Goal: Task Accomplishment & Management: Use online tool/utility

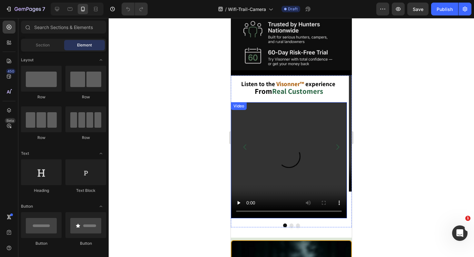
scroll to position [807, 0]
click at [321, 144] on video at bounding box center [289, 160] width 116 height 116
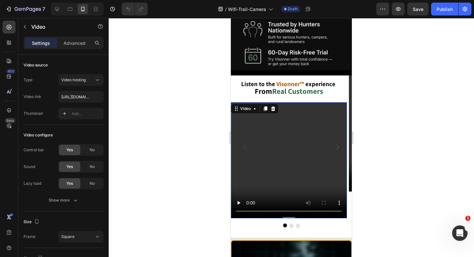
drag, startPoint x: 422, startPoint y: 73, endPoint x: 419, endPoint y: 68, distance: 5.2
click at [422, 73] on div at bounding box center [292, 137] width 366 height 239
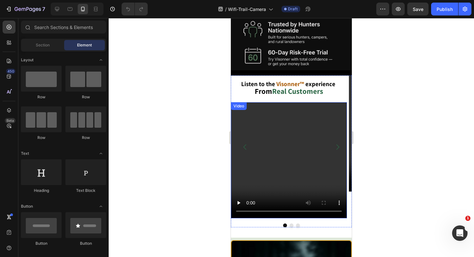
click at [269, 153] on video at bounding box center [289, 160] width 116 height 116
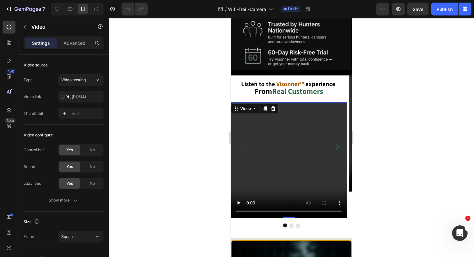
click at [308, 159] on video at bounding box center [289, 160] width 116 height 116
click at [246, 143] on icon "Carousel Back Arrow" at bounding box center [245, 147] width 8 height 8
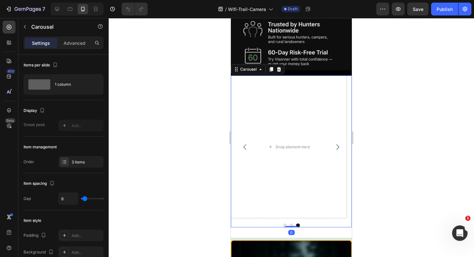
click at [336, 143] on icon "Carousel Next Arrow" at bounding box center [338, 147] width 8 height 8
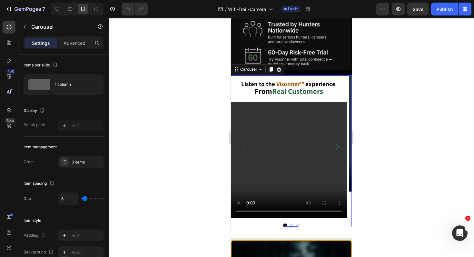
click at [336, 143] on icon "Carousel Next Arrow" at bounding box center [338, 147] width 8 height 8
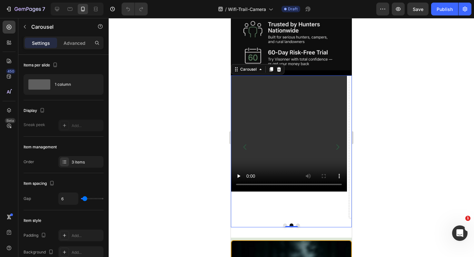
click at [247, 143] on icon "Carousel Back Arrow" at bounding box center [245, 147] width 8 height 8
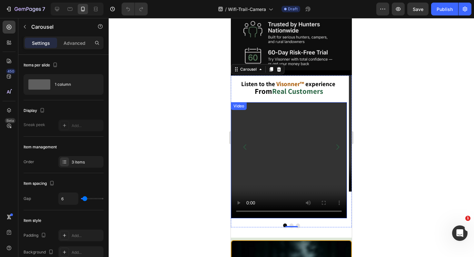
click at [291, 163] on video at bounding box center [289, 160] width 116 height 116
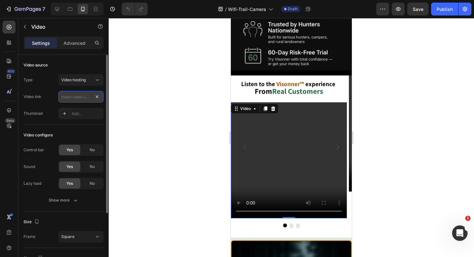
scroll to position [0, 0]
type input "https://cdn.shopify.com/videos/c/o/v/354731d9a6d7409fb3068f7d8cb4052f.mp4"
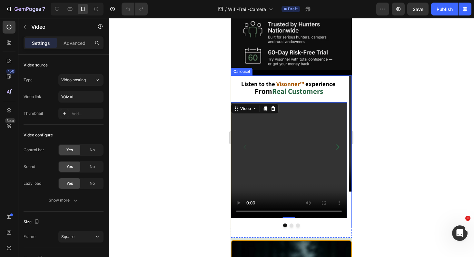
click at [334, 143] on icon "Carousel Next Arrow" at bounding box center [338, 147] width 8 height 8
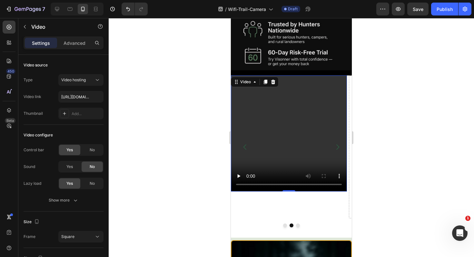
click at [297, 132] on video at bounding box center [289, 134] width 116 height 116
click at [274, 80] on icon at bounding box center [273, 82] width 4 height 5
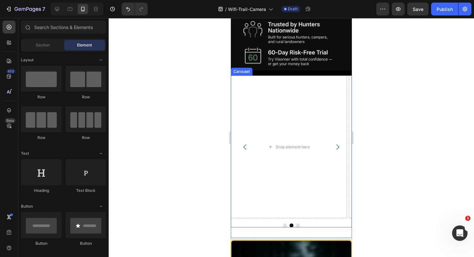
click at [246, 143] on icon "Carousel Back Arrow" at bounding box center [245, 147] width 8 height 8
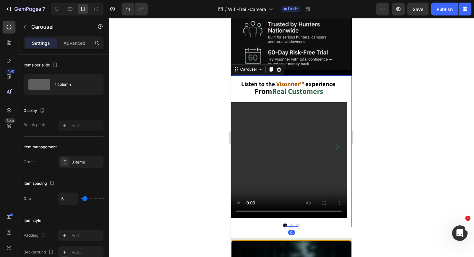
click at [334, 143] on icon "Carousel Next Arrow" at bounding box center [338, 147] width 8 height 8
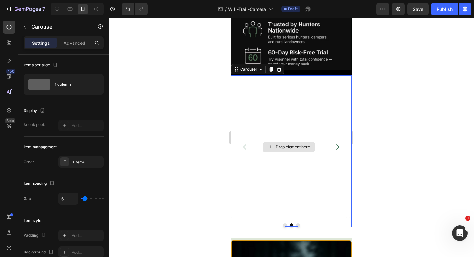
click at [316, 76] on div "Drop element here" at bounding box center [289, 147] width 116 height 143
click at [281, 67] on icon at bounding box center [279, 69] width 5 height 5
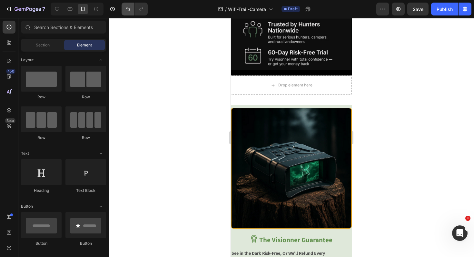
click at [123, 4] on button "Undo/Redo" at bounding box center [128, 9] width 13 height 13
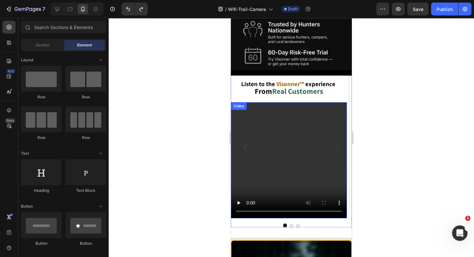
click at [314, 110] on video at bounding box center [289, 160] width 116 height 116
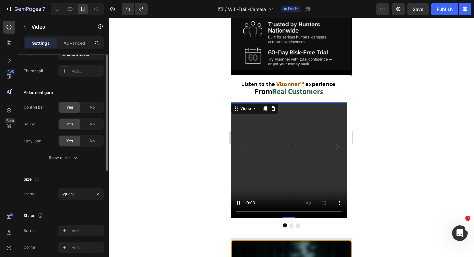
scroll to position [0, 0]
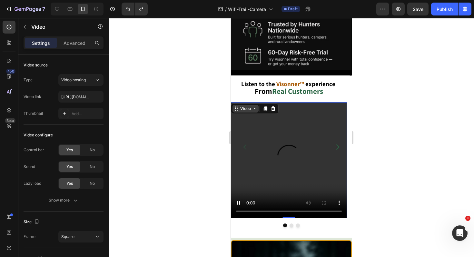
click at [252, 106] on div "Video" at bounding box center [245, 109] width 13 height 6
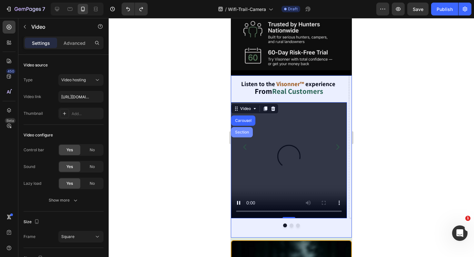
click at [237, 130] on div "Section" at bounding box center [242, 132] width 16 height 4
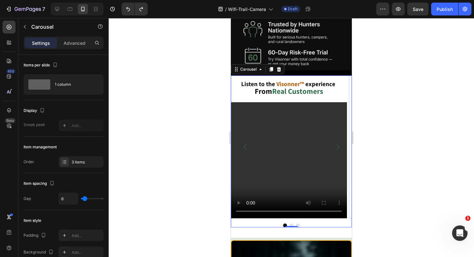
click at [337, 138] on button "Carousel Next Arrow" at bounding box center [338, 147] width 18 height 18
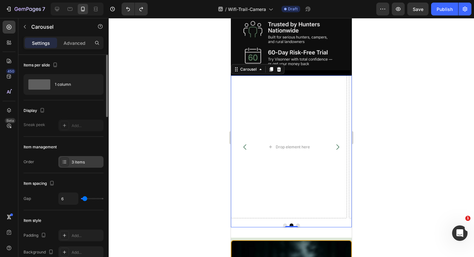
click at [82, 160] on div "3 items" at bounding box center [87, 162] width 30 height 6
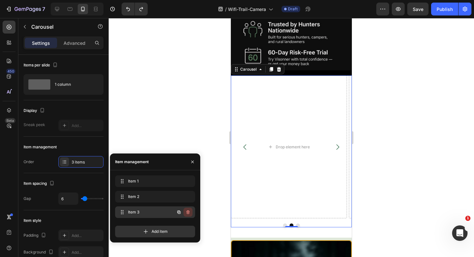
click at [188, 212] on icon "button" at bounding box center [188, 212] width 5 height 5
click at [189, 213] on div "Delete" at bounding box center [184, 212] width 12 height 6
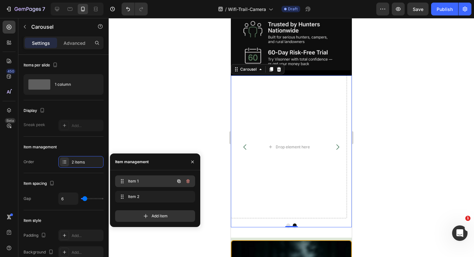
click at [155, 185] on div "Item 1 Item 1" at bounding box center [146, 181] width 57 height 9
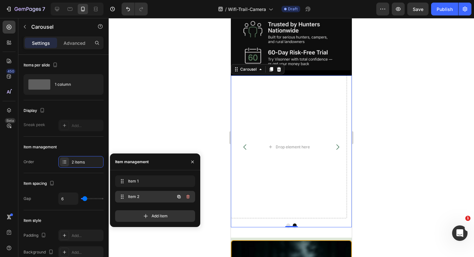
click at [157, 200] on div "Item 2 Item 2" at bounding box center [146, 196] width 57 height 9
click at [188, 199] on button "button" at bounding box center [188, 196] width 9 height 9
click at [188, 199] on div "Delete" at bounding box center [184, 197] width 12 height 6
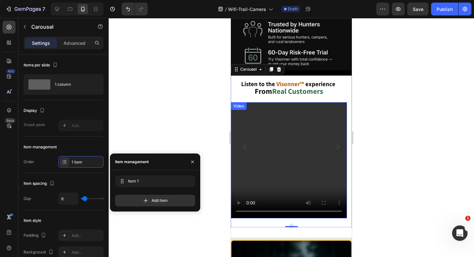
click at [188, 95] on div at bounding box center [292, 137] width 366 height 239
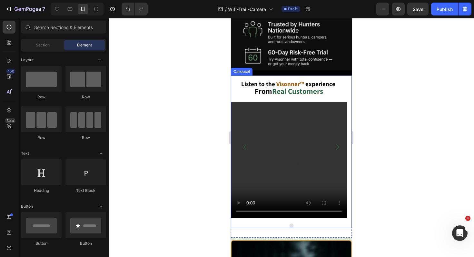
click at [239, 138] on button "Carousel Back Arrow" at bounding box center [245, 147] width 18 height 18
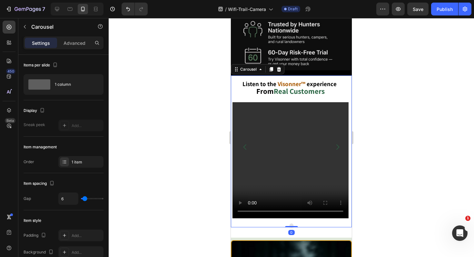
click at [247, 143] on icon "Carousel Back Arrow" at bounding box center [245, 147] width 8 height 8
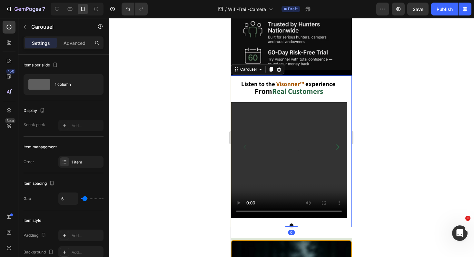
click at [247, 143] on icon "Carousel Back Arrow" at bounding box center [245, 147] width 8 height 8
click at [334, 143] on icon "Carousel Next Arrow" at bounding box center [338, 147] width 8 height 8
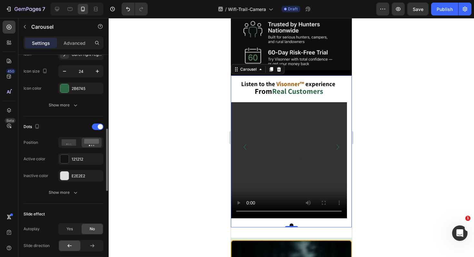
scroll to position [210, 0]
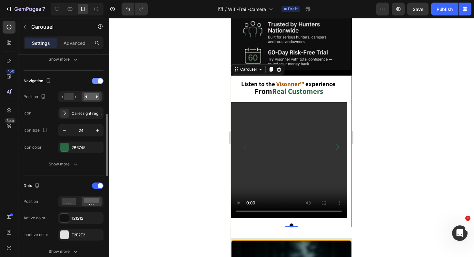
click at [99, 82] on span at bounding box center [100, 80] width 5 height 5
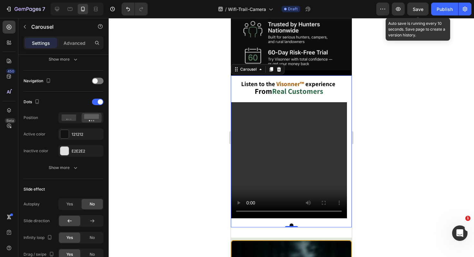
drag, startPoint x: 420, startPoint y: 7, endPoint x: 403, endPoint y: 28, distance: 27.3
click at [420, 7] on span "Save" at bounding box center [418, 8] width 11 height 5
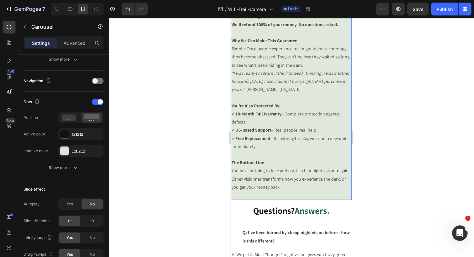
scroll to position [1222, 0]
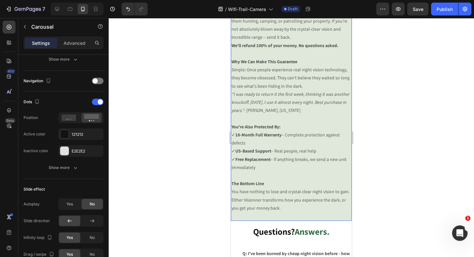
click at [288, 193] on p "You have nothing to lose and crystal-clear night vision to gain. Either Visionn…" at bounding box center [292, 200] width 120 height 25
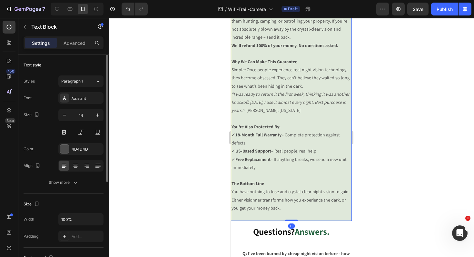
click at [288, 193] on p "You have nothing to lose and crystal-clear night vision to gain. Either Visionn…" at bounding box center [292, 200] width 120 height 25
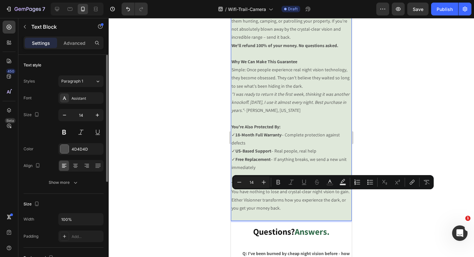
click at [281, 194] on p "You have nothing to lose and crystal-clear night vision to gain. Either Visionn…" at bounding box center [292, 200] width 120 height 25
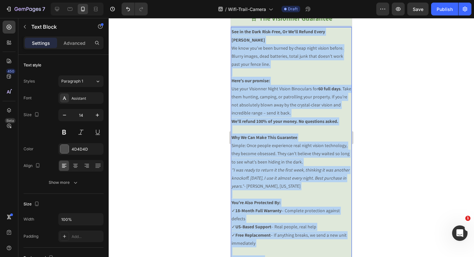
scroll to position [1112, 0]
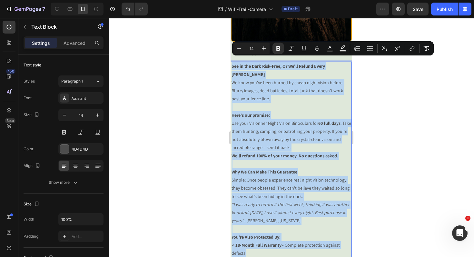
drag, startPoint x: 282, startPoint y: 195, endPoint x: 232, endPoint y: 59, distance: 145.1
click at [232, 62] on div "See in the Dark Risk-Free, Or We'll Refund Every Penny We know you've been burn…" at bounding box center [291, 197] width 121 height 270
copy div "See in the Dark Risk-Free, Or We'll Refund Every Penny We know you've been burn…"
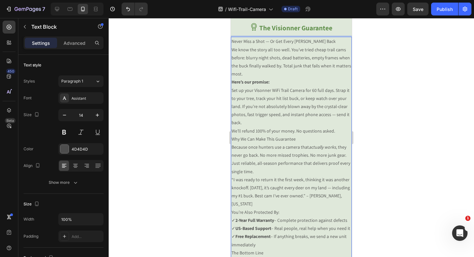
scroll to position [1121, 0]
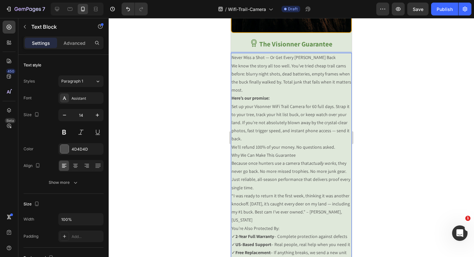
click at [316, 54] on p "Never Miss a Shot — Or Get Every [PERSON_NAME] Back" at bounding box center [292, 58] width 120 height 8
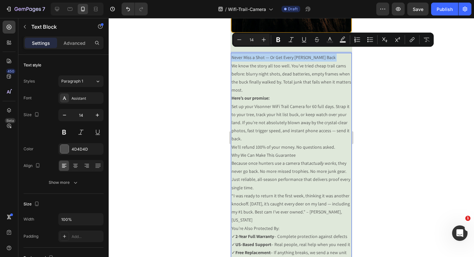
drag, startPoint x: 314, startPoint y: 52, endPoint x: 232, endPoint y: 47, distance: 81.5
click at [277, 40] on icon "Editor contextual toolbar" at bounding box center [279, 39] width 4 height 5
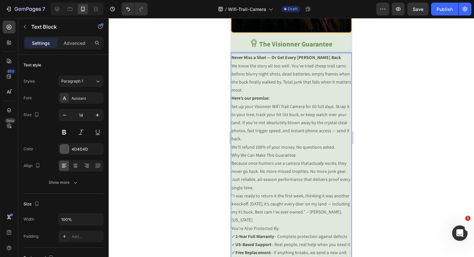
click at [263, 86] on p "We know the story all too well. You’ve tried cheap trail cams before: blurry ni…" at bounding box center [292, 78] width 120 height 33
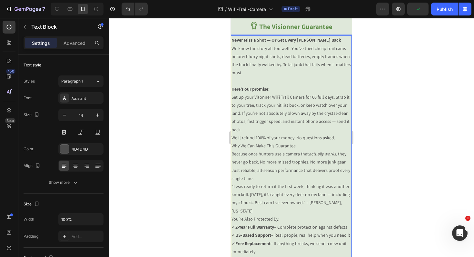
scroll to position [1138, 0]
click at [270, 123] on p "Set up your Visonner WiFi Trail Camera for 60 full days. Strap it to your tree,…" at bounding box center [292, 113] width 120 height 41
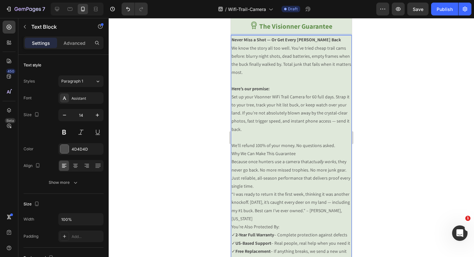
click at [336, 142] on p "We’ll refund 100% of your money. No questions asked." at bounding box center [292, 146] width 120 height 8
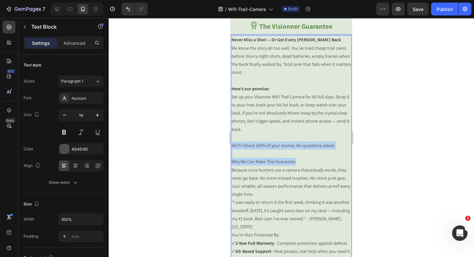
drag, startPoint x: 250, startPoint y: 155, endPoint x: 185, endPoint y: 143, distance: 66.6
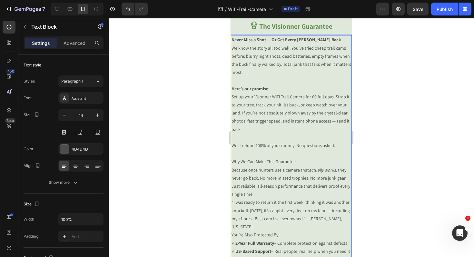
click at [317, 159] on p "Why We Can Make This Guarantee" at bounding box center [292, 162] width 120 height 8
drag, startPoint x: 305, startPoint y: 158, endPoint x: 212, endPoint y: 156, distance: 93.6
click at [282, 158] on p "Why We Can Make This Guarantee" at bounding box center [292, 162] width 120 height 8
drag, startPoint x: 293, startPoint y: 158, endPoint x: 224, endPoint y: 154, distance: 69.8
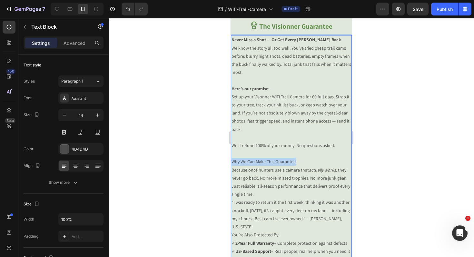
click at [291, 158] on p "Why We Can Make This Guarantee" at bounding box center [292, 162] width 120 height 8
click at [66, 133] on button at bounding box center [64, 132] width 12 height 12
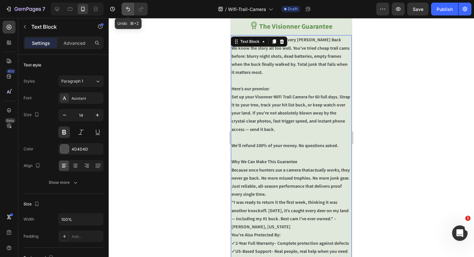
click at [125, 11] on icon "Undo/Redo" at bounding box center [128, 9] width 6 height 6
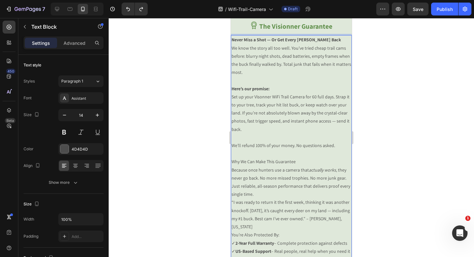
click at [290, 158] on p "Why We Can Make This Guarantee" at bounding box center [292, 162] width 120 height 8
drag, startPoint x: 297, startPoint y: 156, endPoint x: 199, endPoint y: 149, distance: 98.0
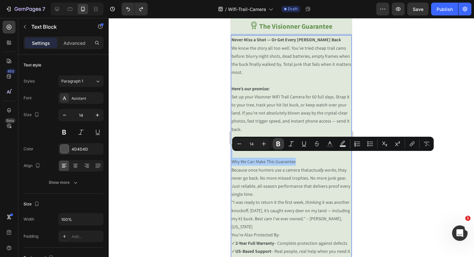
click at [279, 144] on icon "Editor contextual toolbar" at bounding box center [279, 144] width 4 height 5
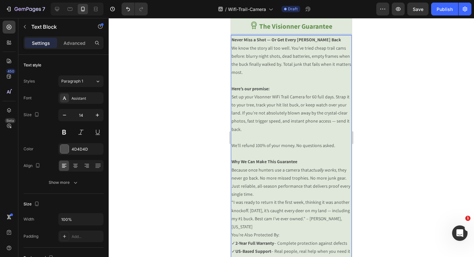
click at [277, 176] on p "Because once hunters use a camera that actually works , they never go back. No …" at bounding box center [292, 182] width 120 height 33
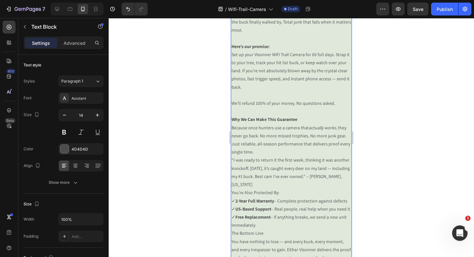
scroll to position [1179, 0]
click at [273, 150] on p "Because once hunters use a camera that actually works , they never go back. No …" at bounding box center [292, 141] width 120 height 33
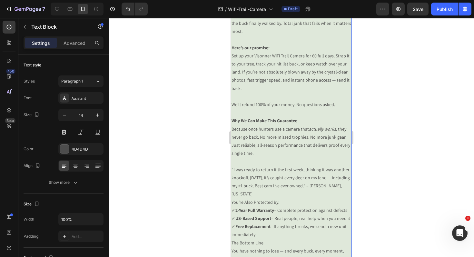
click at [275, 192] on p "“I was ready to return it the first week, thinking it was another knockoff. [DA…" at bounding box center [292, 182] width 120 height 33
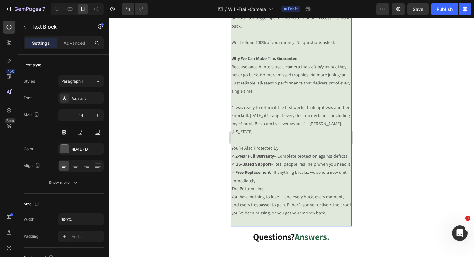
scroll to position [1242, 0]
click at [266, 185] on p "✓ 2-Year Full Warranty – Complete protection against defects ✓ US-Based Support…" at bounding box center [292, 168] width 120 height 33
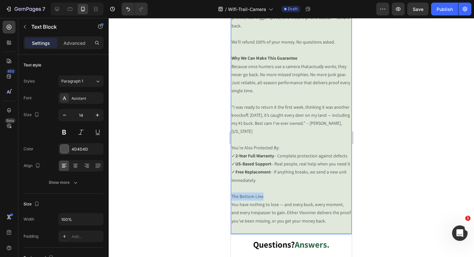
drag, startPoint x: 271, startPoint y: 207, endPoint x: 225, endPoint y: 208, distance: 46.8
click at [250, 201] on p "The Bottom Line" at bounding box center [292, 197] width 120 height 8
click at [256, 201] on p "The Bottom Line" at bounding box center [292, 197] width 120 height 8
click at [153, 189] on div at bounding box center [292, 137] width 366 height 239
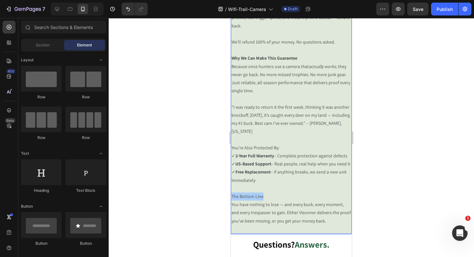
click at [153, 189] on div at bounding box center [292, 137] width 366 height 239
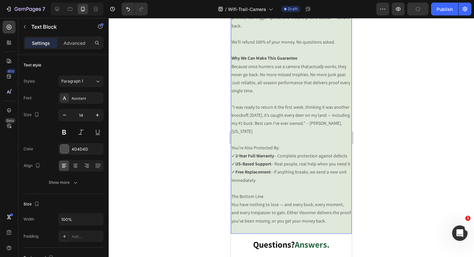
click at [260, 201] on p "The Bottom Line" at bounding box center [292, 197] width 120 height 8
drag, startPoint x: 269, startPoint y: 208, endPoint x: 224, endPoint y: 204, distance: 45.0
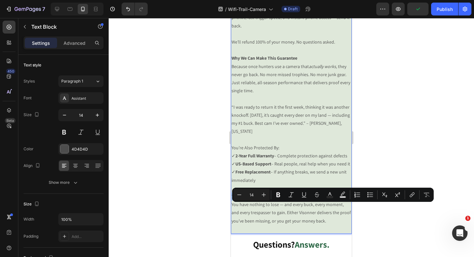
drag, startPoint x: 279, startPoint y: 195, endPoint x: 181, endPoint y: 202, distance: 98.3
click at [279, 195] on icon "Editor contextual toolbar" at bounding box center [279, 195] width 4 height 5
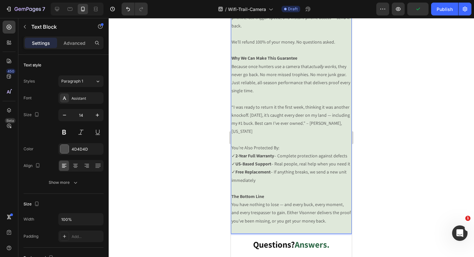
click at [137, 195] on div at bounding box center [292, 137] width 366 height 239
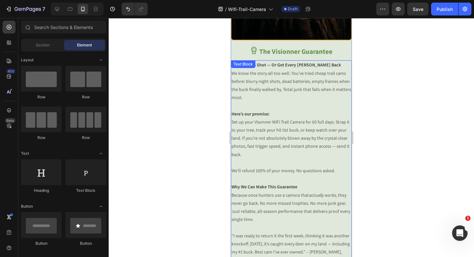
scroll to position [1107, 0]
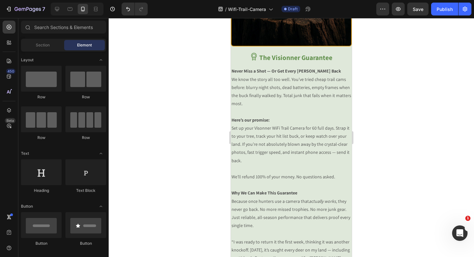
click at [176, 165] on div at bounding box center [292, 137] width 366 height 239
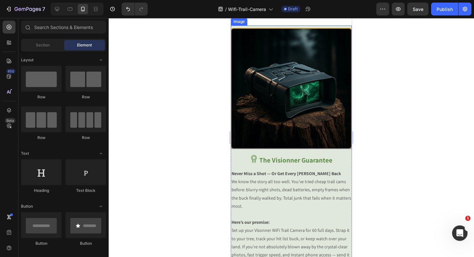
scroll to position [987, 0]
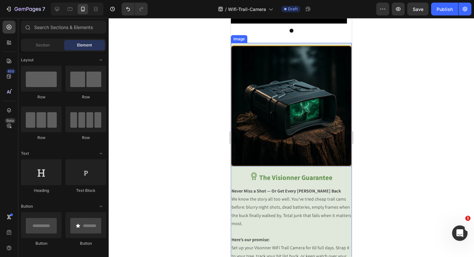
click at [292, 125] on img at bounding box center [291, 105] width 121 height 121
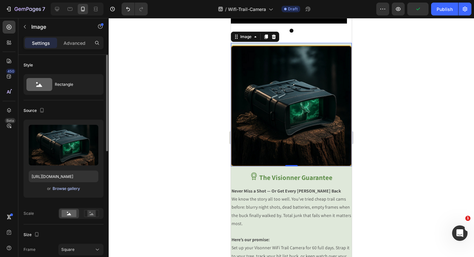
click at [60, 189] on div "Browse gallery" at bounding box center [66, 189] width 27 height 6
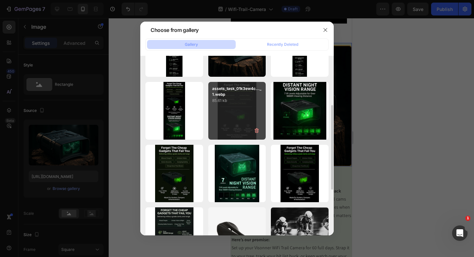
scroll to position [0, 0]
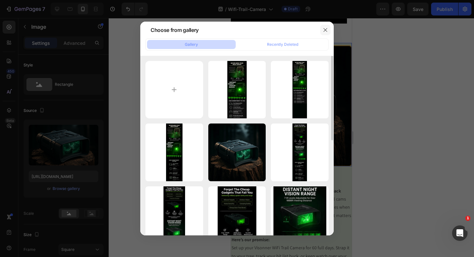
click at [326, 28] on icon "button" at bounding box center [325, 29] width 5 height 5
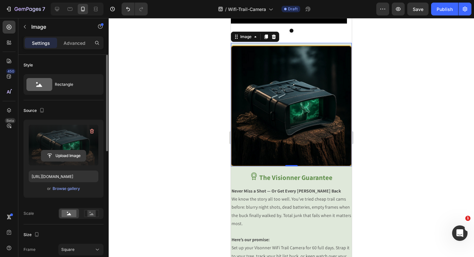
click at [91, 129] on icon "button" at bounding box center [92, 131] width 6 height 6
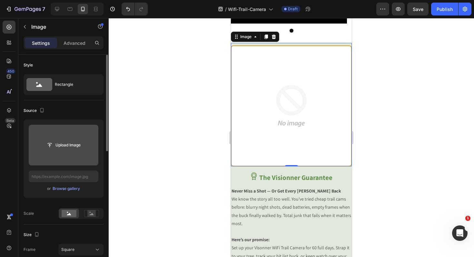
click at [64, 148] on input "file" at bounding box center [63, 145] width 45 height 11
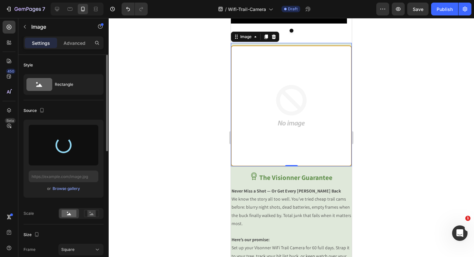
type input "https://cdn.shopify.com/s/files/1/0559/3507/4498/files/gempages_491335388313420…"
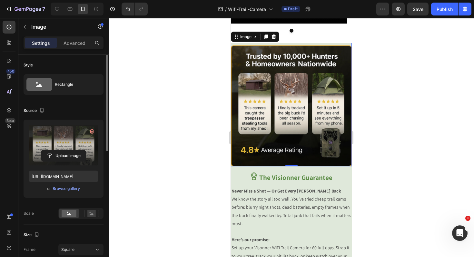
click at [179, 172] on div at bounding box center [292, 137] width 366 height 239
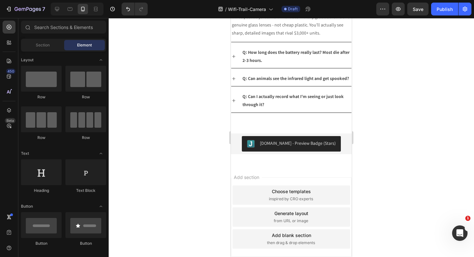
scroll to position [1042, 0]
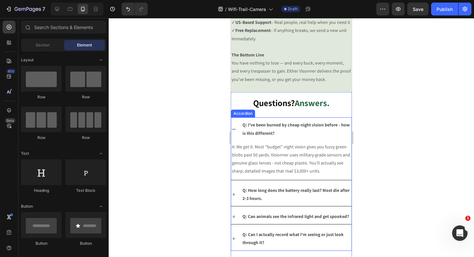
click at [270, 136] on strong "Q: I've been burned by cheap night vision before - how is this different?" at bounding box center [296, 129] width 107 height 14
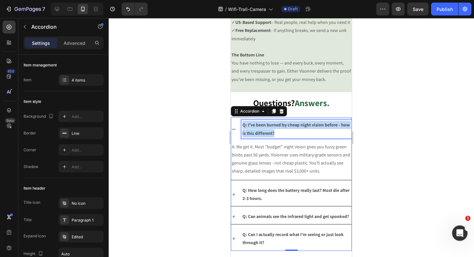
click at [270, 136] on strong "Q: I've been burned by cheap night vision before - how is this different?" at bounding box center [296, 129] width 107 height 14
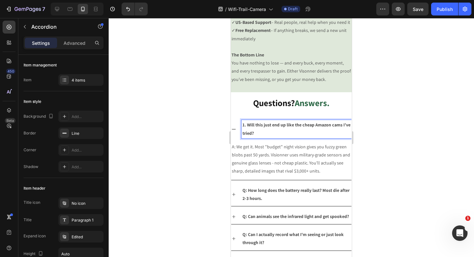
click at [247, 136] on strong "1. Will this just end up like the cheap Amazon cams I’ve tried?" at bounding box center [297, 129] width 108 height 14
click at [238, 139] on div "Will this just end up like the cheap Amazon cams I’ve tried?" at bounding box center [291, 128] width 120 height 23
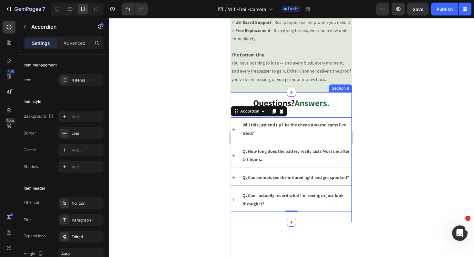
click at [339, 124] on div "Questions? Answers. Heading Will this just end up like the cheap Amazon cams I’…" at bounding box center [291, 152] width 121 height 120
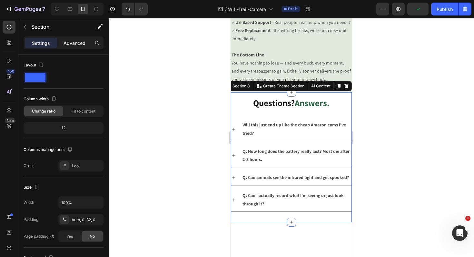
click at [80, 44] on p "Advanced" at bounding box center [75, 43] width 22 height 7
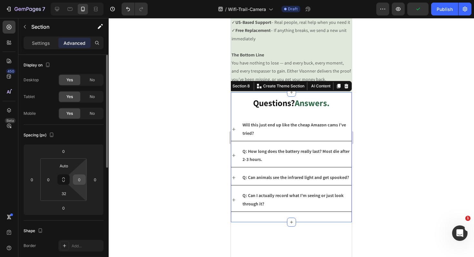
click at [80, 180] on input "0" at bounding box center [80, 180] width 10 height 10
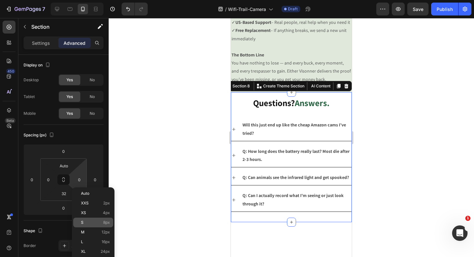
click at [92, 223] on p "S 8px" at bounding box center [95, 222] width 29 height 5
type input "8"
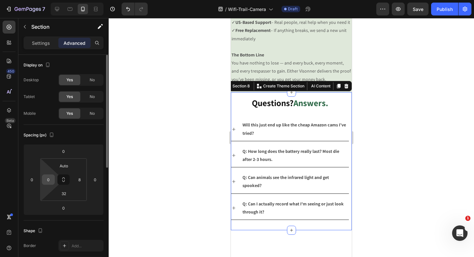
click at [49, 181] on input "0" at bounding box center [49, 180] width 10 height 10
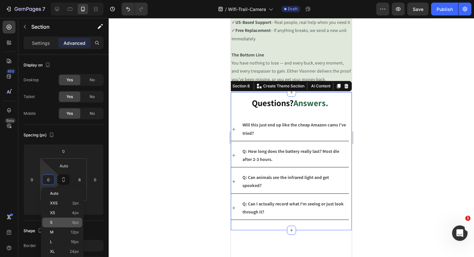
click at [61, 223] on p "S 8px" at bounding box center [64, 222] width 29 height 5
type input "8"
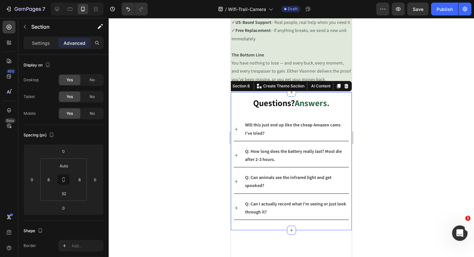
click at [141, 188] on div at bounding box center [292, 137] width 366 height 239
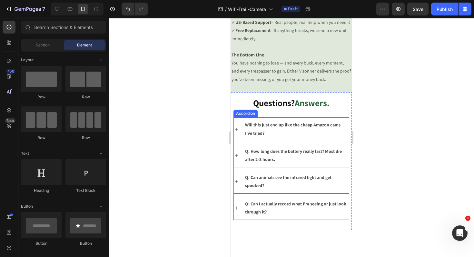
click at [277, 137] on p "Will this just end up like the cheap Amazon cams I’ve tried?" at bounding box center [296, 129] width 103 height 16
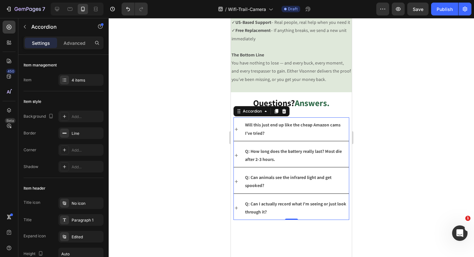
click at [236, 132] on icon at bounding box center [236, 129] width 5 height 5
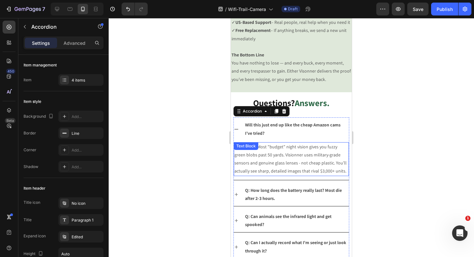
click at [248, 176] on p "A: We get it. Most "budget" night vision gives you fuzzy green blobs past 50 ya…" at bounding box center [292, 159] width 114 height 33
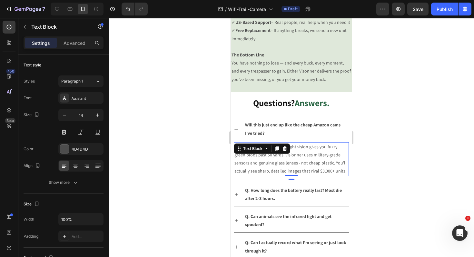
click at [247, 176] on p "A: We get it. Most "budget" night vision gives you fuzzy green blobs past 50 ya…" at bounding box center [292, 159] width 114 height 33
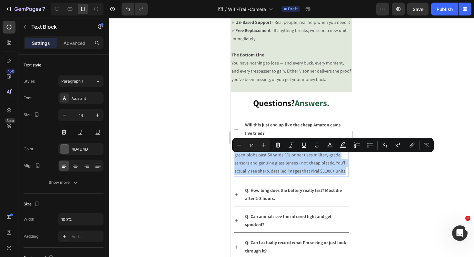
drag, startPoint x: 234, startPoint y: 185, endPoint x: 234, endPoint y: 158, distance: 26.1
click at [234, 158] on div "A: We get it. Most "budget" night vision gives you fuzzy green blobs past 50 ya…" at bounding box center [291, 159] width 115 height 34
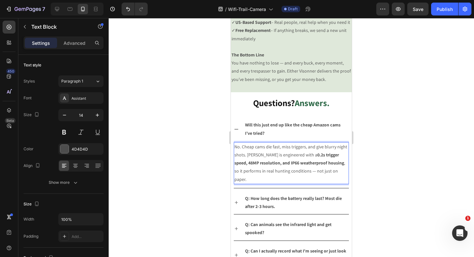
click at [174, 173] on div at bounding box center [292, 137] width 366 height 239
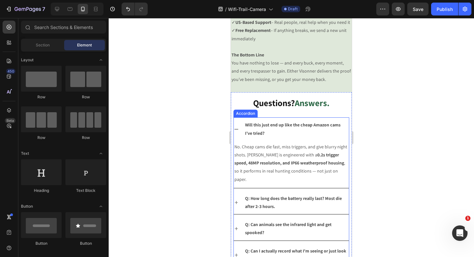
click at [272, 137] on p "Will this just end up like the cheap Amazon cams I’ve tried?" at bounding box center [296, 129] width 103 height 16
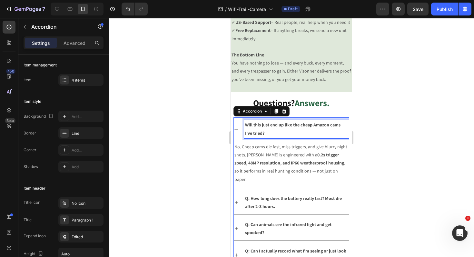
click at [272, 137] on p "Will this just end up like the cheap Amazon cams I’ve tried?" at bounding box center [296, 129] width 103 height 16
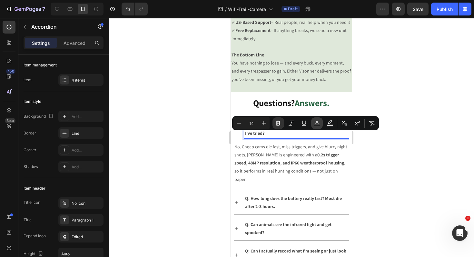
click at [318, 126] on rect "Editor contextual toolbar" at bounding box center [317, 126] width 6 height 2
type input "4D4D4D"
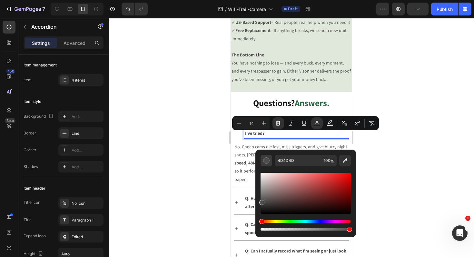
click at [265, 161] on div "Editor contextual toolbar" at bounding box center [266, 160] width 6 height 6
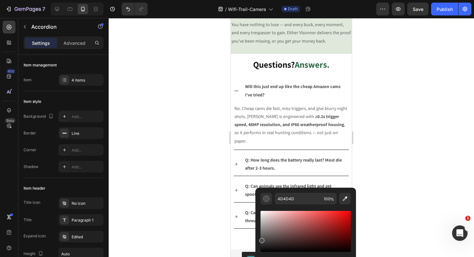
scroll to position [1082, 0]
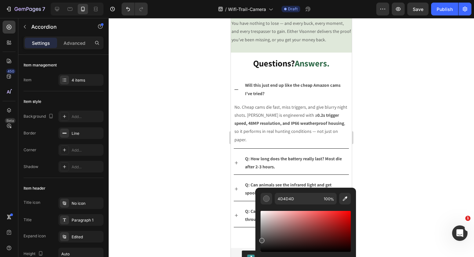
type input "16"
click at [189, 149] on div at bounding box center [292, 137] width 366 height 239
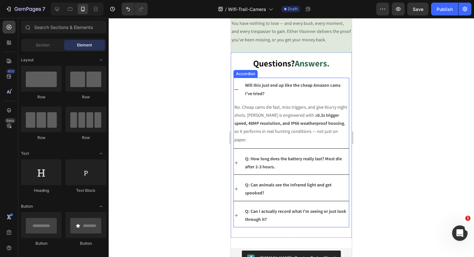
click at [269, 97] on p "Will this just end up like the cheap Amazon cams I’ve tried?" at bounding box center [296, 89] width 103 height 16
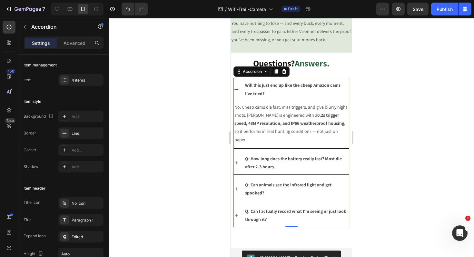
click at [268, 97] on p "Will this just end up like the cheap Amazon cams I’ve tried?" at bounding box center [296, 89] width 103 height 16
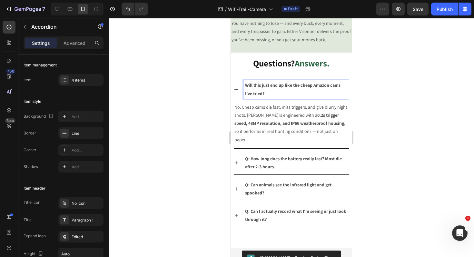
click at [269, 97] on p "Will this just end up like the cheap Amazon cams I’ve tried?" at bounding box center [296, 89] width 103 height 16
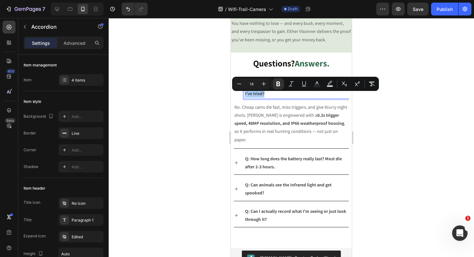
click at [174, 143] on div at bounding box center [292, 137] width 366 height 239
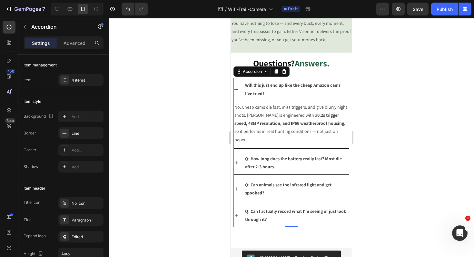
click at [237, 92] on icon at bounding box center [236, 89] width 5 height 5
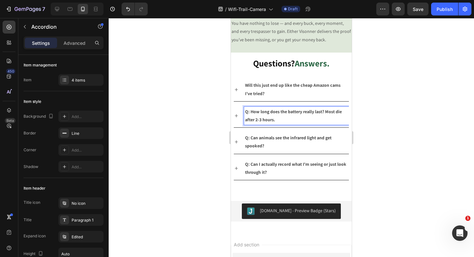
click at [279, 124] on p "Q: How long does the battery really last? Most die after 2-3 hours." at bounding box center [296, 116] width 103 height 16
click at [236, 118] on icon at bounding box center [236, 115] width 5 height 5
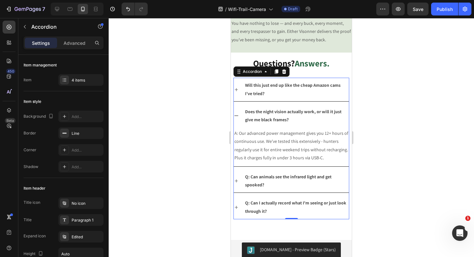
click at [238, 118] on icon at bounding box center [236, 115] width 5 height 5
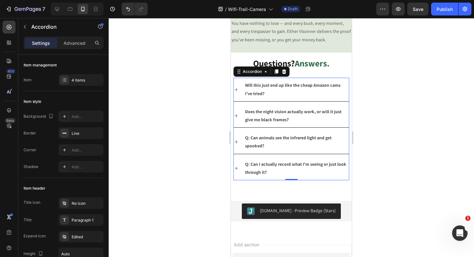
click at [193, 132] on div at bounding box center [292, 137] width 366 height 239
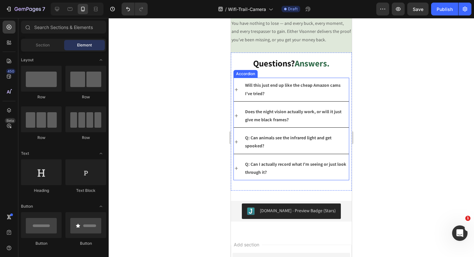
click at [239, 127] on div "Does the night vision actually work, or will it just give me black frames?" at bounding box center [291, 115] width 115 height 23
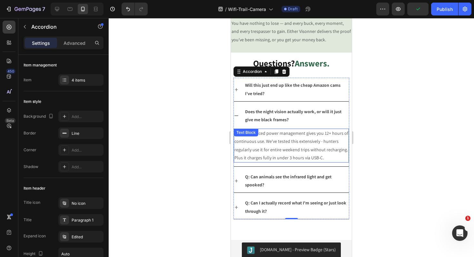
click at [245, 162] on p "A: Our advanced power management gives you 12+ hours of continuous use. We've t…" at bounding box center [292, 145] width 114 height 33
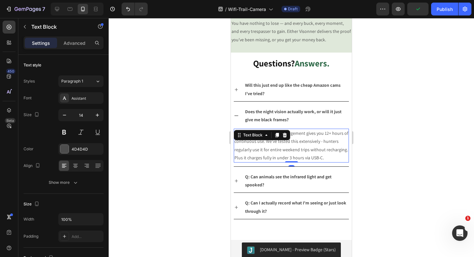
click at [245, 162] on p "A: Our advanced power management gives you 12+ hours of continuous use. We've t…" at bounding box center [292, 145] width 114 height 33
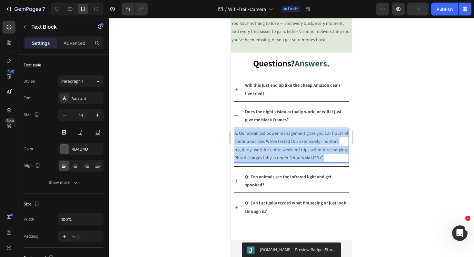
click at [245, 162] on p "A: Our advanced power management gives you 12+ hours of continuous use. We've t…" at bounding box center [292, 145] width 114 height 33
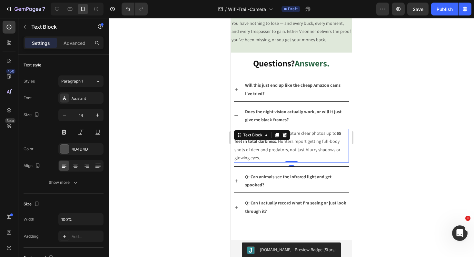
click at [190, 154] on div at bounding box center [292, 137] width 366 height 239
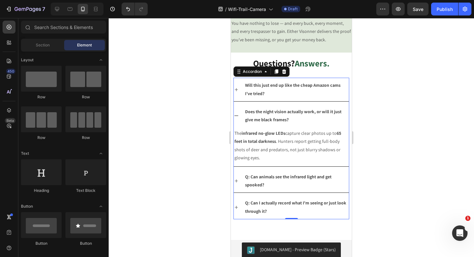
click at [237, 118] on icon at bounding box center [236, 115] width 5 height 5
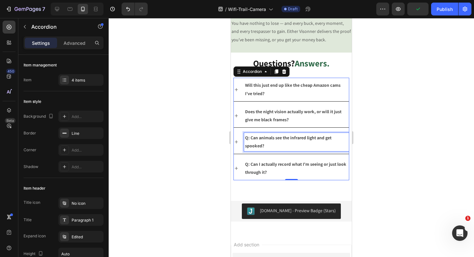
click at [260, 148] on strong "Q: Can animals see the infrared light and get spooked?" at bounding box center [288, 142] width 86 height 14
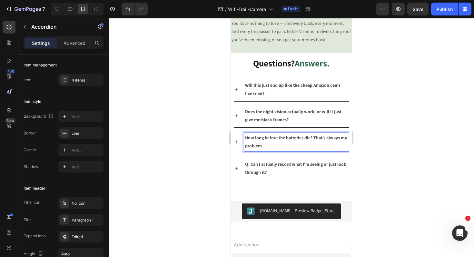
click at [237, 144] on icon at bounding box center [236, 142] width 3 height 3
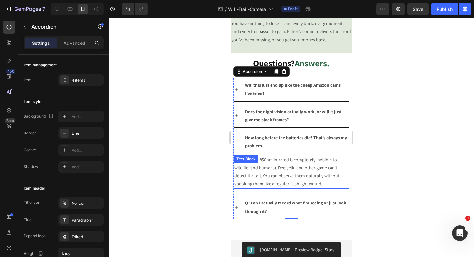
click at [264, 181] on p "A: Nope! The 850nm infrared is completely invisible to wildlife (and humans). D…" at bounding box center [292, 172] width 114 height 33
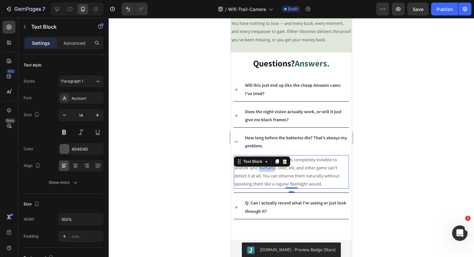
click at [264, 181] on p "A: Nope! The 850nm infrared is completely invisible to wildlife (and humans). D…" at bounding box center [292, 172] width 114 height 33
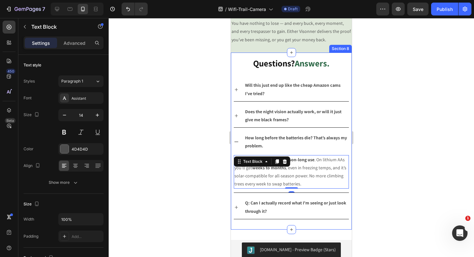
click at [202, 178] on div at bounding box center [292, 137] width 366 height 239
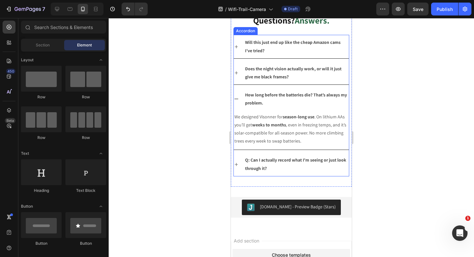
scroll to position [1127, 0]
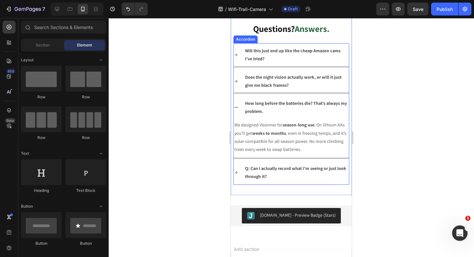
click at [266, 172] on p "Q: Can I actually record what I'm seeing or just look through it?" at bounding box center [296, 173] width 103 height 16
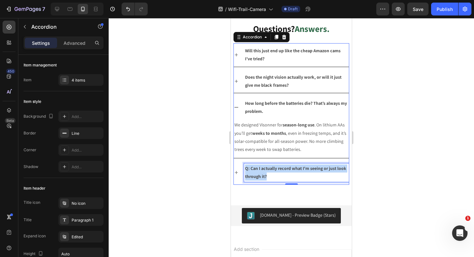
click at [266, 172] on p "Q: Can I actually record what I'm seeing or just look through it?" at bounding box center [296, 173] width 103 height 16
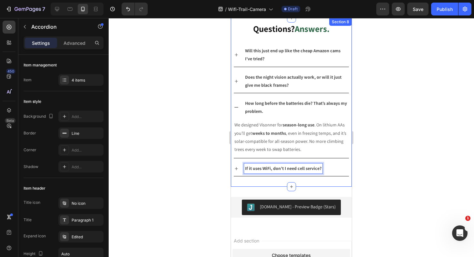
drag, startPoint x: 233, startPoint y: 168, endPoint x: 239, endPoint y: 168, distance: 6.1
click at [233, 168] on div "Questions? Answers. Heading Will this just end up like the cheap Amazon cams I’…" at bounding box center [291, 102] width 121 height 169
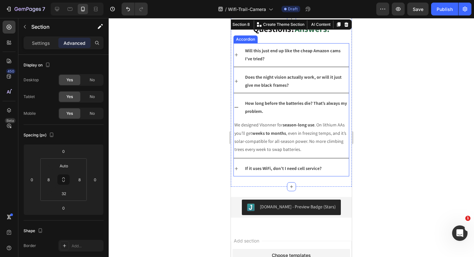
click at [239, 168] on div "If it uses WiFi, don’t I need cell service?" at bounding box center [291, 168] width 115 height 15
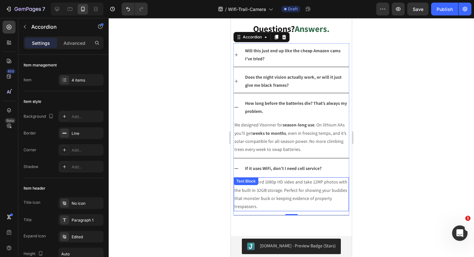
click at [270, 201] on p "A: Both! Record 1080p HD video and take 12MP photos with the built-in 32GB stor…" at bounding box center [292, 194] width 114 height 33
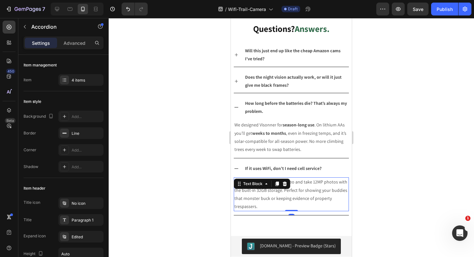
click at [270, 201] on p "A: Both! Record 1080p HD video and take 12MP photos with the built-in 32GB stor…" at bounding box center [292, 194] width 114 height 33
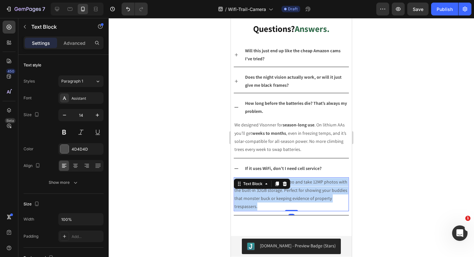
click at [270, 201] on p "A: Both! Record 1080p HD video and take 12MP photos with the built-in 32GB stor…" at bounding box center [292, 194] width 114 height 33
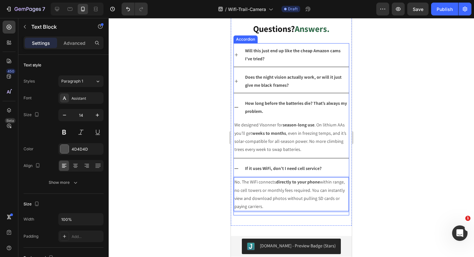
click at [237, 166] on icon at bounding box center [236, 168] width 5 height 5
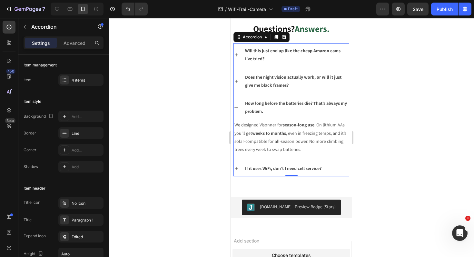
click at [337, 171] on div "If it uses WiFi, don’t I need cell service?" at bounding box center [296, 169] width 105 height 10
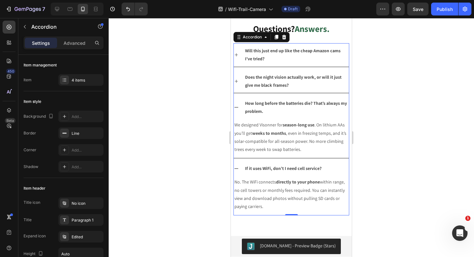
click at [337, 171] on div "If it uses WiFi, don’t I need cell service?" at bounding box center [296, 169] width 105 height 10
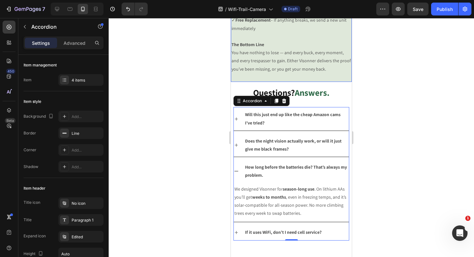
scroll to position [996, 0]
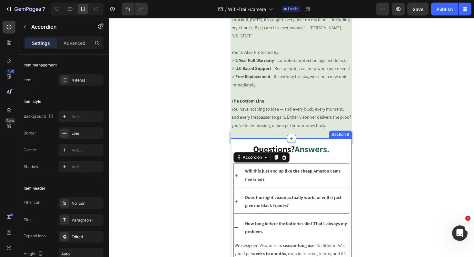
click at [336, 170] on div "Questions? Answers. Heading Will this just end up like the cheap Amazon cams I’…" at bounding box center [292, 217] width 116 height 159
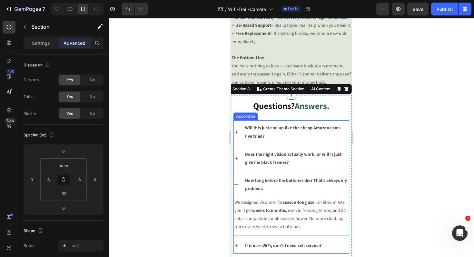
scroll to position [1048, 0]
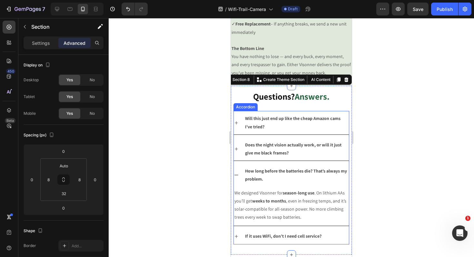
click at [247, 110] on div "Accordion" at bounding box center [246, 107] width 22 height 6
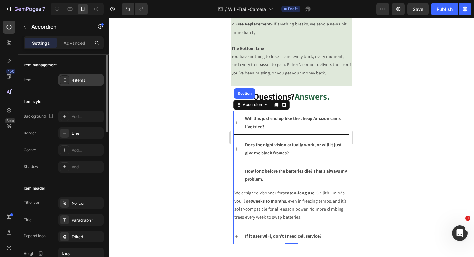
click at [80, 83] on div "4 items" at bounding box center [87, 80] width 30 height 6
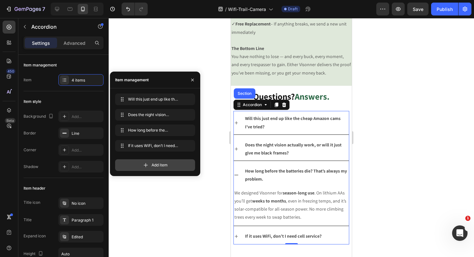
click at [156, 168] on span "Add item" at bounding box center [160, 165] width 16 height 6
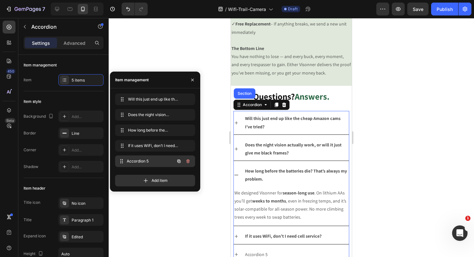
click at [147, 162] on span "Accordion 5" at bounding box center [151, 161] width 48 height 6
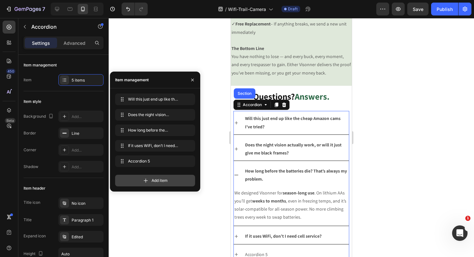
click at [148, 182] on icon at bounding box center [146, 180] width 6 height 6
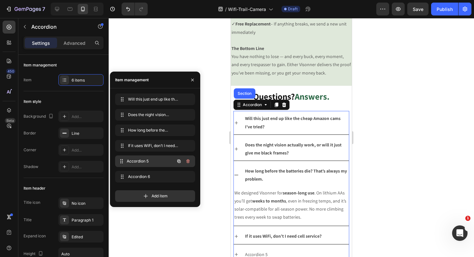
click at [150, 163] on span "Accordion 5" at bounding box center [151, 161] width 48 height 6
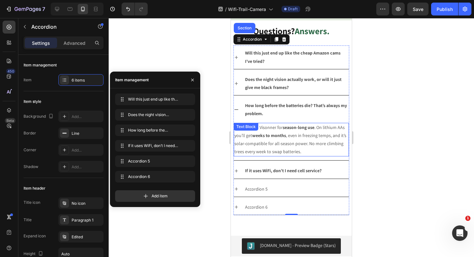
scroll to position [1121, 0]
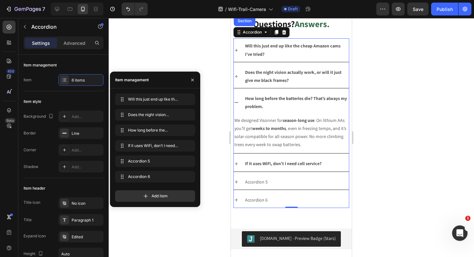
click at [258, 187] on div "Accordion 5" at bounding box center [256, 182] width 25 height 10
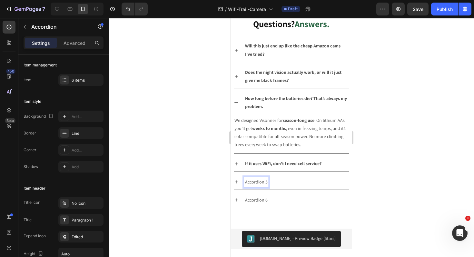
click at [261, 186] on p "Accordion 5" at bounding box center [256, 182] width 23 height 8
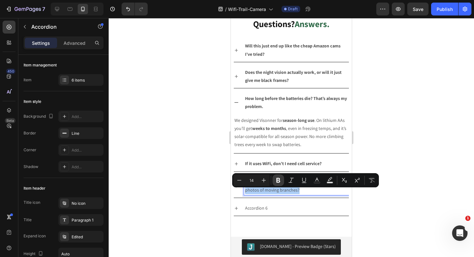
click at [277, 180] on icon "Editor contextual toolbar" at bounding box center [279, 180] width 4 height 5
click at [214, 195] on div at bounding box center [292, 137] width 366 height 239
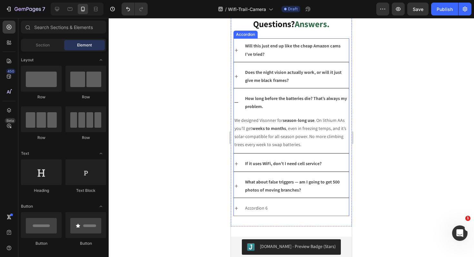
click at [238, 189] on icon at bounding box center [236, 186] width 5 height 5
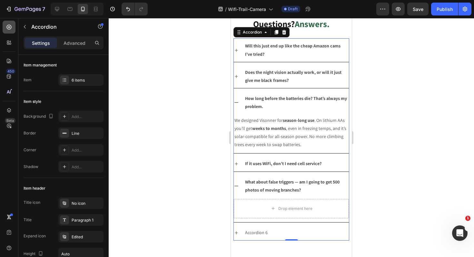
click at [9, 30] on icon at bounding box center [9, 27] width 6 height 6
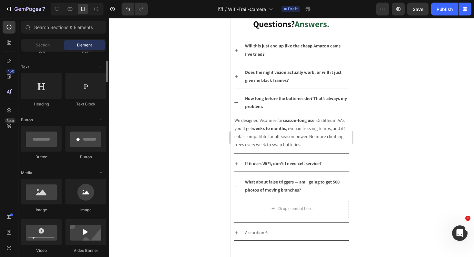
scroll to position [100, 0]
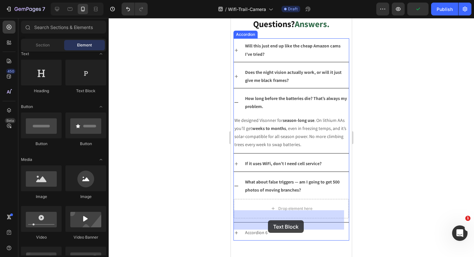
drag, startPoint x: 423, startPoint y: 175, endPoint x: 269, endPoint y: 219, distance: 159.9
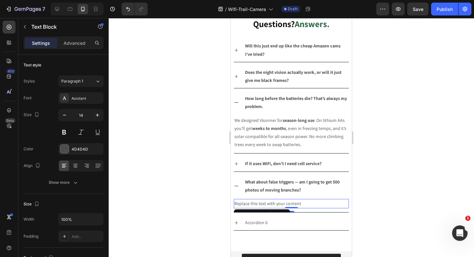
click at [269, 208] on div "Replace this text with your content" at bounding box center [291, 203] width 115 height 9
click at [269, 208] on p "Replace this text with your content" at bounding box center [292, 204] width 114 height 8
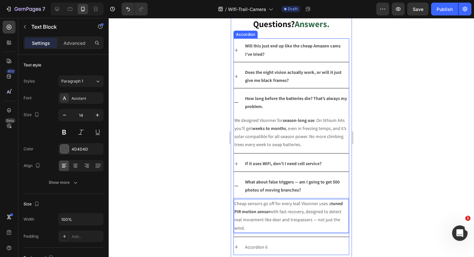
click at [237, 189] on icon at bounding box center [236, 186] width 5 height 5
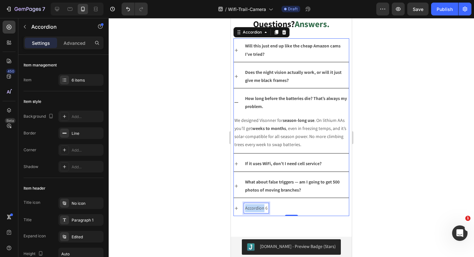
click at [257, 212] on p "Accordion 6" at bounding box center [256, 208] width 23 height 8
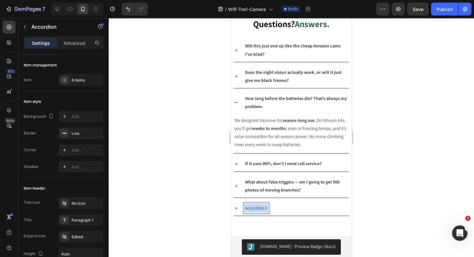
click at [257, 212] on p "Accordion 6" at bounding box center [256, 208] width 23 height 8
click at [279, 212] on p "What if I still don’t trust it?" at bounding box center [270, 208] width 51 height 8
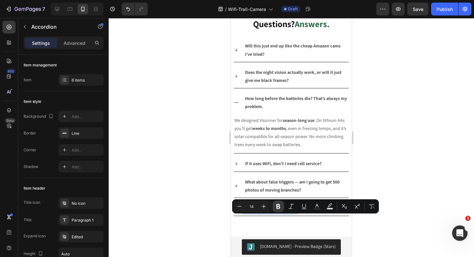
click at [275, 208] on icon "Editor contextual toolbar" at bounding box center [278, 206] width 6 height 6
click at [236, 210] on icon at bounding box center [236, 208] width 3 height 3
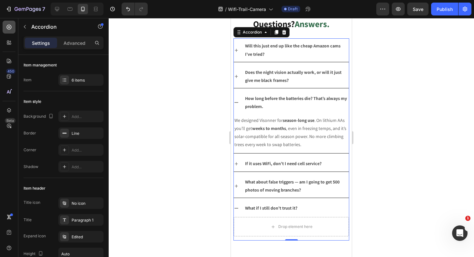
click at [3, 23] on div at bounding box center [9, 27] width 13 height 13
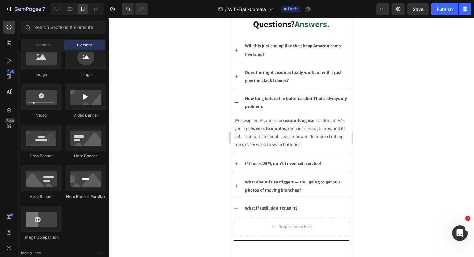
scroll to position [0, 0]
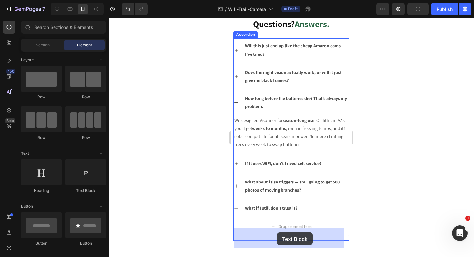
drag, startPoint x: 456, startPoint y: 223, endPoint x: 277, endPoint y: 224, distance: 178.1
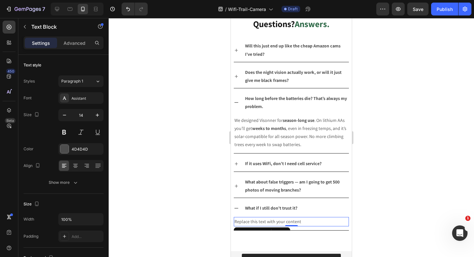
click at [266, 227] on div "Replace this text with your content" at bounding box center [291, 221] width 115 height 9
click at [265, 226] on p "Replace this text with your content" at bounding box center [292, 222] width 114 height 8
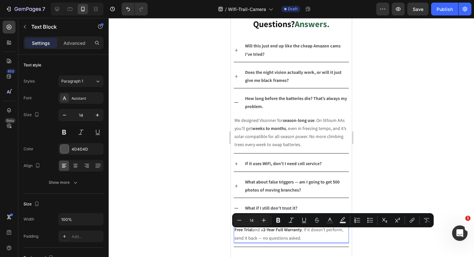
scroll to position [1123, 0]
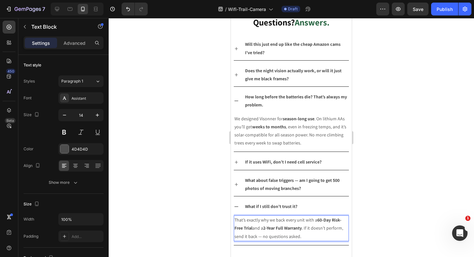
click at [206, 217] on div at bounding box center [292, 137] width 366 height 239
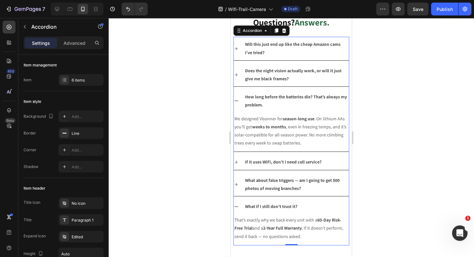
click at [239, 209] on icon at bounding box center [236, 206] width 5 height 5
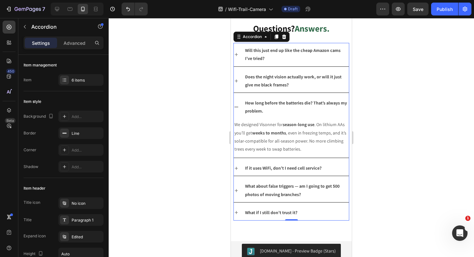
scroll to position [1133, 0]
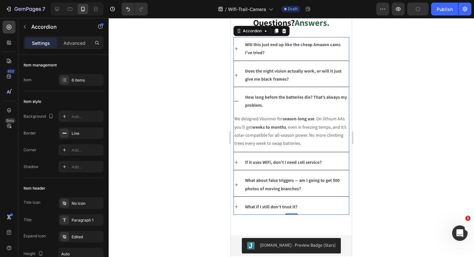
click at [235, 102] on icon at bounding box center [236, 101] width 5 height 5
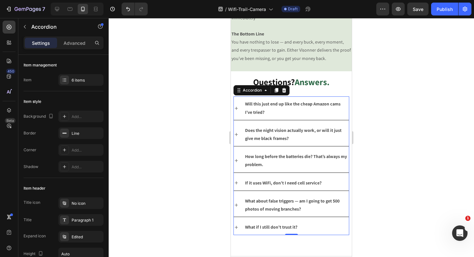
scroll to position [1063, 0]
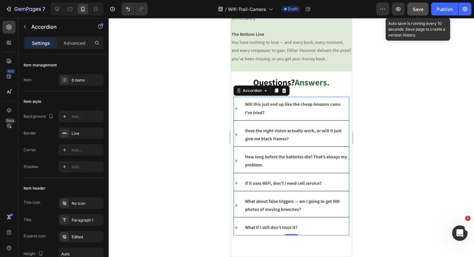
click at [424, 10] on button "Save" at bounding box center [418, 9] width 21 height 13
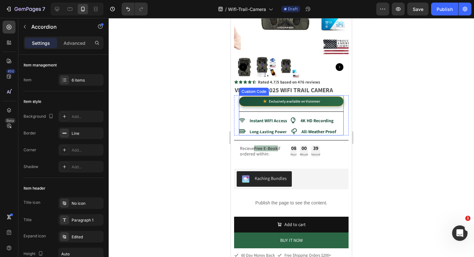
scroll to position [0, 0]
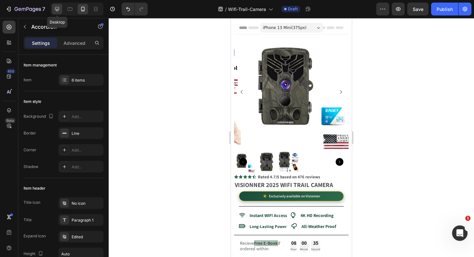
click at [54, 7] on icon at bounding box center [57, 9] width 6 height 6
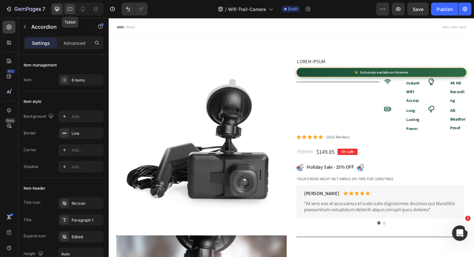
click at [71, 12] on icon at bounding box center [70, 9] width 6 height 6
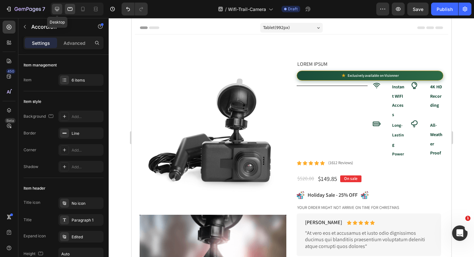
click at [57, 13] on div at bounding box center [57, 9] width 10 height 10
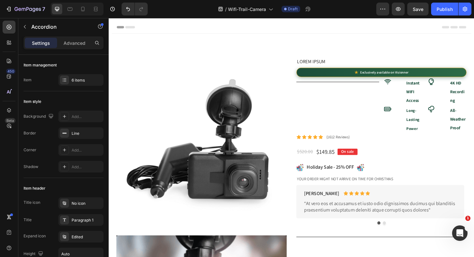
click at [132, 31] on div "Header" at bounding box center [128, 28] width 24 height 8
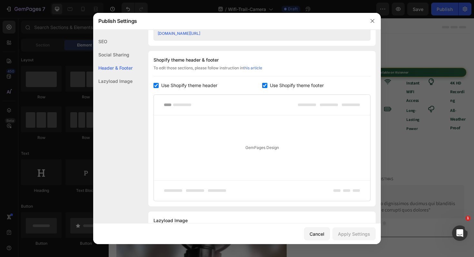
scroll to position [302, 0]
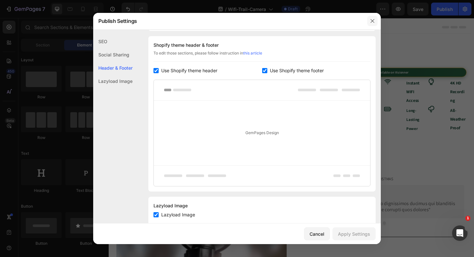
click at [374, 16] on button "button" at bounding box center [373, 21] width 10 height 10
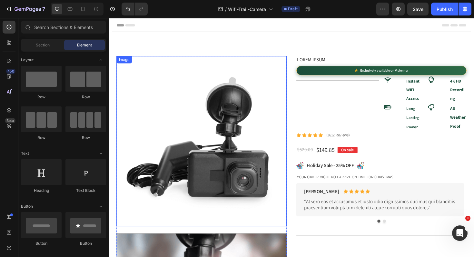
scroll to position [0, 0]
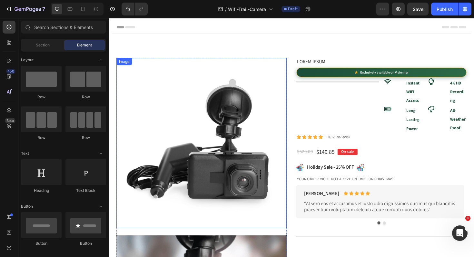
click at [203, 82] on img at bounding box center [207, 150] width 180 height 180
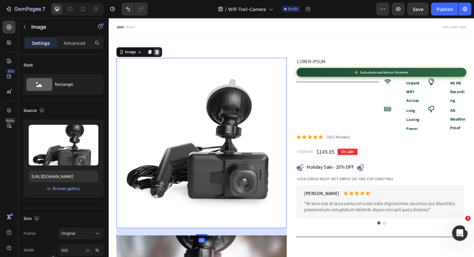
click at [162, 55] on icon at bounding box center [159, 54] width 5 height 5
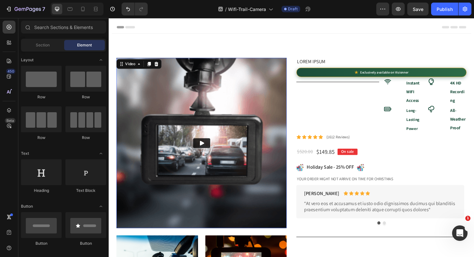
click at [180, 79] on img at bounding box center [207, 150] width 180 height 180
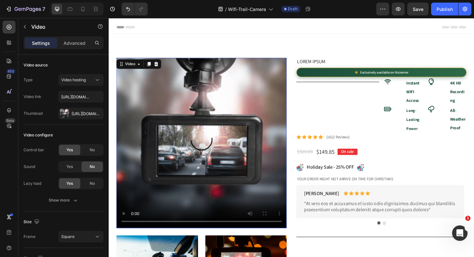
click at [160, 67] on icon at bounding box center [158, 66] width 5 height 5
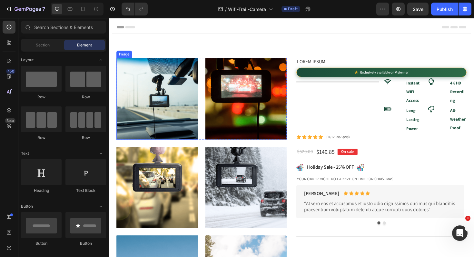
click at [175, 98] on img at bounding box center [160, 103] width 86 height 86
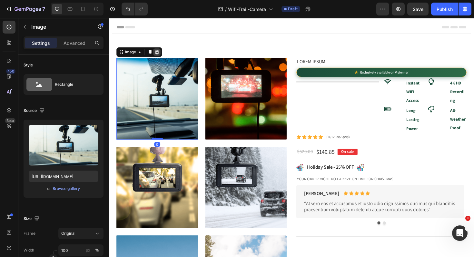
click at [160, 52] on icon at bounding box center [159, 54] width 5 height 5
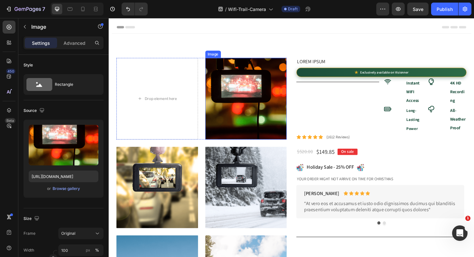
click at [254, 91] on img at bounding box center [254, 103] width 86 height 86
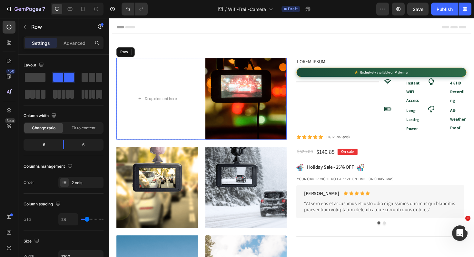
click at [207, 79] on div "Drop element here Image Row" at bounding box center [207, 103] width 180 height 86
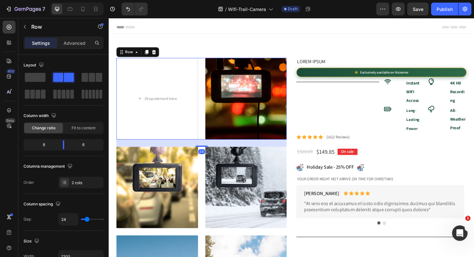
click at [157, 56] on icon at bounding box center [157, 54] width 4 height 5
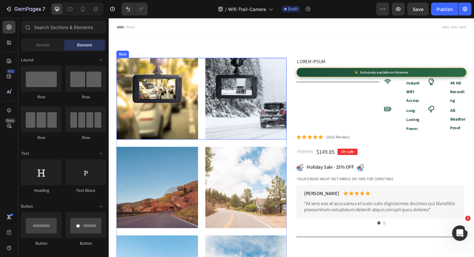
click at [207, 92] on div "Image Image Row" at bounding box center [207, 103] width 180 height 86
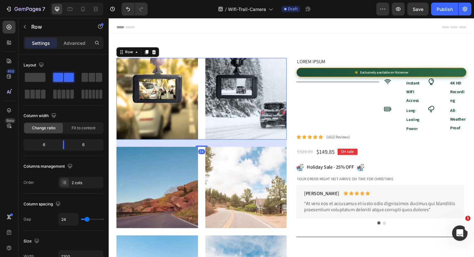
click at [156, 56] on icon at bounding box center [157, 54] width 4 height 5
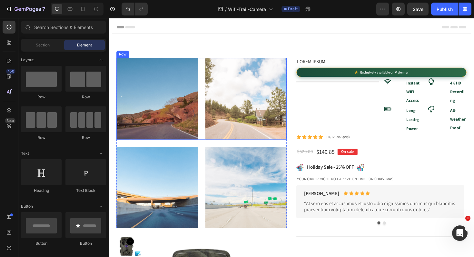
click at [209, 96] on div "Image Image Row" at bounding box center [207, 103] width 180 height 86
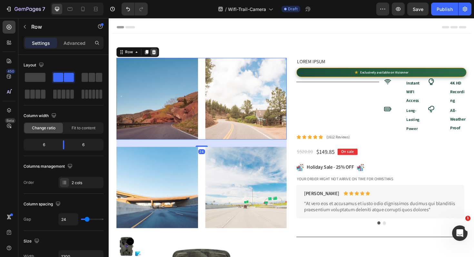
click at [159, 54] on div at bounding box center [157, 54] width 8 height 8
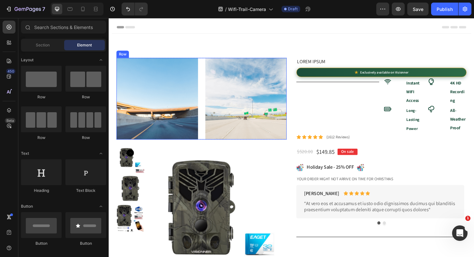
click at [207, 104] on div "Image Image Row" at bounding box center [207, 103] width 180 height 86
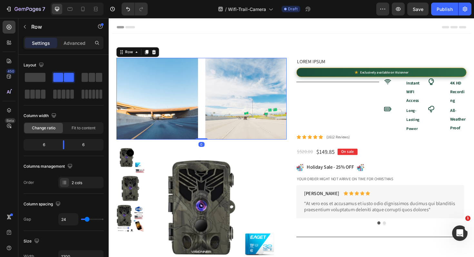
click at [156, 56] on icon at bounding box center [157, 54] width 4 height 5
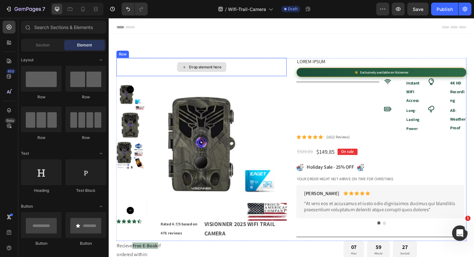
click at [260, 74] on div "Drop element here" at bounding box center [207, 69] width 180 height 19
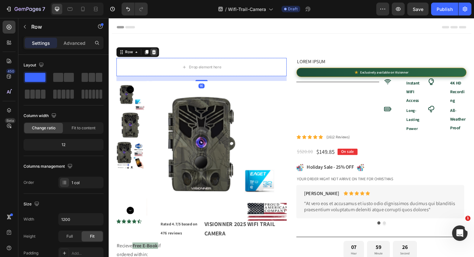
click at [156, 54] on icon at bounding box center [156, 54] width 5 height 5
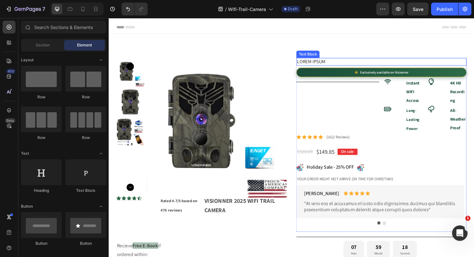
click at [326, 65] on p "Lorem ipsum" at bounding box center [397, 64] width 179 height 7
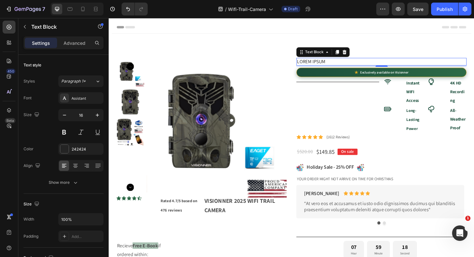
click at [326, 65] on p "Lorem ipsum" at bounding box center [397, 64] width 179 height 7
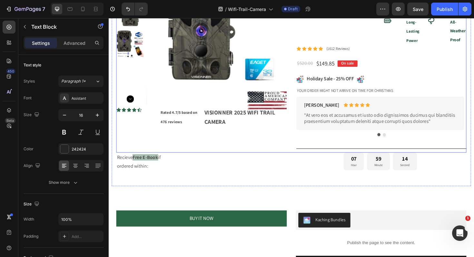
scroll to position [93, 0]
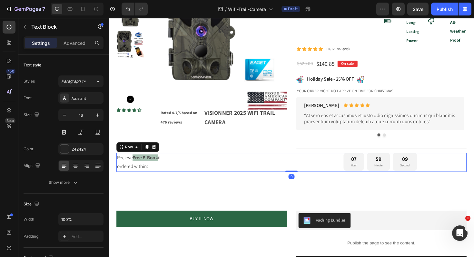
click at [299, 177] on div "Recieve Free E-Book if ordered within: Text Block 07 Hour 59 Minute 09 Second C…" at bounding box center [302, 171] width 371 height 20
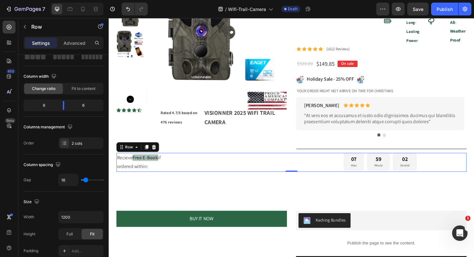
scroll to position [0, 0]
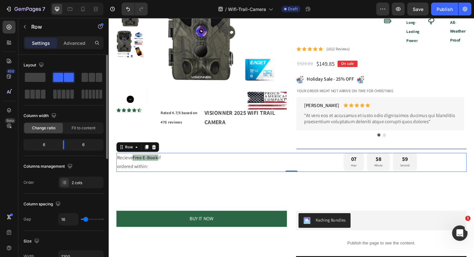
type input "22"
type input "21"
type input "20"
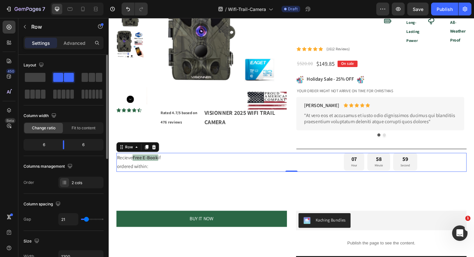
type input "20"
type input "15"
type input "13"
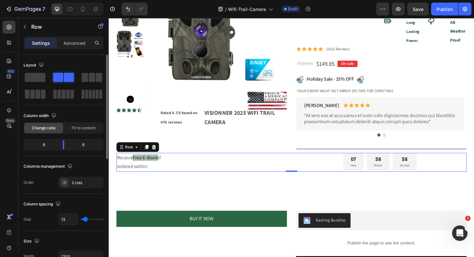
type input "12"
click at [85, 220] on input "range" at bounding box center [92, 219] width 23 height 1
type input "6"
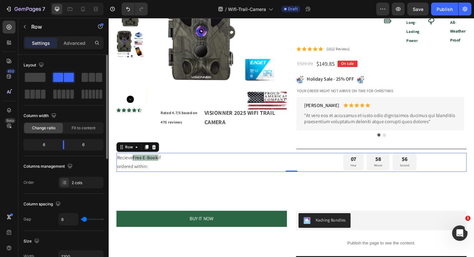
type input "3"
type input "1"
type input "0"
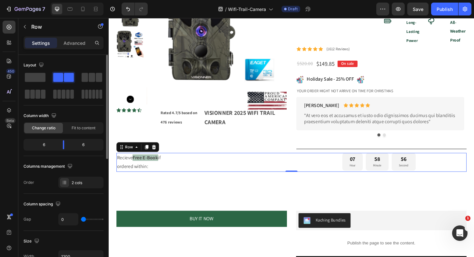
type input "0"
click at [81, 220] on input "range" at bounding box center [92, 219] width 23 height 1
type input "20"
type input "21"
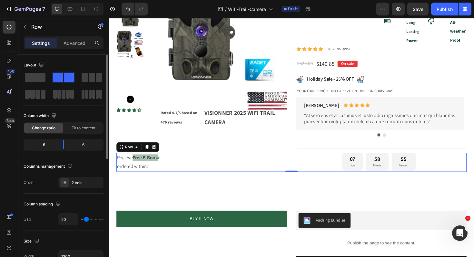
type input "21"
type input "23"
type input "25"
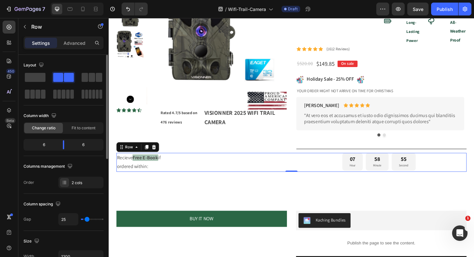
type input "27"
type input "30"
type input "32"
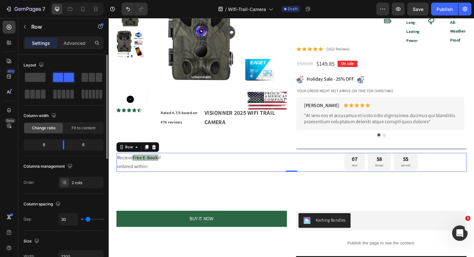
type input "32"
type input "34"
type input "37"
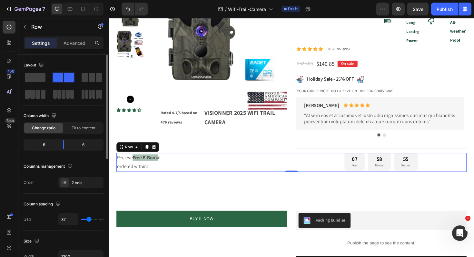
type input "39"
type input "45"
type input "47"
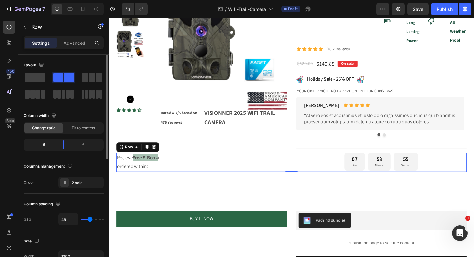
type input "47"
type input "48"
type input "49"
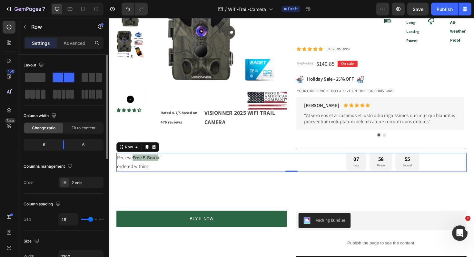
type input "48"
type input "45"
type input "42"
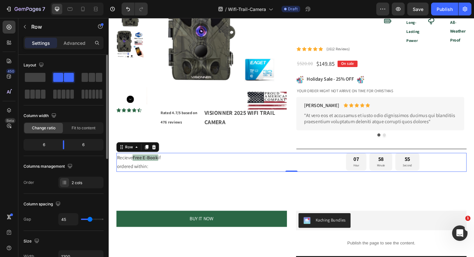
type input "42"
type input "38"
type input "34"
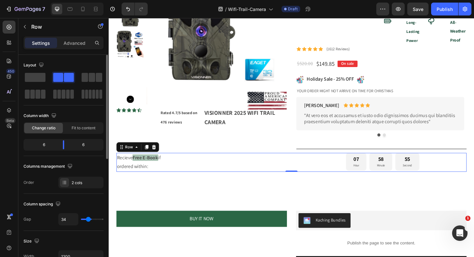
type input "31"
type input "28"
type input "26"
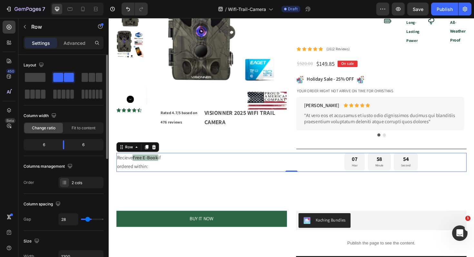
type input "26"
type input "23"
type input "20"
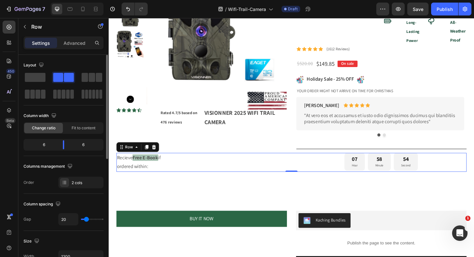
type input "17"
type input "16"
type input "15"
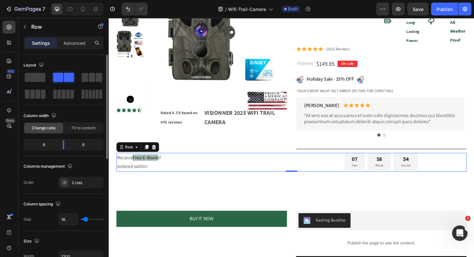
type input "15"
type input "13"
type input "11"
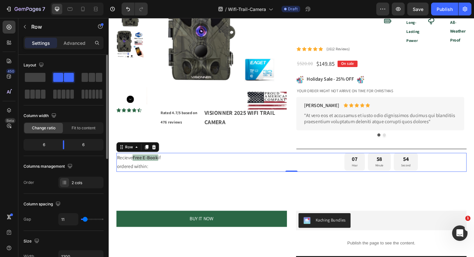
type input "9"
type input "8"
type input "7"
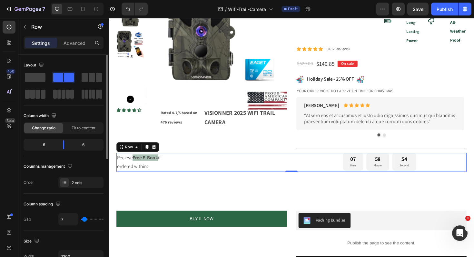
type input "7"
click at [85, 220] on input "range" at bounding box center [92, 219] width 23 height 1
click at [75, 44] on p "Advanced" at bounding box center [75, 43] width 22 height 7
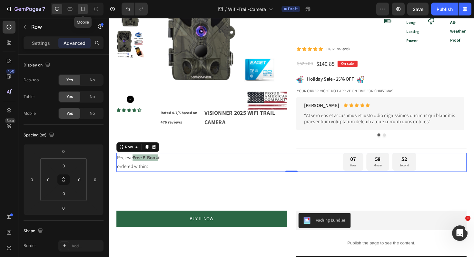
click at [85, 6] on icon at bounding box center [83, 9] width 6 height 6
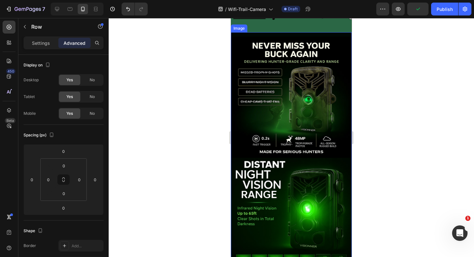
scroll to position [460, 0]
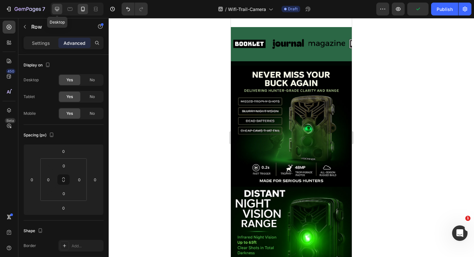
click at [55, 9] on icon at bounding box center [57, 9] width 6 height 6
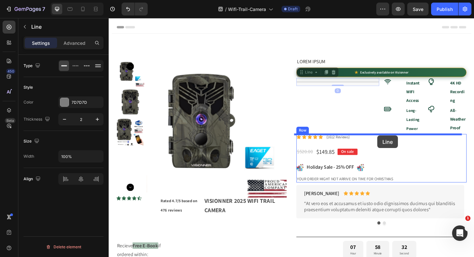
drag, startPoint x: 354, startPoint y: 85, endPoint x: 393, endPoint y: 143, distance: 70.0
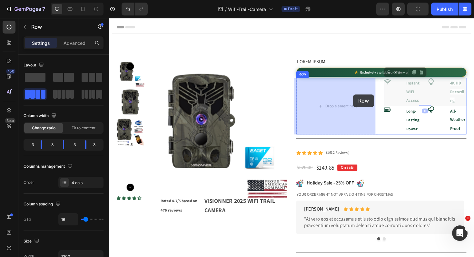
drag, startPoint x: 409, startPoint y: 102, endPoint x: 368, endPoint y: 99, distance: 41.1
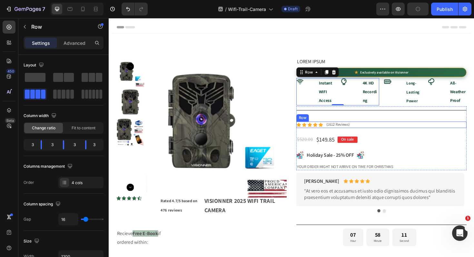
click at [374, 131] on div "Icon Icon Icon Icon Icon Icon List (1612 Reviews) Text Block Row" at bounding box center [397, 131] width 180 height 7
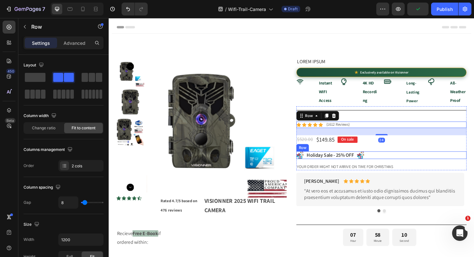
click at [379, 165] on div "Image Holiday Sale - 25% OFF Text Block Image Row" at bounding box center [397, 163] width 180 height 8
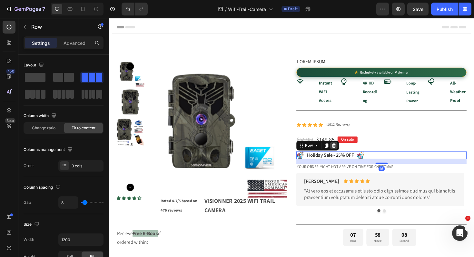
click at [347, 153] on icon at bounding box center [347, 153] width 5 height 5
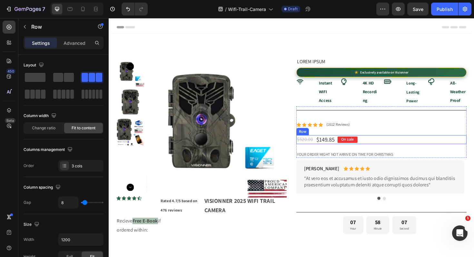
click at [374, 145] on div "$520.00 Product Price Product Price $149.85 Product Price Product Price On sale…" at bounding box center [397, 146] width 180 height 9
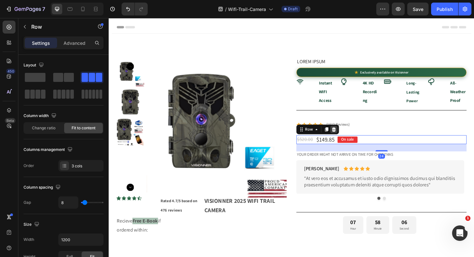
click at [345, 134] on icon at bounding box center [347, 136] width 4 height 5
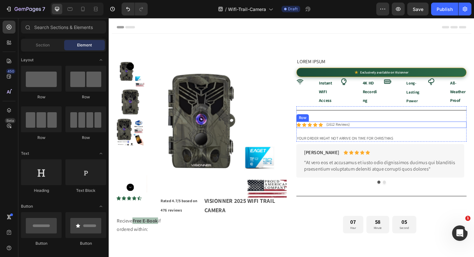
click at [375, 131] on div "Icon Icon Icon Icon Icon Icon List (1612 Reviews) Text Block Row" at bounding box center [397, 131] width 180 height 7
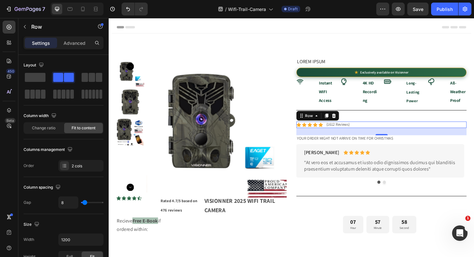
click at [348, 120] on div "Row" at bounding box center [329, 121] width 45 height 10
click at [345, 123] on icon at bounding box center [347, 121] width 5 height 5
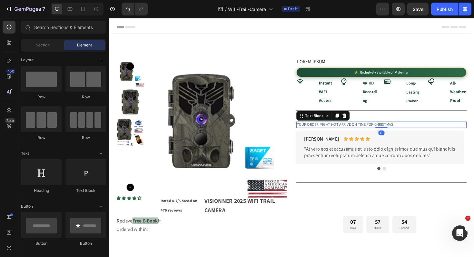
click at [332, 131] on p "Your order might not arrive on time for Christmas" at bounding box center [397, 130] width 179 height 5
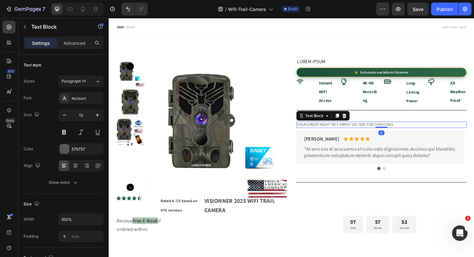
click at [360, 122] on div "Text Block" at bounding box center [335, 121] width 56 height 10
click at [357, 123] on icon at bounding box center [359, 121] width 4 height 5
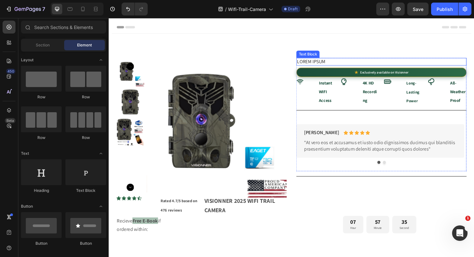
click at [329, 64] on p "Lorem ipsum" at bounding box center [397, 64] width 179 height 7
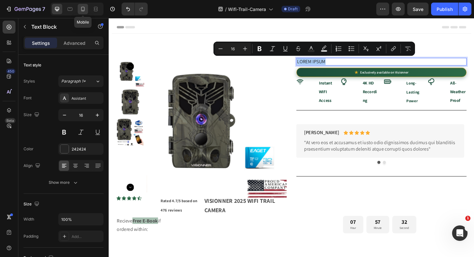
drag, startPoint x: 84, startPoint y: 6, endPoint x: 101, endPoint y: 145, distance: 140.5
click at [84, 6] on icon at bounding box center [83, 9] width 6 height 6
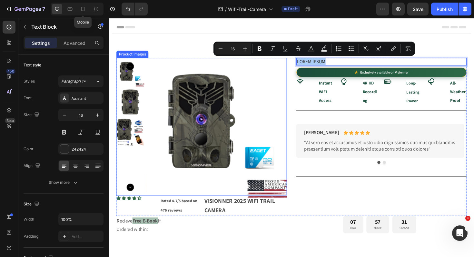
type input "14"
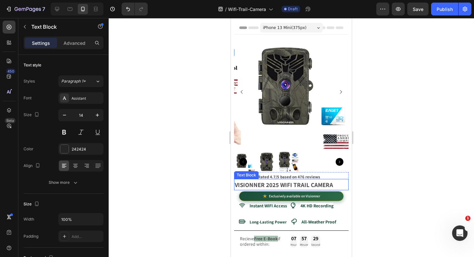
click at [278, 182] on strong "VISIONNER 2025 WIFI TRAIL CAMERA" at bounding box center [284, 185] width 98 height 8
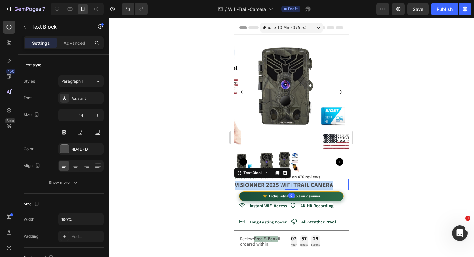
click at [278, 182] on strong "VISIONNER 2025 WIFI TRAIL CAMERA" at bounding box center [284, 185] width 98 height 8
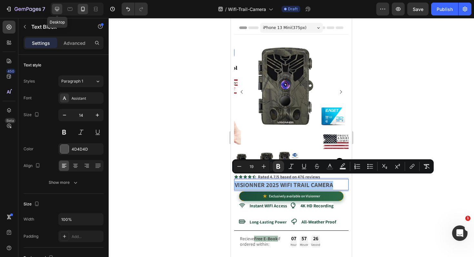
click at [59, 8] on icon at bounding box center [57, 9] width 6 height 6
type input "16"
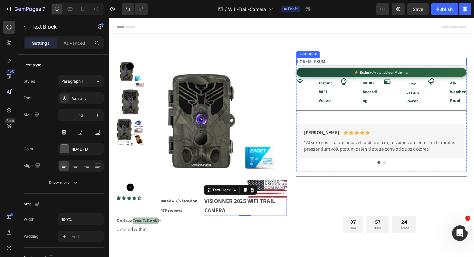
click at [331, 62] on p "Lorem ipsum" at bounding box center [397, 64] width 179 height 7
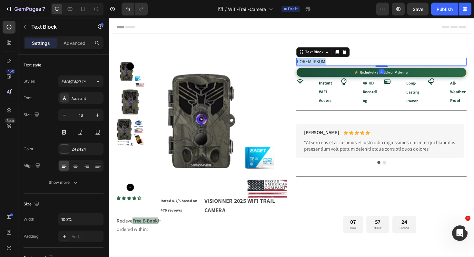
click at [331, 62] on p "Lorem ipsum" at bounding box center [397, 64] width 179 height 7
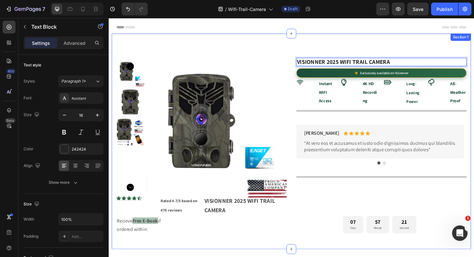
click at [365, 52] on div "Product Images Icon Icon Icon Icon Icon Icon List Rated 4.7/5 based on 476 revi…" at bounding box center [302, 149] width 381 height 228
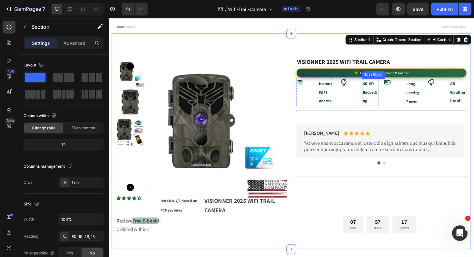
click at [383, 96] on strong "4K HD Recording" at bounding box center [385, 97] width 15 height 25
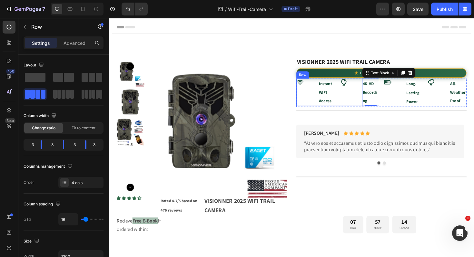
click at [311, 105] on div "Icon" at bounding box center [316, 96] width 18 height 29
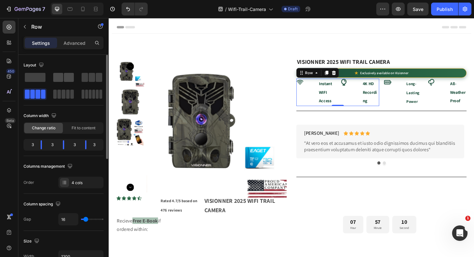
click at [67, 79] on span at bounding box center [69, 77] width 10 height 9
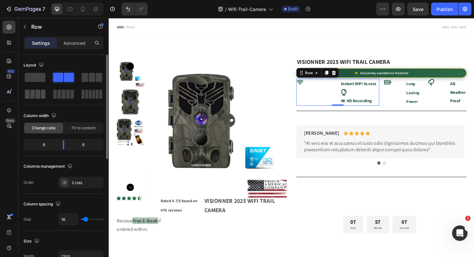
click at [40, 96] on div at bounding box center [35, 94] width 21 height 9
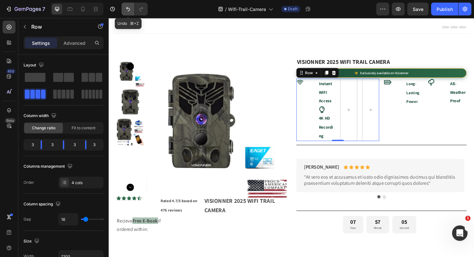
click at [132, 6] on button "Undo/Redo" at bounding box center [128, 9] width 13 height 13
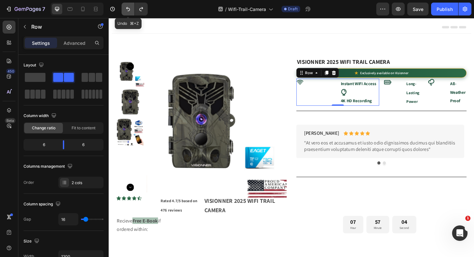
click at [132, 6] on button "Undo/Redo" at bounding box center [128, 9] width 13 height 13
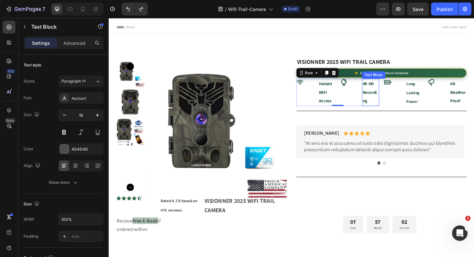
click at [382, 106] on p "4K HD Recording" at bounding box center [386, 97] width 17 height 28
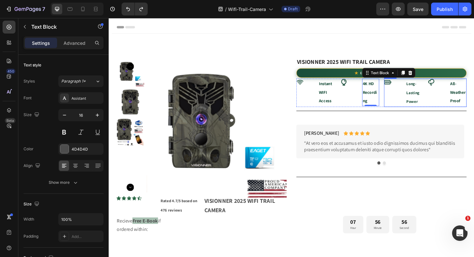
click at [409, 99] on div "Icon" at bounding box center [409, 97] width 18 height 30
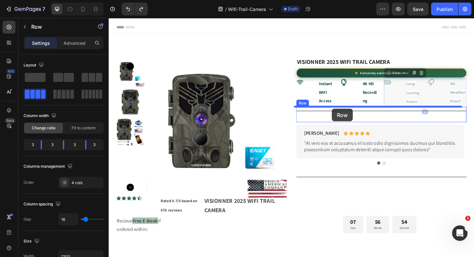
drag, startPoint x: 400, startPoint y: 75, endPoint x: 345, endPoint y: 114, distance: 67.1
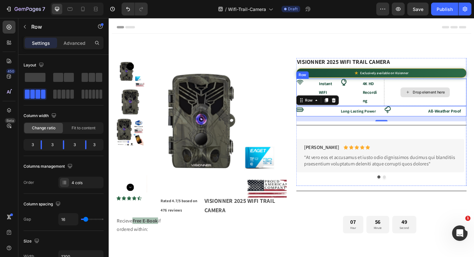
click at [417, 104] on div "Drop element here" at bounding box center [444, 96] width 88 height 29
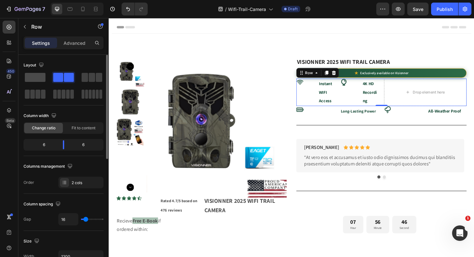
click at [31, 77] on span at bounding box center [35, 77] width 21 height 9
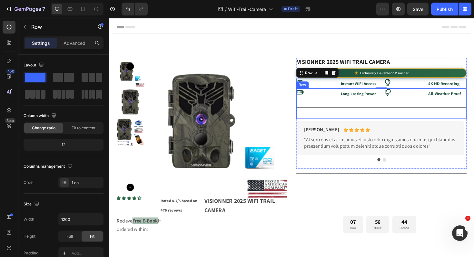
click at [400, 104] on div "Icon Long-Lasting Power Text Block Icon All-Weather Proof Text Block Row Title …" at bounding box center [397, 109] width 180 height 32
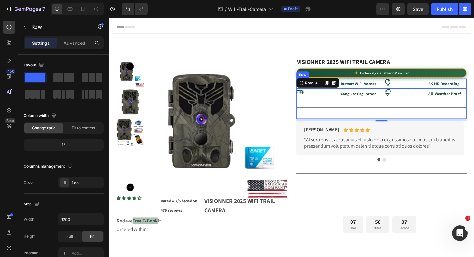
click at [434, 90] on div "Icon" at bounding box center [420, 87] width 41 height 11
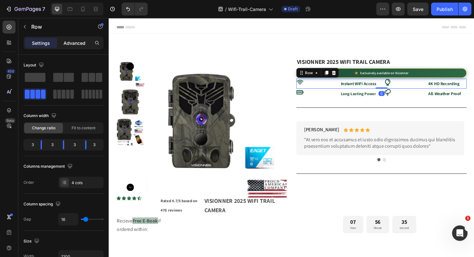
click at [70, 42] on p "Advanced" at bounding box center [75, 43] width 22 height 7
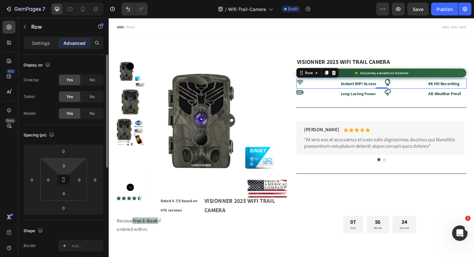
click at [63, 168] on input "0" at bounding box center [63, 166] width 13 height 10
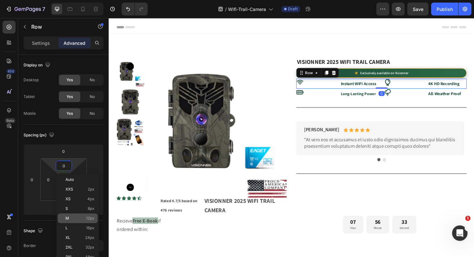
click at [80, 217] on p "M 12px" at bounding box center [79, 218] width 29 height 5
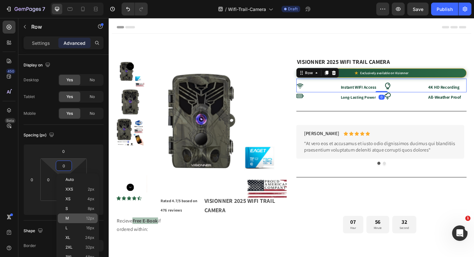
type input "12"
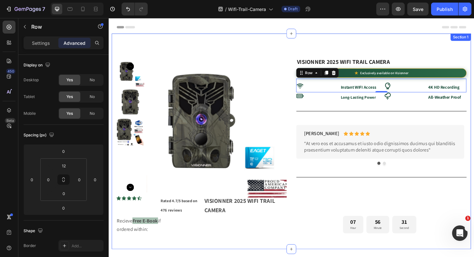
click at [300, 43] on div "Product Images Icon Icon Icon Icon Icon Icon List Rated 4.7/5 based on 476 revi…" at bounding box center [302, 149] width 381 height 228
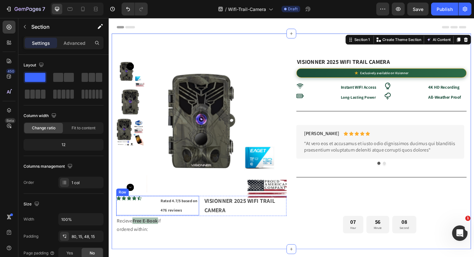
click at [153, 214] on div "Icon Icon Icon Icon Icon Icon List" at bounding box center [137, 216] width 41 height 21
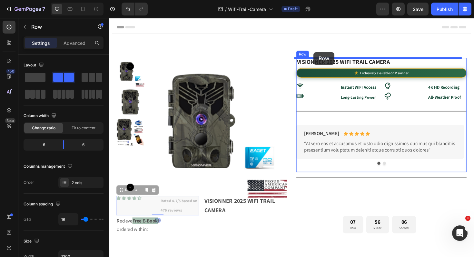
drag, startPoint x: 122, startPoint y: 202, endPoint x: 326, endPoint y: 54, distance: 252.1
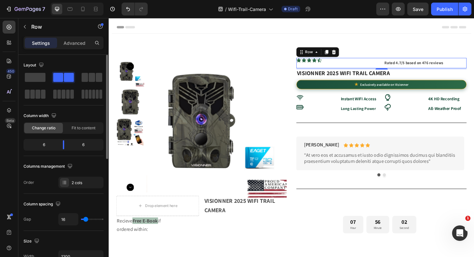
type input "5"
type input "0"
drag, startPoint x: 84, startPoint y: 221, endPoint x: 92, endPoint y: 210, distance: 13.0
type input "0"
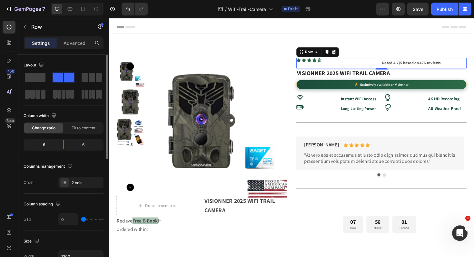
click at [81, 220] on input "range" at bounding box center [92, 219] width 23 height 1
click at [36, 77] on span at bounding box center [35, 77] width 21 height 9
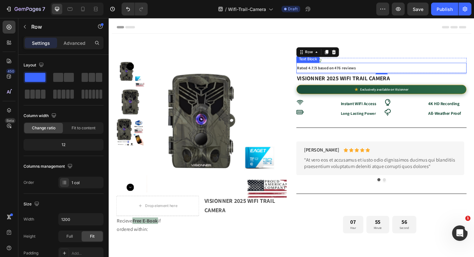
click at [368, 72] on p "Rated 4.7/5 based on 476 reviews" at bounding box center [397, 71] width 179 height 10
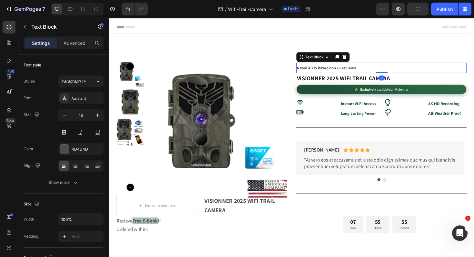
click at [368, 72] on p "Rated 4.7/5 based on 476 reviews" at bounding box center [397, 71] width 179 height 10
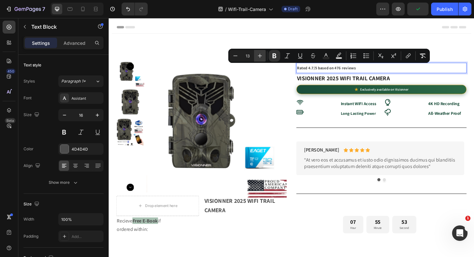
click at [258, 55] on icon "Editor contextual toolbar" at bounding box center [260, 56] width 4 height 4
type input "14"
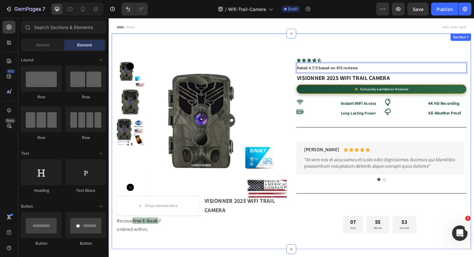
click at [307, 28] on div "Header" at bounding box center [302, 27] width 370 height 13
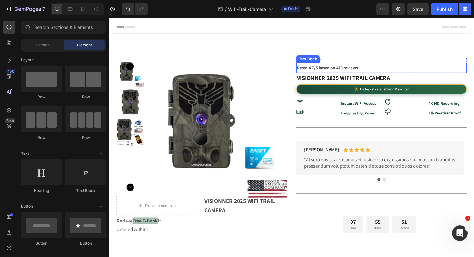
click at [391, 73] on p "Rated 4.7/5 based on 476 reviews" at bounding box center [397, 70] width 179 height 9
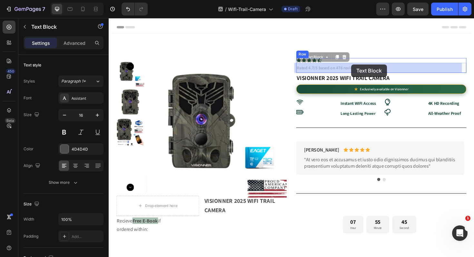
drag, startPoint x: 312, startPoint y: 59, endPoint x: 366, endPoint y: 67, distance: 54.4
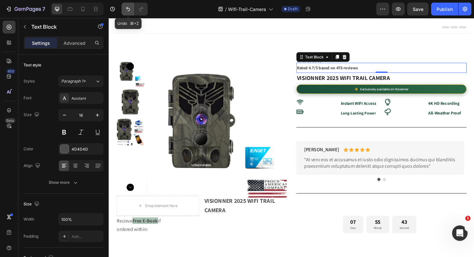
click at [126, 8] on icon "Undo/Redo" at bounding box center [128, 9] width 6 height 6
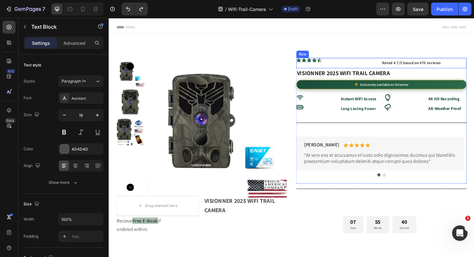
click at [388, 66] on div "Icon Icon Icon Icon Icon Icon List" at bounding box center [352, 65] width 90 height 11
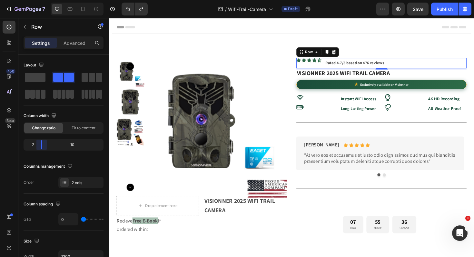
drag, startPoint x: 62, startPoint y: 148, endPoint x: 39, endPoint y: 150, distance: 23.1
click at [39, 0] on body "7 Version history / Wifi-Trail-Camera Draft Preview Save Publish 450 Beta Secti…" at bounding box center [237, 0] width 474 height 0
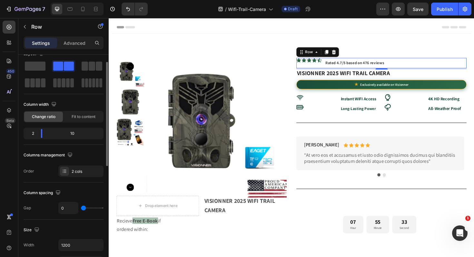
scroll to position [23, 0]
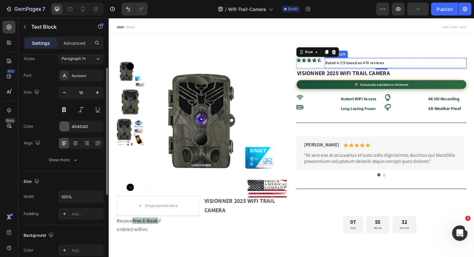
click at [358, 66] on strong "Rated 4.7/5 based on 476 reviews" at bounding box center [369, 65] width 62 height 5
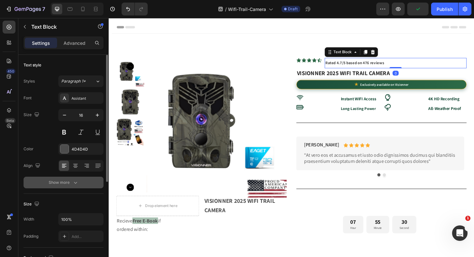
click at [77, 183] on icon "button" at bounding box center [75, 182] width 6 height 6
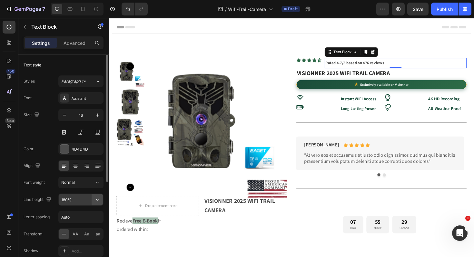
click at [97, 201] on icon "button" at bounding box center [97, 199] width 6 height 6
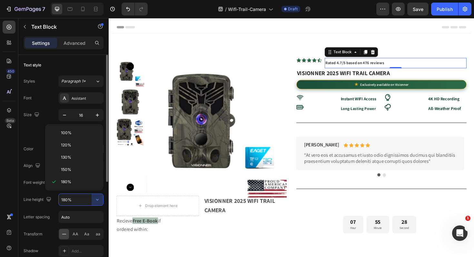
click at [82, 151] on div "120%" at bounding box center [74, 157] width 53 height 12
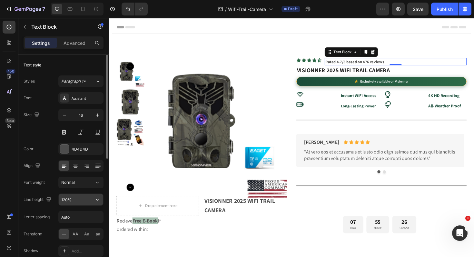
click at [85, 198] on input "120%" at bounding box center [81, 200] width 45 height 12
click at [99, 203] on button "button" at bounding box center [98, 200] width 12 height 12
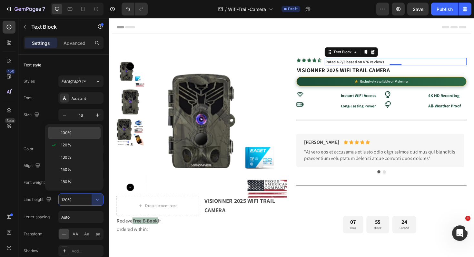
click at [76, 133] on p "100%" at bounding box center [79, 133] width 37 height 6
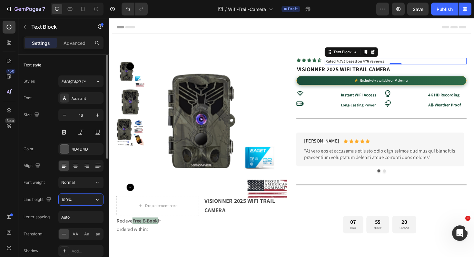
click at [89, 203] on input "100%" at bounding box center [81, 200] width 45 height 12
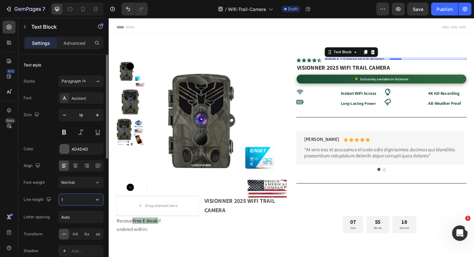
type input "12"
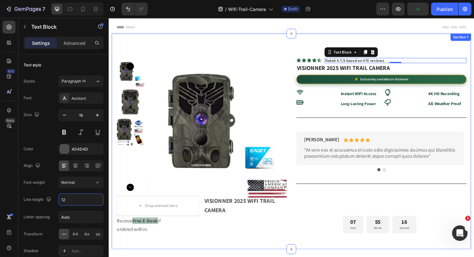
click at [308, 45] on div "Product Images Drop element here VISIONNER 2025 WIFI TRAIL CAMERA Text Block Ro…" at bounding box center [302, 149] width 381 height 228
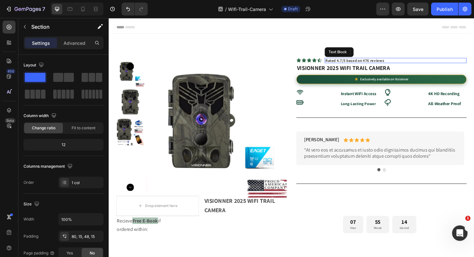
click at [408, 63] on p "Rated 4.7/5 based on 476 reviews" at bounding box center [412, 63] width 149 height 4
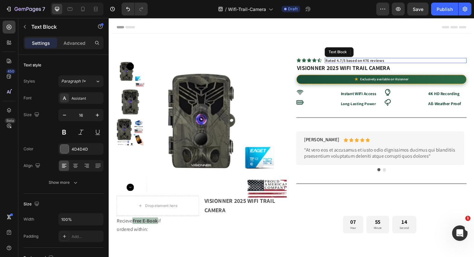
click at [408, 63] on p "Rated 4.7/5 based on 476 reviews" at bounding box center [412, 63] width 149 height 4
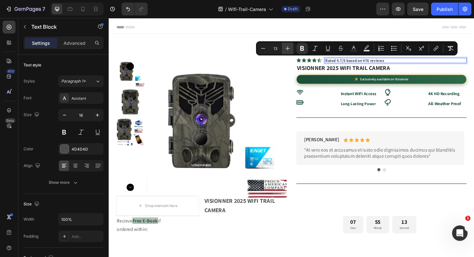
click at [287, 45] on button "Plus" at bounding box center [288, 49] width 12 height 12
type input "14"
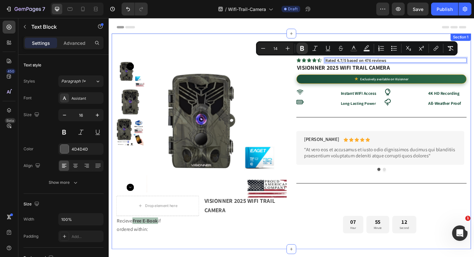
click at [240, 54] on div "Product Images Drop element here VISIONNER 2025 WIFI TRAIL CAMERA Text Block Ro…" at bounding box center [302, 149] width 381 height 228
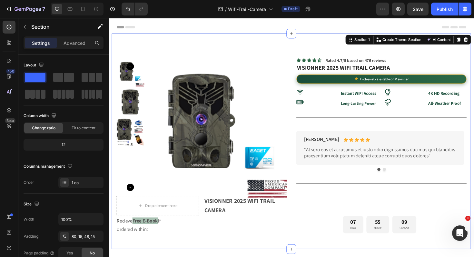
click at [350, 29] on div "Header" at bounding box center [302, 27] width 370 height 13
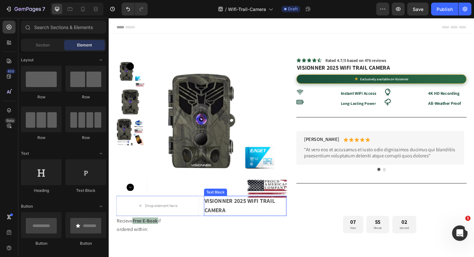
click at [277, 215] on strong "VISIONNER 2025 WIFI TRAIL CAMERA" at bounding box center [247, 217] width 75 height 18
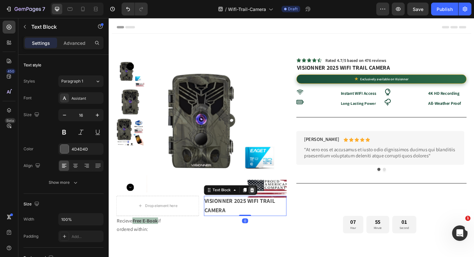
click at [261, 201] on icon at bounding box center [260, 200] width 5 height 5
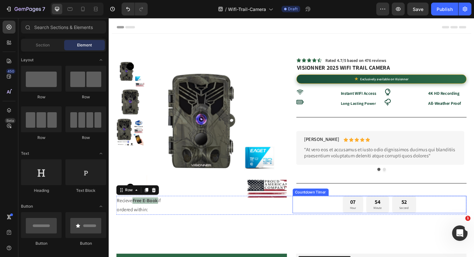
click at [301, 223] on div "Recieve Free E-Book if ordered within: Text Block 07 Hour 54 Minute 52 Second C…" at bounding box center [302, 216] width 371 height 20
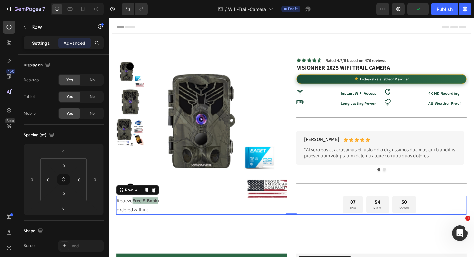
click at [38, 43] on p "Settings" at bounding box center [41, 43] width 18 height 7
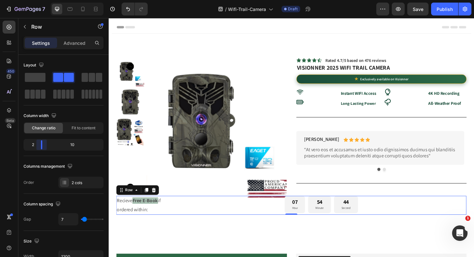
drag, startPoint x: 56, startPoint y: 147, endPoint x: 36, endPoint y: 152, distance: 21.1
click at [36, 0] on body "7 Version history / Wifi-Trail-Camera Draft Preview Save Publish 450 Beta Secti…" at bounding box center [237, 0] width 474 height 0
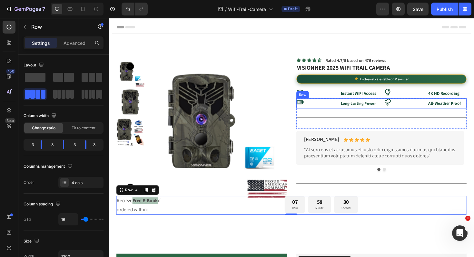
click at [430, 111] on div "Icon" at bounding box center [420, 108] width 41 height 11
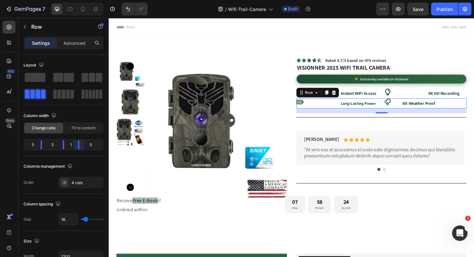
drag, startPoint x: 86, startPoint y: 146, endPoint x: 63, endPoint y: 150, distance: 23.2
click at [63, 0] on body "7 Version history / Wifi-Trail-Camera Draft Preview Save Publish 450 Beta Secti…" at bounding box center [237, 0] width 474 height 0
click at [64, 0] on body "7 Version history / Wifi-Trail-Camera Draft Preview Save Publish 450 Beta Secti…" at bounding box center [237, 0] width 474 height 0
click at [341, 111] on div "Icon" at bounding box center [327, 108] width 41 height 11
drag, startPoint x: 38, startPoint y: 148, endPoint x: 37, endPoint y: 154, distance: 5.7
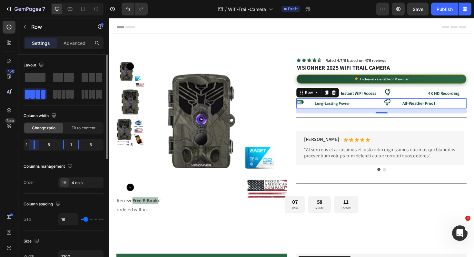
click at [20, 0] on body "7 Version history / Wifi-Trail-Camera Draft Preview Save Publish 450 Beta Secti…" at bounding box center [237, 0] width 474 height 0
type input "10"
type input "8"
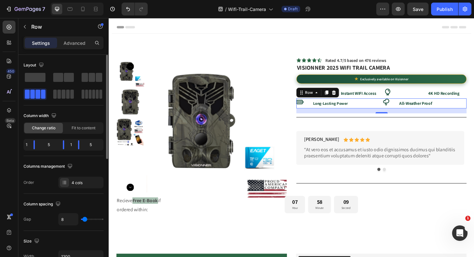
type input "6"
type input "5"
type input "4"
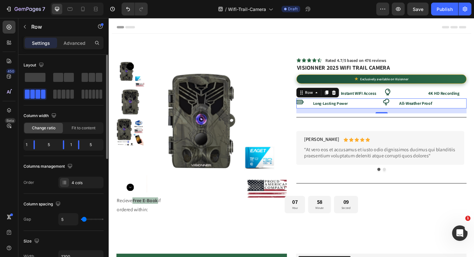
type input "4"
type input "3"
type input "2"
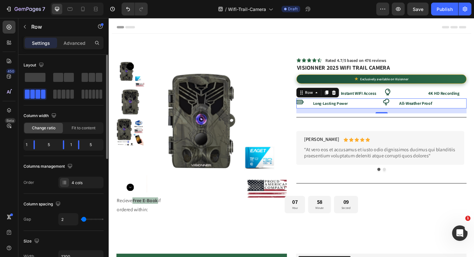
type input "1"
type input "0"
drag, startPoint x: 85, startPoint y: 219, endPoint x: 79, endPoint y: 219, distance: 5.8
type input "0"
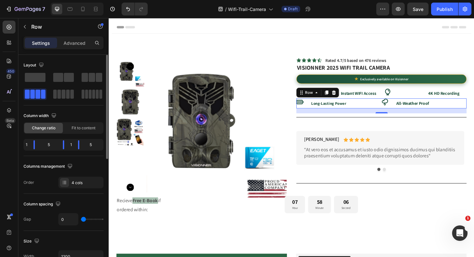
click at [81, 219] on input "range" at bounding box center [92, 219] width 23 height 1
click at [80, 132] on div "Fit to content" at bounding box center [83, 128] width 39 height 10
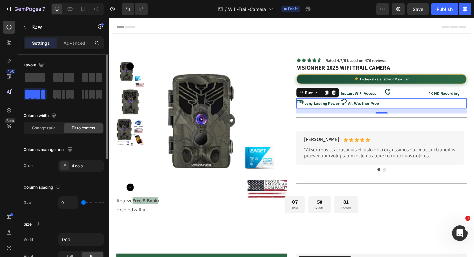
type input "12"
type input "23"
type input "25"
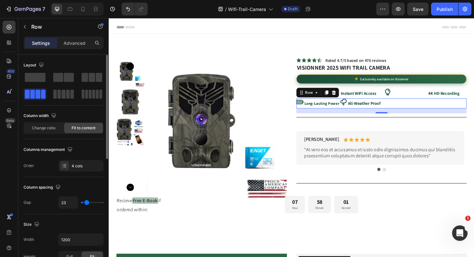
type input "25"
type input "26"
type input "25"
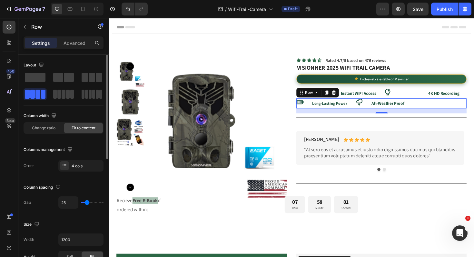
type input "23"
type input "21"
type input "20"
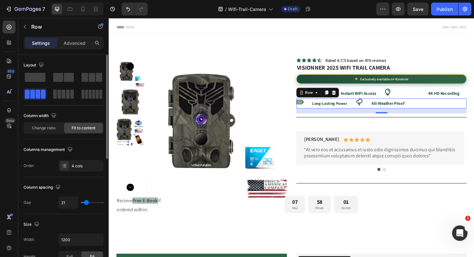
type input "20"
type input "21"
type input "23"
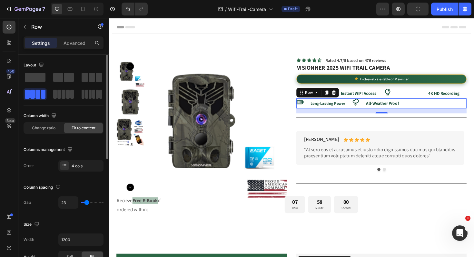
type input "24"
type input "25"
type input "26"
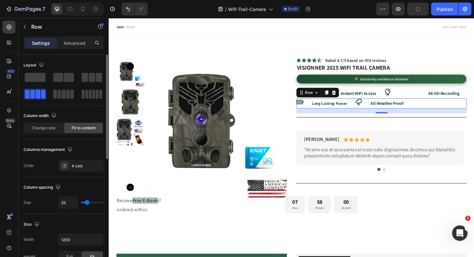
type input "26"
type input "27"
type input "26"
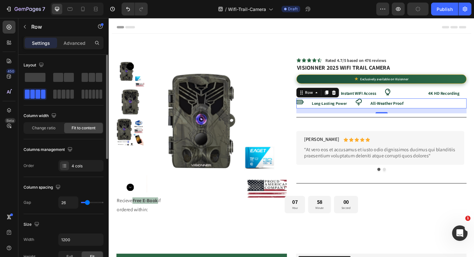
type input "25"
type input "24"
type input "23"
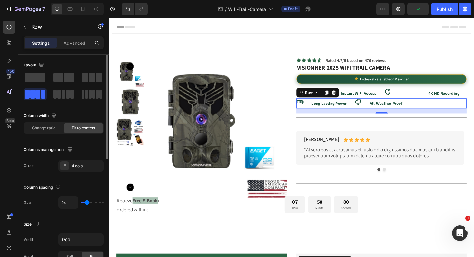
type input "23"
type input "21"
type input "18"
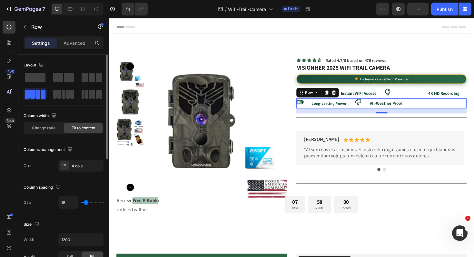
type input "16"
type input "15"
type input "16"
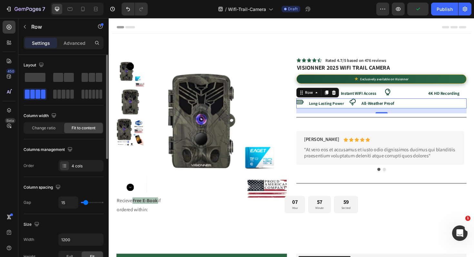
type input "16"
type input "17"
click at [86, 203] on input "range" at bounding box center [92, 202] width 23 height 1
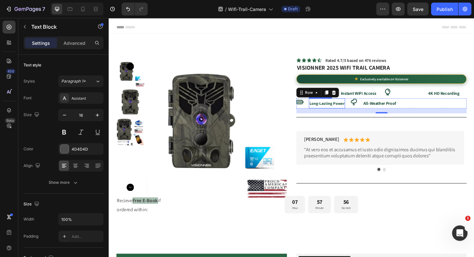
click at [333, 109] on strong "Long-Lasting Power" at bounding box center [339, 108] width 37 height 5
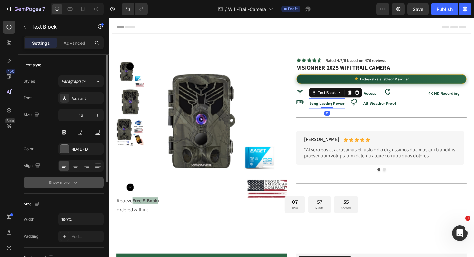
click at [77, 183] on icon "button" at bounding box center [75, 182] width 6 height 6
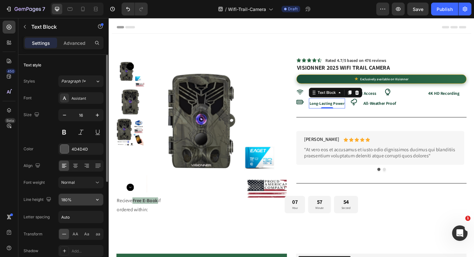
click at [84, 203] on input "180%" at bounding box center [81, 200] width 45 height 12
click at [102, 201] on button "button" at bounding box center [98, 200] width 12 height 12
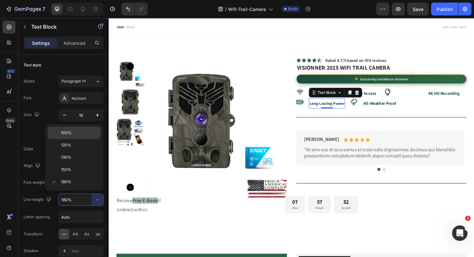
click at [82, 139] on div "100%" at bounding box center [74, 145] width 53 height 12
type input "100%"
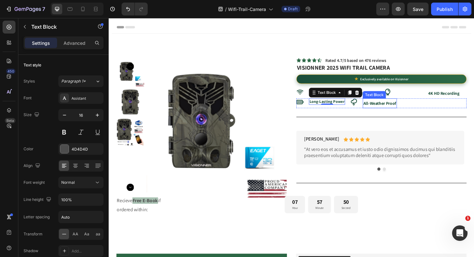
click at [395, 108] on strong "All-Weather Proof" at bounding box center [395, 109] width 35 height 6
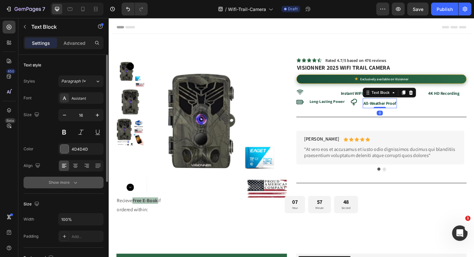
click at [77, 183] on icon "button" at bounding box center [75, 182] width 6 height 6
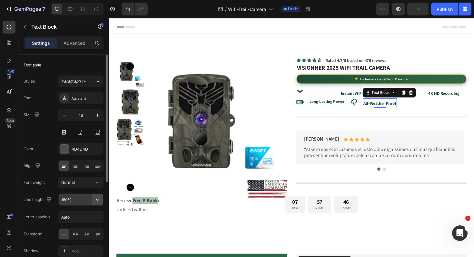
click at [101, 202] on button "button" at bounding box center [98, 200] width 12 height 12
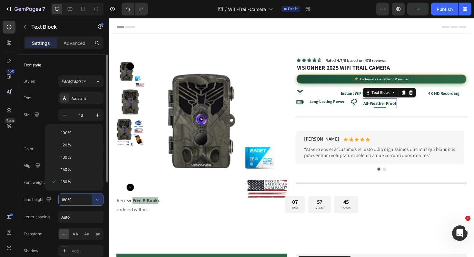
click at [69, 135] on span "100%" at bounding box center [66, 133] width 11 height 6
type input "100%"
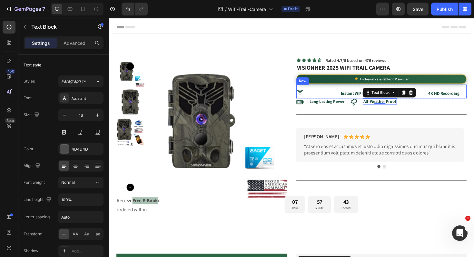
click at [348, 100] on div "Icon Instant WIFI Access Text Block Icon 4K HD Recording Text Block Row" at bounding box center [397, 96] width 180 height 15
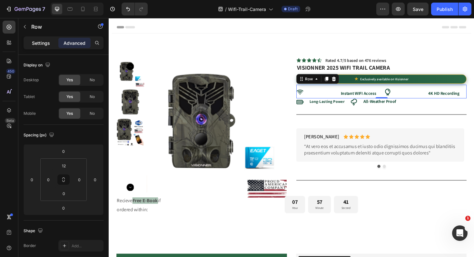
click at [45, 47] on div "Settings" at bounding box center [41, 43] width 32 height 10
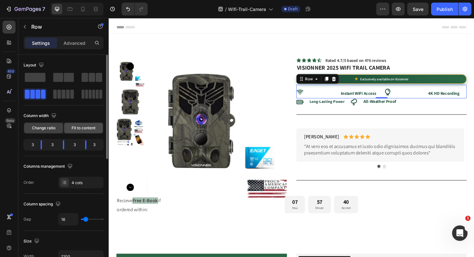
click at [81, 128] on span "Fit to content" at bounding box center [84, 128] width 24 height 6
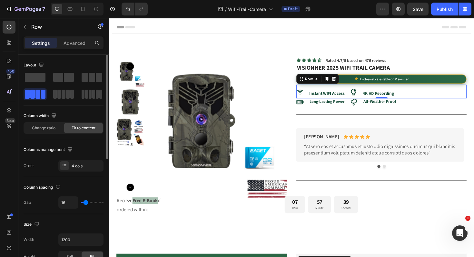
click at [83, 126] on span "Fit to content" at bounding box center [84, 128] width 24 height 6
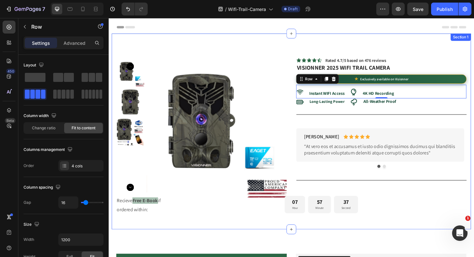
click at [437, 39] on div "Product Images Icon Icon Icon Icon Icon Icon List Rated 4.7/5 based on 476 revi…" at bounding box center [302, 138] width 381 height 207
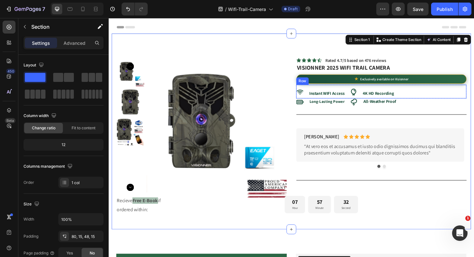
click at [434, 102] on div "Icon Instant WIFI Access Text Block Icon 4K HD Recording Text Block Row" at bounding box center [397, 96] width 180 height 15
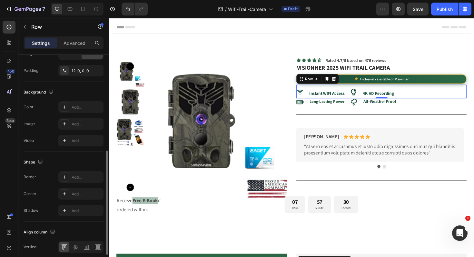
scroll to position [211, 0]
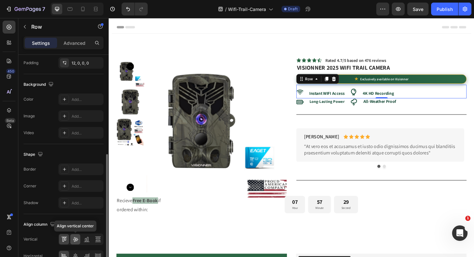
click at [75, 239] on icon at bounding box center [75, 239] width 6 height 6
click at [76, 254] on icon at bounding box center [75, 256] width 6 height 6
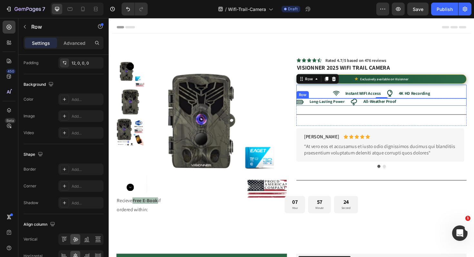
click at [429, 107] on div "Icon Long-Lasting Power Text Block Icon All-Weather Proof Text Block Row" at bounding box center [397, 107] width 180 height 8
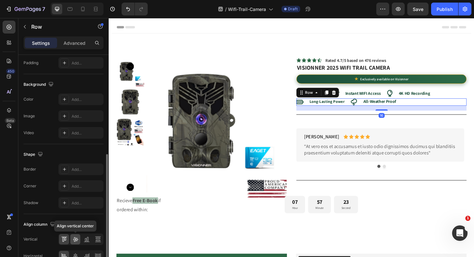
click at [77, 237] on icon at bounding box center [75, 239] width 6 height 6
click at [77, 254] on icon at bounding box center [75, 256] width 6 height 6
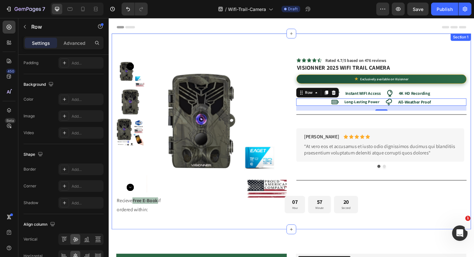
click at [299, 43] on div "Product Images Icon Icon Icon Icon Icon Icon List Rated 4.7/5 based on 476 revi…" at bounding box center [302, 138] width 381 height 207
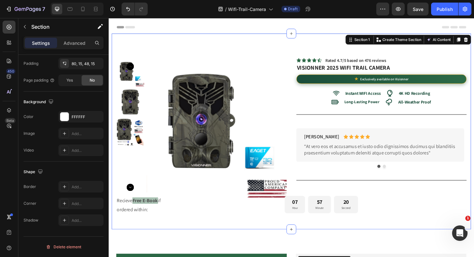
scroll to position [0, 0]
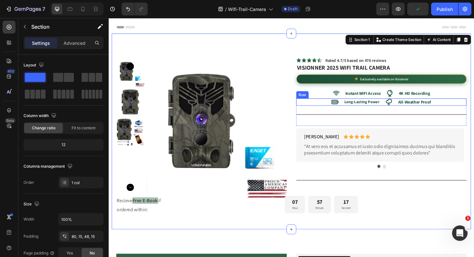
click at [458, 106] on div "Icon Long-Lasting Power Text Block Icon All-Weather Proof Text Block Row" at bounding box center [397, 107] width 180 height 8
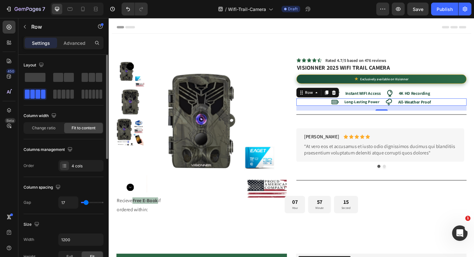
type input "26"
type input "27"
type input "28"
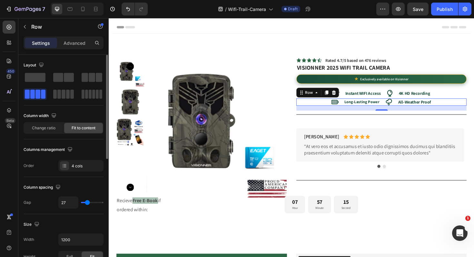
type input "28"
type input "30"
type input "31"
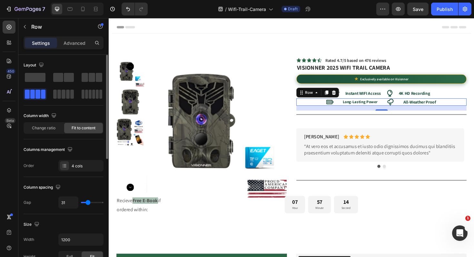
type input "30"
type input "29"
click at [88, 203] on input "range" at bounding box center [92, 202] width 23 height 1
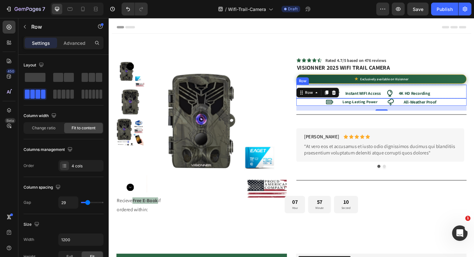
click at [456, 99] on div "Icon Instant WIFI Access Text Block Icon 4K HD Recording Text Block Row" at bounding box center [397, 96] width 180 height 15
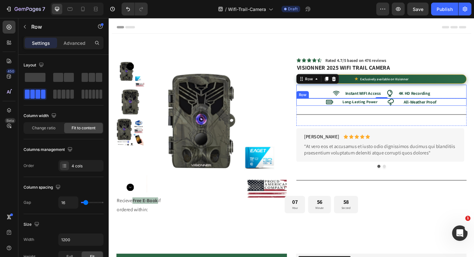
click at [322, 107] on div "Icon Long-Lasting Power Text Block Icon All-Weather Proof Text Block Row" at bounding box center [397, 107] width 180 height 8
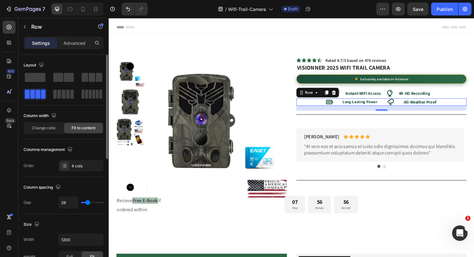
type input "31"
type input "26"
type input "25"
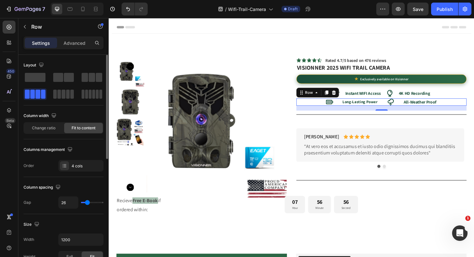
type input "25"
type input "24"
type input "23"
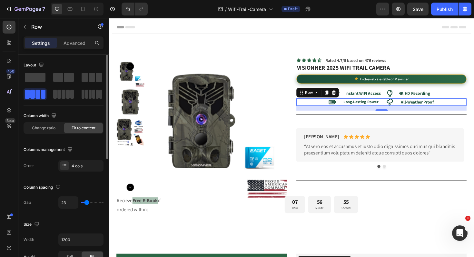
type input "20"
type input "18"
type input "17"
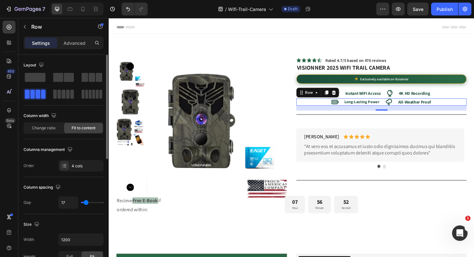
type input "17"
drag, startPoint x: 88, startPoint y: 204, endPoint x: 103, endPoint y: 212, distance: 16.9
click at [86, 203] on input "range" at bounding box center [92, 202] width 23 height 1
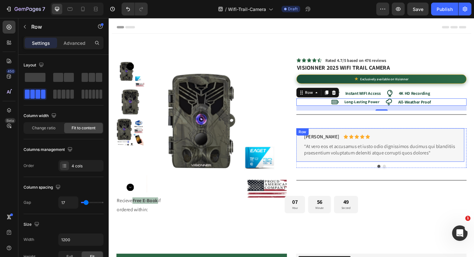
click at [474, 166] on div "Briana M. Text Block Icon Icon Icon Icon Icon Icon List Row “At vero eos et acc…" at bounding box center [396, 152] width 178 height 35
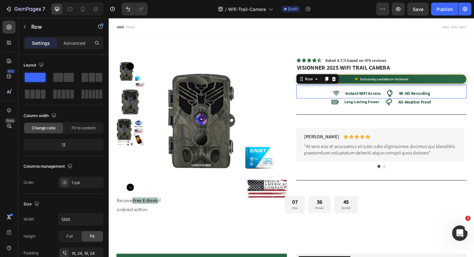
click at [321, 99] on div "Icon Instant WIFI Access Text Block Icon 4K HD Recording Text Block Row 0" at bounding box center [397, 96] width 180 height 15
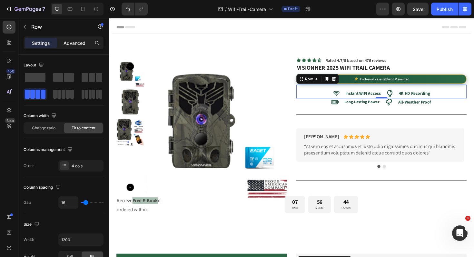
drag, startPoint x: 84, startPoint y: 40, endPoint x: 81, endPoint y: 41, distance: 3.7
click at [84, 40] on p "Advanced" at bounding box center [75, 43] width 22 height 7
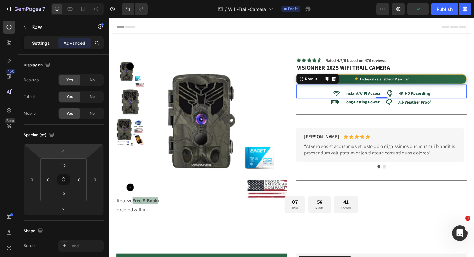
click at [45, 44] on p "Settings" at bounding box center [41, 43] width 18 height 7
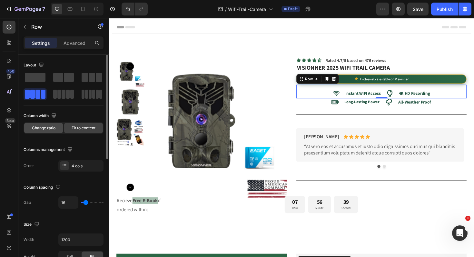
click at [53, 129] on span "Change ratio" at bounding box center [44, 128] width 24 height 6
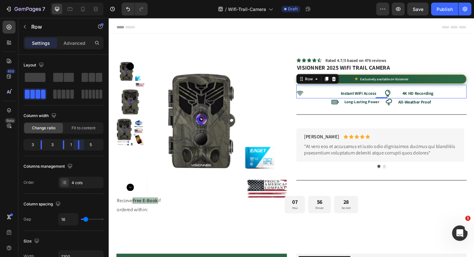
drag, startPoint x: 88, startPoint y: 147, endPoint x: 383, endPoint y: 0, distance: 330.0
click at [64, 0] on body "7 Version history / Wifi-Trail-Camera Draft Preview Save Publish 450 Beta Secti…" at bounding box center [237, 0] width 474 height 0
click at [83, 131] on span "Fit to content" at bounding box center [84, 128] width 24 height 6
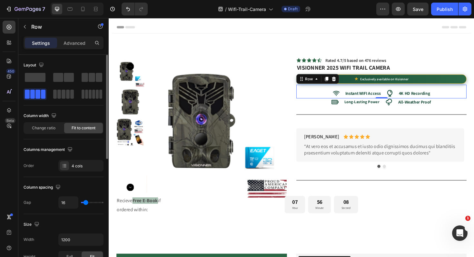
type input "25"
type input "26"
type input "28"
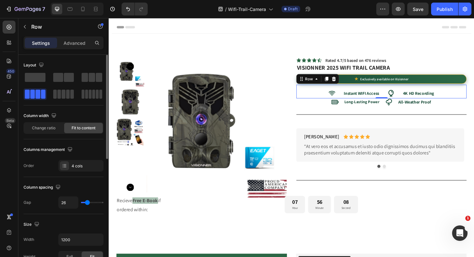
type input "28"
type input "29"
type input "30"
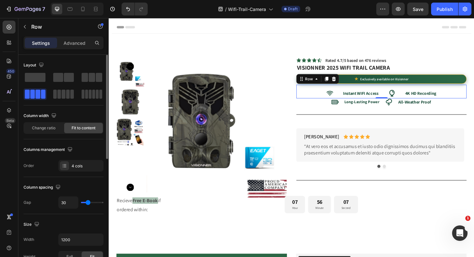
type input "33"
type input "34"
type input "35"
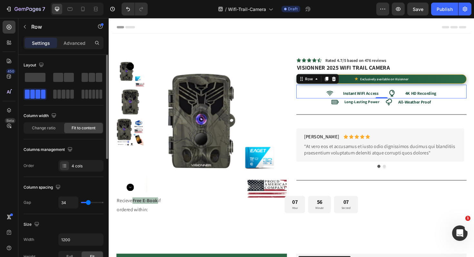
type input "35"
type input "36"
type input "38"
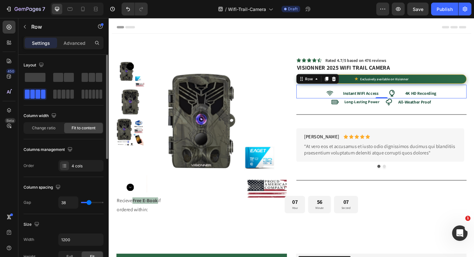
type input "39"
type input "42"
type input "45"
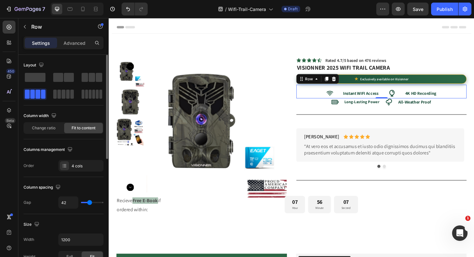
type input "45"
type input "47"
type input "49"
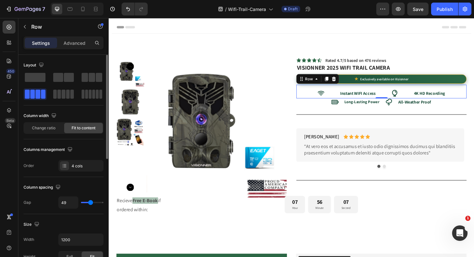
type input "52"
type input "54"
type input "56"
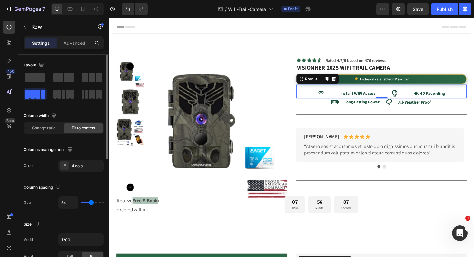
type input "56"
type input "50"
type input "37"
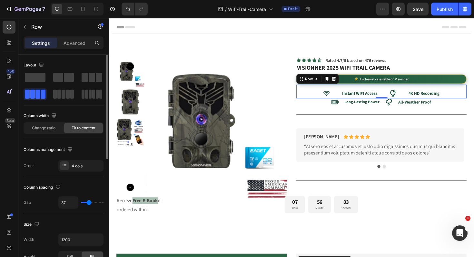
type input "36"
type input "35"
type input "33"
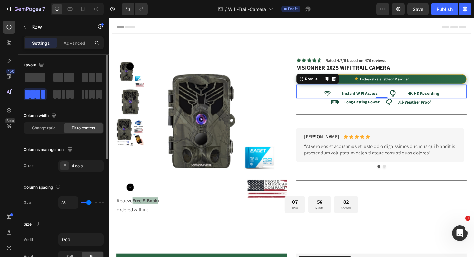
type input "33"
type input "15"
type input "14"
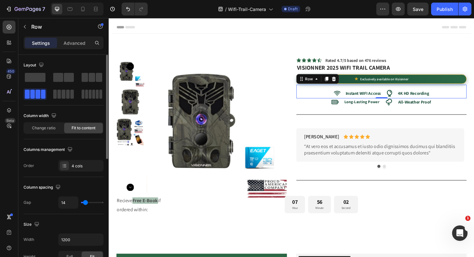
type input "15"
type input "16"
type input "17"
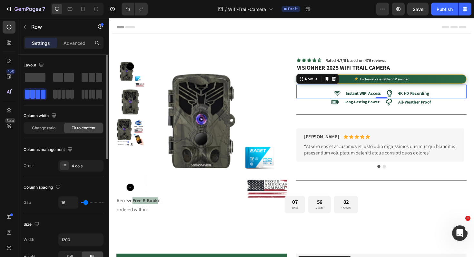
type input "17"
type input "18"
type input "19"
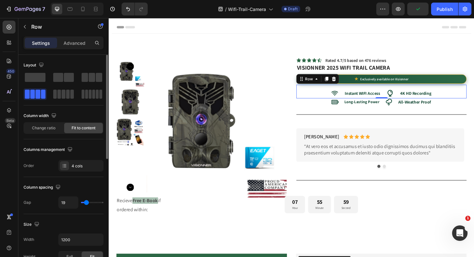
click at [86, 203] on input "range" at bounding box center [92, 202] width 23 height 1
click at [370, 97] on strong "Instant WIFI Access" at bounding box center [377, 98] width 37 height 6
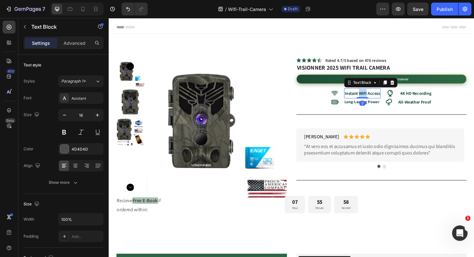
click at [370, 97] on strong "Instant WIFI Access" at bounding box center [377, 98] width 37 height 6
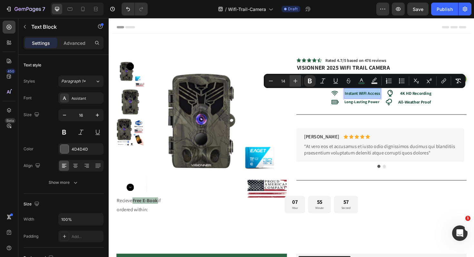
click at [294, 81] on icon "Editor contextual toolbar" at bounding box center [295, 81] width 6 height 6
type input "17"
click at [442, 99] on strong "4K HD Recording" at bounding box center [438, 98] width 33 height 6
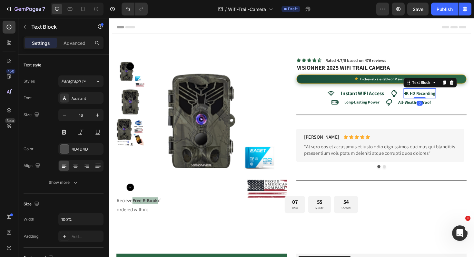
click at [442, 99] on strong "4K HD Recording" at bounding box center [438, 98] width 33 height 6
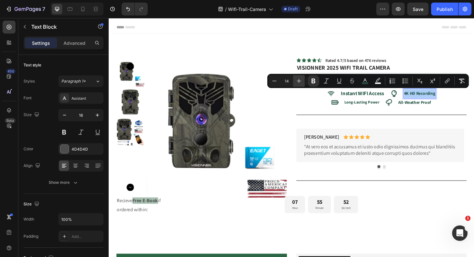
click at [300, 81] on icon "Editor contextual toolbar" at bounding box center [299, 81] width 6 height 6
type input "16"
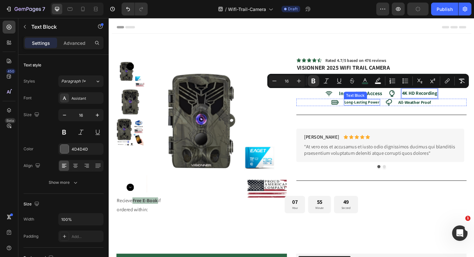
click at [375, 107] on strong "Long-Lasting Power" at bounding box center [376, 107] width 37 height 5
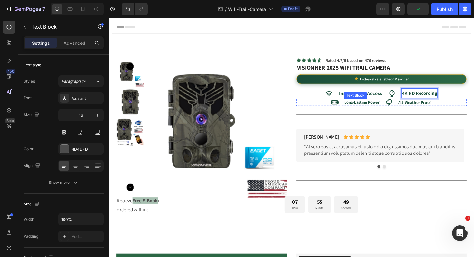
click at [375, 107] on strong "Long-Lasting Power" at bounding box center [376, 107] width 37 height 5
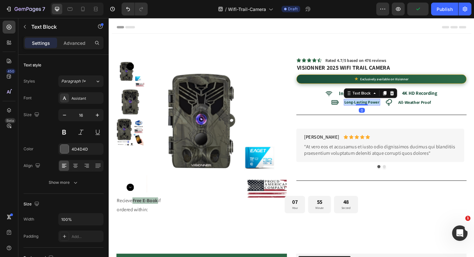
click at [375, 107] on strong "Long-Lasting Power" at bounding box center [376, 107] width 37 height 5
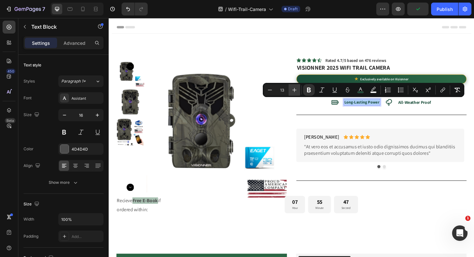
click at [296, 90] on icon "Editor contextual toolbar" at bounding box center [294, 90] width 6 height 6
type input "16"
click at [426, 108] on strong "All-Weather Proof" at bounding box center [436, 108] width 35 height 6
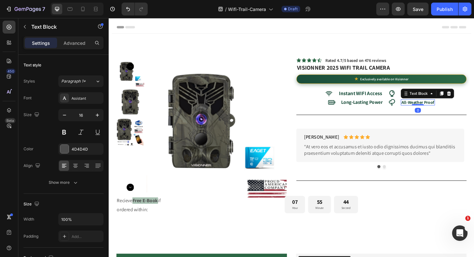
click at [426, 108] on strong "All-Weather Proof" at bounding box center [436, 108] width 35 height 6
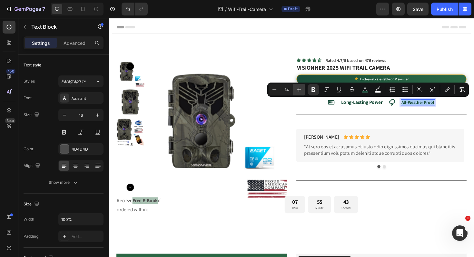
click at [297, 89] on icon "Editor contextual toolbar" at bounding box center [299, 90] width 4 height 4
type input "16"
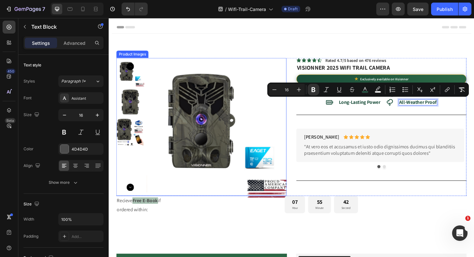
click at [275, 67] on img at bounding box center [227, 134] width 148 height 148
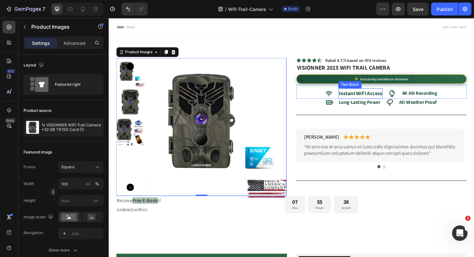
click at [386, 97] on strong "Instant WIFI Access" at bounding box center [375, 97] width 45 height 7
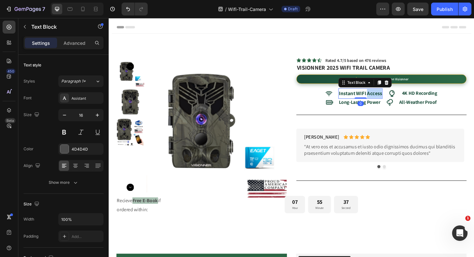
click at [386, 97] on strong "Instant WIFI Access" at bounding box center [375, 97] width 45 height 7
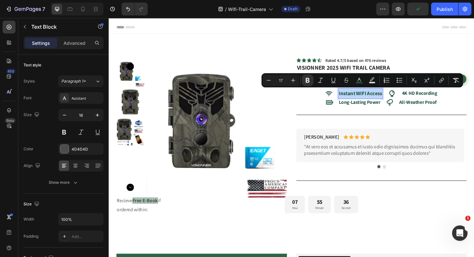
click at [386, 97] on strong "Instant WIFI Access" at bounding box center [375, 97] width 45 height 7
click at [384, 108] on strong "Long-Lasting Power" at bounding box center [375, 107] width 44 height 7
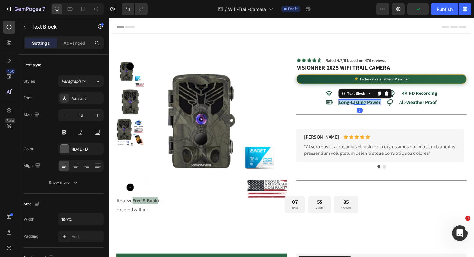
click at [384, 108] on strong "Long-Lasting Power" at bounding box center [375, 107] width 44 height 7
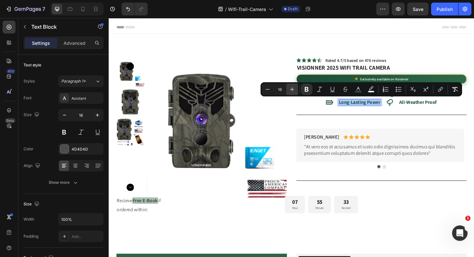
click at [292, 92] on icon "Editor contextual toolbar" at bounding box center [292, 89] width 6 height 6
type input "17"
click at [435, 108] on strong "All-Weather Proof" at bounding box center [438, 107] width 40 height 7
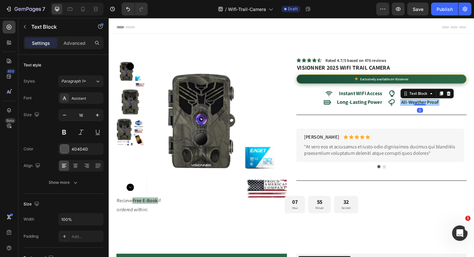
click at [435, 108] on strong "All-Weather Proof" at bounding box center [438, 107] width 40 height 7
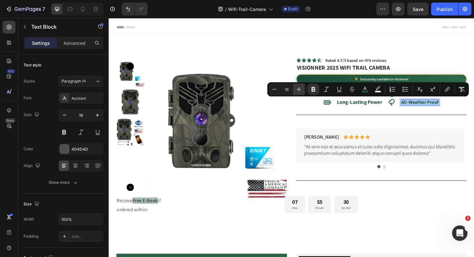
click at [297, 89] on icon "Editor contextual toolbar" at bounding box center [299, 89] width 6 height 6
type input "17"
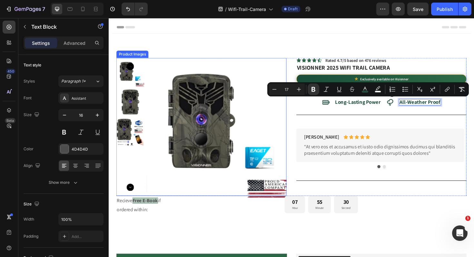
click at [285, 66] on img at bounding box center [227, 134] width 148 height 148
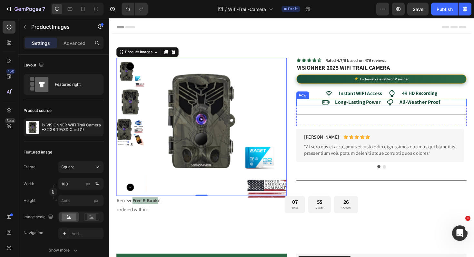
click at [462, 106] on div "Icon Long-Lasting Power Text Block Icon All-Weather Proof Text Block Row" at bounding box center [397, 108] width 180 height 8
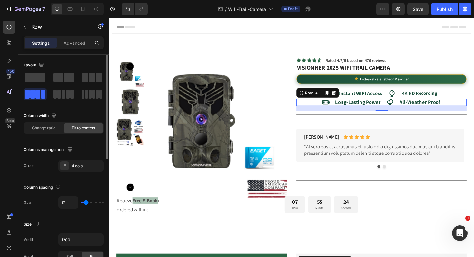
type input "15"
type input "12"
type input "3"
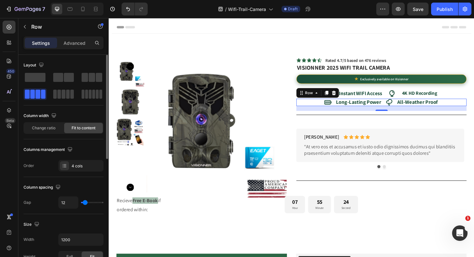
type input "3"
type input "5"
type input "38"
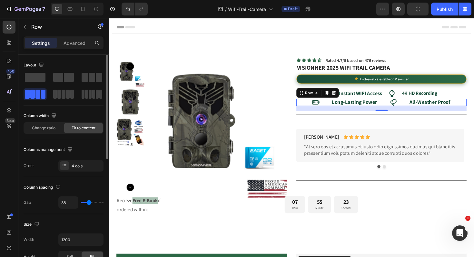
type input "39"
type input "35"
type input "29"
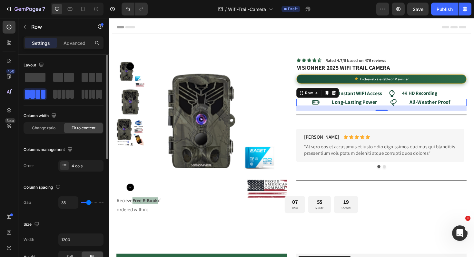
type input "29"
type input "28"
type input "27"
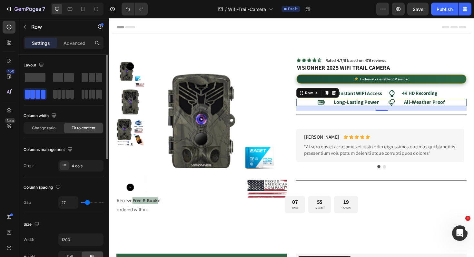
type input "28"
type input "29"
type input "30"
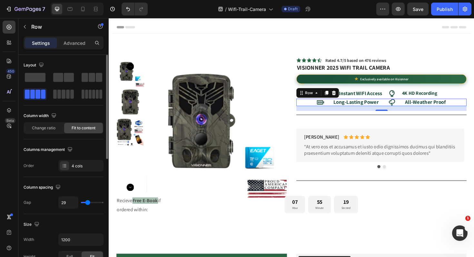
type input "30"
click at [87, 203] on input "range" at bounding box center [92, 202] width 23 height 1
click at [462, 98] on div "Icon Instant WIFI Access Text Block Icon 4K HD Recording Text Block Row" at bounding box center [397, 96] width 180 height 15
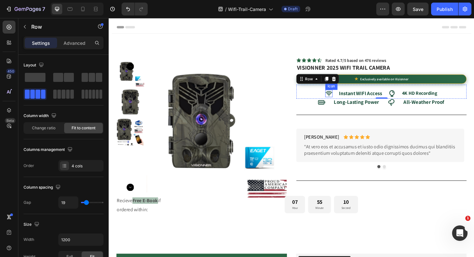
click at [339, 100] on icon at bounding box center [342, 98] width 8 height 8
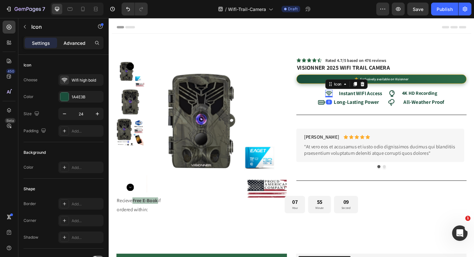
click at [64, 46] on div "Advanced" at bounding box center [74, 43] width 32 height 10
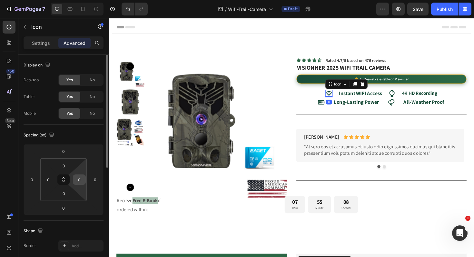
click at [76, 182] on input "0" at bounding box center [80, 180] width 10 height 10
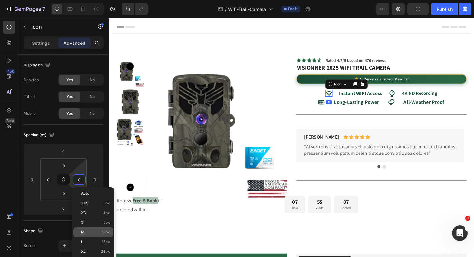
click at [86, 235] on div "M 12px" at bounding box center [93, 232] width 40 height 10
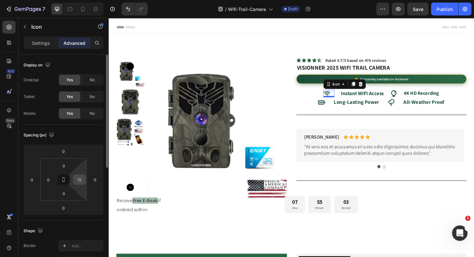
click at [84, 180] on div "12" at bounding box center [79, 180] width 13 height 10
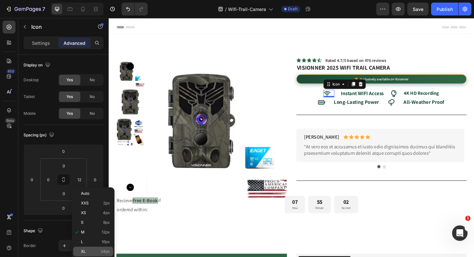
drag, startPoint x: 86, startPoint y: 252, endPoint x: 86, endPoint y: 248, distance: 3.6
click at [86, 252] on p "XL 24px" at bounding box center [95, 251] width 29 height 5
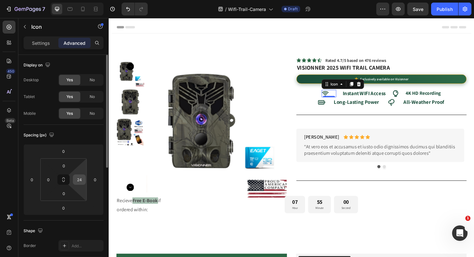
click at [76, 184] on input "24" at bounding box center [80, 180] width 10 height 10
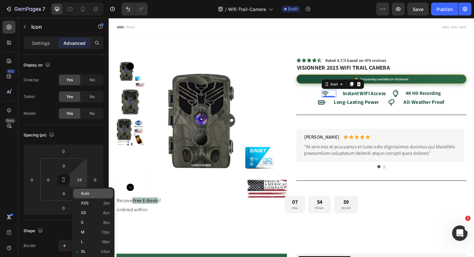
click at [92, 195] on p "Auto" at bounding box center [95, 193] width 29 height 5
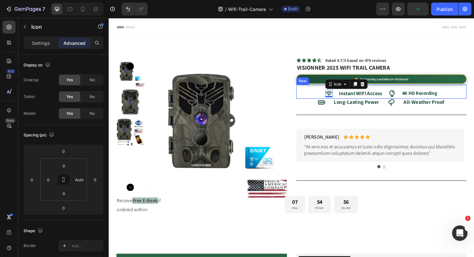
click at [327, 99] on div "Icon 0 Instant WIFI Access Text Block Icon 4K HD Recording Text Block Row" at bounding box center [397, 96] width 180 height 15
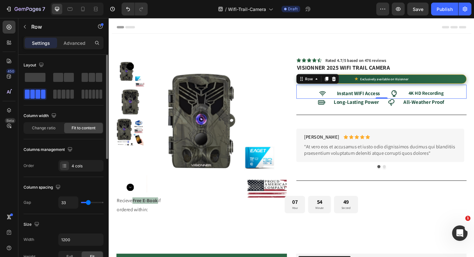
click at [88, 202] on input "range" at bounding box center [92, 202] width 23 height 1
click at [364, 98] on strong "Instant WIFI Access" at bounding box center [372, 97] width 45 height 7
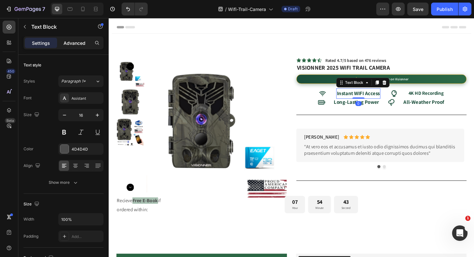
click at [79, 42] on p "Advanced" at bounding box center [75, 43] width 22 height 7
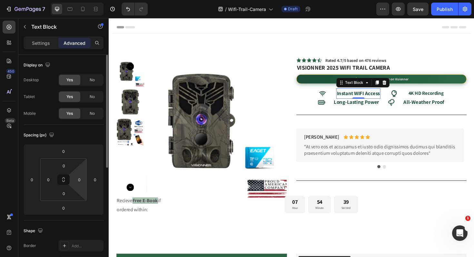
click at [81, 181] on input "0" at bounding box center [80, 180] width 10 height 10
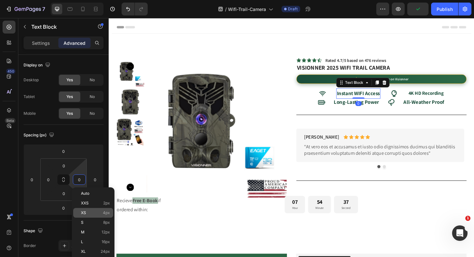
click at [91, 218] on div "S 8px" at bounding box center [93, 223] width 40 height 10
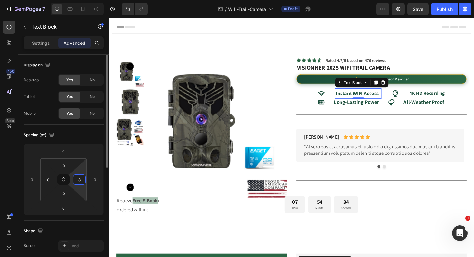
click at [81, 181] on input "8" at bounding box center [80, 180] width 10 height 10
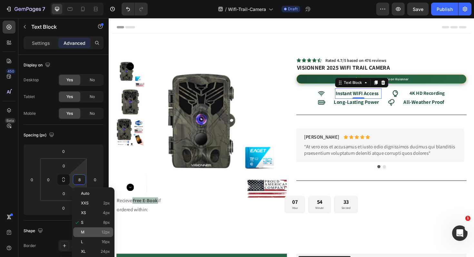
drag, startPoint x: 84, startPoint y: 231, endPoint x: 84, endPoint y: 228, distance: 3.5
click at [84, 230] on span "M" at bounding box center [83, 232] width 4 height 5
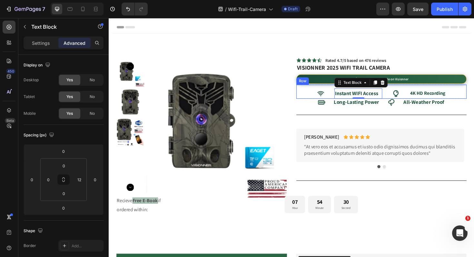
click at [341, 100] on div "Icon Instant WIFI Access Text Block 0 Icon 4K HD Recording Text Block Row" at bounding box center [397, 96] width 180 height 15
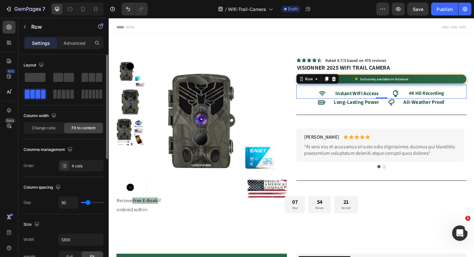
click at [88, 203] on input "range" at bounding box center [92, 202] width 23 height 1
click at [409, 98] on icon at bounding box center [413, 98] width 8 height 8
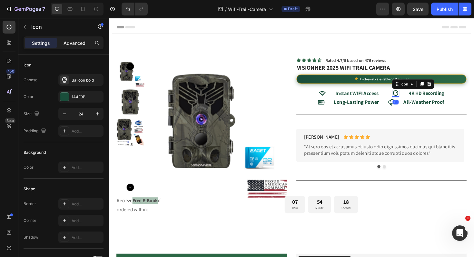
click at [77, 39] on div "Advanced" at bounding box center [74, 43] width 32 height 10
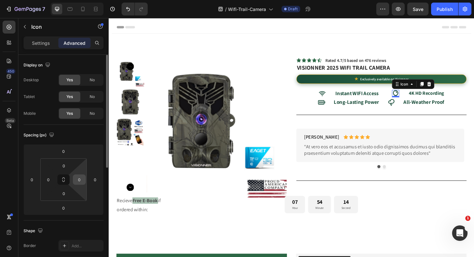
click at [82, 182] on input "0" at bounding box center [80, 180] width 10 height 10
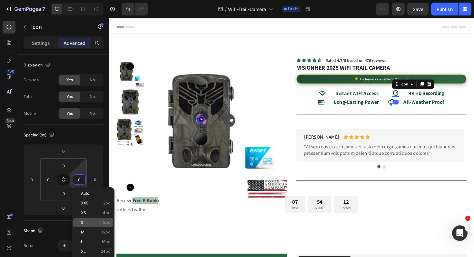
click at [89, 220] on p "S 8px" at bounding box center [95, 222] width 29 height 5
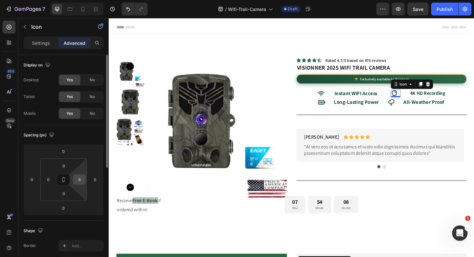
click at [80, 180] on input "8" at bounding box center [80, 180] width 10 height 10
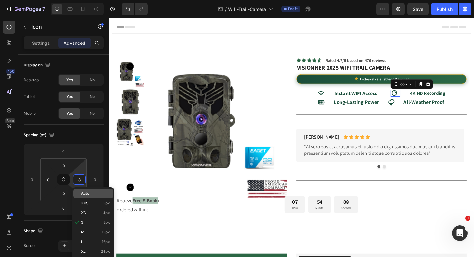
click at [90, 194] on p "Auto" at bounding box center [95, 193] width 29 height 5
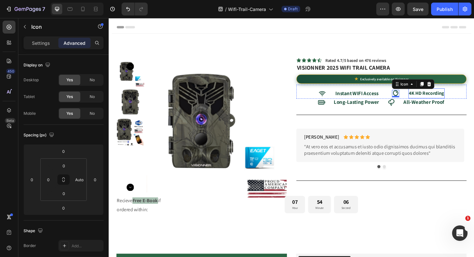
click at [457, 98] on strong "4K HD Recording" at bounding box center [445, 97] width 37 height 7
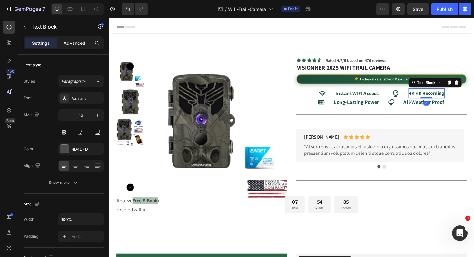
click at [81, 42] on p "Advanced" at bounding box center [75, 43] width 22 height 7
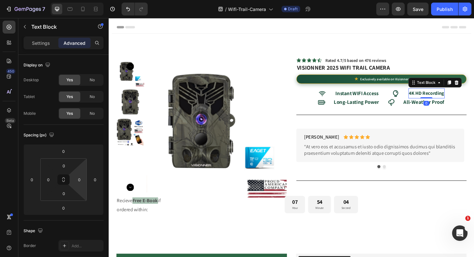
click at [79, 181] on input "0" at bounding box center [80, 180] width 10 height 10
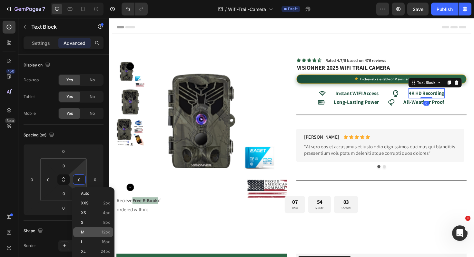
click at [84, 228] on div "M 12px" at bounding box center [93, 232] width 40 height 10
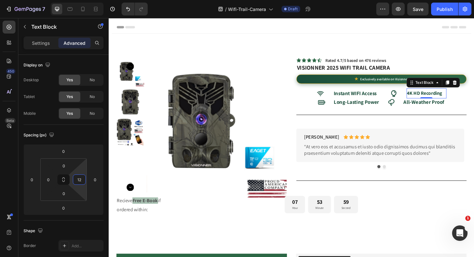
drag, startPoint x: 80, startPoint y: 178, endPoint x: 84, endPoint y: 187, distance: 10.1
click at [81, 178] on input "12" at bounding box center [80, 180] width 10 height 10
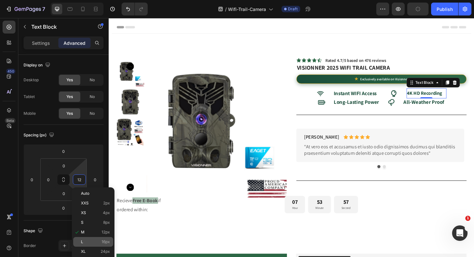
click at [83, 239] on div "L 16px" at bounding box center [93, 242] width 40 height 10
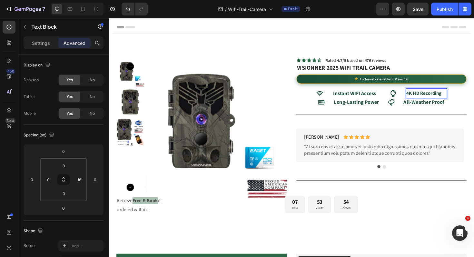
click at [459, 100] on div "4K HD Recording Text Block 0" at bounding box center [446, 98] width 44 height 11
click at [458, 98] on div "4K HD Recording Text Block 0" at bounding box center [446, 98] width 44 height 11
click at [458, 98] on div "4K HD Recording" at bounding box center [443, 98] width 38 height 11
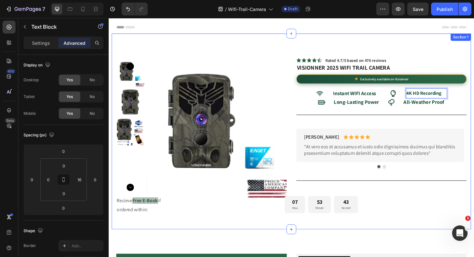
click at [434, 57] on div "Product Images Icon Icon Icon Icon Icon Icon List Rated 4.7/5 based on 476 revi…" at bounding box center [302, 138] width 381 height 207
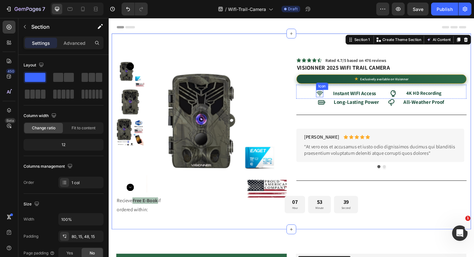
click at [329, 97] on icon at bounding box center [332, 98] width 7 height 5
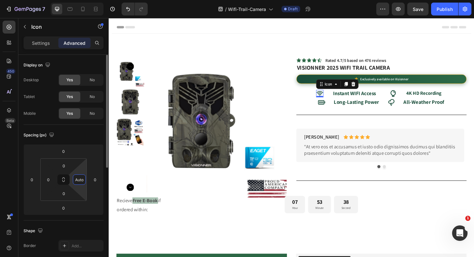
click at [77, 181] on input "Auto" at bounding box center [80, 180] width 10 height 10
click at [82, 133] on div "Spacing (px)" at bounding box center [64, 135] width 80 height 10
click at [376, 98] on strong "Instant WIFI Access" at bounding box center [369, 97] width 45 height 7
click at [81, 181] on input "12" at bounding box center [80, 180] width 10 height 10
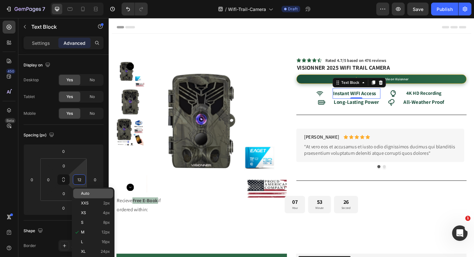
click at [86, 195] on span "Auto" at bounding box center [85, 193] width 8 height 5
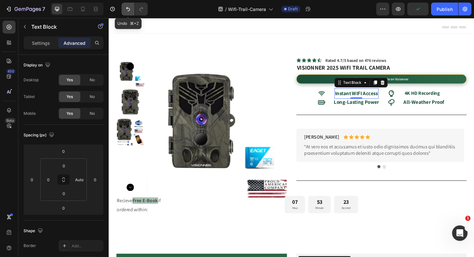
click at [128, 8] on icon "Undo/Redo" at bounding box center [128, 9] width 6 height 6
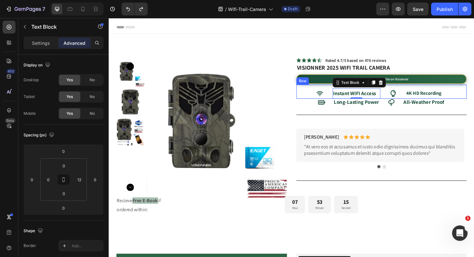
click at [396, 99] on div "Icon Instant WIFI Access Text Block 0 Icon 4K HD Recording Text Block Row" at bounding box center [397, 96] width 180 height 15
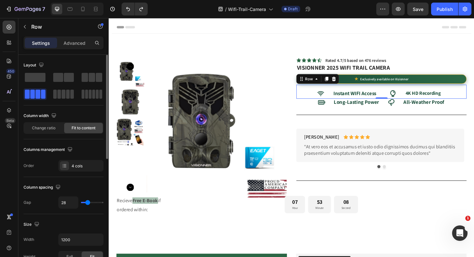
drag, startPoint x: 86, startPoint y: 203, endPoint x: 0, endPoint y: 217, distance: 87.3
click at [87, 202] on input "range" at bounding box center [92, 202] width 23 height 1
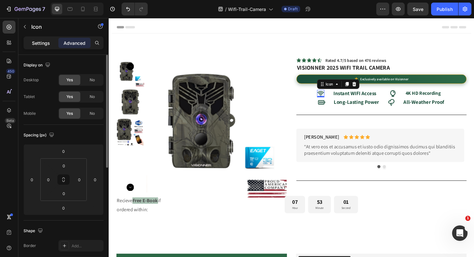
click at [42, 44] on p "Settings" at bounding box center [41, 43] width 18 height 7
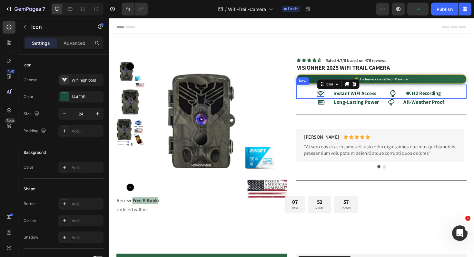
click at [393, 98] on div "Icon 0 Instant WIFI Access Text Block Icon 4K HD Recording Text Block Row" at bounding box center [397, 96] width 180 height 15
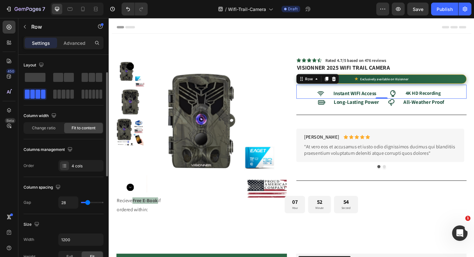
scroll to position [47, 0]
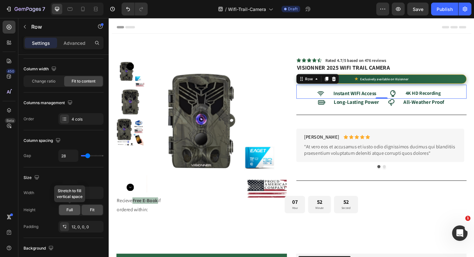
click at [77, 210] on div "Full" at bounding box center [69, 210] width 21 height 10
click at [91, 211] on span "Fit" at bounding box center [92, 210] width 5 height 6
click at [78, 224] on div "12, 0, 0, 0" at bounding box center [80, 227] width 45 height 12
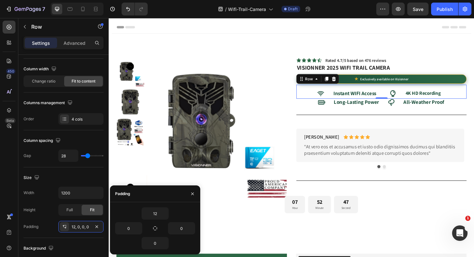
click at [88, 180] on div "Size" at bounding box center [64, 178] width 80 height 10
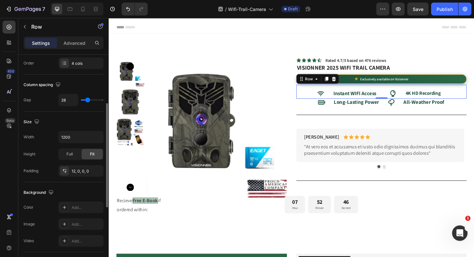
scroll to position [43, 0]
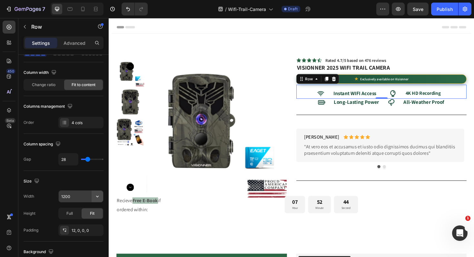
click at [92, 199] on button "button" at bounding box center [98, 197] width 12 height 12
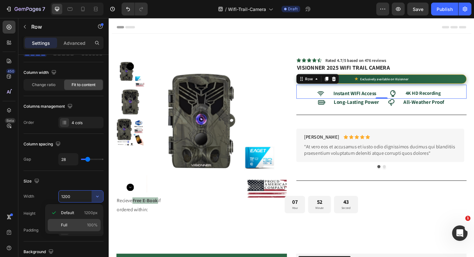
click at [75, 224] on p "Full 100%" at bounding box center [79, 225] width 37 height 6
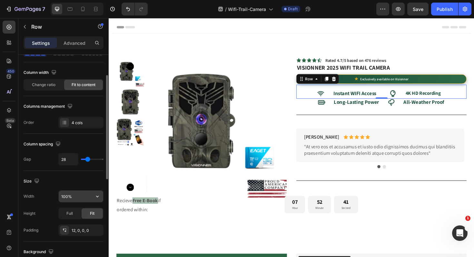
click at [85, 198] on input "100%" at bounding box center [81, 197] width 45 height 12
click at [91, 185] on div "Size" at bounding box center [64, 181] width 80 height 10
click at [395, 94] on div "Icon Instant WIFI Access Text Block Icon 4K HD Recording Text Block Row 0" at bounding box center [397, 96] width 180 height 15
click at [347, 98] on strong "Instant WIFI Access" at bounding box center [369, 97] width 45 height 7
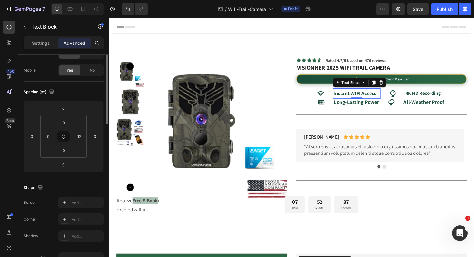
scroll to position [0, 0]
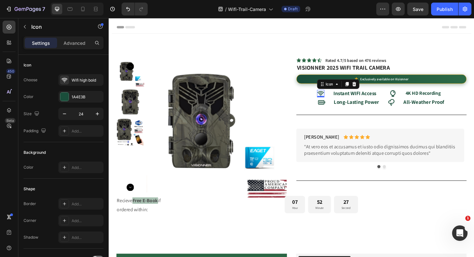
click at [330, 97] on icon at bounding box center [333, 98] width 7 height 5
click at [395, 107] on div "Icon Long-Lasting Power Text Block Icon All-Weather Proof Text Block Row" at bounding box center [397, 108] width 180 height 8
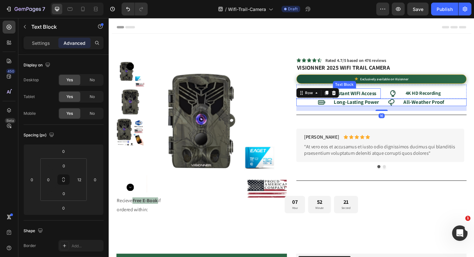
click at [380, 99] on strong "Instant WIFI Access" at bounding box center [369, 97] width 45 height 7
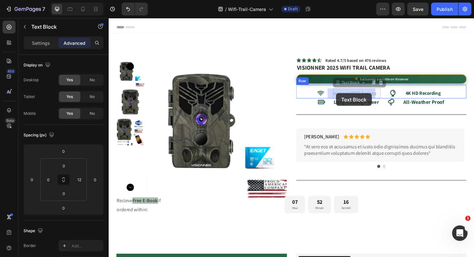
drag, startPoint x: 349, startPoint y: 90, endPoint x: 350, endPoint y: 97, distance: 6.8
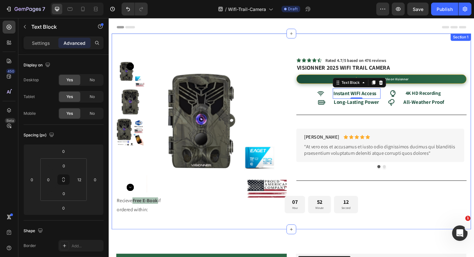
click at [347, 39] on div "Product Images Icon Icon Icon Icon Icon Icon List Rated 4.7/5 based on 476 revi…" at bounding box center [302, 138] width 381 height 207
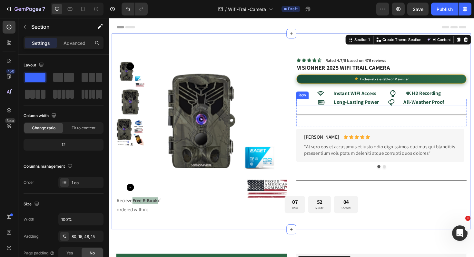
click at [325, 108] on div "Icon Long-Lasting Power Text Block Icon All-Weather Proof Text Block Row" at bounding box center [397, 108] width 180 height 8
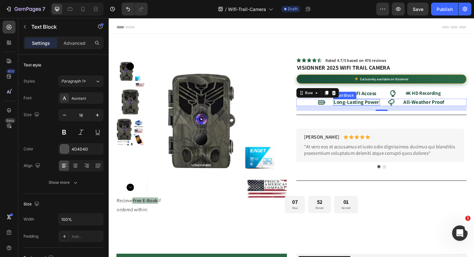
click at [347, 107] on strong "Long-Lasting Power" at bounding box center [371, 107] width 48 height 7
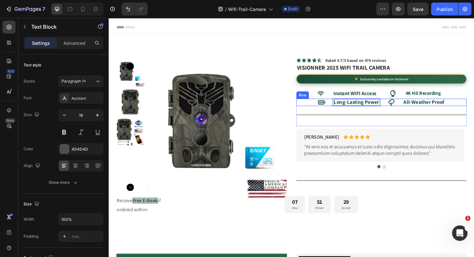
click at [463, 107] on div "Icon Long-Lasting Power Text Block 0 Icon All-Weather Proof Text Block Row" at bounding box center [397, 108] width 180 height 8
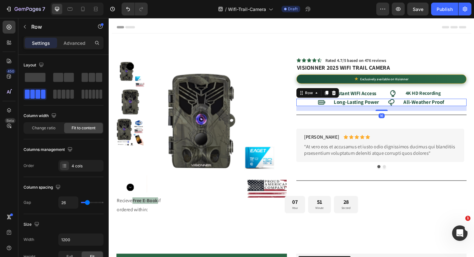
click at [466, 108] on div "Icon Long-Lasting Power Text Block Icon All-Weather Proof Text Block Row 16" at bounding box center [397, 108] width 180 height 8
click at [464, 107] on div "Icon Long-Lasting Power Text Block Icon All-Weather Proof Text Block Row 16" at bounding box center [397, 108] width 180 height 8
click at [86, 203] on input "range" at bounding box center [92, 202] width 23 height 1
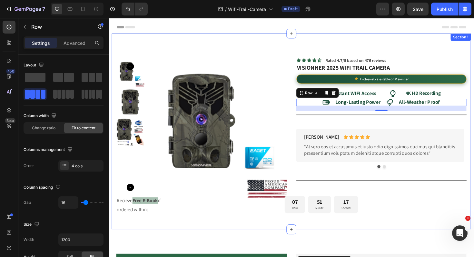
click at [294, 45] on div "Product Images Icon Icon Icon Icon Icon Icon List Rated 4.7/5 based on 476 revi…" at bounding box center [302, 138] width 381 height 207
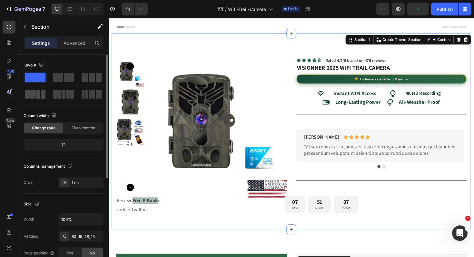
click at [39, 95] on span at bounding box center [37, 94] width 5 height 9
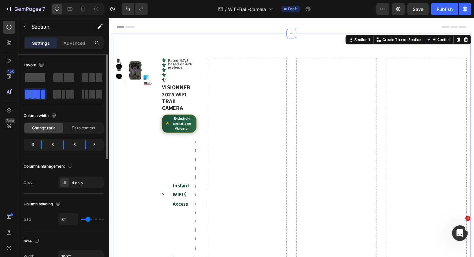
click at [33, 79] on span at bounding box center [35, 77] width 21 height 9
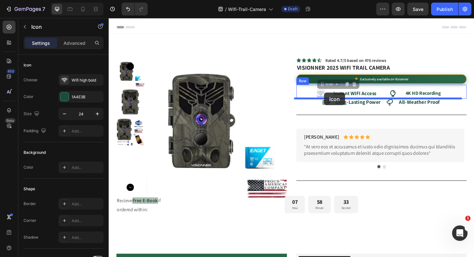
drag, startPoint x: 327, startPoint y: 98, endPoint x: 337, endPoint y: 98, distance: 9.0
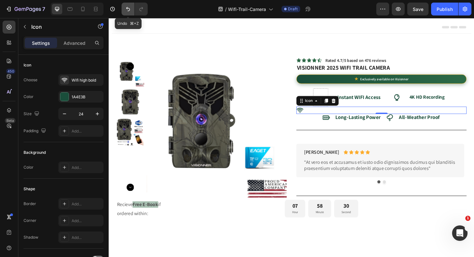
click at [130, 12] on icon "Undo/Redo" at bounding box center [128, 9] width 6 height 6
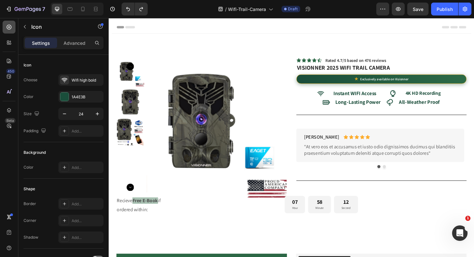
click at [6, 30] on icon at bounding box center [9, 27] width 6 height 6
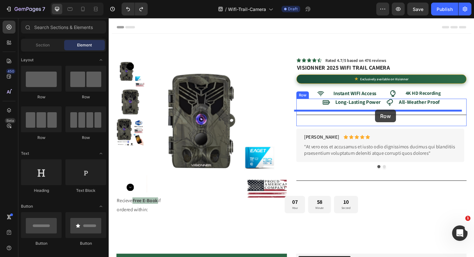
drag, startPoint x: 191, startPoint y: 145, endPoint x: 391, endPoint y: 115, distance: 201.9
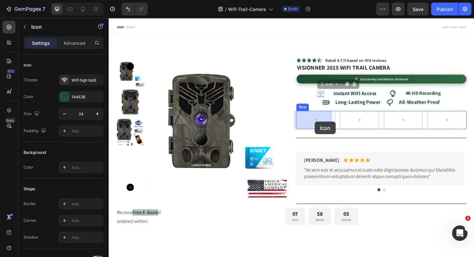
drag, startPoint x: 329, startPoint y: 99, endPoint x: 328, endPoint y: 129, distance: 29.7
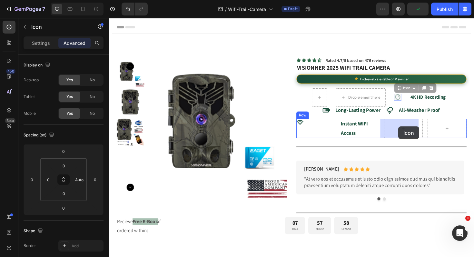
drag, startPoint x: 410, startPoint y: 103, endPoint x: 415, endPoint y: 132, distance: 30.1
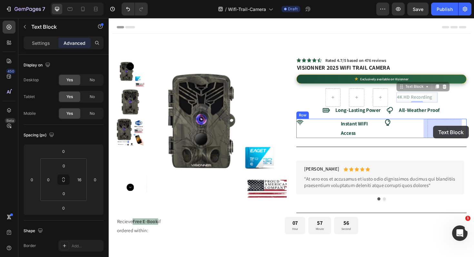
drag, startPoint x: 411, startPoint y: 103, endPoint x: 452, endPoint y: 132, distance: 50.9
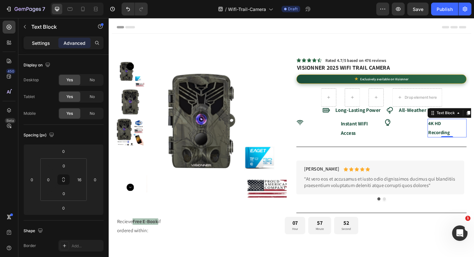
click at [38, 39] on div "Settings" at bounding box center [41, 43] width 32 height 10
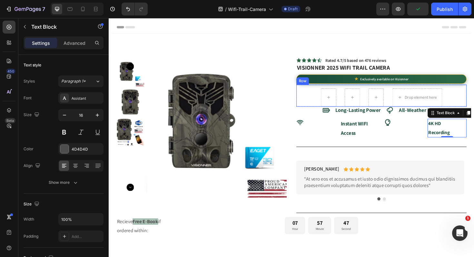
click at [322, 102] on div "Drop element here Row" at bounding box center [397, 100] width 180 height 23
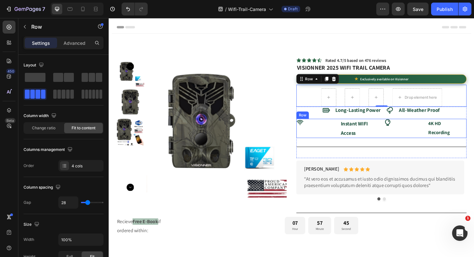
click at [425, 139] on div "Icon" at bounding box center [420, 135] width 41 height 21
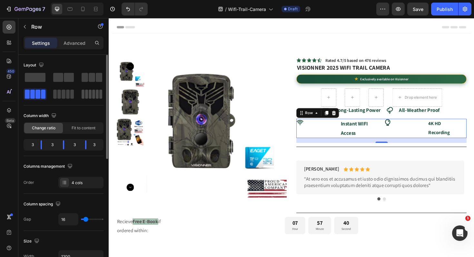
click at [99, 97] on span at bounding box center [100, 94] width 3 height 9
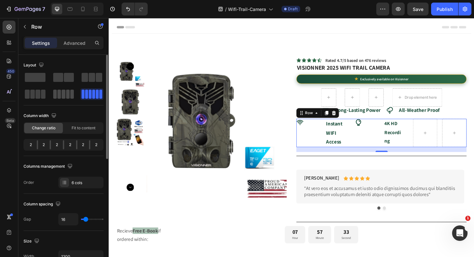
click at [39, 93] on span at bounding box center [37, 94] width 5 height 9
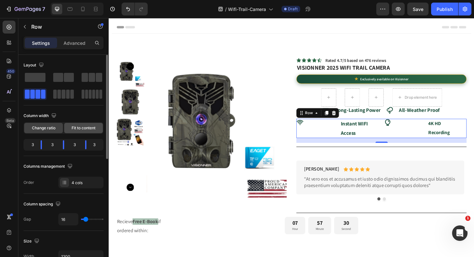
click at [83, 130] on span "Fit to content" at bounding box center [84, 128] width 24 height 6
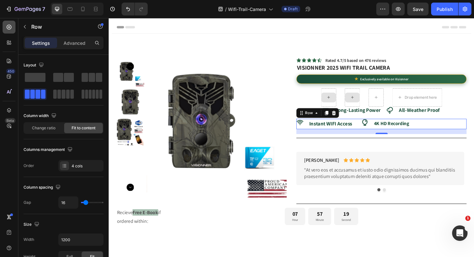
click at [6, 26] on icon at bounding box center [9, 27] width 6 height 6
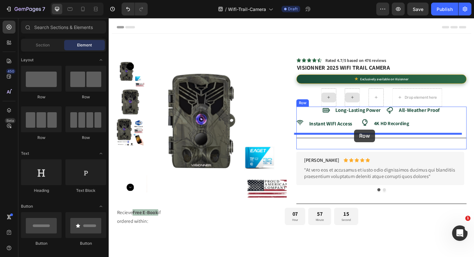
drag, startPoint x: 220, startPoint y: 151, endPoint x: 369, endPoint y: 136, distance: 149.2
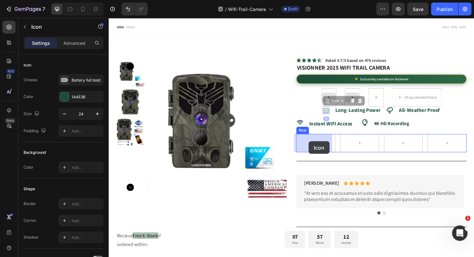
drag, startPoint x: 334, startPoint y: 115, endPoint x: 331, endPoint y: 148, distance: 33.1
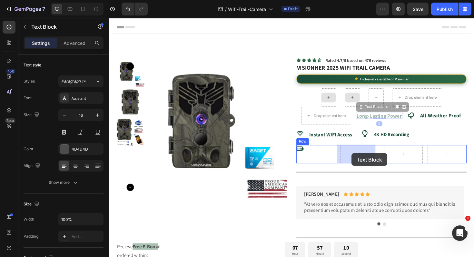
drag, startPoint x: 375, startPoint y: 122, endPoint x: 366, endPoint y: 161, distance: 39.6
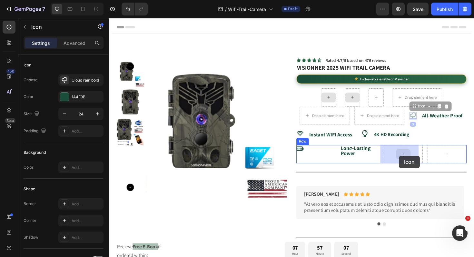
drag, startPoint x: 429, startPoint y: 141, endPoint x: 416, endPoint y: 163, distance: 26.2
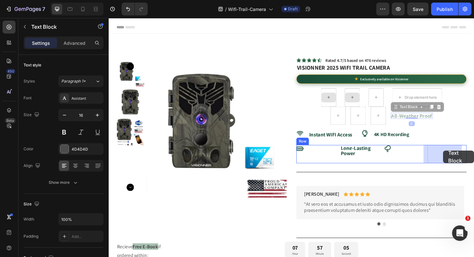
drag, startPoint x: 458, startPoint y: 147, endPoint x: 463, endPoint y: 158, distance: 12.3
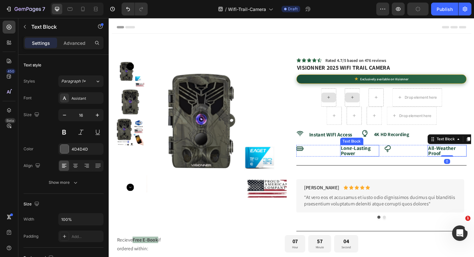
click at [364, 158] on strong "Long-Lasting Power" at bounding box center [371, 158] width 32 height 13
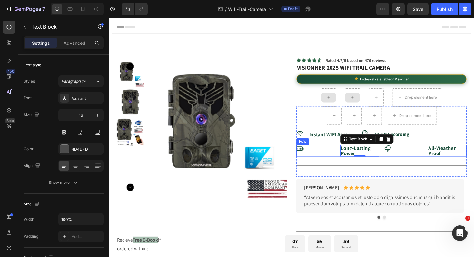
click at [344, 161] on div "Icon" at bounding box center [327, 159] width 41 height 12
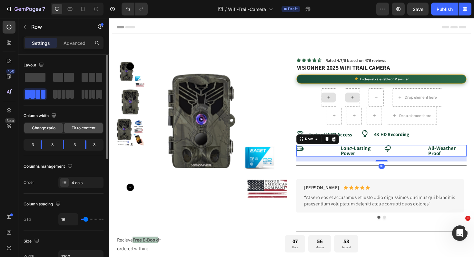
click at [87, 128] on span "Fit to content" at bounding box center [84, 128] width 24 height 6
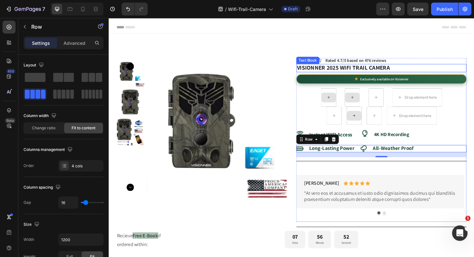
click at [434, 71] on p "VISIONNER 2025 WIFI TRAIL CAMERA" at bounding box center [397, 70] width 179 height 7
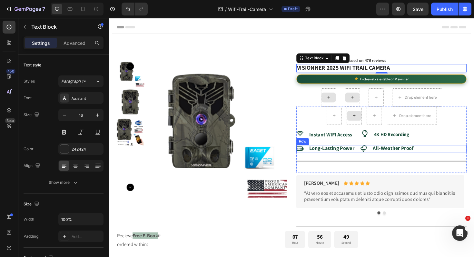
click at [444, 155] on div "Icon Long-Lasting Power Text Block Icon All-Weather Proof Text Block Row" at bounding box center [397, 157] width 180 height 8
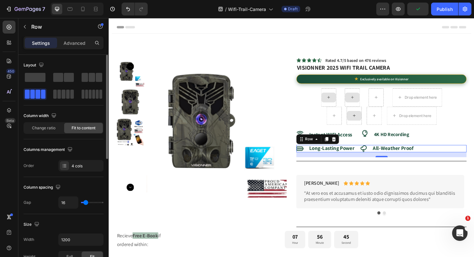
type input "15"
type input "10"
type input "9"
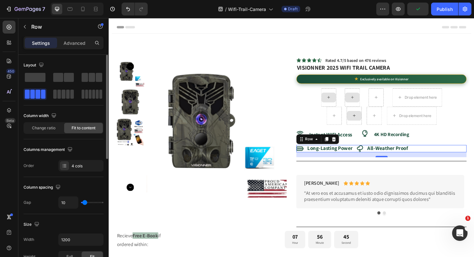
type input "9"
type input "11"
type input "14"
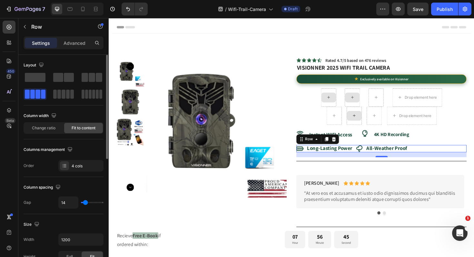
type input "16"
type input "15"
type input "14"
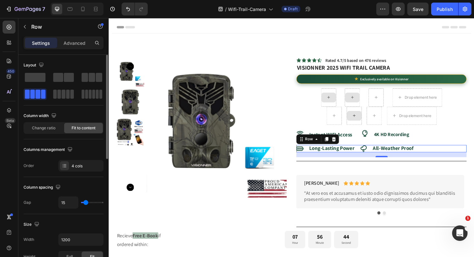
type input "14"
type input "6"
type input "2"
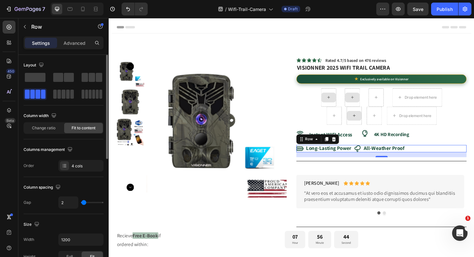
type input "1"
type input "2"
type input "3"
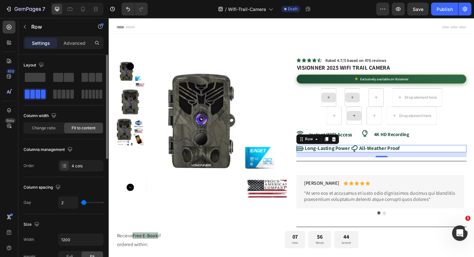
type input "3"
type input "7"
type input "8"
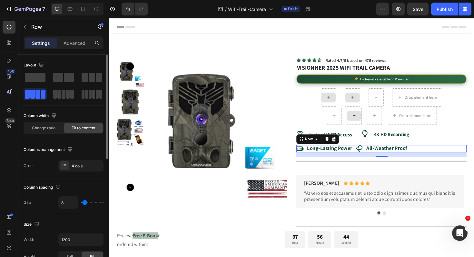
type input "10"
type input "11"
type input "12"
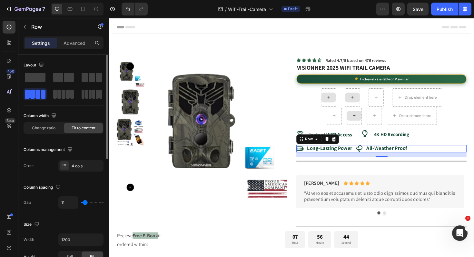
type input "12"
type input "13"
click at [85, 203] on input "range" at bounding box center [92, 202] width 23 height 1
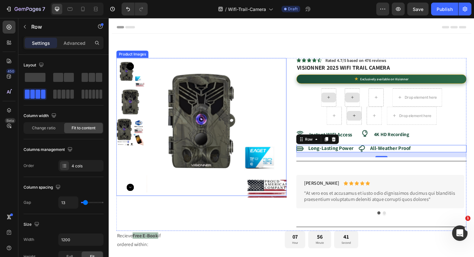
click at [303, 104] on div "Product Images Icon Icon Icon Icon Icon Icon List Rated 4.7/5 based on 476 revi…" at bounding box center [302, 151] width 371 height 183
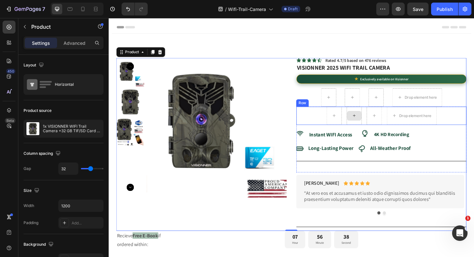
click at [467, 122] on div "Drop element here Row" at bounding box center [397, 121] width 180 height 19
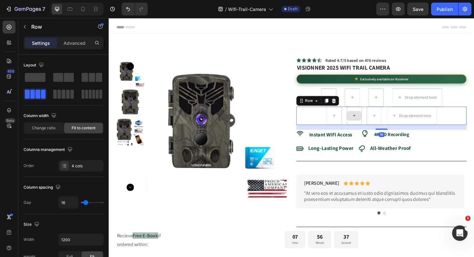
click at [345, 105] on icon at bounding box center [347, 106] width 4 height 5
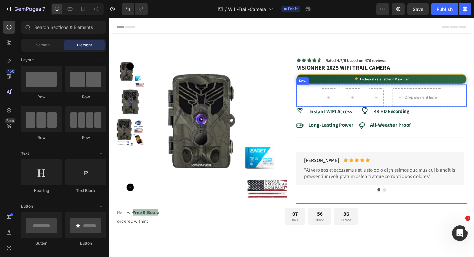
click at [472, 97] on div "Drop element here Row" at bounding box center [397, 100] width 180 height 23
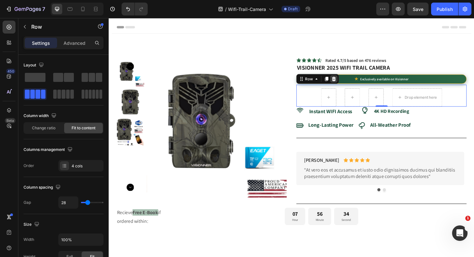
click at [346, 84] on icon at bounding box center [347, 82] width 4 height 5
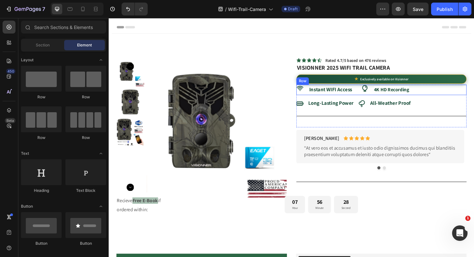
click at [454, 95] on div "Icon Instant WIFI Access Text Block Icon 4K HD Recording Text Block Row" at bounding box center [397, 94] width 180 height 11
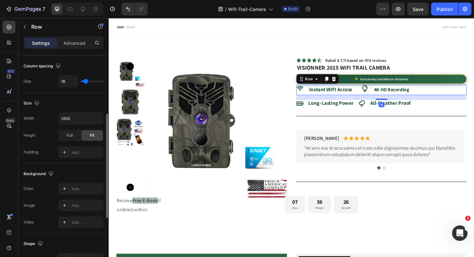
scroll to position [247, 0]
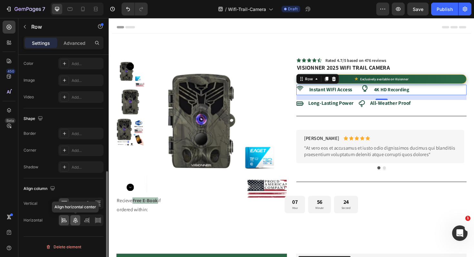
click at [77, 217] on icon at bounding box center [75, 220] width 6 height 6
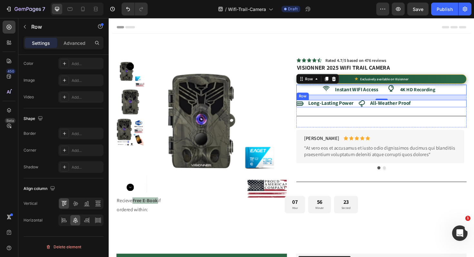
click at [444, 108] on div "Icon Long-Lasting Power Text Block Icon All-Weather Proof Text Block Row" at bounding box center [397, 109] width 180 height 8
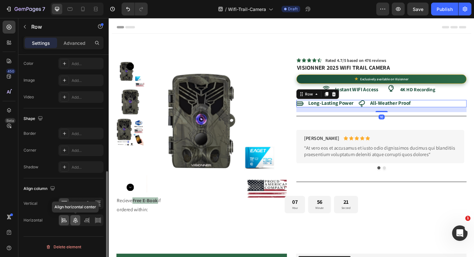
click at [79, 220] on div at bounding box center [75, 220] width 10 height 10
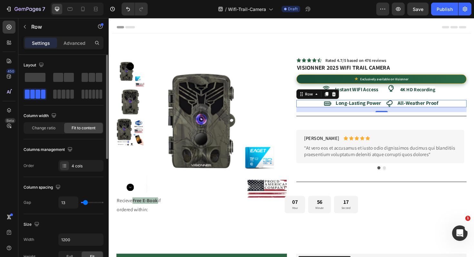
type input "0"
type input "1"
type input "5"
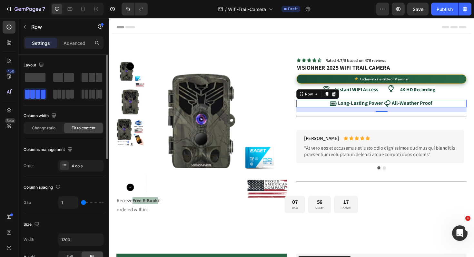
type input "5"
type input "7"
type input "8"
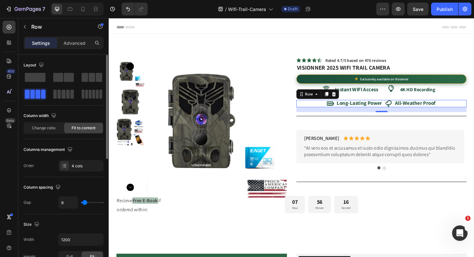
type input "10"
type input "11"
type input "12"
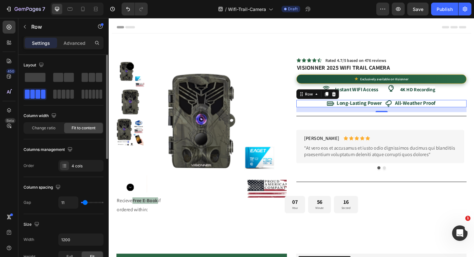
type input "12"
type input "13"
type input "14"
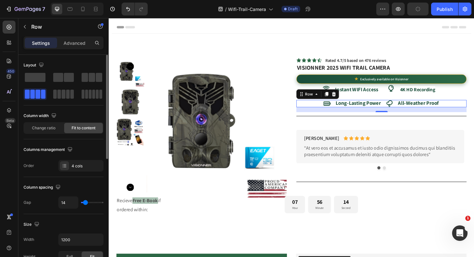
type input "15"
type input "18"
type input "17"
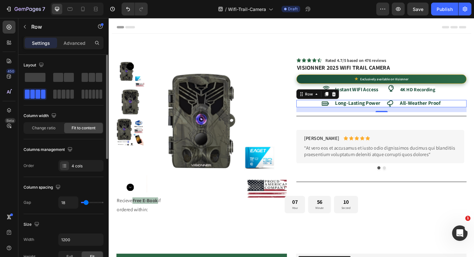
type input "17"
type input "16"
type input "17"
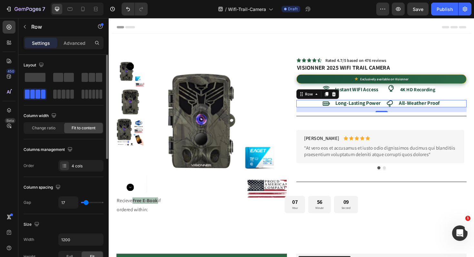
type input "18"
type input "19"
click at [86, 202] on input "range" at bounding box center [92, 202] width 23 height 1
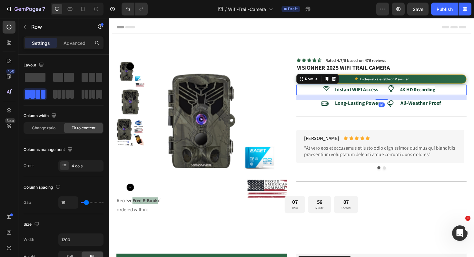
click at [463, 94] on div "Icon Instant WIFI Access Text Block Icon 4K HD Recording Text Block Row 16" at bounding box center [397, 94] width 180 height 11
type input "7"
type input "8"
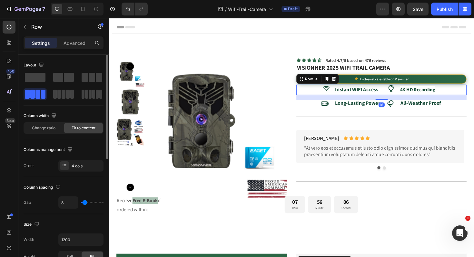
type input "9"
type input "10"
type input "11"
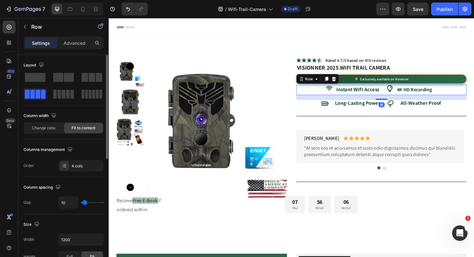
type input "11"
type input "12"
type input "13"
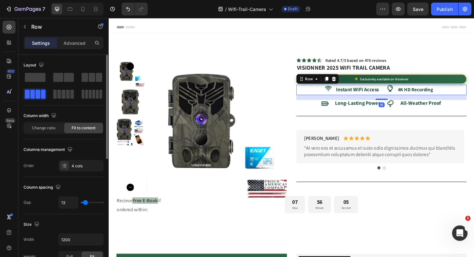
type input "14"
type input "15"
type input "16"
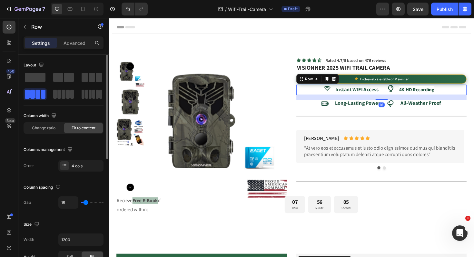
type input "16"
type input "17"
type input "20"
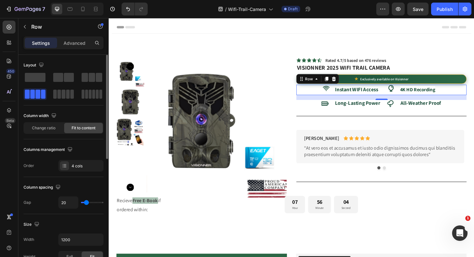
type input "24"
type input "26"
type input "27"
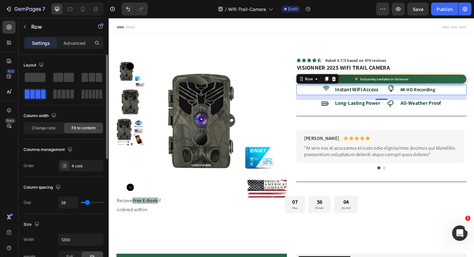
type input "27"
type input "26"
type input "25"
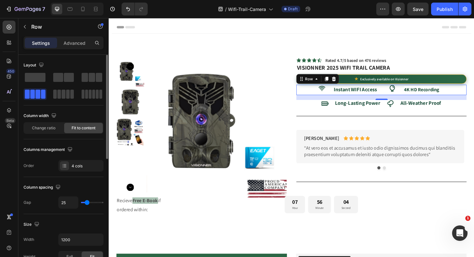
type input "24"
type input "23"
click at [87, 203] on input "range" at bounding box center [92, 202] width 23 height 1
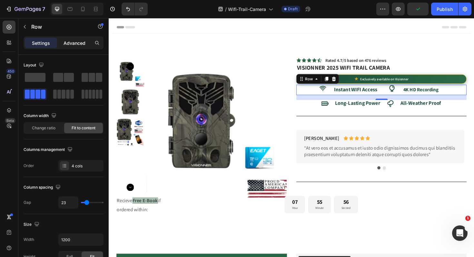
drag, startPoint x: 54, startPoint y: 104, endPoint x: 67, endPoint y: 45, distance: 59.5
click at [67, 45] on p "Advanced" at bounding box center [75, 43] width 22 height 7
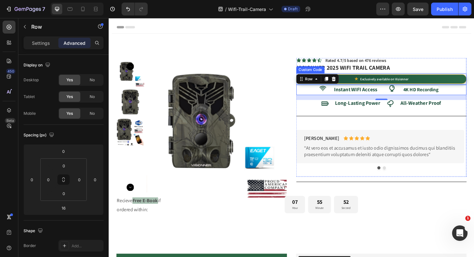
click at [432, 83] on div "★ Exclusively available on Visionner" at bounding box center [397, 83] width 180 height 10
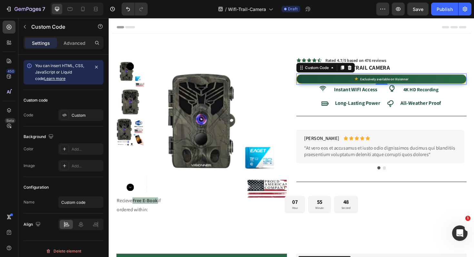
click at [362, 70] on icon at bounding box center [364, 70] width 4 height 5
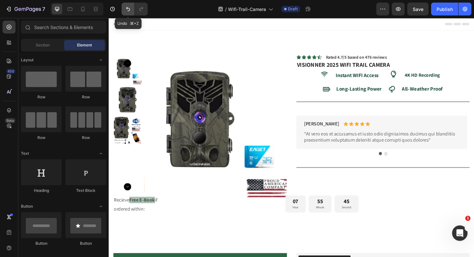
click at [131, 10] on icon "Undo/Redo" at bounding box center [128, 9] width 6 height 6
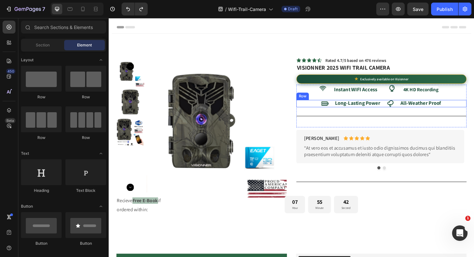
click at [398, 108] on div "Icon Long-Lasting Power Text Block Icon All-Weather Proof Text Block Row" at bounding box center [397, 109] width 180 height 8
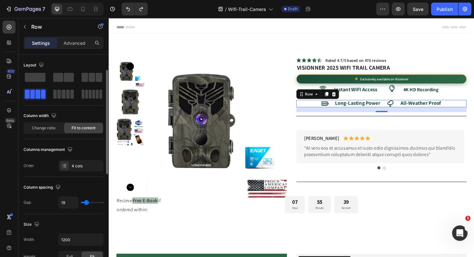
scroll to position [10, 0]
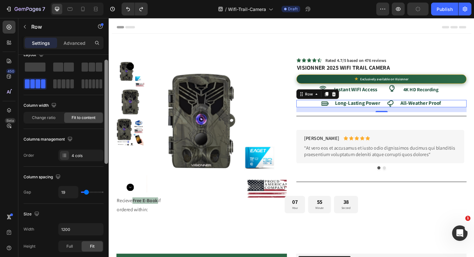
drag, startPoint x: 45, startPoint y: 117, endPoint x: 108, endPoint y: 148, distance: 70.7
click at [45, 117] on span "Change ratio" at bounding box center [44, 118] width 24 height 6
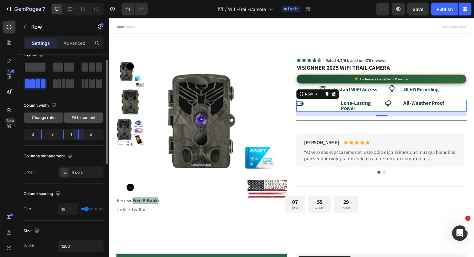
drag, startPoint x: 85, startPoint y: 134, endPoint x: 78, endPoint y: 116, distance: 19.7
click at [68, 0] on body "7 Version history / Wifi-Trail-Camera Draft Preview Save Publish 450 Beta Secti…" at bounding box center [237, 0] width 474 height 0
click at [78, 116] on span "Fit to content" at bounding box center [84, 118] width 24 height 6
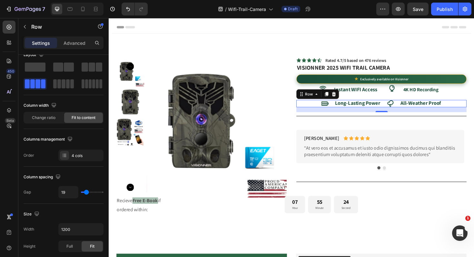
click at [397, 107] on div "Icon Long-Lasting Power Text Block Icon All-Weather Proof Text Block Row 16" at bounding box center [397, 109] width 180 height 8
click at [396, 98] on div "Icon Instant WIFI Access Text Block Icon 4K HD Recording Text Block Row" at bounding box center [397, 94] width 180 height 11
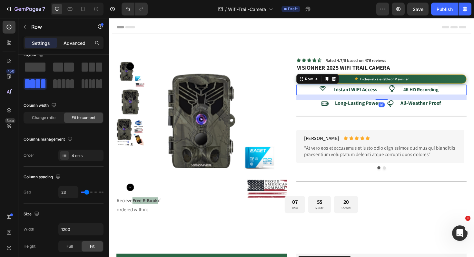
click at [66, 46] on div "Advanced" at bounding box center [74, 43] width 32 height 10
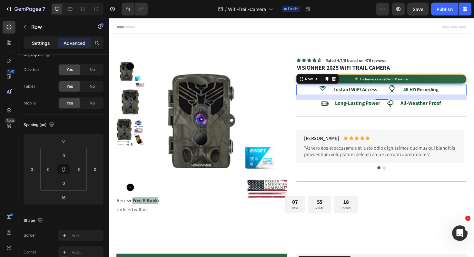
click at [45, 43] on p "Settings" at bounding box center [41, 43] width 18 height 7
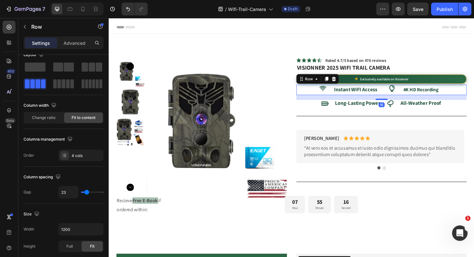
click at [394, 97] on div "Icon Instant WIFI Access Text Block Icon 4K HD Recording Text Block Row 16" at bounding box center [397, 94] width 180 height 11
click at [77, 35] on div "Row" at bounding box center [55, 27] width 74 height 18
click at [76, 42] on p "Advanced" at bounding box center [75, 43] width 22 height 7
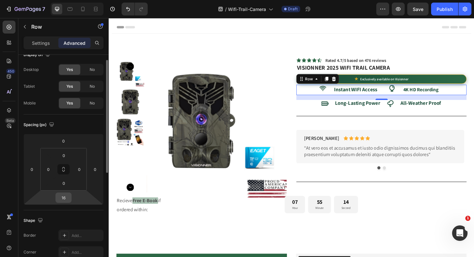
click at [62, 195] on input "16" at bounding box center [63, 198] width 13 height 10
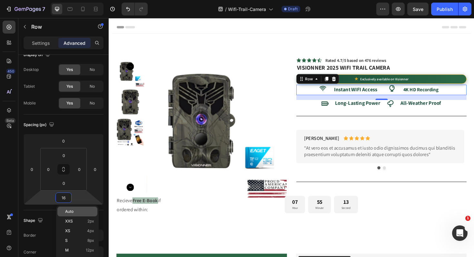
click at [71, 213] on span "Auto" at bounding box center [69, 211] width 8 height 5
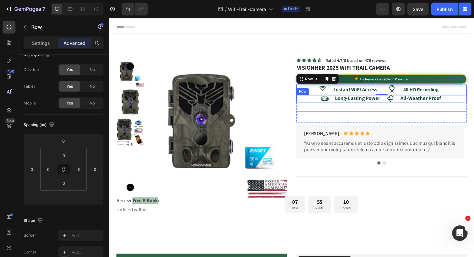
click at [465, 102] on div "Icon Long-Lasting Power Text Block Icon All-Weather Proof Text Block Row" at bounding box center [397, 104] width 180 height 8
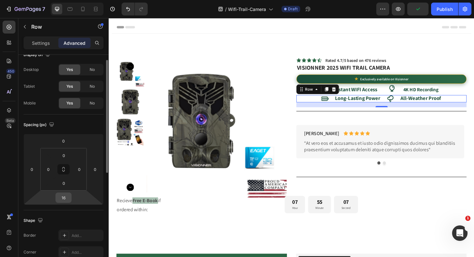
click at [67, 199] on input "16" at bounding box center [63, 198] width 13 height 10
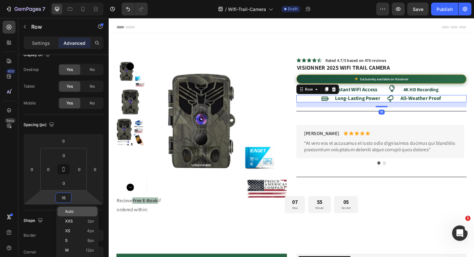
click at [80, 212] on p "Auto" at bounding box center [79, 211] width 29 height 5
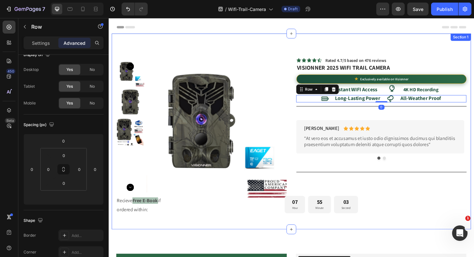
click at [414, 45] on div "Product Images Icon Icon Icon Icon Icon Icon List Rated 4.7/5 based on 476 revi…" at bounding box center [302, 138] width 381 height 207
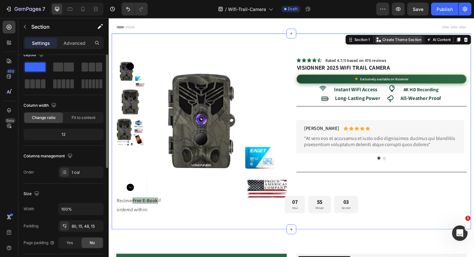
scroll to position [0, 0]
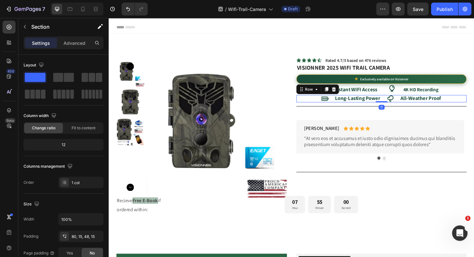
click at [468, 102] on div "Icon Long-Lasting Power Text Block Icon All-Weather Proof Text Block Row 0" at bounding box center [397, 104] width 180 height 8
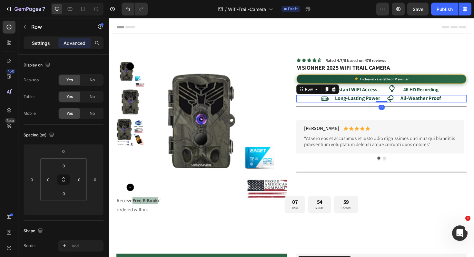
click at [46, 45] on p "Settings" at bounding box center [41, 43] width 18 height 7
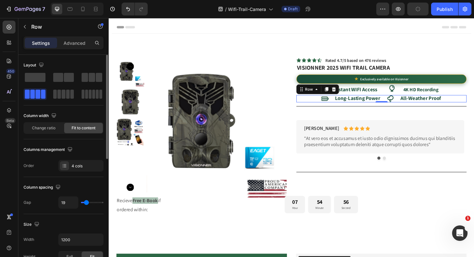
type input "18"
type input "17"
type input "16"
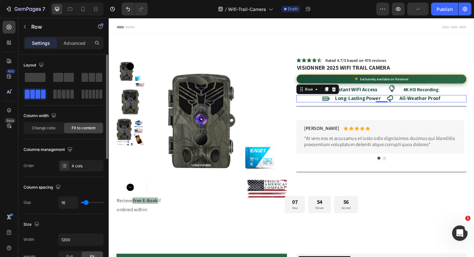
type input "16"
type input "15"
type input "14"
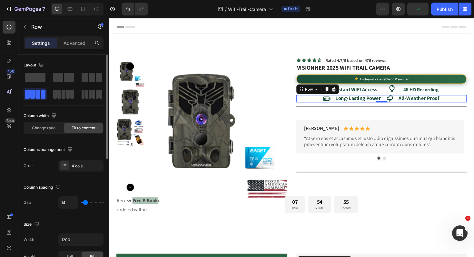
type input "13"
type input "12"
type input "10"
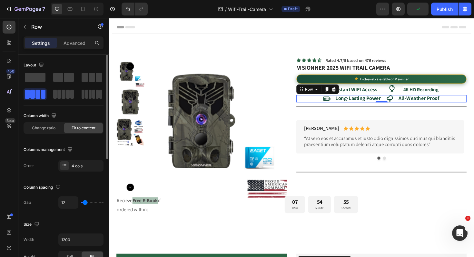
type input "10"
type input "9"
type input "7"
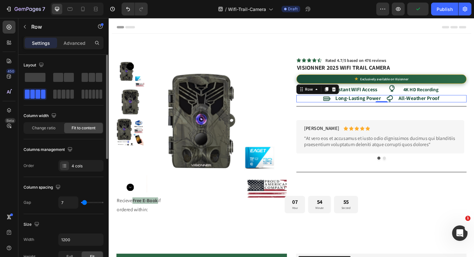
type input "6"
click at [84, 203] on input "range" at bounding box center [92, 202] width 23 height 1
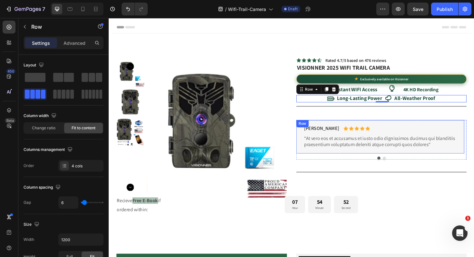
click at [339, 153] on p "“At vero eos et accusamus et iusto odio dignissimos ducimus qui blanditiis prae…" at bounding box center [396, 149] width 161 height 14
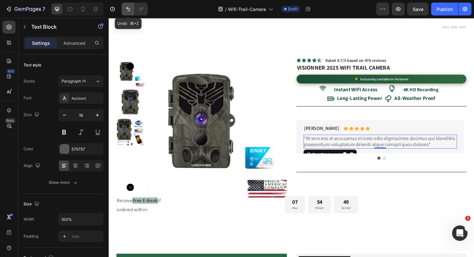
click at [127, 12] on icon "Undo/Redo" at bounding box center [128, 9] width 6 height 6
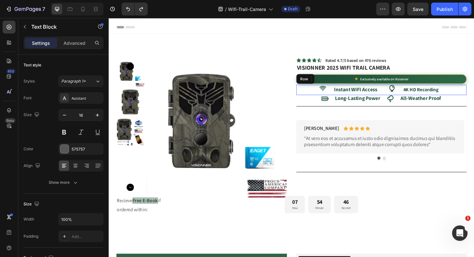
click at [318, 95] on div "Icon Instant WIFI Access Text Block Icon 4K HD Recording Text Block Row" at bounding box center [397, 94] width 180 height 11
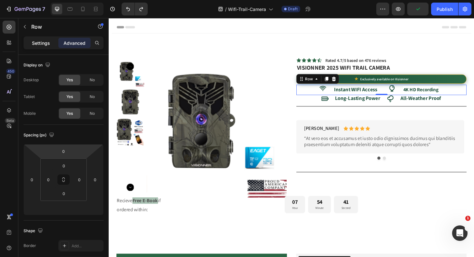
click at [50, 46] on div "Settings" at bounding box center [41, 43] width 32 height 10
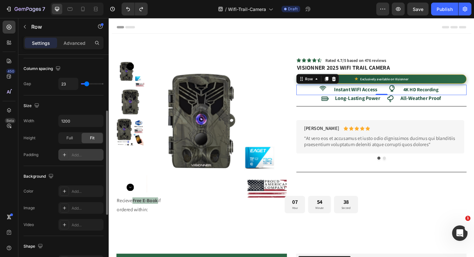
scroll to position [117, 0]
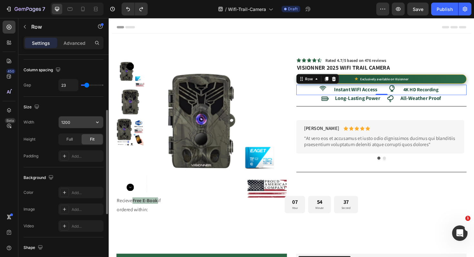
click at [80, 123] on input "1200" at bounding box center [81, 122] width 45 height 12
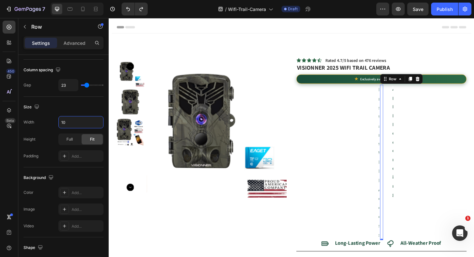
type input "1"
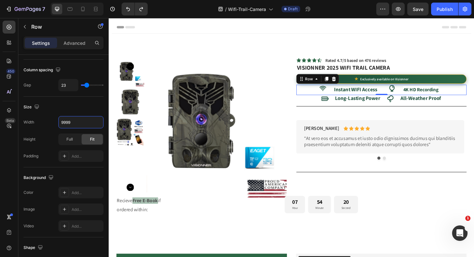
type input "999"
click at [429, 61] on div "Rated 4.7/5 based on 476 reviews" at bounding box center [412, 62] width 150 height 5
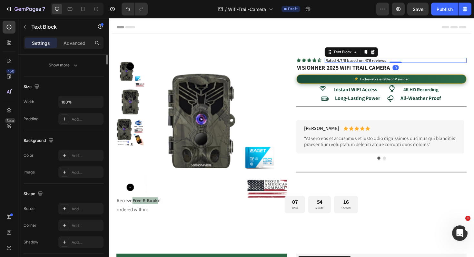
scroll to position [0, 0]
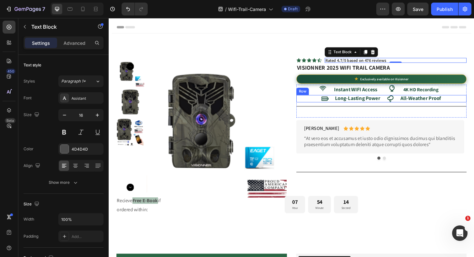
click at [398, 103] on div "Icon Long-Lasting Power Text Block Icon All-Weather Proof Text Block Row" at bounding box center [397, 104] width 180 height 8
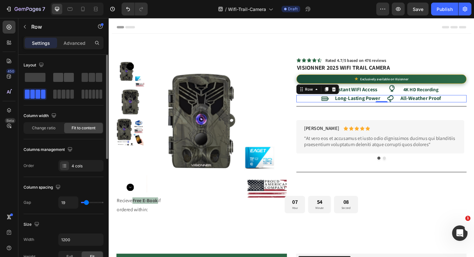
click at [69, 79] on span at bounding box center [69, 77] width 10 height 9
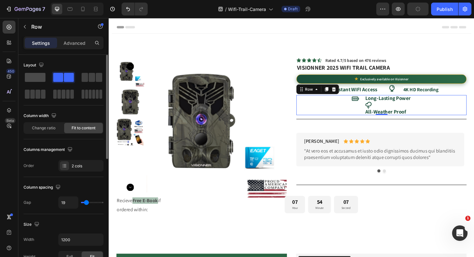
click at [39, 79] on span at bounding box center [35, 77] width 21 height 9
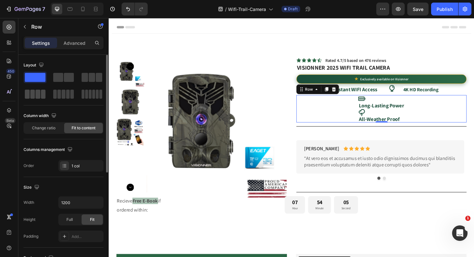
click at [37, 93] on span at bounding box center [37, 94] width 5 height 9
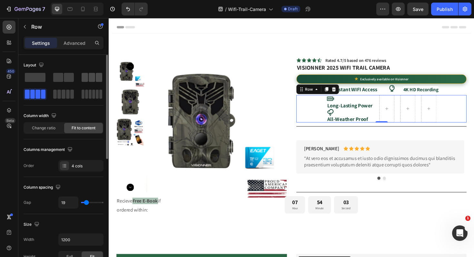
click at [84, 77] on span at bounding box center [85, 77] width 6 height 9
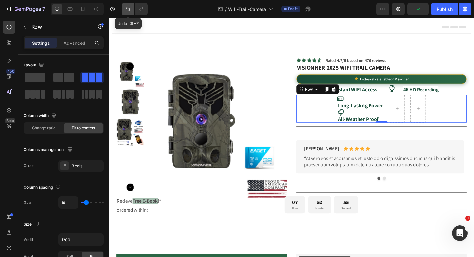
click at [130, 12] on button "Undo/Redo" at bounding box center [128, 9] width 13 height 13
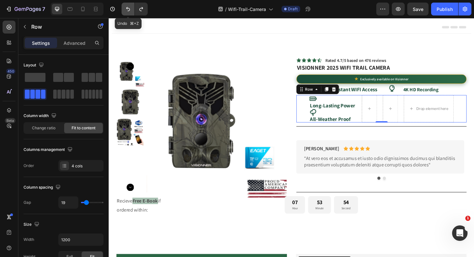
click at [130, 12] on button "Undo/Redo" at bounding box center [128, 9] width 13 height 13
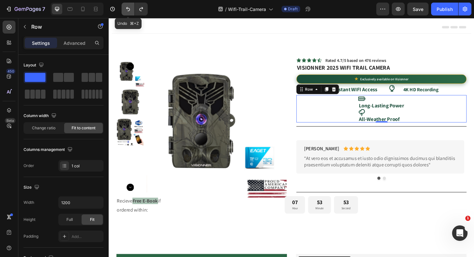
click at [130, 12] on button "Undo/Redo" at bounding box center [128, 9] width 13 height 13
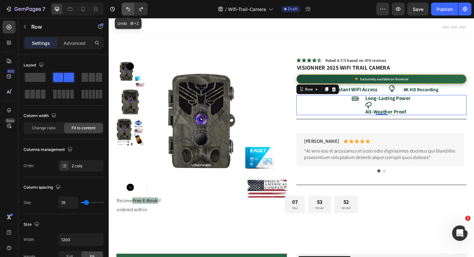
click at [130, 12] on button "Undo/Redo" at bounding box center [128, 9] width 13 height 13
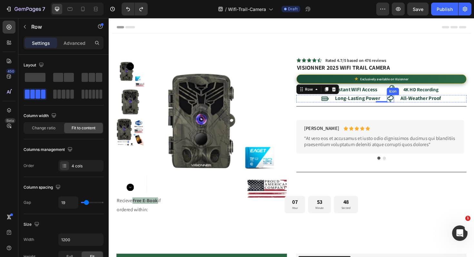
click at [406, 103] on icon at bounding box center [407, 104] width 8 height 8
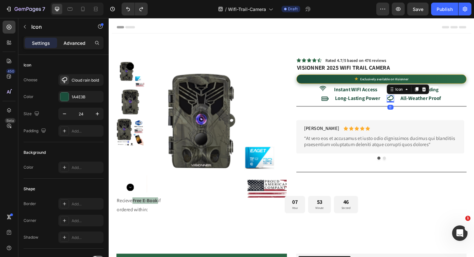
click at [74, 41] on p "Advanced" at bounding box center [75, 43] width 22 height 7
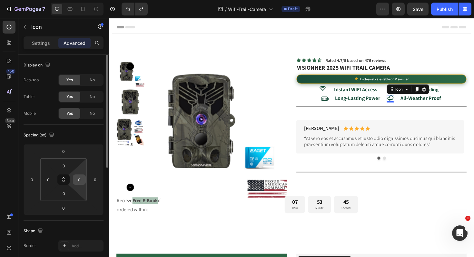
click at [77, 182] on input "0" at bounding box center [80, 180] width 10 height 10
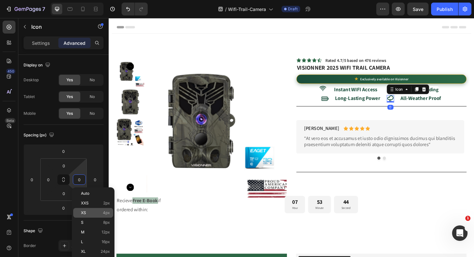
click at [89, 213] on p "XS 4px" at bounding box center [95, 213] width 29 height 5
type input "4"
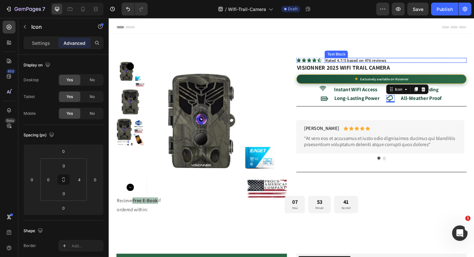
click at [431, 57] on div "Product Images Icon Icon Icon Icon Icon Icon List Rated 4.7/5 based on 476 revi…" at bounding box center [302, 138] width 381 height 207
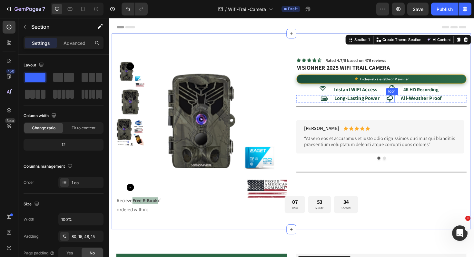
click at [404, 104] on icon at bounding box center [406, 103] width 6 height 7
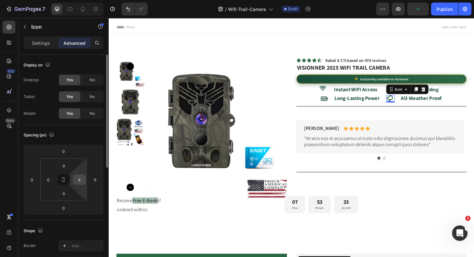
click at [78, 183] on input "4" at bounding box center [80, 180] width 10 height 10
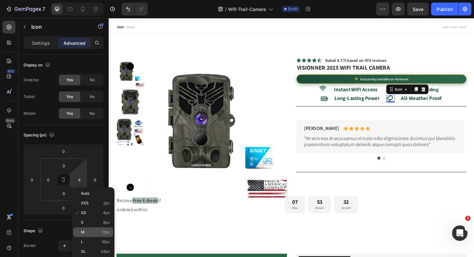
click at [90, 229] on div "M 12px" at bounding box center [93, 232] width 40 height 10
type input "12"
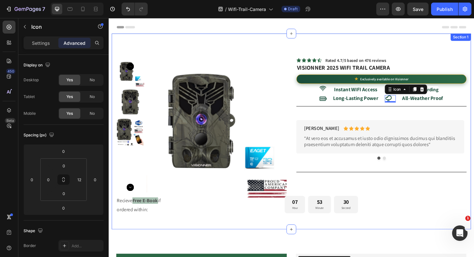
click at [457, 53] on div "Product Images Icon Icon Icon Icon Icon Icon List Rated 4.7/5 based on 476 revi…" at bounding box center [302, 138] width 381 height 207
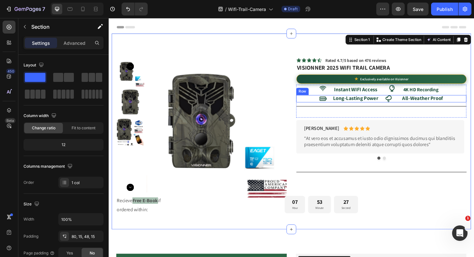
click at [469, 103] on div "Icon Long-Lasting Power Text Block Icon All-Weather Proof Text Block Row" at bounding box center [397, 104] width 180 height 8
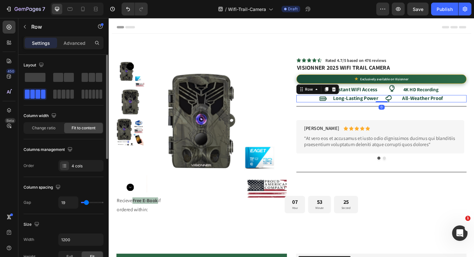
type input "22"
type input "19"
type input "18"
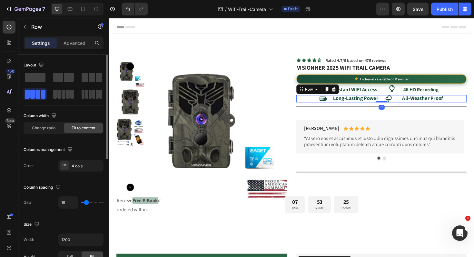
type input "18"
type input "17"
type input "16"
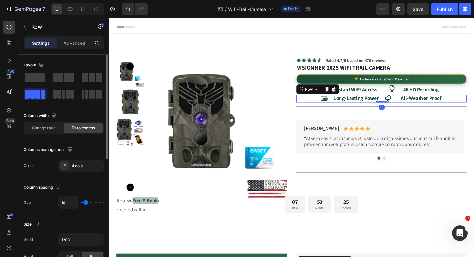
type input "15"
type input "14"
type input "13"
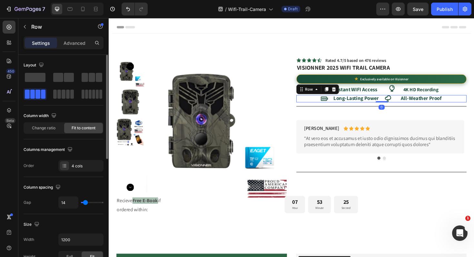
type input "13"
type input "12"
type input "8"
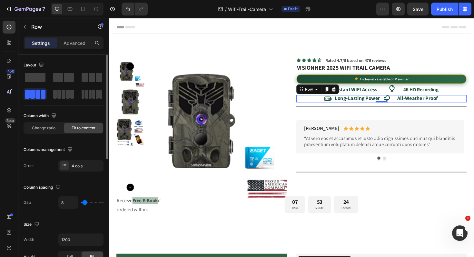
type input "9"
type input "12"
type input "11"
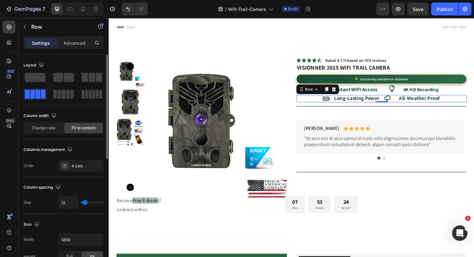
type input "11"
type input "10"
type input "9"
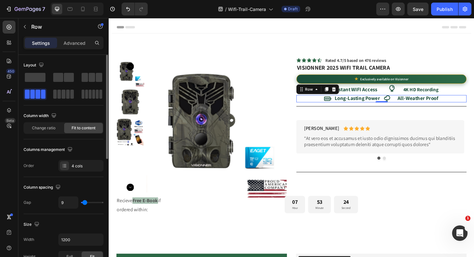
type input "8"
type input "9"
type input "10"
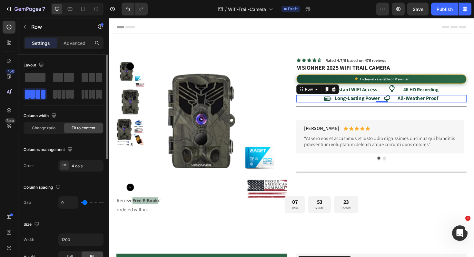
type input "10"
type input "11"
type input "12"
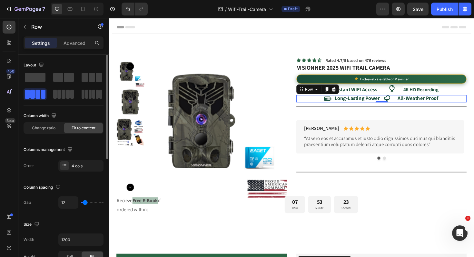
type input "13"
type input "14"
type input "13"
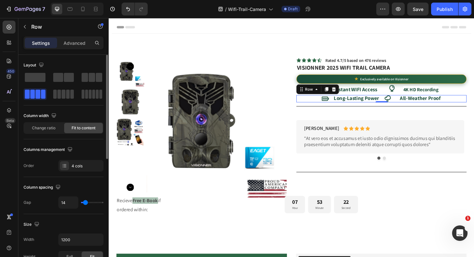
type input "13"
type input "12"
type input "13"
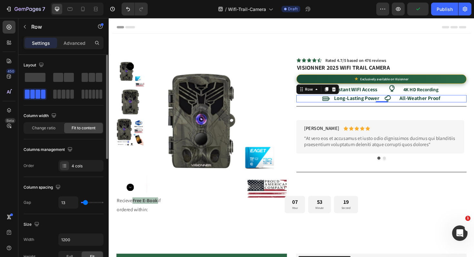
click at [85, 203] on input "range" at bounding box center [92, 202] width 23 height 1
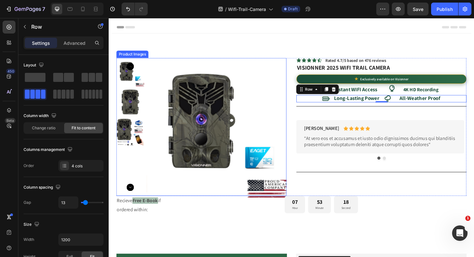
click at [259, 93] on img at bounding box center [227, 134] width 148 height 148
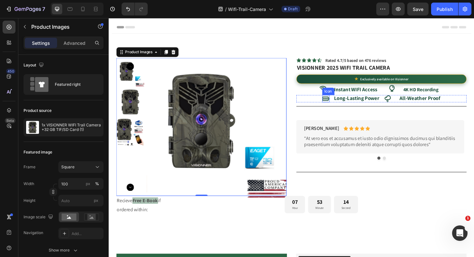
click at [335, 103] on icon at bounding box center [339, 103] width 8 height 5
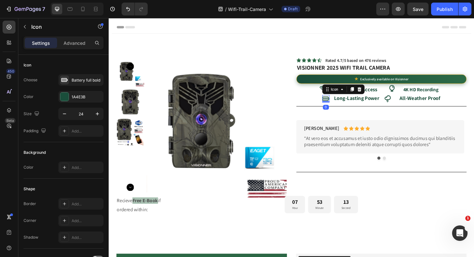
drag, startPoint x: 74, startPoint y: 39, endPoint x: 73, endPoint y: 50, distance: 11.0
click at [73, 39] on div "Advanced" at bounding box center [74, 43] width 32 height 10
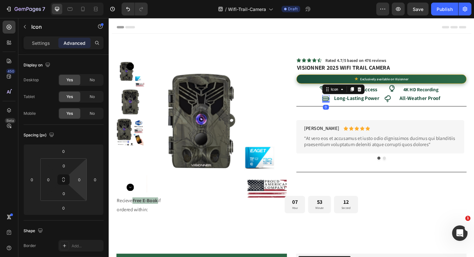
click at [79, 178] on input "0" at bounding box center [80, 180] width 10 height 10
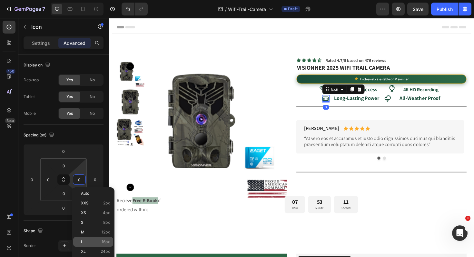
click at [86, 243] on p "L 16px" at bounding box center [95, 242] width 29 height 5
type input "16"
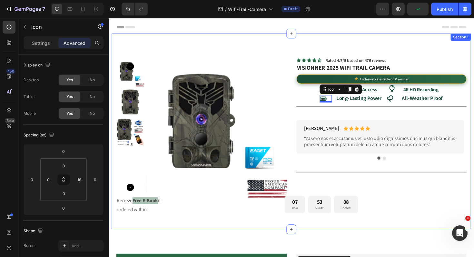
click at [352, 48] on div "Product Images Icon Icon Icon Icon Icon Icon List Rated 4.7/5 based on 476 revi…" at bounding box center [302, 138] width 381 height 207
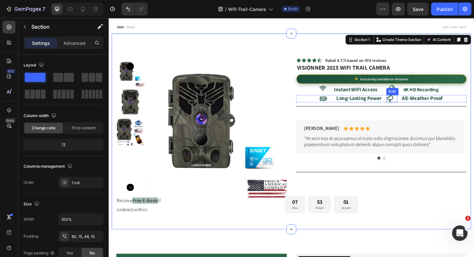
click at [405, 103] on icon at bounding box center [407, 104] width 8 height 8
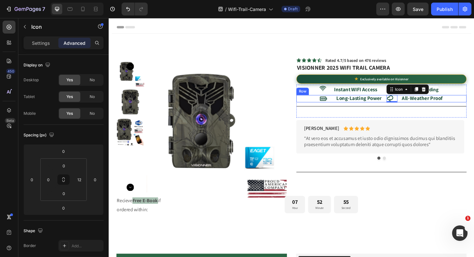
click at [469, 103] on div "Icon Long-Lasting Power Text Block Icon 0 All-Weather Proof Text Block Row" at bounding box center [397, 104] width 180 height 8
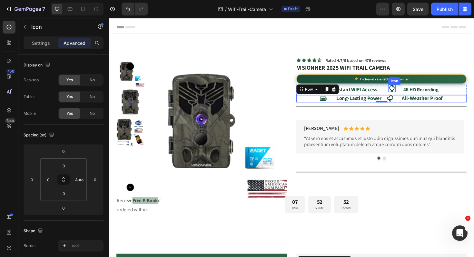
click at [406, 93] on icon at bounding box center [408, 92] width 5 height 7
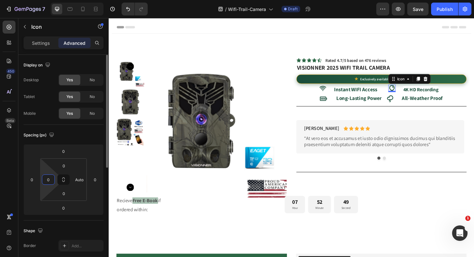
click at [47, 181] on input "0" at bounding box center [49, 180] width 10 height 10
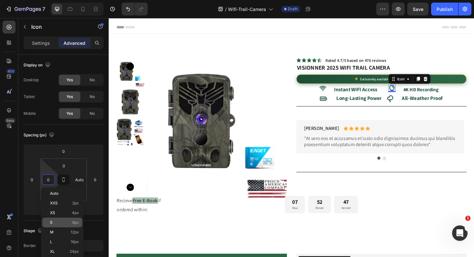
click at [55, 219] on div "S 8px" at bounding box center [62, 223] width 40 height 10
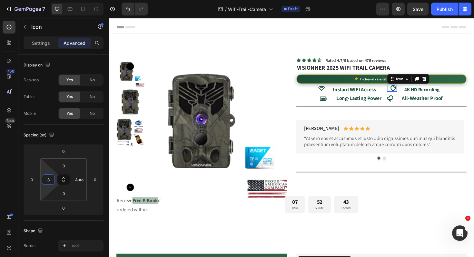
drag, startPoint x: 47, startPoint y: 181, endPoint x: 51, endPoint y: 203, distance: 22.3
click at [47, 181] on input "8" at bounding box center [49, 180] width 10 height 10
click at [55, 232] on p "M 12px" at bounding box center [64, 232] width 29 height 5
type input "12"
click at [330, 92] on icon at bounding box center [334, 93] width 8 height 8
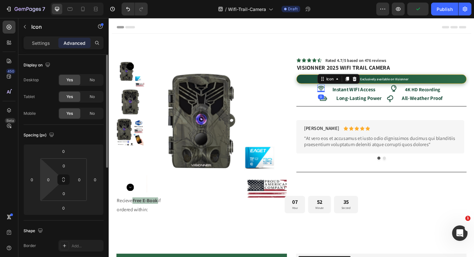
click at [48, 185] on div "0 0 0 0" at bounding box center [63, 179] width 46 height 43
click at [47, 176] on input "0" at bounding box center [49, 180] width 10 height 10
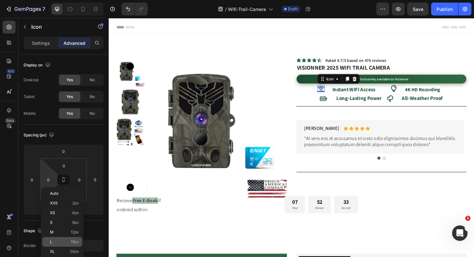
click at [51, 240] on span "L" at bounding box center [51, 242] width 2 height 5
type input "16"
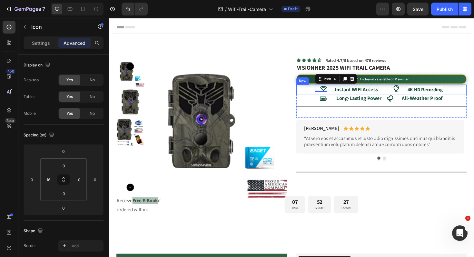
click at [396, 95] on div "Icon 0 Instant WIFI Access Text Block Icon 4K HD Recording Text Block Row" at bounding box center [397, 94] width 180 height 11
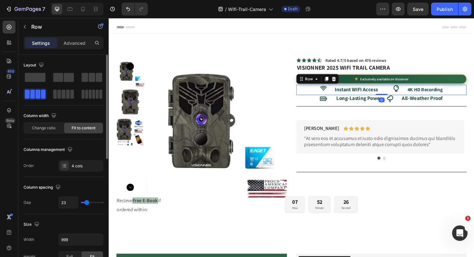
type input "15"
type input "14"
type input "13"
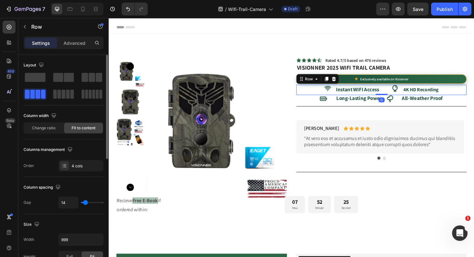
type input "13"
type input "11"
type input "10"
click at [87, 203] on input "range" at bounding box center [92, 202] width 23 height 1
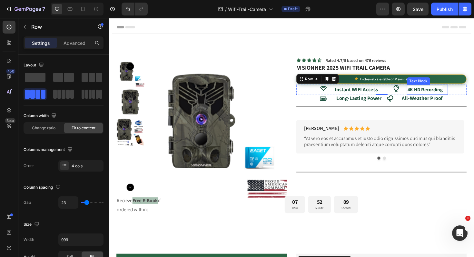
click at [425, 95] on strong "4K HD Recording" at bounding box center [443, 93] width 37 height 7
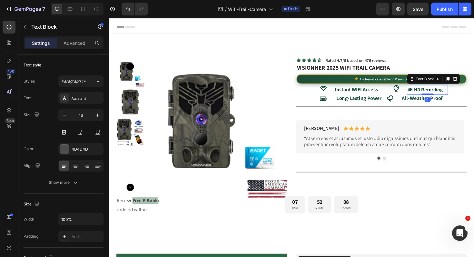
click at [425, 95] on strong "4K HD Recording" at bounding box center [443, 93] width 37 height 7
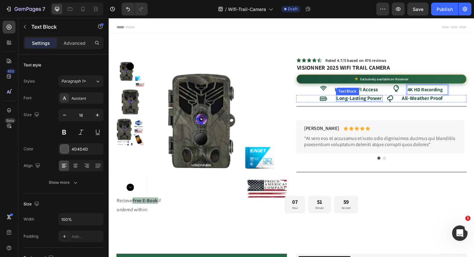
click at [350, 102] on strong "Long-Lasting Power" at bounding box center [374, 102] width 48 height 7
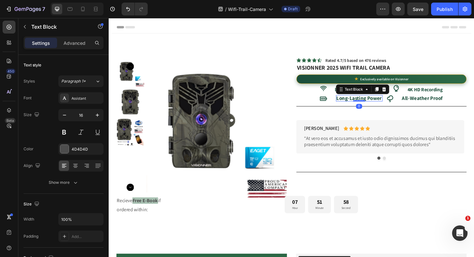
click at [350, 103] on strong "Long-Lasting Power" at bounding box center [374, 102] width 48 height 7
click at [395, 102] on strong "Long-Lasting Power" at bounding box center [374, 102] width 48 height 7
click at [350, 101] on strong "Long-Lasting Power" at bounding box center [374, 102] width 48 height 7
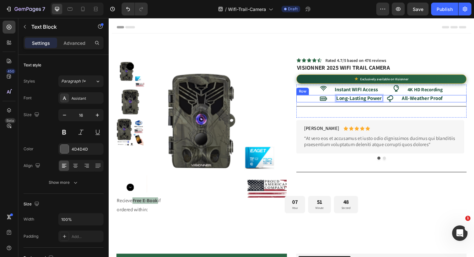
click at [416, 105] on div "Icon Long-Lasting Power Text Block 0 Icon All-Weather Proof Text Block Row" at bounding box center [397, 104] width 180 height 8
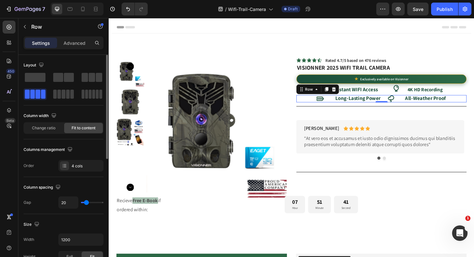
drag, startPoint x: 84, startPoint y: 203, endPoint x: 14, endPoint y: 194, distance: 70.3
click at [86, 203] on input "range" at bounding box center [92, 202] width 23 height 1
click at [409, 101] on icon at bounding box center [408, 104] width 8 height 8
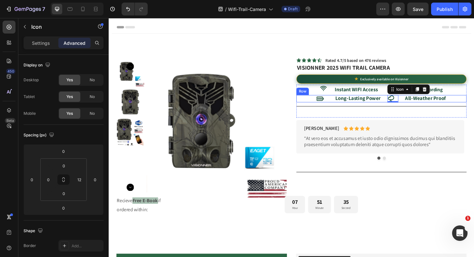
click at [340, 103] on div "Icon Long-Lasting Power Text Block Icon 0 All-Weather Proof Text Block Row" at bounding box center [397, 104] width 180 height 8
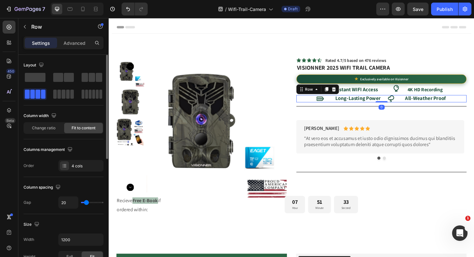
click at [85, 202] on div "20" at bounding box center [80, 202] width 45 height 12
drag, startPoint x: 85, startPoint y: 201, endPoint x: 7, endPoint y: 167, distance: 85.1
click at [86, 202] on input "range" at bounding box center [92, 202] width 23 height 1
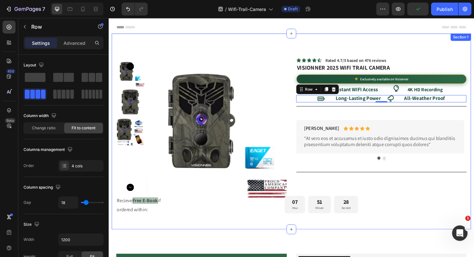
click at [334, 41] on div "Product Images Icon Icon Icon Icon Icon Icon List Rated 4.7/5 based on 476 revi…" at bounding box center [302, 138] width 381 height 207
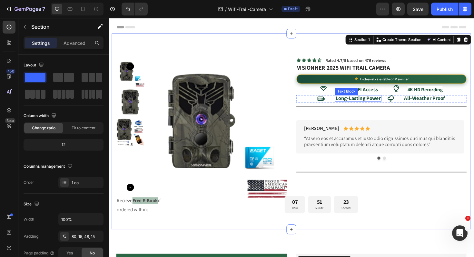
click at [349, 102] on strong "Long-Lasting Power" at bounding box center [373, 102] width 48 height 7
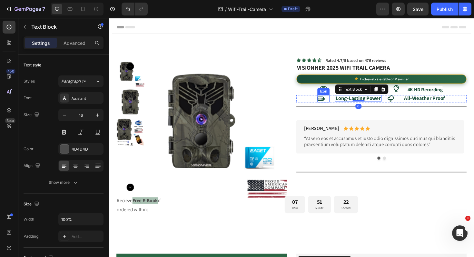
click at [330, 103] on icon at bounding box center [334, 103] width 8 height 5
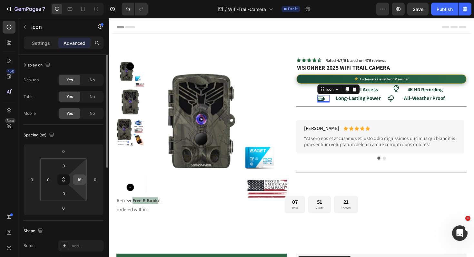
click at [78, 184] on input "16" at bounding box center [80, 180] width 10 height 10
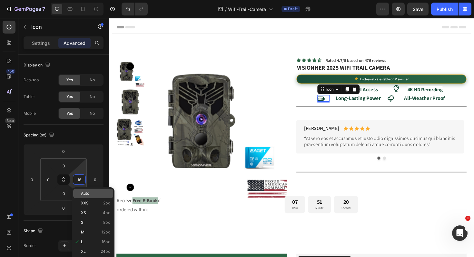
click at [91, 196] on div "Auto" at bounding box center [93, 194] width 40 height 10
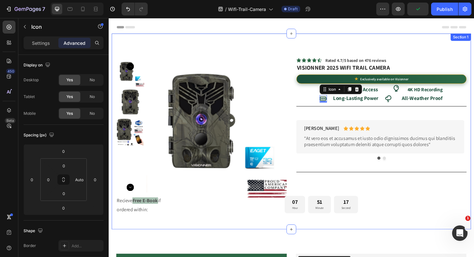
click at [389, 49] on div "Product Images Icon Icon Icon Icon Icon Icon List Rated 4.7/5 based on 476 revi…" at bounding box center [302, 138] width 381 height 207
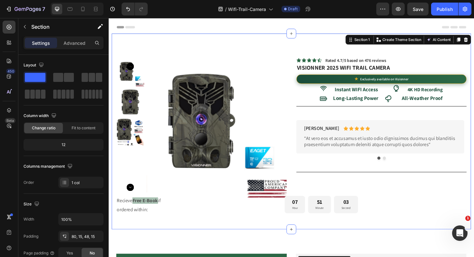
click at [230, 44] on div "Product Images Icon Icon Icon Icon Icon Icon List Rated 4.7/5 based on 476 revi…" at bounding box center [302, 138] width 381 height 207
click at [85, 7] on icon at bounding box center [83, 9] width 6 height 6
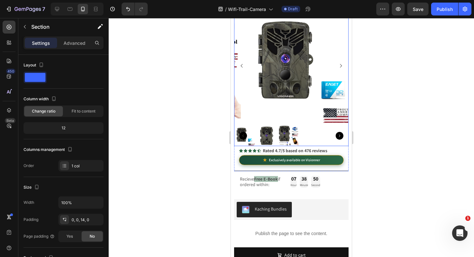
scroll to position [54, 0]
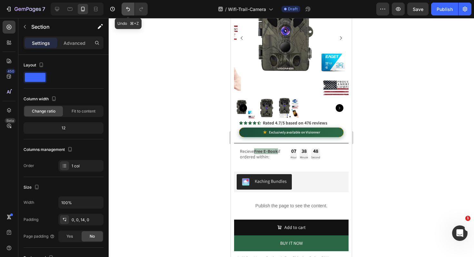
click at [129, 7] on icon "Undo/Redo" at bounding box center [128, 9] width 6 height 6
click at [128, 7] on icon "Undo/Redo" at bounding box center [128, 9] width 6 height 6
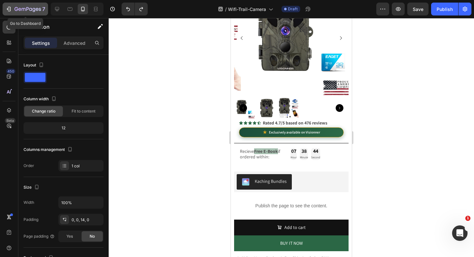
click at [9, 7] on icon "button" at bounding box center [8, 9] width 6 height 6
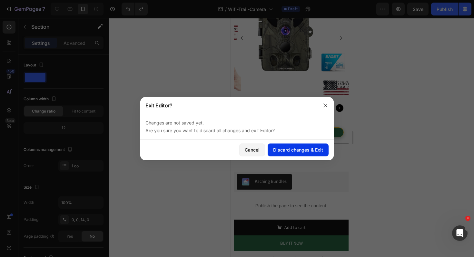
click at [303, 150] on div "Discard changes & Exit" at bounding box center [298, 149] width 50 height 7
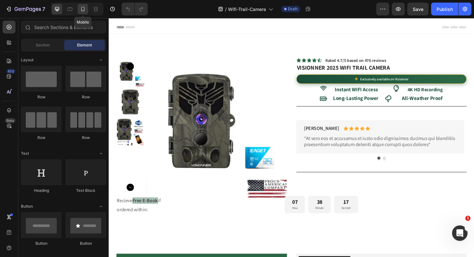
click at [85, 12] on icon at bounding box center [83, 9] width 6 height 6
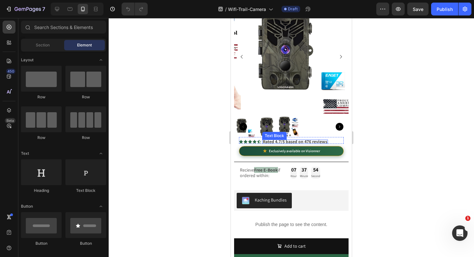
scroll to position [39, 0]
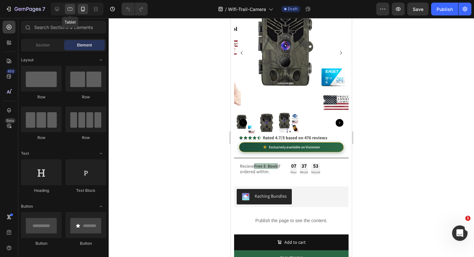
click at [67, 11] on icon at bounding box center [70, 9] width 6 height 6
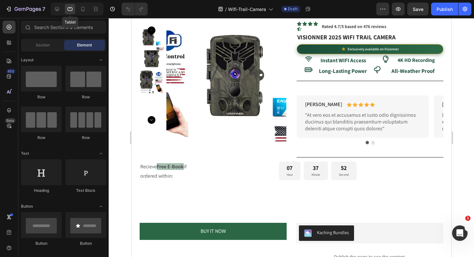
scroll to position [61, 0]
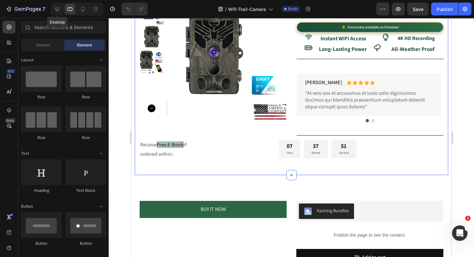
drag, startPoint x: 59, startPoint y: 13, endPoint x: 62, endPoint y: 14, distance: 3.5
click at [59, 12] on div at bounding box center [57, 9] width 10 height 10
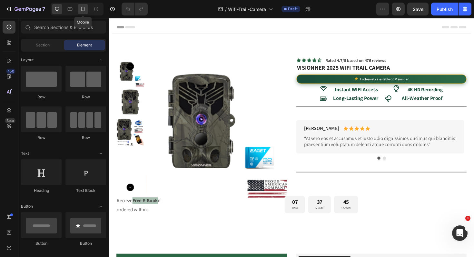
click at [83, 12] on icon at bounding box center [83, 9] width 6 height 6
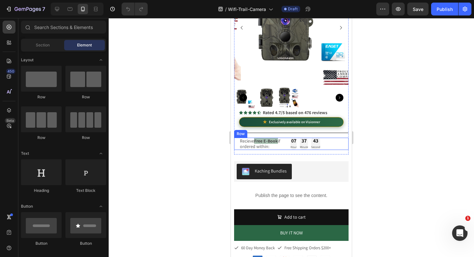
scroll to position [59, 0]
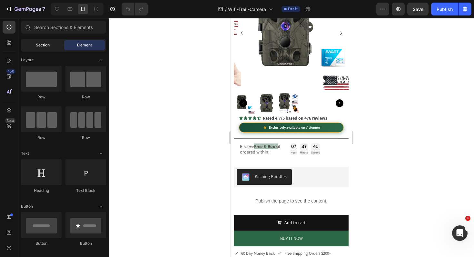
click at [34, 42] on div "Section" at bounding box center [42, 45] width 41 height 10
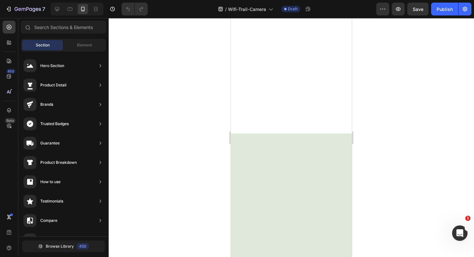
scroll to position [307, 0]
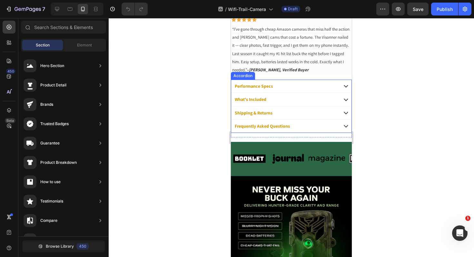
click at [343, 85] on icon at bounding box center [346, 86] width 6 height 6
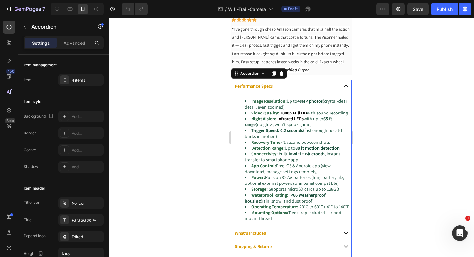
click at [343, 85] on icon at bounding box center [346, 86] width 6 height 6
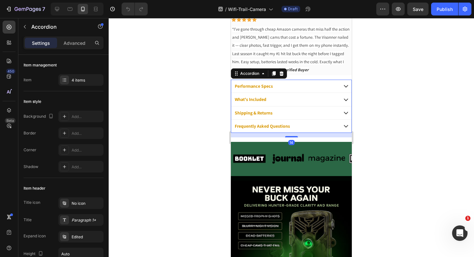
click at [343, 86] on icon at bounding box center [346, 86] width 6 height 6
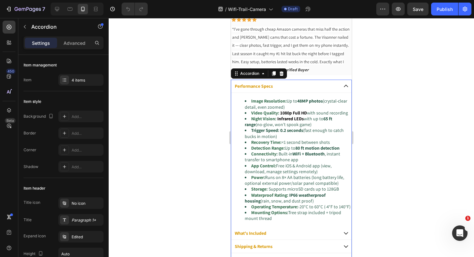
click at [343, 86] on icon at bounding box center [346, 86] width 6 height 6
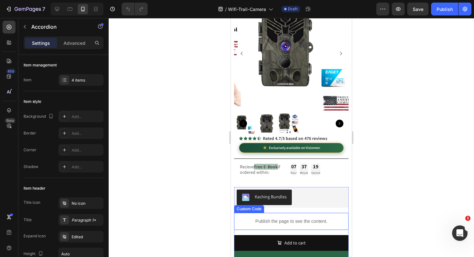
scroll to position [23, 0]
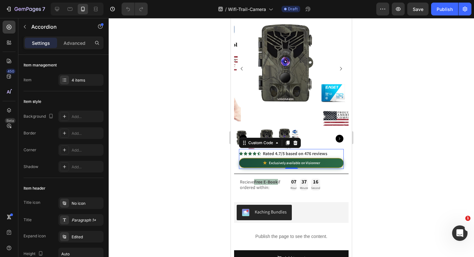
click at [286, 163] on div "★ Exclusively available on Visionner Custom Code 0" at bounding box center [291, 163] width 105 height 12
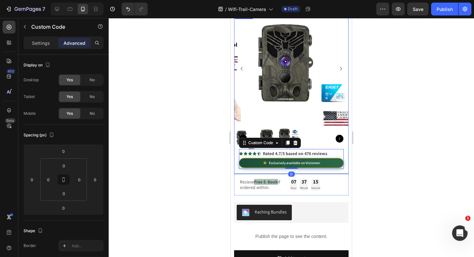
click at [303, 166] on div "Icon Icon Icon Icon Icon Icon List Rated 4.7/5 based on 476 reviews Text Block …" at bounding box center [291, 161] width 115 height 25
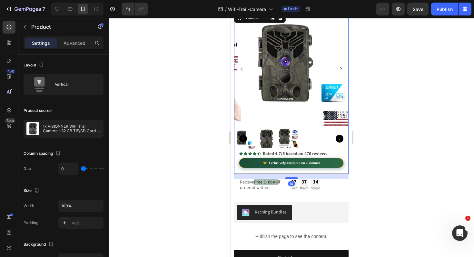
click at [293, 166] on div "Icon Icon Icon Icon Icon Icon List Rated 4.7/5 based on 476 reviews Text Block …" at bounding box center [291, 161] width 115 height 25
click at [156, 147] on div at bounding box center [292, 137] width 366 height 239
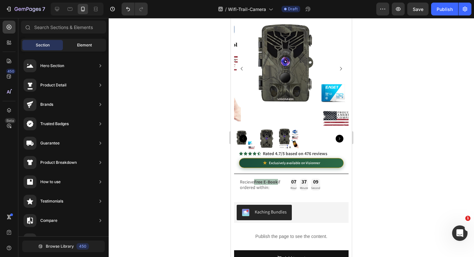
click at [86, 44] on span "Element" at bounding box center [84, 45] width 15 height 6
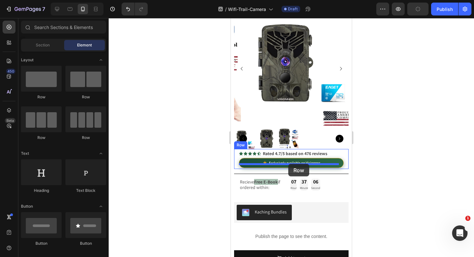
drag, startPoint x: 377, startPoint y: 165, endPoint x: 288, endPoint y: 164, distance: 88.7
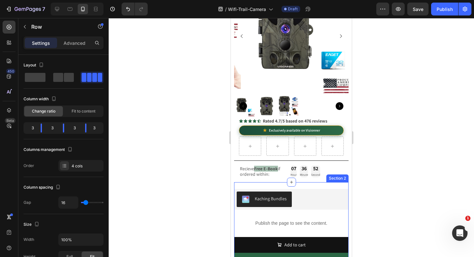
scroll to position [48, 0]
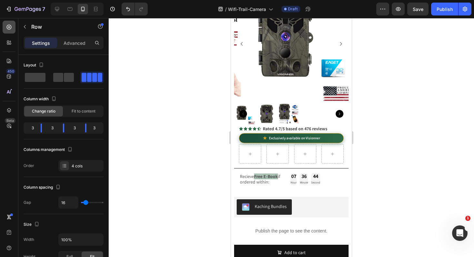
click at [10, 27] on icon at bounding box center [9, 27] width 6 height 6
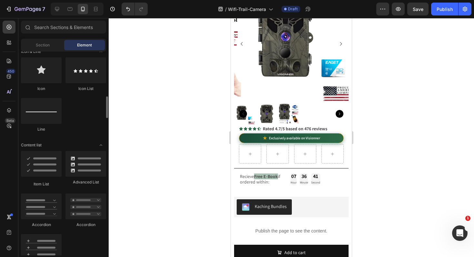
scroll to position [363, 0]
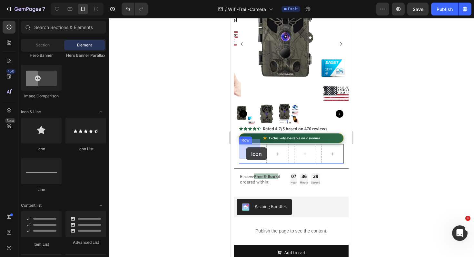
drag, startPoint x: 461, startPoint y: 169, endPoint x: 243, endPoint y: 147, distance: 219.2
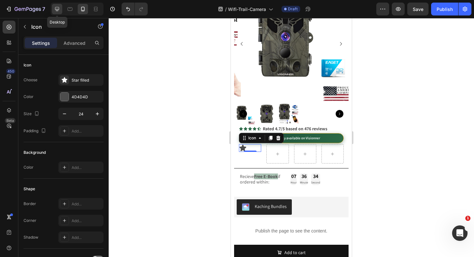
click at [59, 12] on icon at bounding box center [57, 9] width 6 height 6
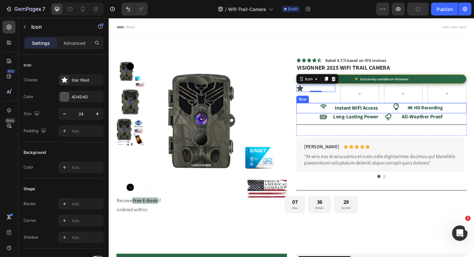
click at [394, 114] on div "Icon Instant WIFI Access Text Block Icon 4K HD Recording Text Block Row" at bounding box center [397, 113] width 180 height 11
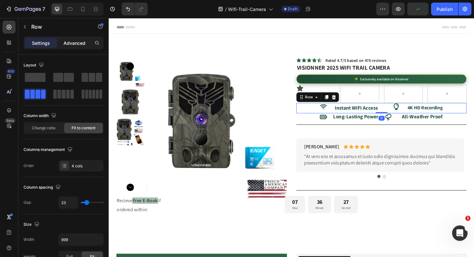
click at [64, 42] on p "Advanced" at bounding box center [75, 43] width 22 height 7
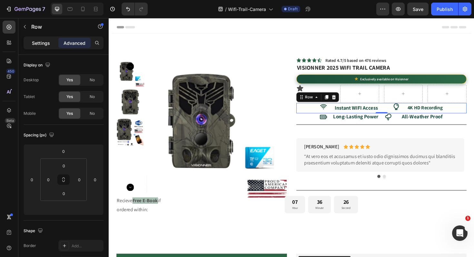
click at [37, 45] on p "Settings" at bounding box center [41, 43] width 18 height 7
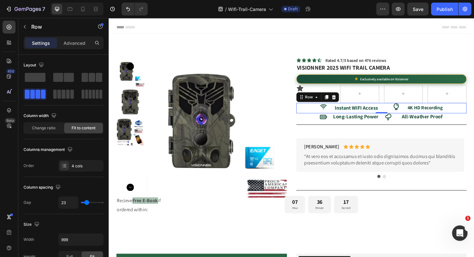
click at [472, 114] on div "Icon Instant WIFI Access Text Block Icon 4K HD Recording Text Block Row 0" at bounding box center [397, 113] width 180 height 11
click at [84, 12] on icon at bounding box center [83, 9] width 6 height 6
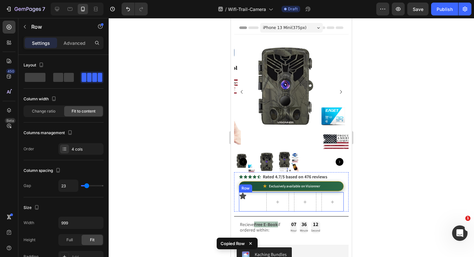
click at [256, 196] on div "Icon" at bounding box center [250, 201] width 22 height 19
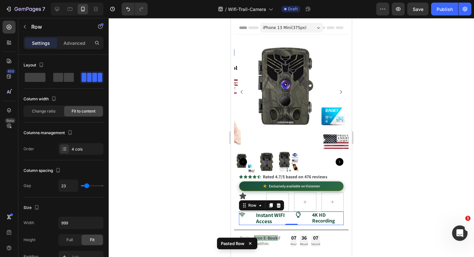
click at [303, 215] on div "Icon Instant WIFI Access Text Block Icon 4K HD Recording Text Block Row 0" at bounding box center [291, 219] width 105 height 14
type input "18"
type input "17"
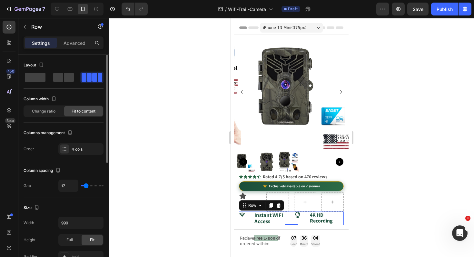
type input "16"
type input "15"
type input "14"
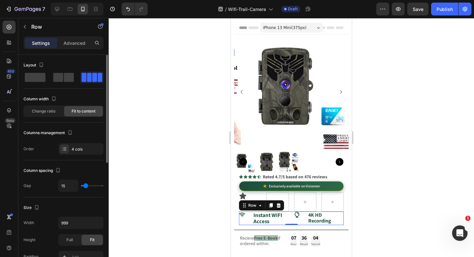
type input "14"
type input "13"
type input "12"
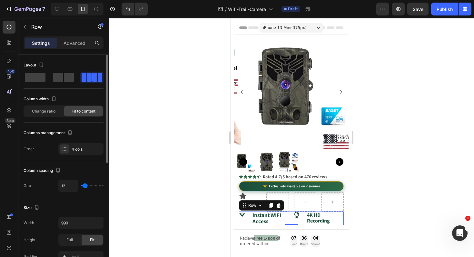
type input "13"
type input "14"
type input "16"
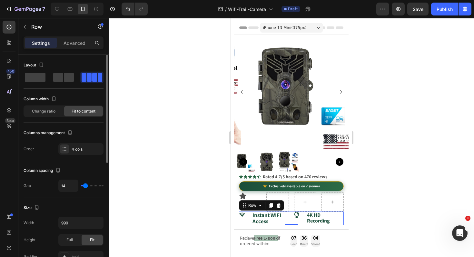
type input "16"
type input "18"
type input "21"
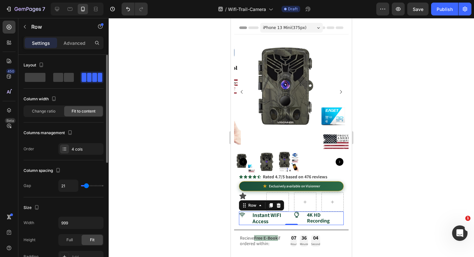
type input "23"
type input "24"
type input "25"
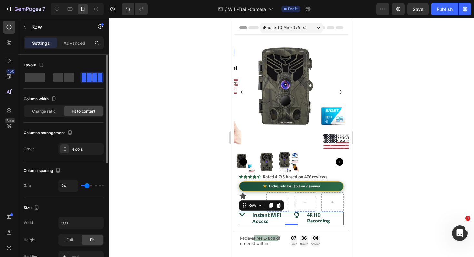
type input "25"
type input "26"
type input "27"
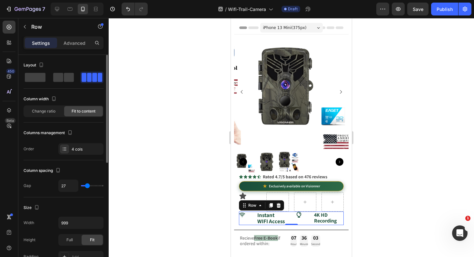
type input "26"
type input "25"
type input "24"
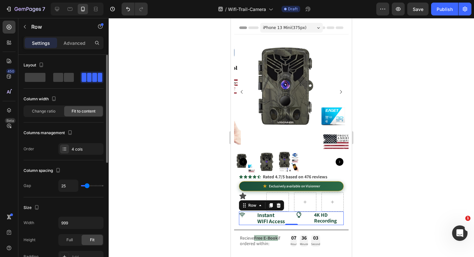
type input "24"
type input "22"
type input "21"
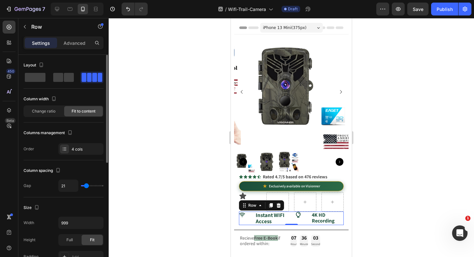
type input "20"
type input "19"
click at [86, 186] on input "range" at bounding box center [92, 185] width 23 height 1
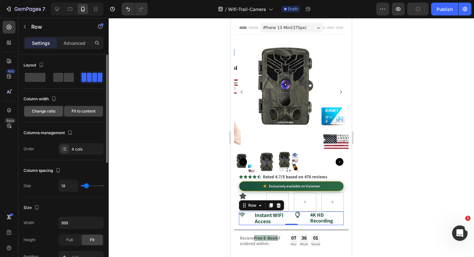
click at [47, 112] on span "Change ratio" at bounding box center [44, 111] width 24 height 6
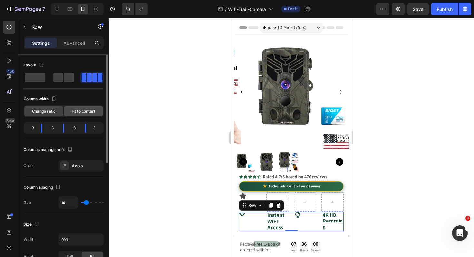
click at [76, 110] on span "Fit to content" at bounding box center [84, 111] width 24 height 6
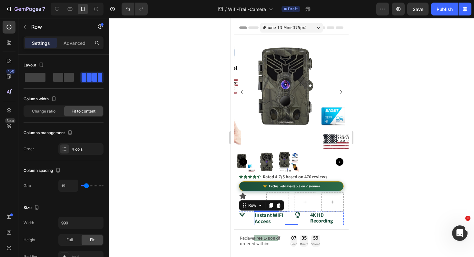
click at [270, 212] on strong "Instant WIFI Access" at bounding box center [269, 218] width 29 height 13
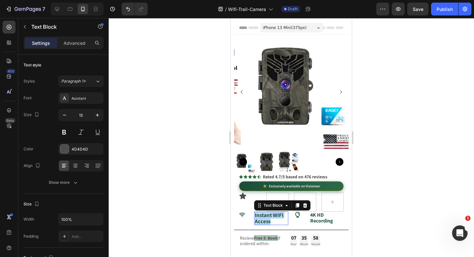
click at [270, 212] on strong "Instant WIFI Access" at bounding box center [269, 218] width 29 height 13
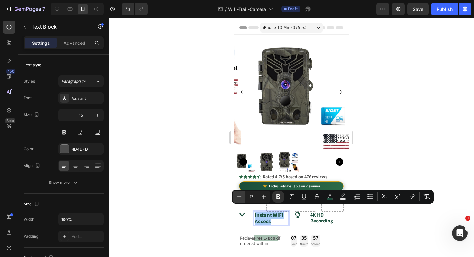
click at [238, 197] on icon "Editor contextual toolbar" at bounding box center [239, 197] width 6 height 6
click at [237, 197] on icon "Editor contextual toolbar" at bounding box center [239, 197] width 6 height 6
click at [237, 197] on icon "Editor contextual toolbar" at bounding box center [239, 196] width 4 height 0
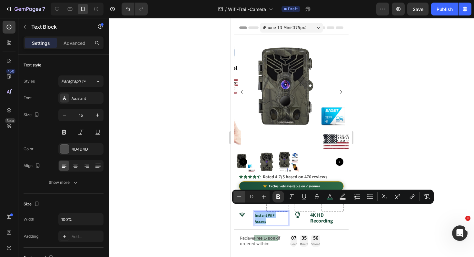
click at [237, 196] on icon "Editor contextual toolbar" at bounding box center [239, 197] width 6 height 6
click at [262, 196] on icon "Editor contextual toolbar" at bounding box center [264, 197] width 6 height 6
click at [263, 197] on icon "Editor contextual toolbar" at bounding box center [264, 197] width 6 height 6
type input "14"
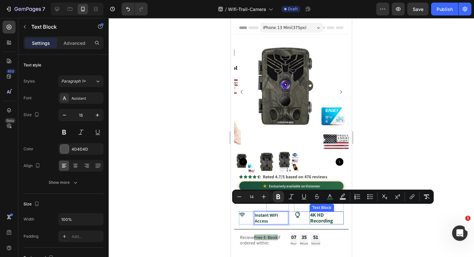
click at [332, 213] on strong "4K HD Recording" at bounding box center [321, 218] width 23 height 13
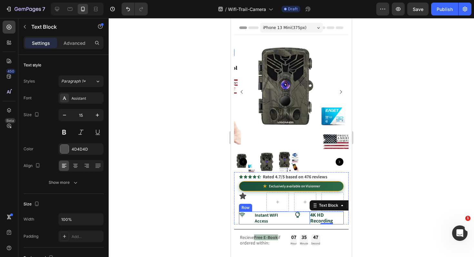
click at [252, 214] on div "Icon Instant WIFI Access Text Block Icon 4K HD Recording Text Block 0 Row" at bounding box center [291, 218] width 105 height 13
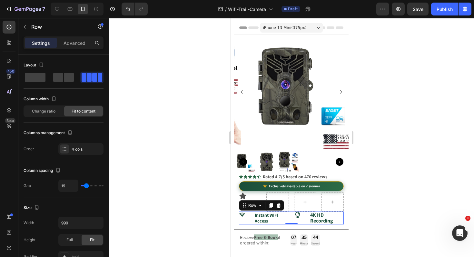
click at [302, 215] on div "Icon Instant WIFI Access Text Block Icon 4K HD Recording Text Block Row 0" at bounding box center [291, 218] width 105 height 13
click at [289, 214] on div "Icon Instant WIFI Access Text Block Icon 4K HD Recording Text Block Row 0" at bounding box center [291, 218] width 105 height 13
click at [259, 192] on div "Icon" at bounding box center [250, 196] width 22 height 8
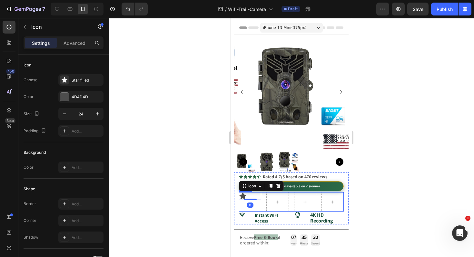
click at [261, 201] on div "Icon 0 Row" at bounding box center [291, 201] width 105 height 19
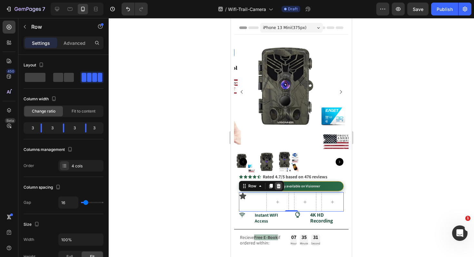
click at [278, 184] on icon at bounding box center [278, 186] width 5 height 5
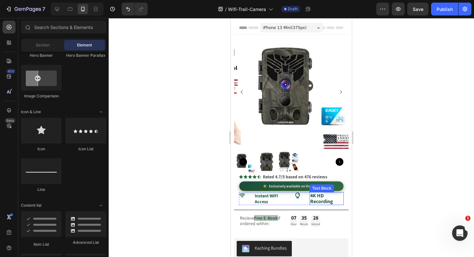
click at [323, 194] on strong "4K HD Recording" at bounding box center [321, 198] width 23 height 13
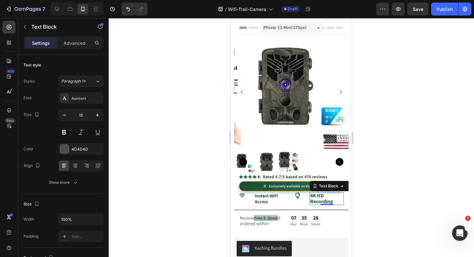
click at [324, 194] on strong "4K HD Recording" at bounding box center [321, 198] width 23 height 13
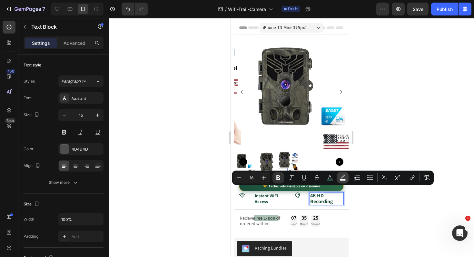
click at [343, 178] on icon "Editor contextual toolbar" at bounding box center [343, 178] width 6 height 6
type input "FFFFFF"
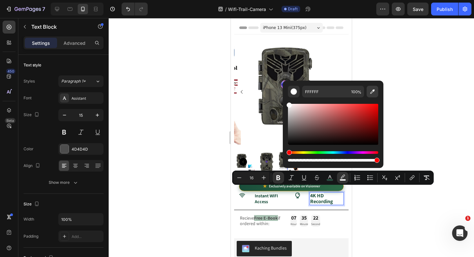
click at [375, 89] on icon "Editor contextual toolbar" at bounding box center [372, 91] width 6 height 6
click at [339, 217] on div "Recieve Free E-Book if ordered within: Text Block 07 Hour 35 Minute 20 Second C…" at bounding box center [291, 221] width 115 height 12
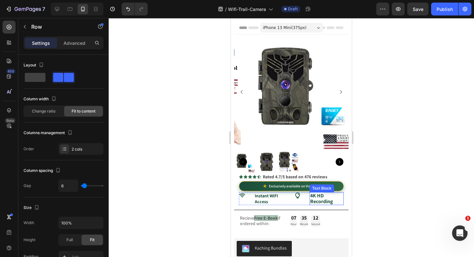
click at [315, 194] on strong "4K HD Recording" at bounding box center [321, 198] width 23 height 13
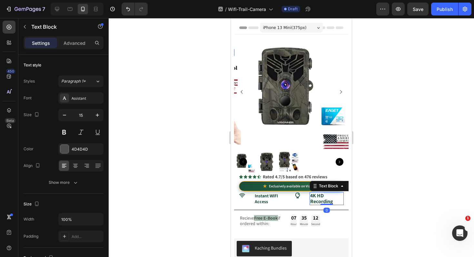
click at [315, 194] on strong "4K HD Recording" at bounding box center [321, 198] width 23 height 13
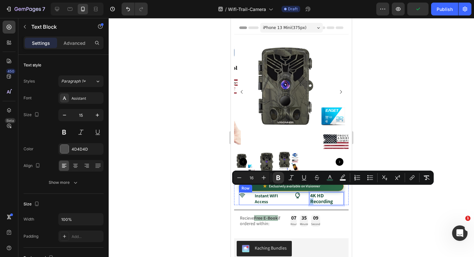
click at [290, 198] on div "Icon Instant WIFI Access Text Block Icon 4K HD Recording Text Block 0 Row" at bounding box center [291, 198] width 105 height 13
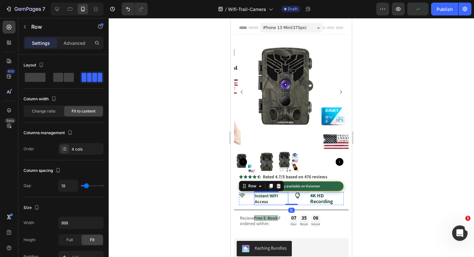
click at [271, 196] on p "Instant WIFI Access" at bounding box center [271, 199] width 32 height 12
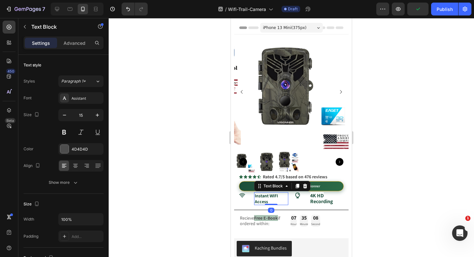
click at [271, 196] on p "Instant WIFI Access" at bounding box center [271, 199] width 32 height 12
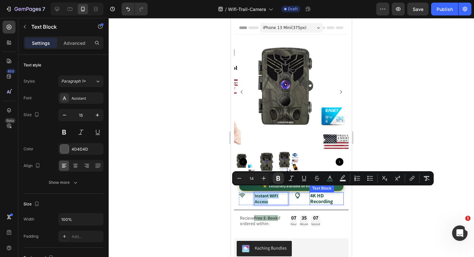
click at [315, 195] on strong "4K HD Recording" at bounding box center [321, 198] width 23 height 13
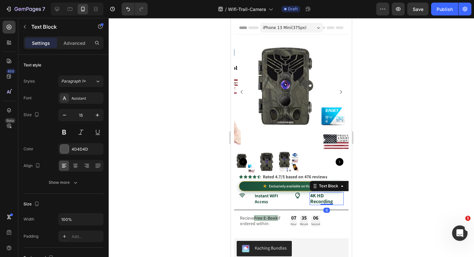
click at [315, 195] on strong "4K HD Recording" at bounding box center [321, 198] width 23 height 13
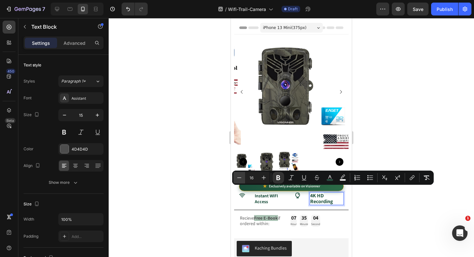
click at [243, 181] on button "Minus" at bounding box center [240, 178] width 12 height 12
type input "14"
click at [299, 198] on div "Icon" at bounding box center [299, 198] width 9 height 13
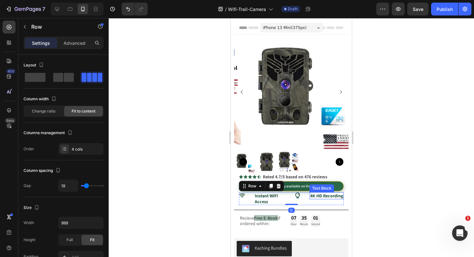
click at [336, 196] on p "4K HD Recording" at bounding box center [326, 196] width 33 height 6
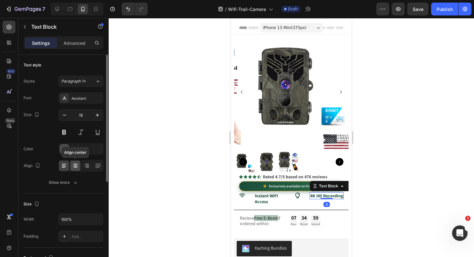
click at [79, 166] on div at bounding box center [75, 166] width 10 height 10
click at [65, 165] on icon at bounding box center [64, 166] width 6 height 6
click at [78, 164] on icon at bounding box center [75, 166] width 6 height 6
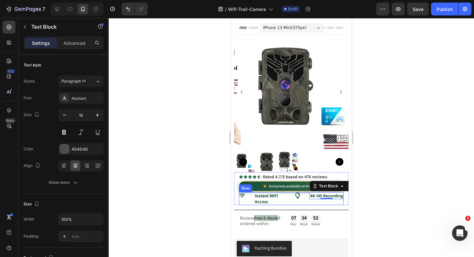
click at [252, 194] on div "Icon Instant WIFI Access Text Block Icon 4K HD Recording Text Block 0 Row" at bounding box center [291, 198] width 105 height 13
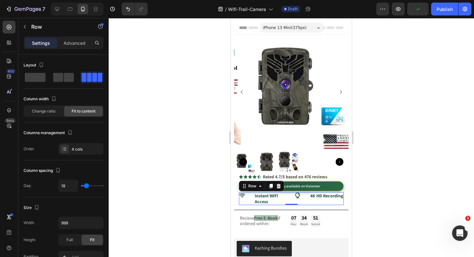
click at [288, 193] on div "Icon Instant WIFI Access Text Block Icon 4K HD Recording Text Block Row 0" at bounding box center [291, 198] width 105 height 13
click at [326, 193] on strong "4K HD Recording" at bounding box center [326, 196] width 33 height 6
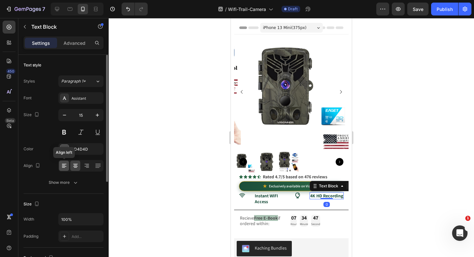
click at [69, 165] on div at bounding box center [64, 166] width 10 height 10
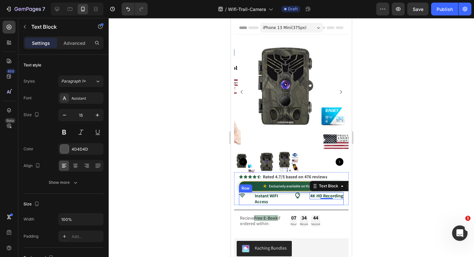
click at [290, 196] on div "Icon Instant WIFI Access Text Block Icon 4K HD Recording Text Block 0 Row" at bounding box center [291, 198] width 105 height 13
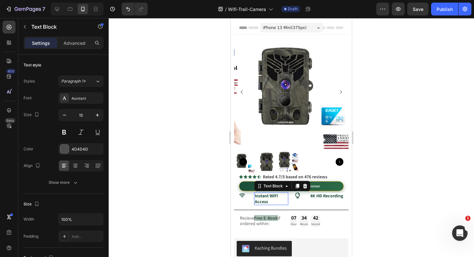
click at [272, 197] on p "Instant WIFI Access" at bounding box center [271, 199] width 32 height 12
click at [292, 199] on div "Icon Instant WIFI Access Text Block 0 Icon 4K HD Recording Text Block Row" at bounding box center [291, 198] width 105 height 13
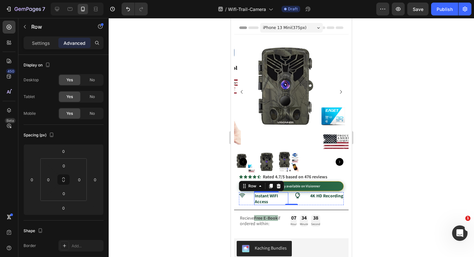
click at [268, 195] on p "Instant WIFI Access" at bounding box center [271, 199] width 32 height 12
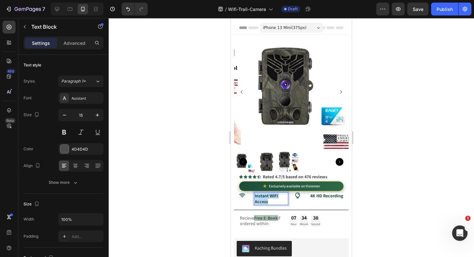
click at [268, 195] on p "Instant WIFI Access" at bounding box center [271, 199] width 32 height 12
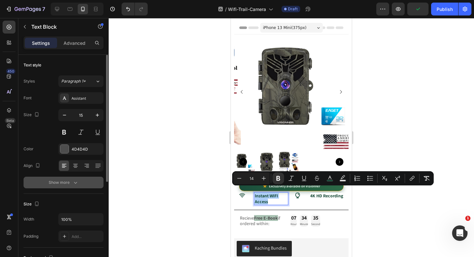
click at [67, 186] on button "Show more" at bounding box center [64, 183] width 80 height 12
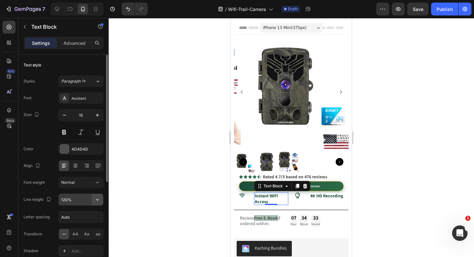
click at [96, 203] on icon "button" at bounding box center [97, 199] width 6 height 6
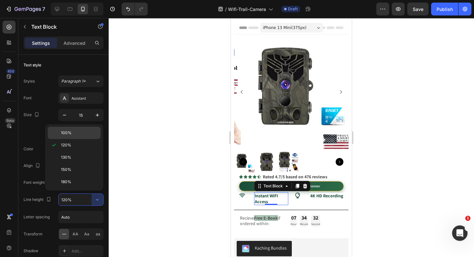
click at [81, 134] on p "100%" at bounding box center [79, 133] width 37 height 6
type input "100%"
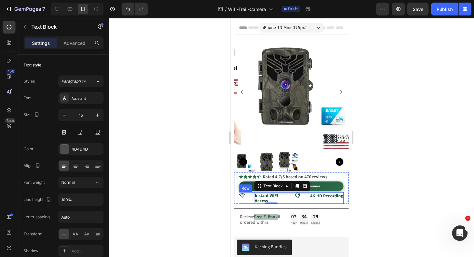
click at [248, 195] on div "Icon Instant WIFI Access Text Block 0 Icon 4K HD Recording Text Block Row" at bounding box center [291, 198] width 105 height 12
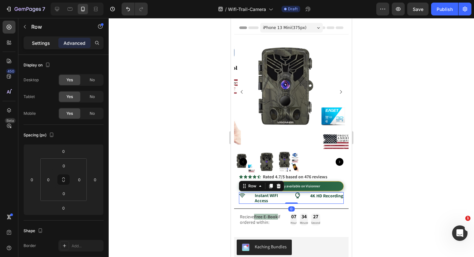
click at [43, 48] on div "Settings" at bounding box center [41, 43] width 32 height 10
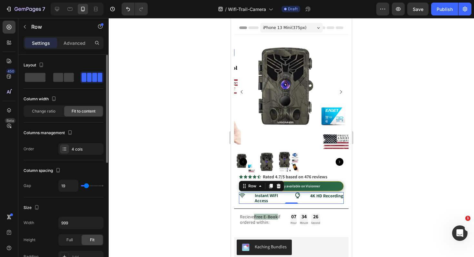
type input "20"
type input "7"
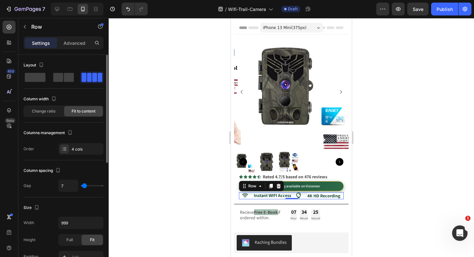
type input "6"
type input "0"
type input "6"
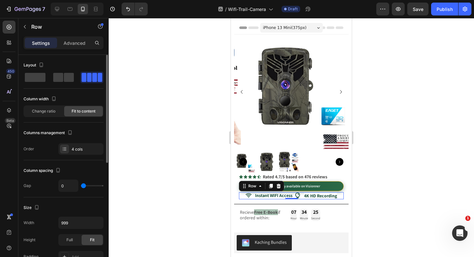
type input "6"
type input "10"
type input "9"
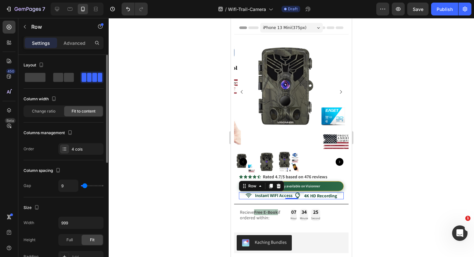
type input "7"
type input "1"
type input "0"
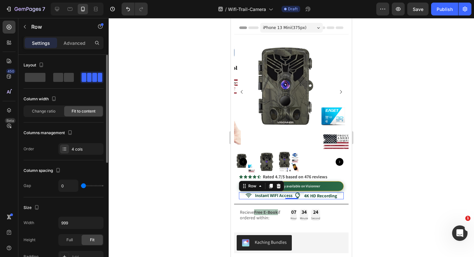
drag, startPoint x: 86, startPoint y: 186, endPoint x: 80, endPoint y: 185, distance: 6.2
type input "0"
click at [81, 185] on input "range" at bounding box center [92, 185] width 23 height 1
click at [198, 197] on div at bounding box center [292, 137] width 366 height 239
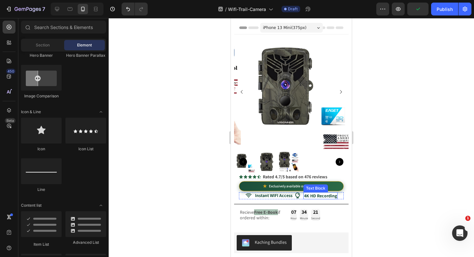
click at [313, 193] on strong "4K HD Recording" at bounding box center [320, 196] width 33 height 6
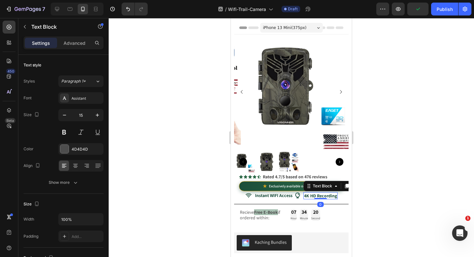
click at [313, 193] on strong "4K HD Recording" at bounding box center [320, 196] width 33 height 6
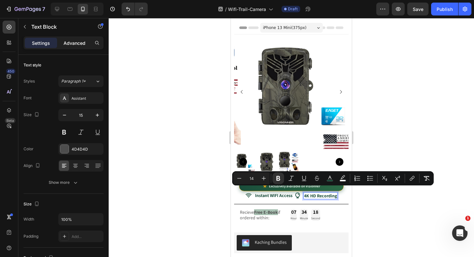
click at [80, 45] on p "Advanced" at bounding box center [75, 43] width 22 height 7
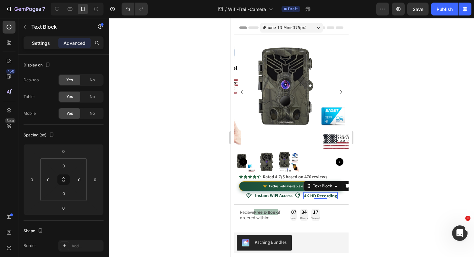
click at [36, 45] on p "Settings" at bounding box center [41, 43] width 18 height 7
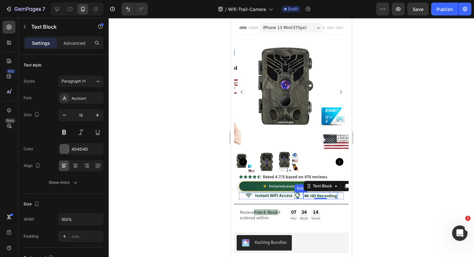
click at [297, 192] on div "Icon" at bounding box center [299, 195] width 9 height 6
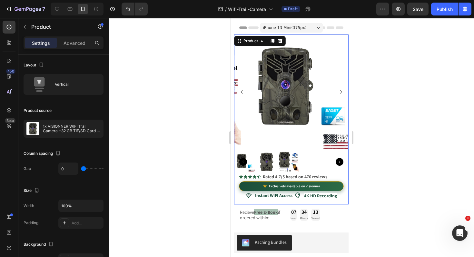
click at [306, 198] on div "Icon Icon Icon Icon Icon Icon List Rated 4.7/5 based on 476 reviews Text Block …" at bounding box center [291, 188] width 115 height 32
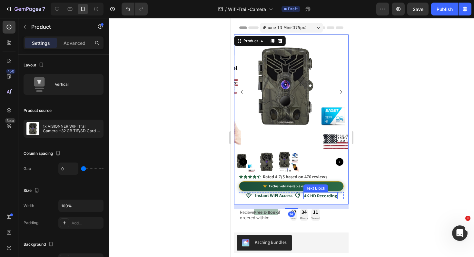
click at [329, 193] on strong "4K HD Recording" at bounding box center [320, 196] width 33 height 6
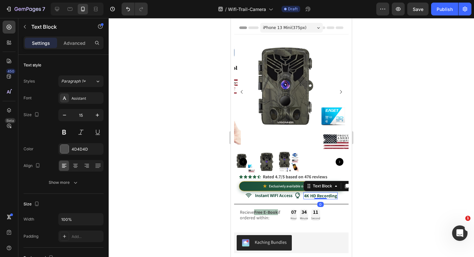
click at [329, 193] on strong "4K HD Recording" at bounding box center [320, 196] width 33 height 6
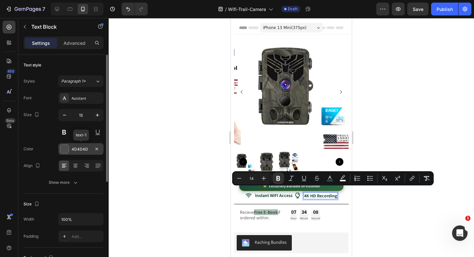
click at [78, 149] on div "4D4D4D" at bounding box center [81, 149] width 19 height 6
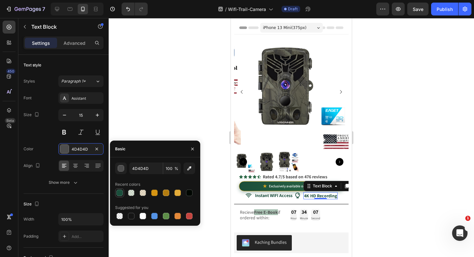
click at [119, 193] on div at bounding box center [119, 193] width 6 height 6
type input "1A4E3B"
click at [151, 113] on div at bounding box center [292, 137] width 366 height 239
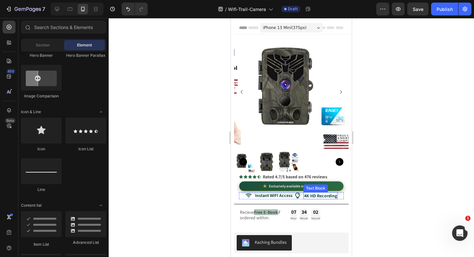
click at [306, 193] on strong "4K HD Recording" at bounding box center [320, 196] width 33 height 6
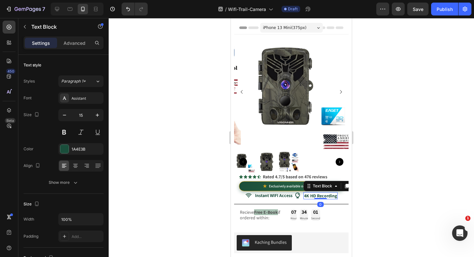
click at [306, 193] on strong "4K HD Recording" at bounding box center [320, 196] width 33 height 6
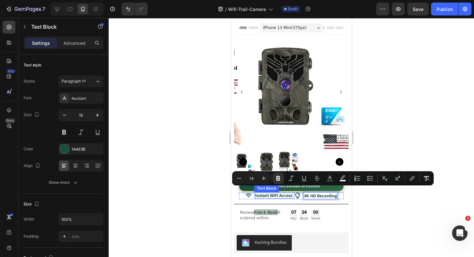
click at [277, 187] on div "★ Exclusively available on Visionner" at bounding box center [291, 186] width 105 height 12
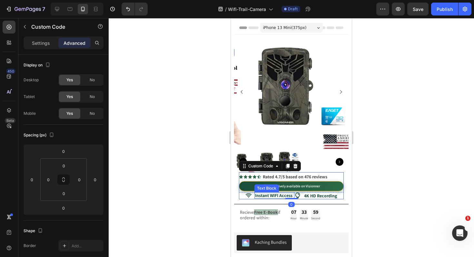
click at [276, 193] on strong "Instant WIFI Access" at bounding box center [273, 196] width 37 height 6
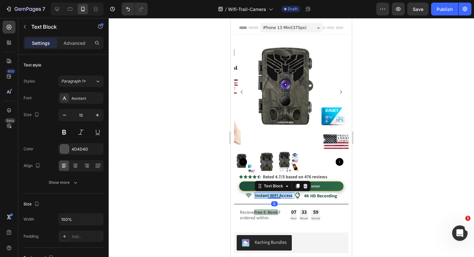
click at [276, 193] on strong "Instant WIFI Access" at bounding box center [273, 196] width 37 height 6
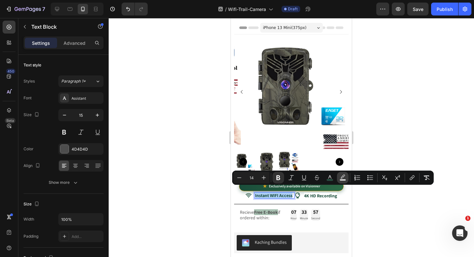
click at [342, 180] on rect "Editor contextual toolbar" at bounding box center [343, 180] width 6 height 2
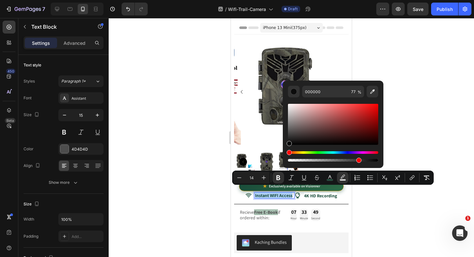
click at [198, 160] on div at bounding box center [292, 137] width 366 height 239
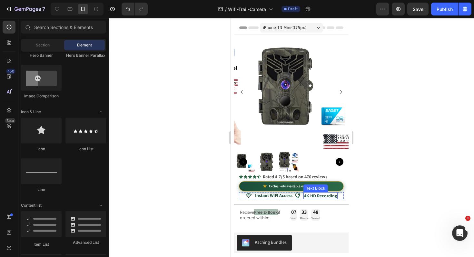
click at [335, 193] on strong "4K HD Recording" at bounding box center [320, 196] width 33 height 6
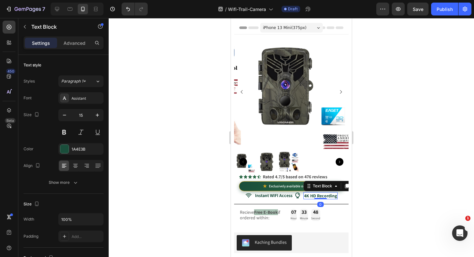
click at [335, 193] on strong "4K HD Recording" at bounding box center [320, 196] width 33 height 6
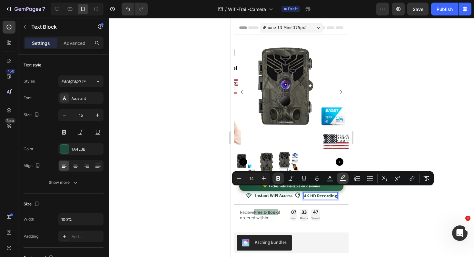
click at [343, 179] on icon "Editor contextual toolbar" at bounding box center [343, 178] width 6 height 6
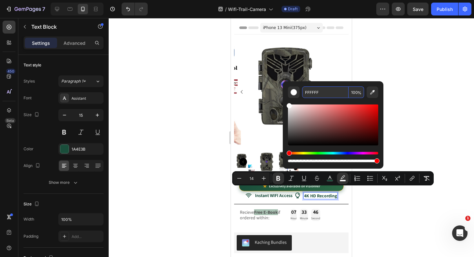
click at [361, 87] on input "100" at bounding box center [356, 92] width 15 height 12
click at [358, 92] on span "%" at bounding box center [360, 92] width 4 height 7
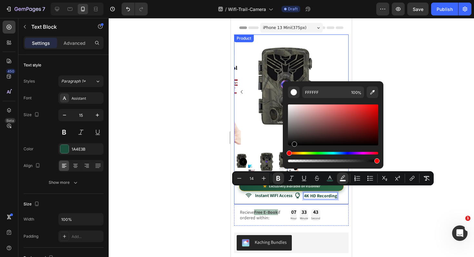
type input "000000"
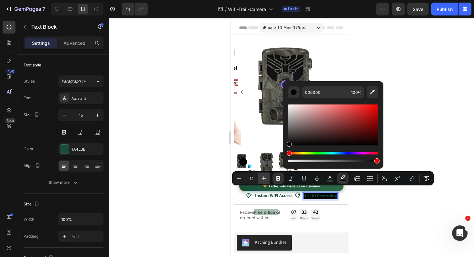
drag, startPoint x: 291, startPoint y: 110, endPoint x: 269, endPoint y: 180, distance: 73.5
click at [269, 180] on div "Minus 14 Plus Bold Italic Underline Strikethrough color color Numbered List Bul…" at bounding box center [333, 178] width 202 height 14
click at [358, 96] on span "%" at bounding box center [360, 92] width 4 height 7
click at [358, 95] on span "%" at bounding box center [360, 92] width 4 height 7
click at [355, 91] on input "100" at bounding box center [356, 92] width 15 height 12
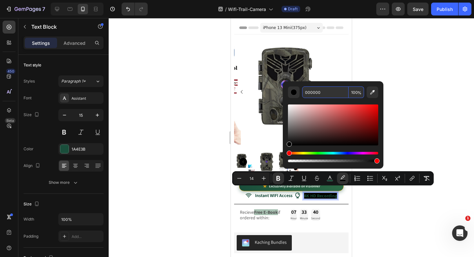
click at [355, 91] on input "100" at bounding box center [356, 92] width 15 height 12
type input "100"
click at [406, 120] on div at bounding box center [292, 137] width 366 height 239
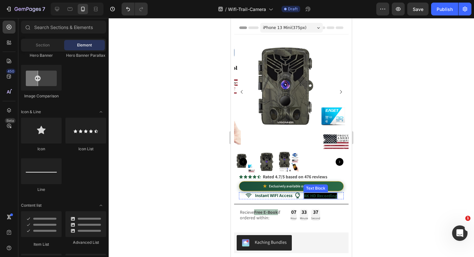
click at [320, 193] on strong "4K HD Recording" at bounding box center [320, 196] width 33 height 6
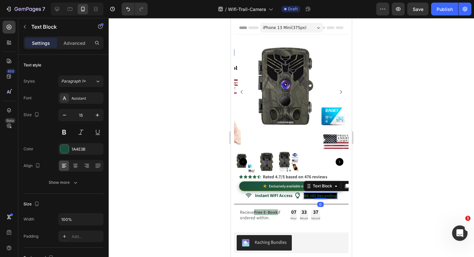
click at [320, 193] on strong "4K HD Recording" at bounding box center [320, 196] width 33 height 6
click at [331, 193] on strong "4K HD Recording" at bounding box center [320, 196] width 33 height 6
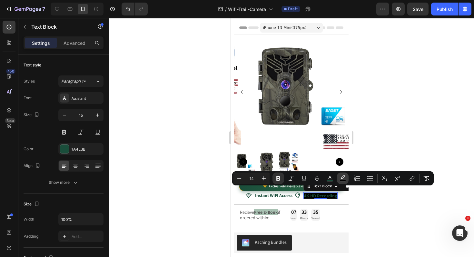
click at [347, 181] on button "color" at bounding box center [343, 179] width 12 height 12
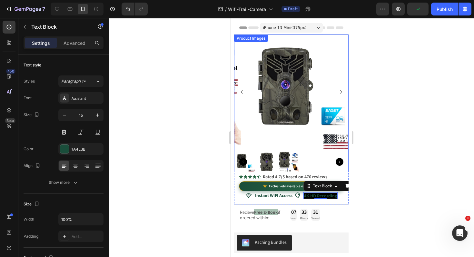
drag, startPoint x: 520, startPoint y: 165, endPoint x: 288, endPoint y: 98, distance: 241.7
click at [390, 197] on div at bounding box center [292, 137] width 366 height 239
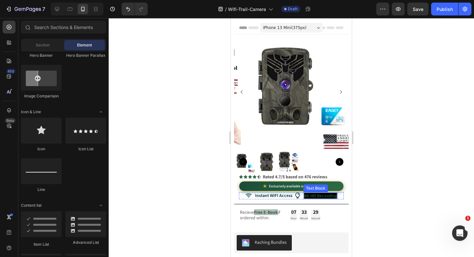
click at [321, 193] on strong "4K HD Recording" at bounding box center [320, 196] width 33 height 6
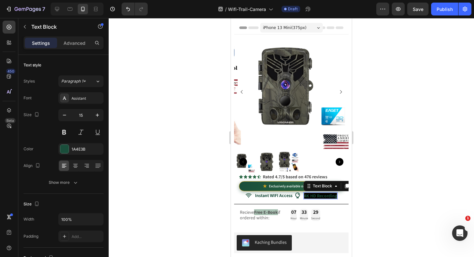
click at [321, 193] on strong "4K HD Recording" at bounding box center [320, 196] width 33 height 6
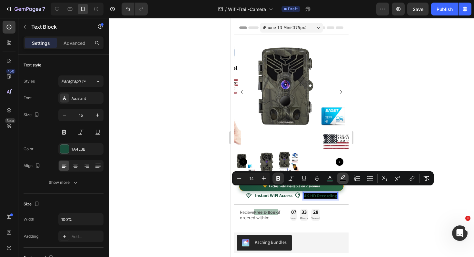
click at [346, 182] on button "color" at bounding box center [343, 179] width 12 height 12
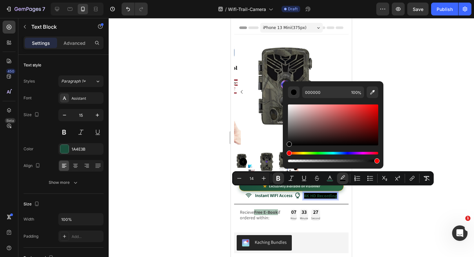
click at [293, 108] on div "Editor contextual toolbar" at bounding box center [333, 125] width 90 height 41
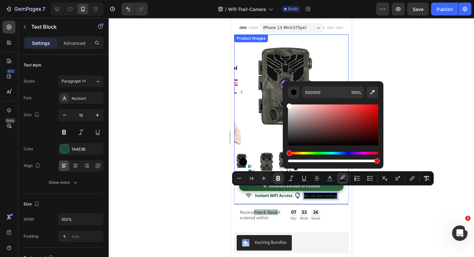
type input "FCFCFC"
drag, startPoint x: 524, startPoint y: 126, endPoint x: 275, endPoint y: 96, distance: 251.3
click at [173, 117] on div at bounding box center [292, 137] width 366 height 239
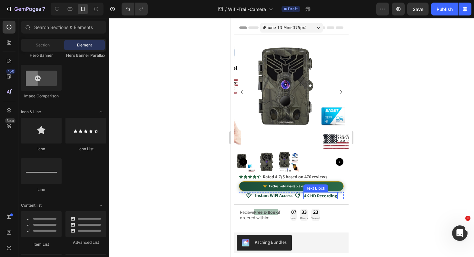
click at [317, 193] on strong "4K HD Recording" at bounding box center [320, 196] width 33 height 6
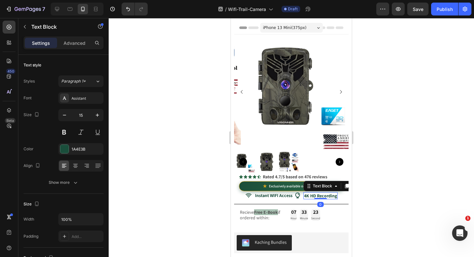
click at [317, 193] on strong "4K HD Recording" at bounding box center [320, 196] width 33 height 6
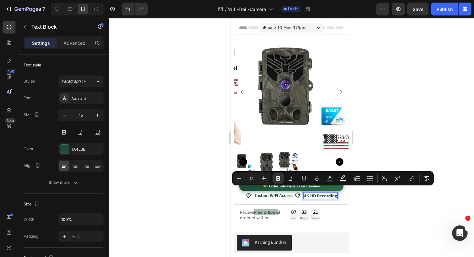
click at [371, 210] on div at bounding box center [292, 137] width 366 height 239
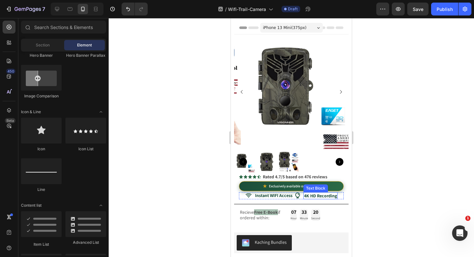
click at [321, 193] on strong "4K HD Recording" at bounding box center [320, 196] width 33 height 6
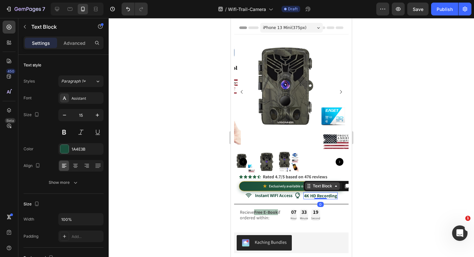
click at [314, 184] on div "Text Block" at bounding box center [323, 186] width 22 height 6
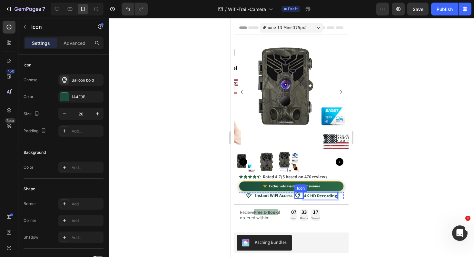
click at [295, 193] on div "Icon" at bounding box center [299, 195] width 9 height 6
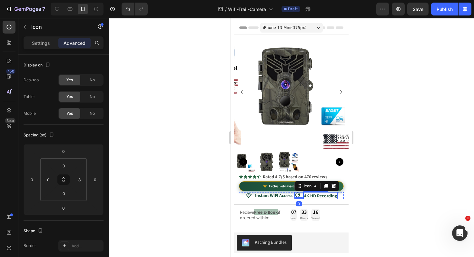
click at [320, 193] on strong "4K HD Recording" at bounding box center [320, 196] width 33 height 6
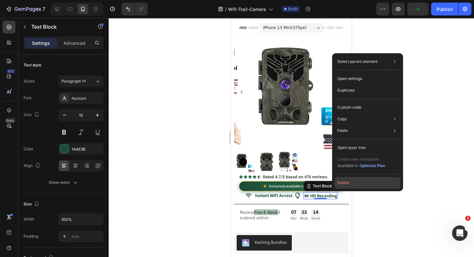
click at [348, 188] on button "Delete" at bounding box center [368, 183] width 66 height 12
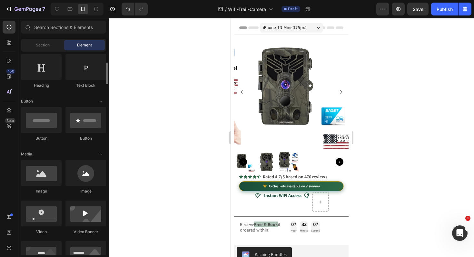
scroll to position [94, 0]
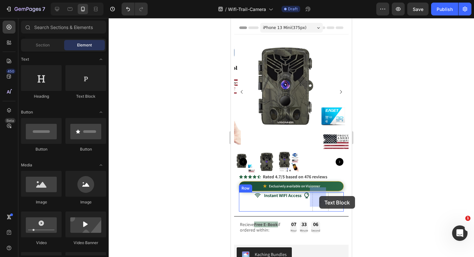
drag, startPoint x: 359, startPoint y: 135, endPoint x: 319, endPoint y: 196, distance: 73.3
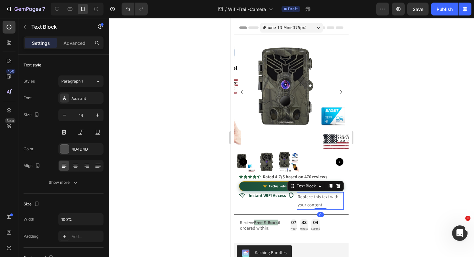
click at [312, 194] on div "Replace this text with your content" at bounding box center [320, 200] width 47 height 17
click at [312, 194] on p "Replace this text with your content" at bounding box center [320, 201] width 45 height 16
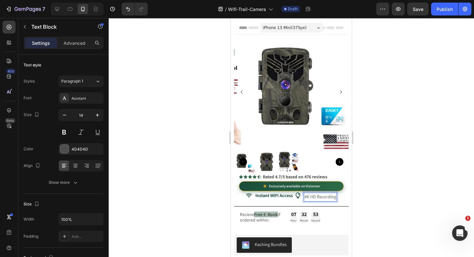
click at [315, 193] on p "4K HD Recording" at bounding box center [321, 197] width 32 height 8
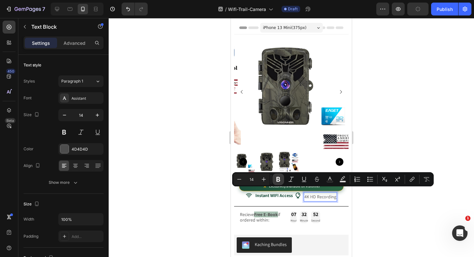
click at [278, 180] on icon "Editor contextual toolbar" at bounding box center [278, 179] width 6 height 6
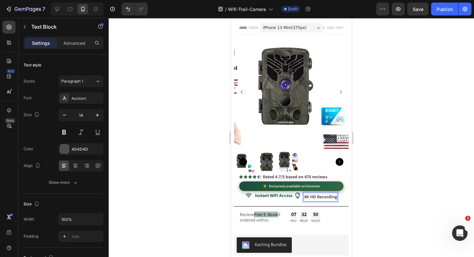
click at [320, 194] on strong "4K HD Recording" at bounding box center [320, 197] width 33 height 6
click at [324, 194] on strong "4K HD Recording" at bounding box center [320, 197] width 33 height 6
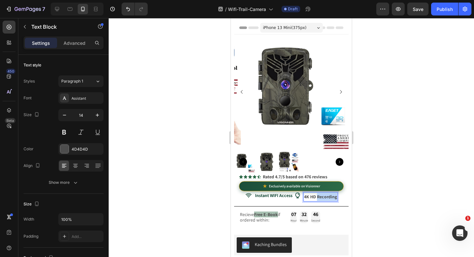
click at [324, 194] on strong "4K HD Recording" at bounding box center [320, 197] width 33 height 6
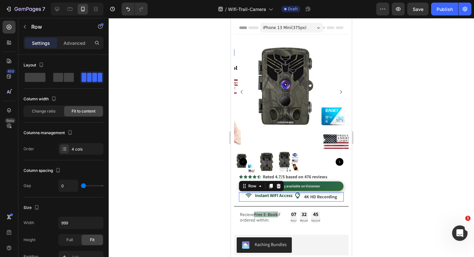
click at [263, 194] on div "Instant WIFI Access Text Block" at bounding box center [275, 196] width 40 height 9
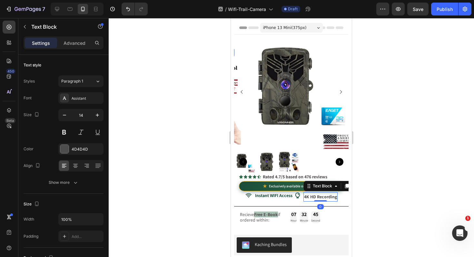
click at [309, 194] on strong "4K HD Recording" at bounding box center [320, 197] width 33 height 6
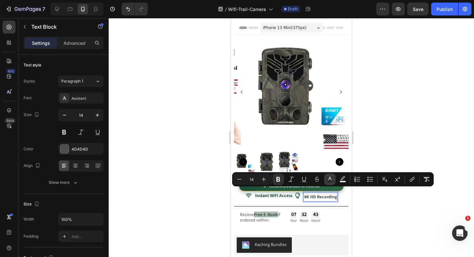
click at [329, 179] on icon "Editor contextual toolbar" at bounding box center [330, 179] width 6 height 6
type input "4D4D4D"
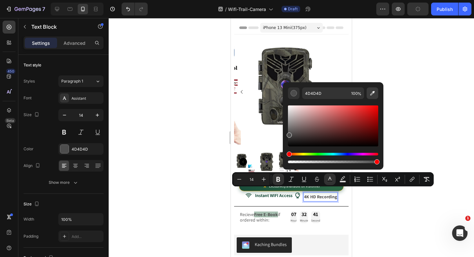
click at [372, 93] on icon "Editor contextual toolbar" at bounding box center [372, 93] width 6 height 6
type input "2B6745"
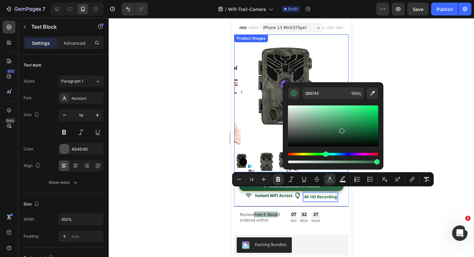
click at [191, 150] on div at bounding box center [292, 137] width 366 height 239
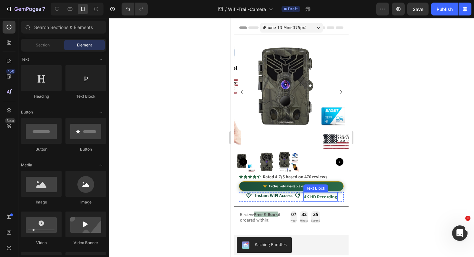
click at [313, 194] on strong "4K HD Recording" at bounding box center [320, 197] width 33 height 6
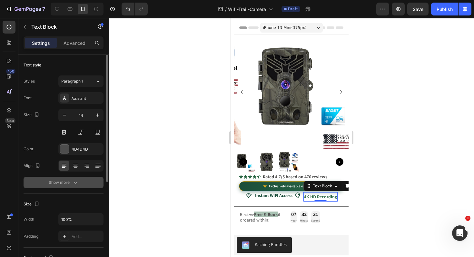
click at [75, 185] on icon "button" at bounding box center [75, 182] width 6 height 6
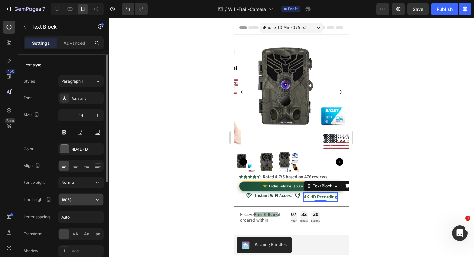
click at [90, 200] on input "180%" at bounding box center [81, 200] width 45 height 12
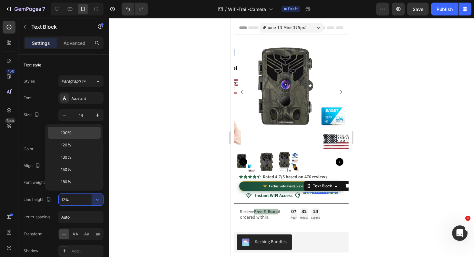
click at [80, 134] on p "100%" at bounding box center [79, 133] width 37 height 6
type input "100%"
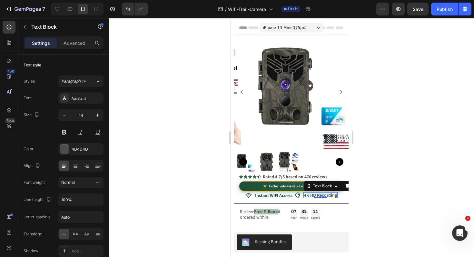
click at [151, 197] on div at bounding box center [292, 137] width 366 height 239
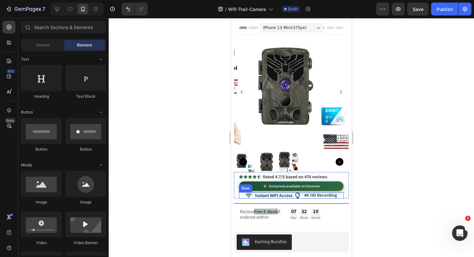
click at [337, 192] on div "Icon Instant WIFI Access Text Block Icon 4K HD Recording Text Block Row" at bounding box center [291, 195] width 105 height 6
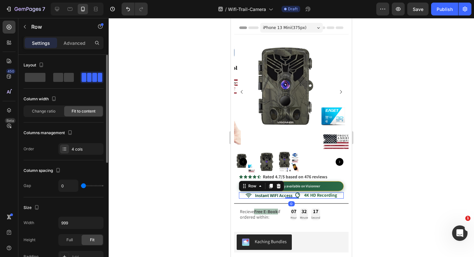
type input "14"
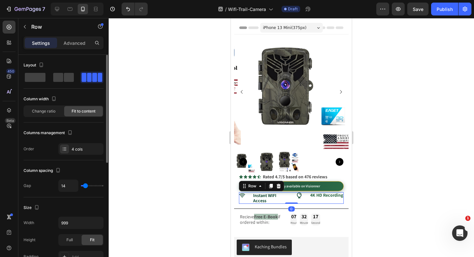
type input "15"
type input "16"
type input "15"
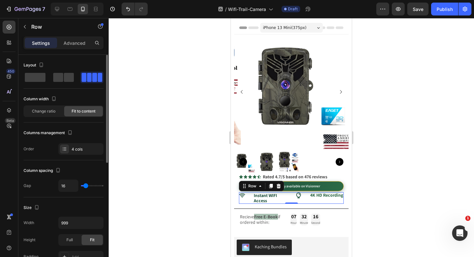
type input "15"
type input "11"
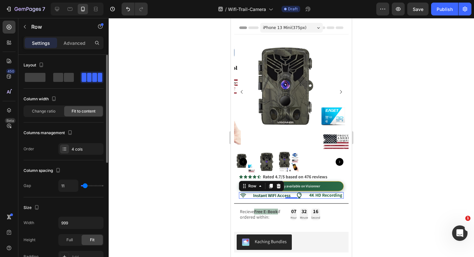
type input "10"
type input "9"
type input "8"
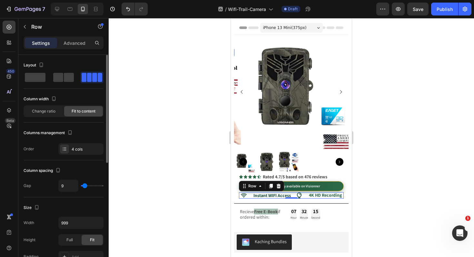
type input "8"
type input "7"
type input "6"
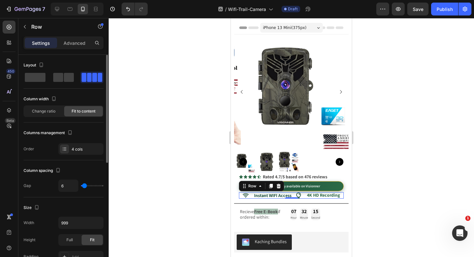
type input "5"
click at [84, 186] on input "range" at bounding box center [92, 185] width 23 height 1
click at [168, 203] on div at bounding box center [292, 137] width 366 height 239
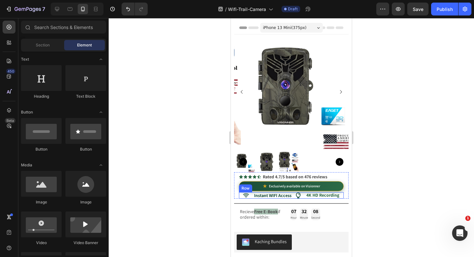
click at [292, 192] on div "Icon Instant WIFI Access Text Block Icon 4K HD Recording Text Block Row" at bounding box center [291, 195] width 105 height 6
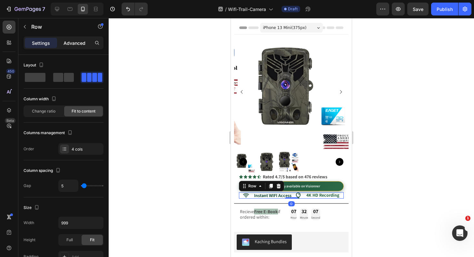
click at [78, 43] on p "Advanced" at bounding box center [75, 43] width 22 height 7
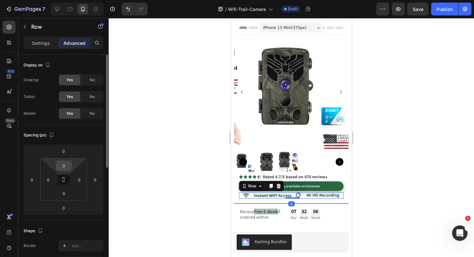
click at [69, 169] on input "0" at bounding box center [63, 166] width 13 height 10
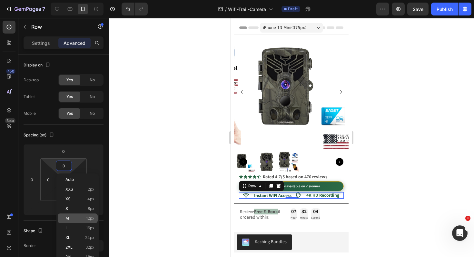
click at [75, 221] on div "M 12px" at bounding box center [78, 219] width 40 height 10
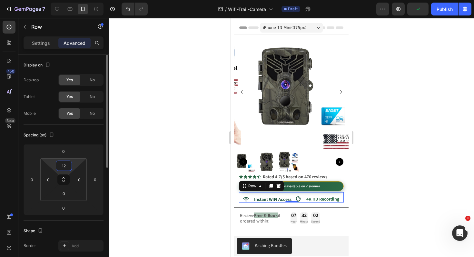
click at [60, 168] on input "12" at bounding box center [63, 166] width 13 height 10
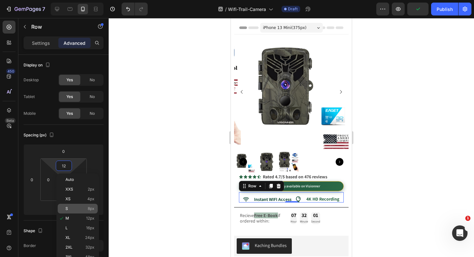
click at [78, 209] on p "S 8px" at bounding box center [79, 208] width 29 height 5
type input "8"
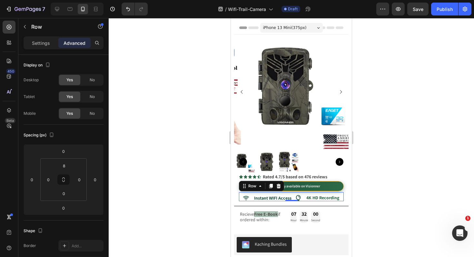
click at [162, 154] on div at bounding box center [292, 137] width 366 height 239
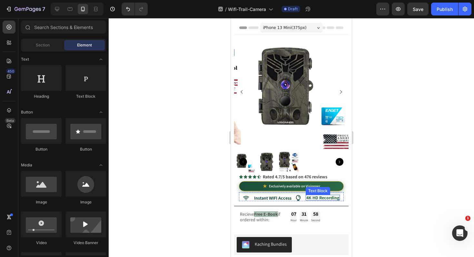
click at [317, 195] on strong "4K HD Recording" at bounding box center [323, 198] width 33 height 6
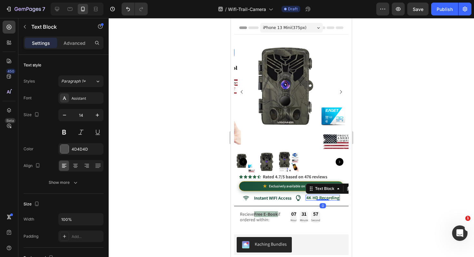
click at [317, 195] on strong "4K HD Recording" at bounding box center [323, 198] width 33 height 6
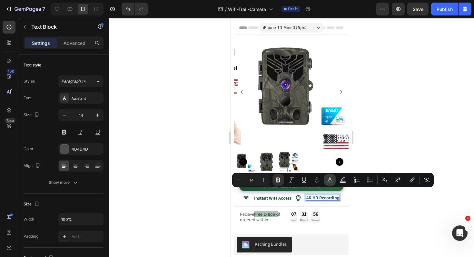
click at [335, 178] on button "color" at bounding box center [330, 180] width 12 height 12
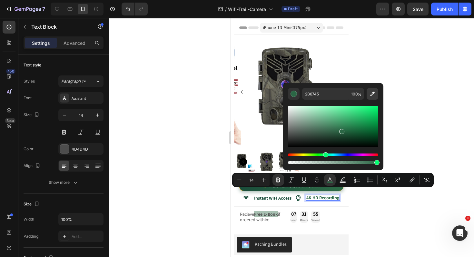
click at [374, 94] on icon "Editor contextual toolbar" at bounding box center [372, 94] width 6 height 6
type input "194D3A"
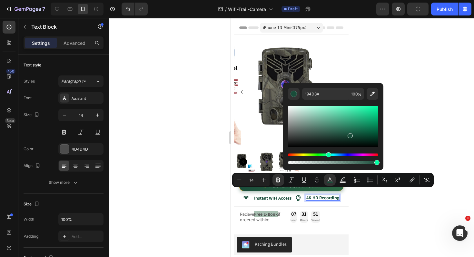
click at [201, 188] on div at bounding box center [292, 137] width 366 height 239
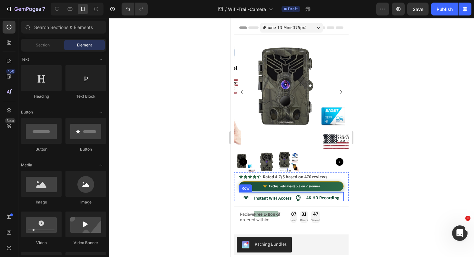
click at [292, 193] on div "Icon Instant WIFI Access Text Block Icon 4K HD Recording Text Block Row" at bounding box center [291, 196] width 105 height 9
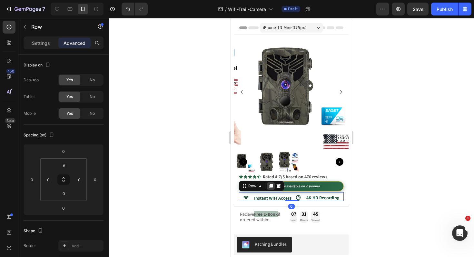
click at [271, 184] on icon at bounding box center [271, 186] width 4 height 5
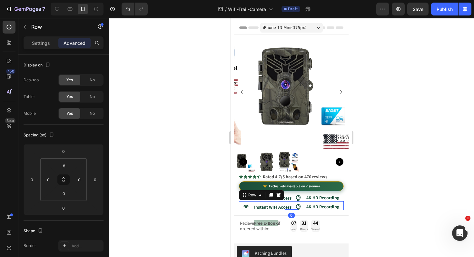
click at [167, 195] on div at bounding box center [292, 137] width 366 height 239
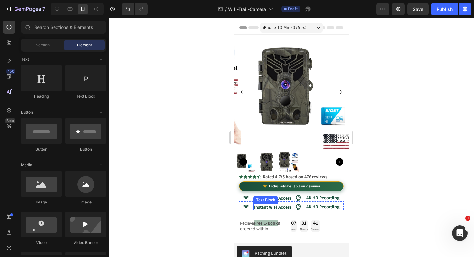
click at [275, 204] on strong "Instant WIFI Access" at bounding box center [272, 207] width 37 height 6
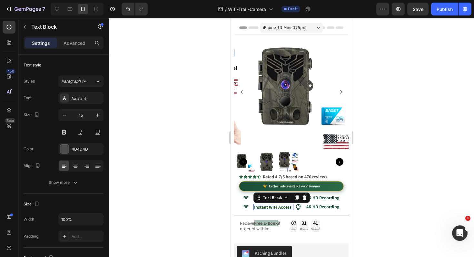
click at [275, 204] on strong "Instant WIFI Access" at bounding box center [272, 207] width 37 height 6
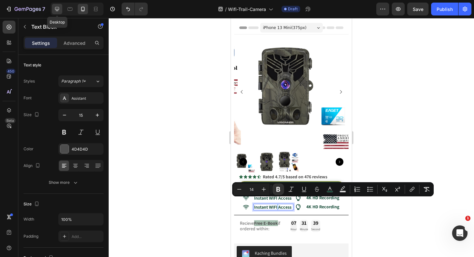
click at [57, 12] on icon at bounding box center [57, 9] width 6 height 6
type input "16"
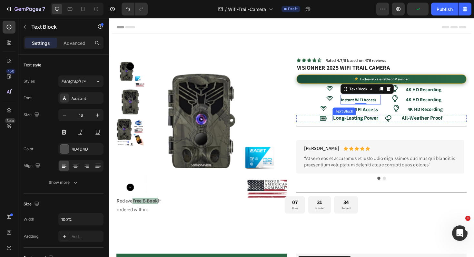
click at [359, 125] on strong "Long-Lasting Power" at bounding box center [371, 123] width 48 height 7
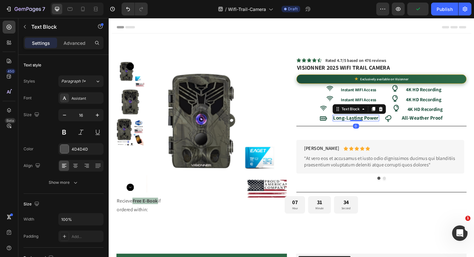
click at [359, 125] on strong "Long-Lasting Power" at bounding box center [371, 123] width 48 height 7
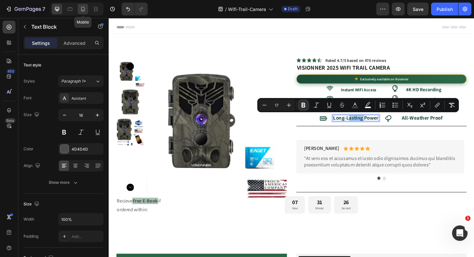
click at [81, 10] on icon at bounding box center [83, 9] width 6 height 6
type input "15"
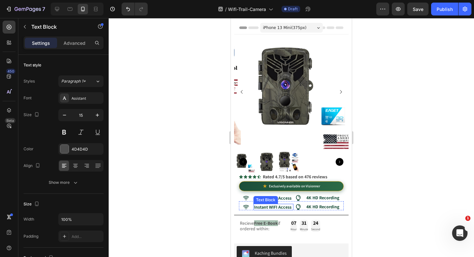
click at [266, 204] on strong "Instant WIFI Access" at bounding box center [272, 207] width 37 height 6
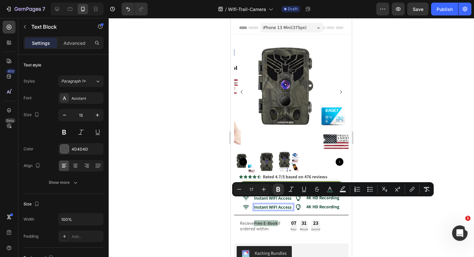
scroll to position [0, 0]
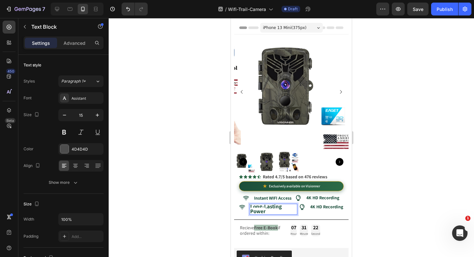
click at [272, 206] on p "Long-Lasting Power" at bounding box center [272, 209] width 45 height 10
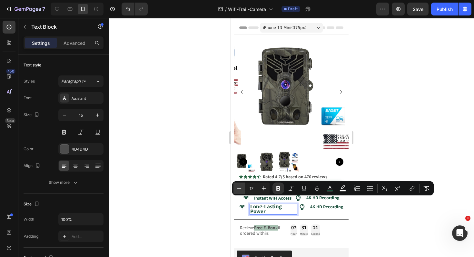
click at [237, 189] on icon "Editor contextual toolbar" at bounding box center [239, 188] width 6 height 6
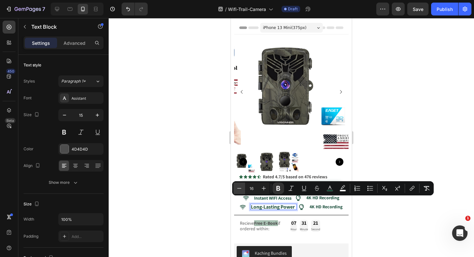
click at [237, 189] on icon "Editor contextual toolbar" at bounding box center [239, 188] width 6 height 6
click at [237, 188] on icon "Editor contextual toolbar" at bounding box center [239, 188] width 6 height 6
type input "14"
click at [174, 201] on div at bounding box center [292, 137] width 366 height 239
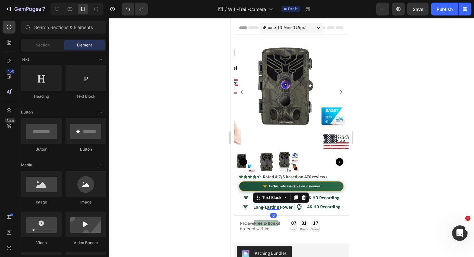
click at [283, 205] on p "Long-Lasting Power" at bounding box center [273, 207] width 39 height 5
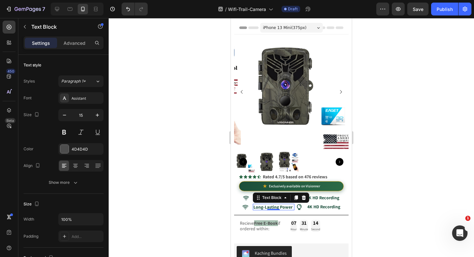
click at [277, 206] on p "Long-Lasting Power" at bounding box center [273, 207] width 39 height 5
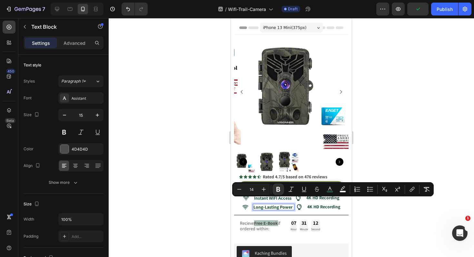
click at [164, 198] on div at bounding box center [292, 137] width 366 height 239
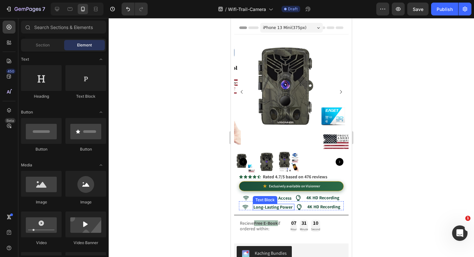
click at [260, 206] on strong "Long-Lasting Power" at bounding box center [273, 207] width 39 height 6
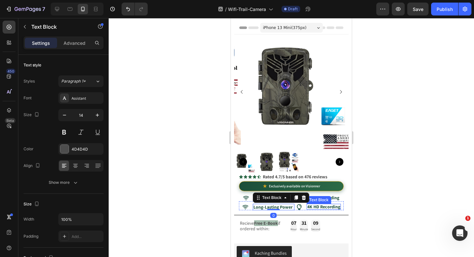
click at [317, 204] on strong "4K HD Recording" at bounding box center [323, 207] width 33 height 6
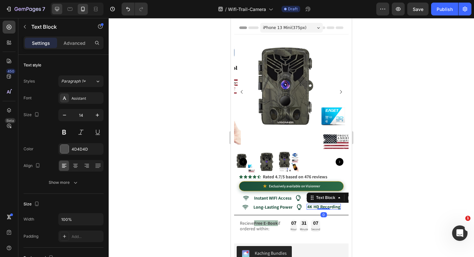
click at [51, 8] on div at bounding box center [77, 9] width 53 height 13
click at [55, 7] on icon at bounding box center [57, 9] width 6 height 6
type input "16"
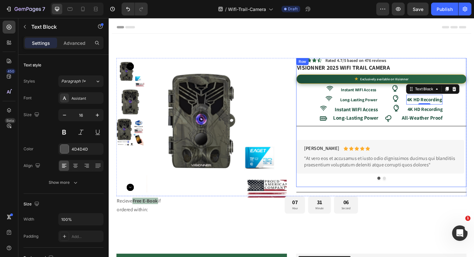
scroll to position [59, 0]
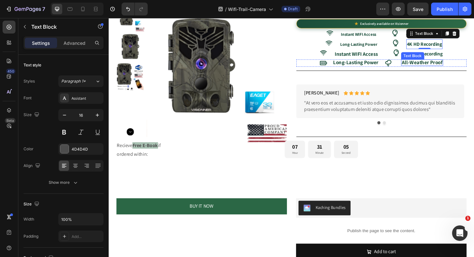
click at [437, 68] on strong "All-Weather Proof" at bounding box center [440, 65] width 43 height 7
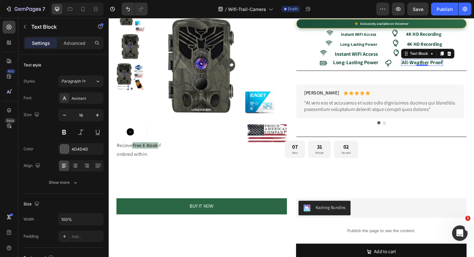
click at [430, 65] on strong "All-Weather Proof" at bounding box center [440, 65] width 43 height 7
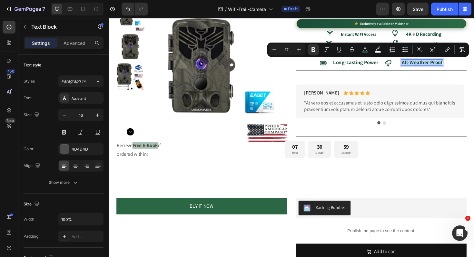
copy strong "All-Weather Proof"
click at [82, 10] on icon at bounding box center [83, 9] width 6 height 6
type input "15"
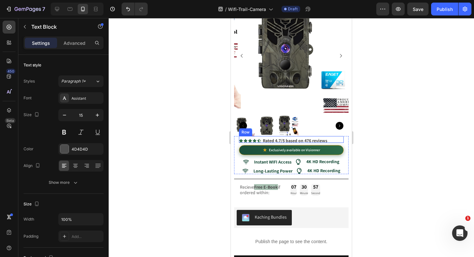
scroll to position [36, 0]
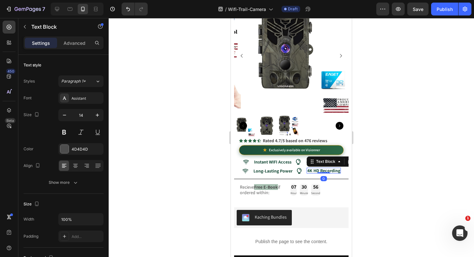
click at [314, 168] on strong "4K HD Recording" at bounding box center [323, 171] width 33 height 6
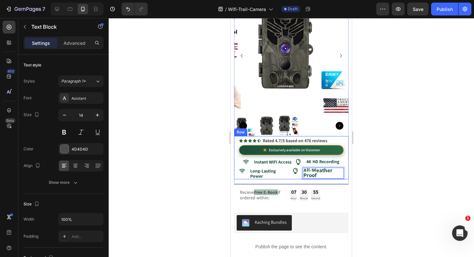
click at [178, 167] on div at bounding box center [292, 137] width 366 height 239
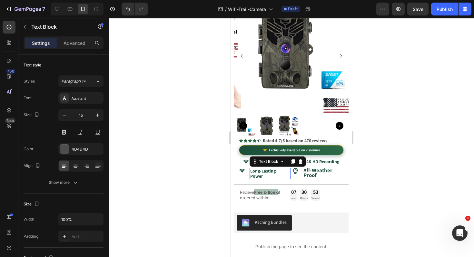
click at [266, 170] on strong "Long-Lasting Power" at bounding box center [262, 173] width 25 height 11
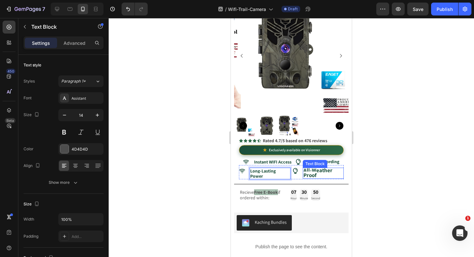
click at [306, 169] on strong "All-Weather Proof" at bounding box center [318, 173] width 29 height 12
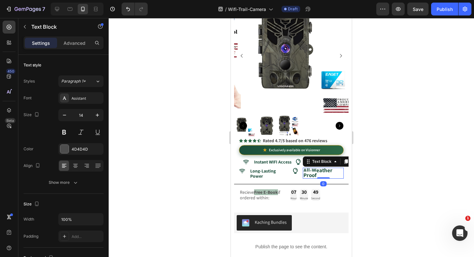
scroll to position [0, 0]
click at [306, 169] on strong "All-Weather Proof" at bounding box center [318, 173] width 29 height 12
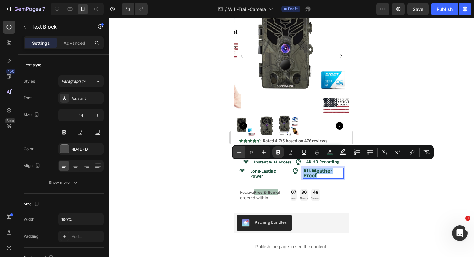
click at [239, 153] on icon "Editor contextual toolbar" at bounding box center [239, 152] width 6 height 6
click at [240, 153] on icon "Editor contextual toolbar" at bounding box center [239, 152] width 6 height 6
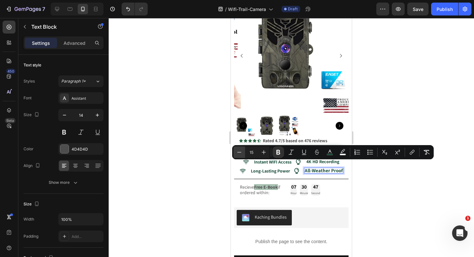
click at [240, 153] on icon "Editor contextual toolbar" at bounding box center [239, 152] width 6 height 6
type input "14"
click at [192, 152] on div at bounding box center [292, 137] width 366 height 239
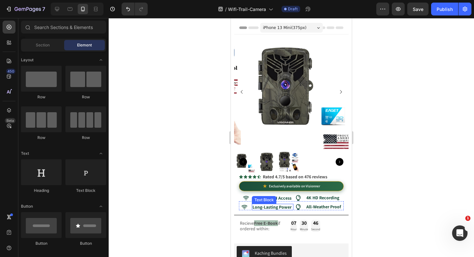
click at [259, 204] on strong "Long-Lasting Power" at bounding box center [272, 207] width 39 height 6
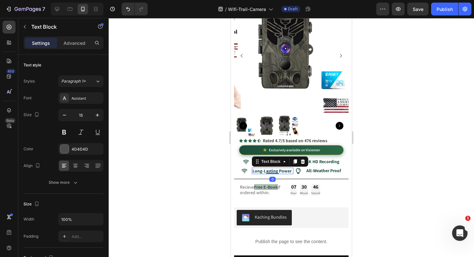
click at [259, 171] on strong "Long-Lasting Power" at bounding box center [272, 171] width 39 height 6
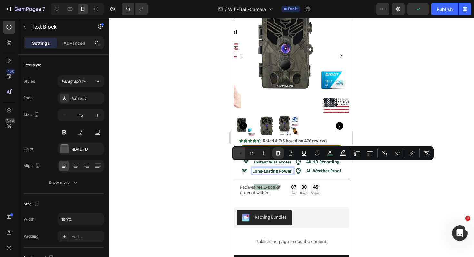
click at [237, 150] on icon "Editor contextual toolbar" at bounding box center [239, 153] width 6 height 6
type input "13"
click at [209, 165] on div at bounding box center [292, 137] width 366 height 239
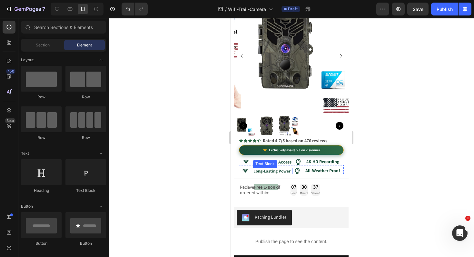
click at [287, 170] on p "Long-Lasting Power" at bounding box center [272, 170] width 37 height 5
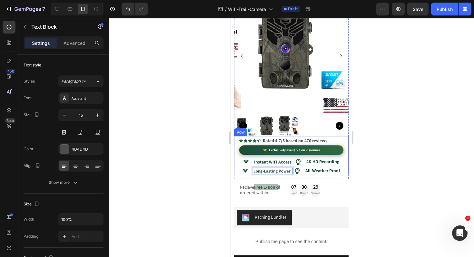
click at [154, 190] on div at bounding box center [292, 137] width 366 height 239
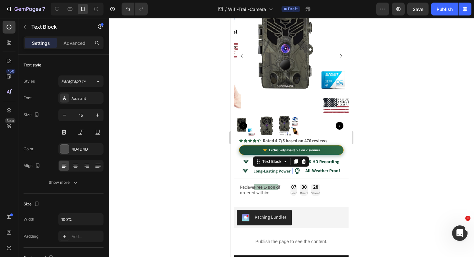
click at [267, 168] on strong "Long-Lasting Power" at bounding box center [272, 170] width 37 height 5
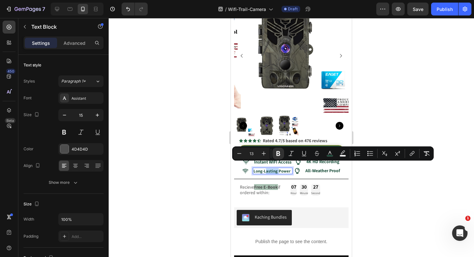
click at [266, 168] on strong "Long-Lasting Power" at bounding box center [272, 170] width 37 height 5
click at [189, 174] on div at bounding box center [292, 137] width 366 height 239
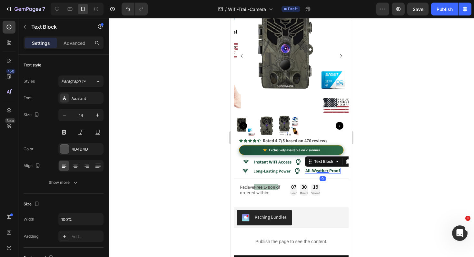
click at [309, 168] on strong "All-Weather Proof" at bounding box center [323, 171] width 35 height 6
click at [311, 168] on strong "All-Weather Proof" at bounding box center [323, 171] width 35 height 6
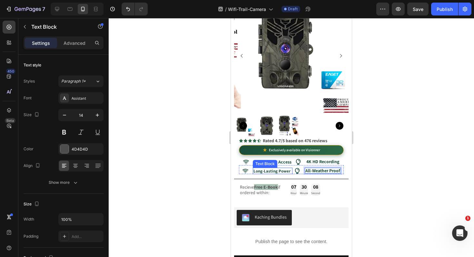
click at [254, 168] on strong "Long-Lasting Power" at bounding box center [272, 170] width 37 height 5
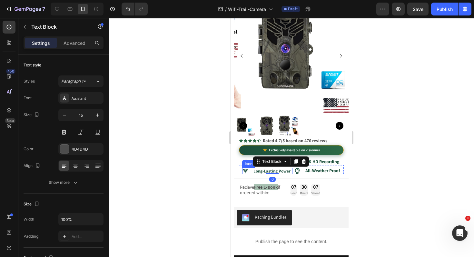
click at [242, 168] on icon at bounding box center [245, 171] width 6 height 6
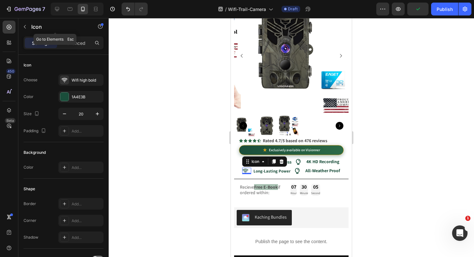
click at [71, 33] on div "Icon" at bounding box center [55, 26] width 74 height 17
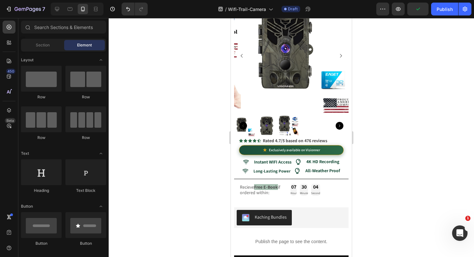
click at [177, 154] on div at bounding box center [292, 137] width 366 height 239
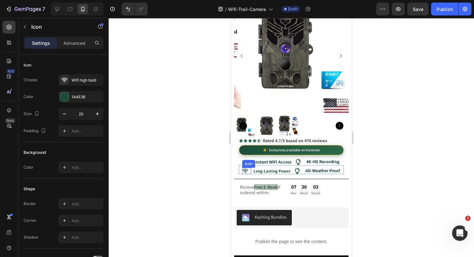
click at [244, 168] on div "Icon" at bounding box center [246, 171] width 9 height 6
click at [73, 45] on p "Advanced" at bounding box center [75, 43] width 22 height 7
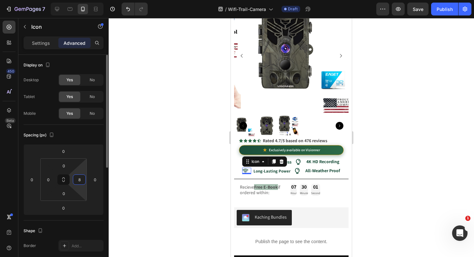
click at [78, 183] on input "8" at bounding box center [80, 180] width 10 height 10
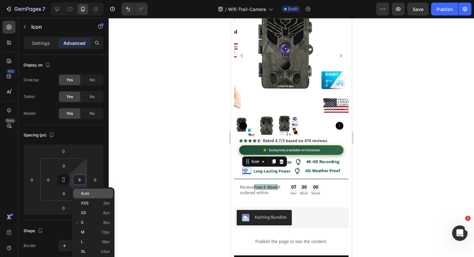
click at [89, 195] on span "Auto" at bounding box center [85, 193] width 8 height 5
type input "Auto"
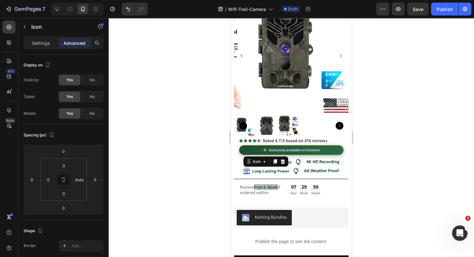
click at [151, 175] on div at bounding box center [292, 137] width 366 height 239
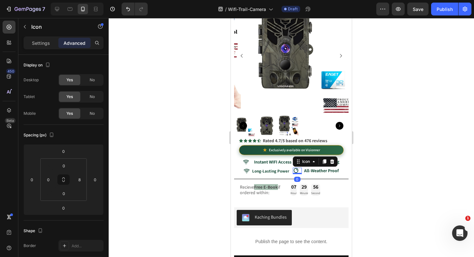
click at [296, 168] on icon at bounding box center [296, 171] width 6 height 6
click at [82, 182] on input "8" at bounding box center [80, 180] width 10 height 10
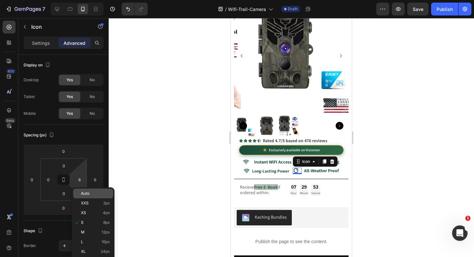
click at [91, 197] on div "Auto" at bounding box center [93, 194] width 40 height 10
type input "Auto"
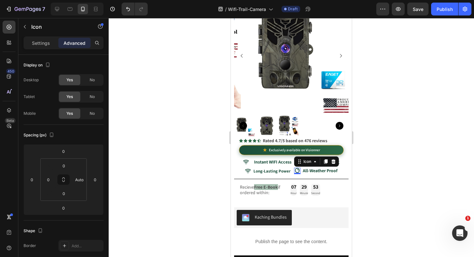
click at [155, 192] on div at bounding box center [292, 137] width 366 height 239
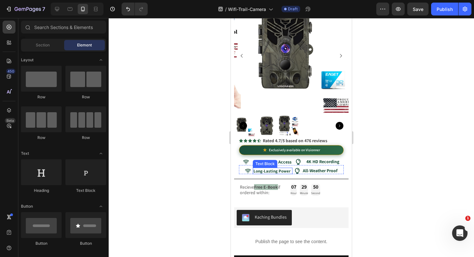
click at [290, 168] on div "Long-Lasting Power Text Block" at bounding box center [273, 171] width 40 height 6
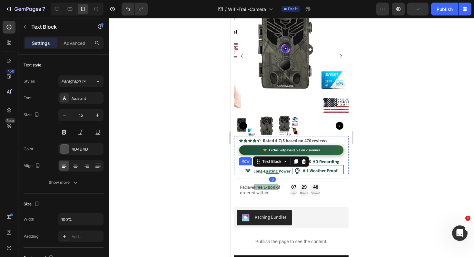
click at [336, 165] on div "Icon Long-Lasting Power Text Block 0 Icon All-Weather Proof Text Block Row" at bounding box center [291, 169] width 105 height 9
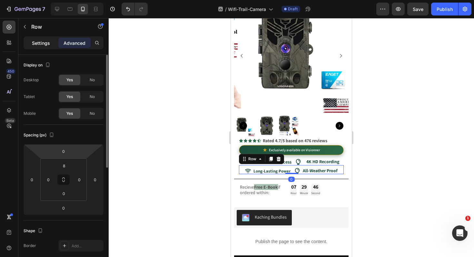
click at [42, 42] on p "Settings" at bounding box center [41, 43] width 18 height 7
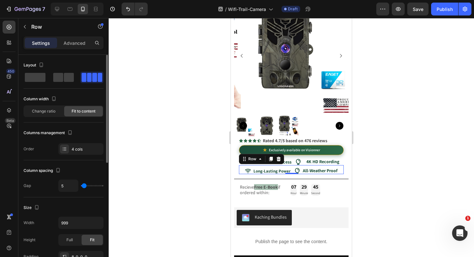
type input "1"
type input "0"
type input "1"
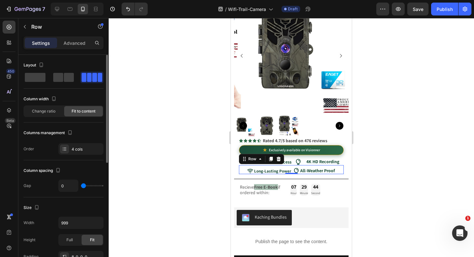
type input "1"
type input "2"
type input "3"
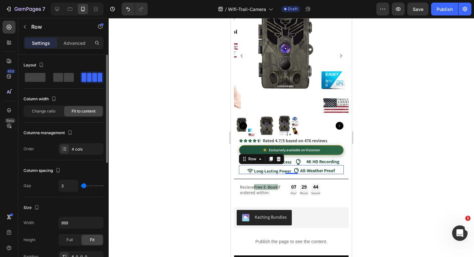
type input "4"
type input "3"
type input "2"
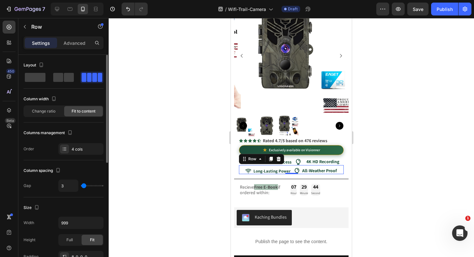
type input "2"
type input "1"
click at [84, 186] on input "range" at bounding box center [92, 185] width 23 height 1
click at [185, 212] on div at bounding box center [292, 137] width 366 height 239
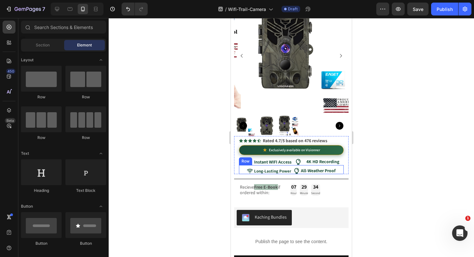
click at [290, 165] on div "Icon Long-Lasting Power Text Block Icon All-Weather Proof Text Block Row" at bounding box center [291, 169] width 105 height 9
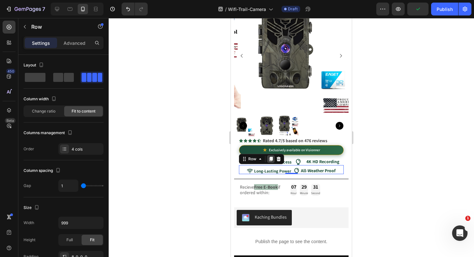
click at [271, 156] on icon at bounding box center [270, 158] width 5 height 5
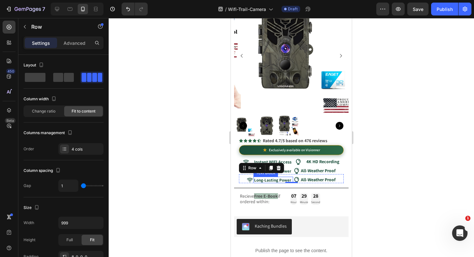
click at [267, 177] on strong "Long-Lasting Power" at bounding box center [272, 179] width 37 height 5
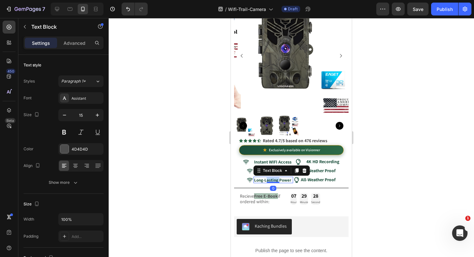
click at [267, 177] on strong "Long-Lasting Power" at bounding box center [272, 179] width 37 height 5
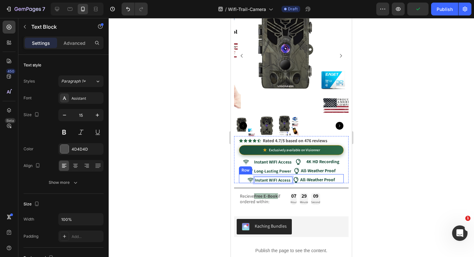
click at [335, 175] on div "Icon Instant WIFI Access Text Block 0 Icon All-Weather Proof Text Block Row" at bounding box center [291, 178] width 105 height 9
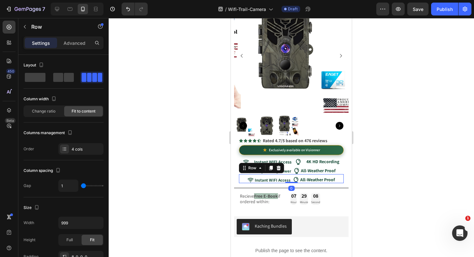
click at [279, 166] on icon at bounding box center [279, 168] width 4 height 5
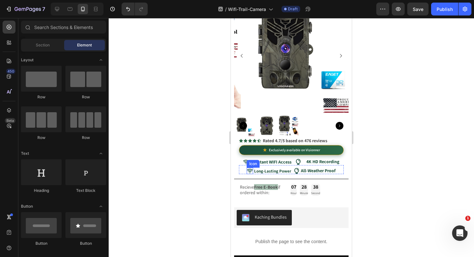
click at [247, 169] on icon at bounding box center [250, 171] width 6 height 5
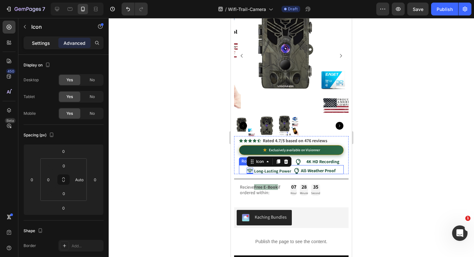
click at [47, 40] on p "Settings" at bounding box center [41, 43] width 18 height 7
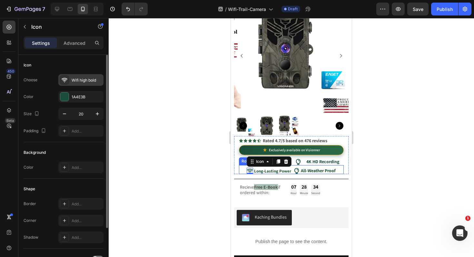
click at [79, 79] on div "Wifi high bold" at bounding box center [87, 80] width 30 height 6
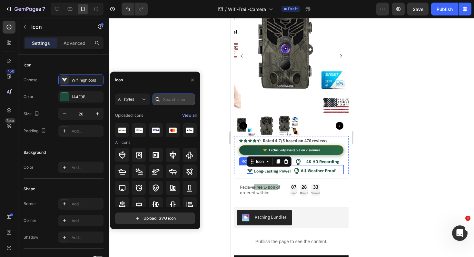
click at [173, 95] on input "text" at bounding box center [174, 100] width 43 height 12
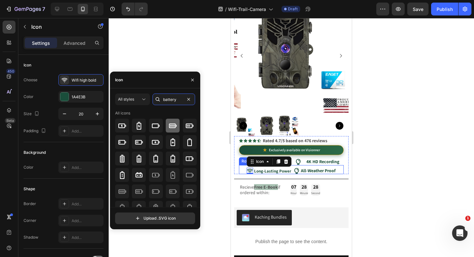
type input "battery"
click at [172, 127] on icon at bounding box center [173, 126] width 8 height 8
click at [204, 37] on div at bounding box center [292, 137] width 366 height 239
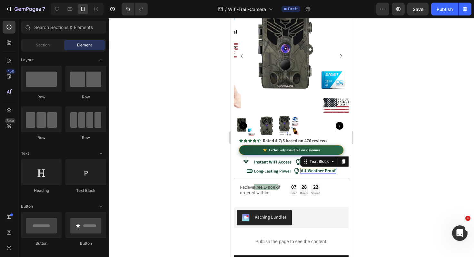
click at [305, 168] on strong "All-Weather Proof" at bounding box center [318, 171] width 35 height 6
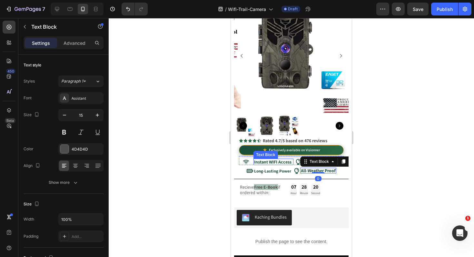
click at [278, 159] on strong "Instant WIFI Access" at bounding box center [272, 162] width 37 height 6
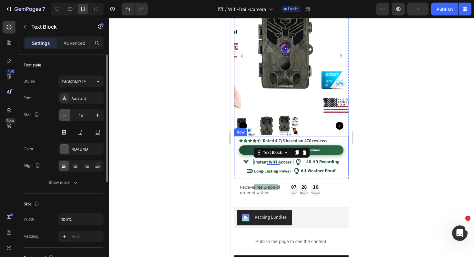
click at [66, 116] on icon "button" at bounding box center [64, 115] width 6 height 6
type input "14"
click at [183, 154] on div at bounding box center [292, 137] width 366 height 239
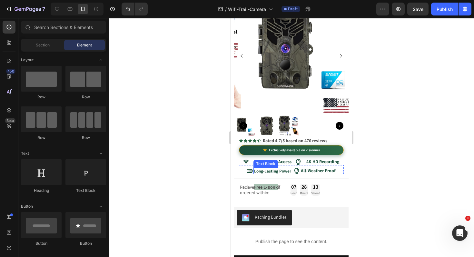
click at [272, 168] on strong "Long-Lasting Power" at bounding box center [272, 170] width 37 height 5
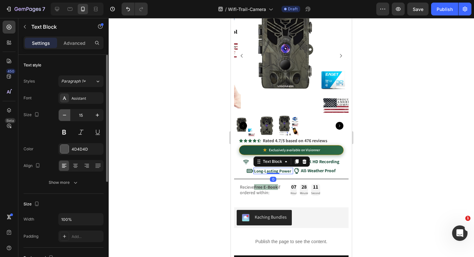
click at [65, 119] on button "button" at bounding box center [65, 115] width 12 height 12
type input "14"
click at [144, 139] on div at bounding box center [292, 137] width 366 height 239
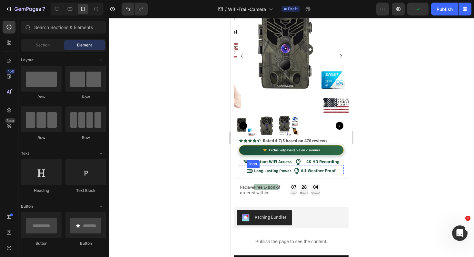
click at [247, 169] on icon at bounding box center [250, 171] width 6 height 4
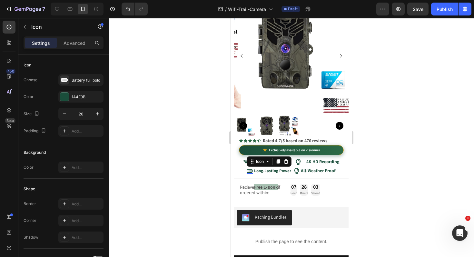
click at [73, 49] on div "Settings Advanced" at bounding box center [64, 42] width 80 height 13
click at [65, 115] on icon "button" at bounding box center [64, 114] width 6 height 6
drag, startPoint x: 97, startPoint y: 116, endPoint x: 93, endPoint y: 108, distance: 9.1
click at [97, 116] on icon "button" at bounding box center [97, 114] width 6 height 6
type input "20"
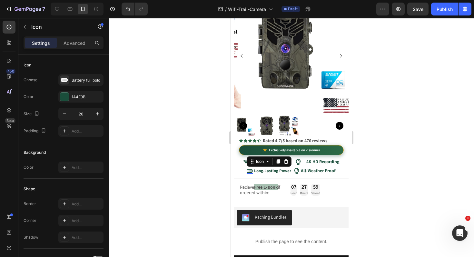
click at [171, 152] on div at bounding box center [292, 137] width 366 height 239
click at [247, 168] on icon at bounding box center [250, 171] width 6 height 6
click at [77, 45] on p "Advanced" at bounding box center [75, 43] width 22 height 7
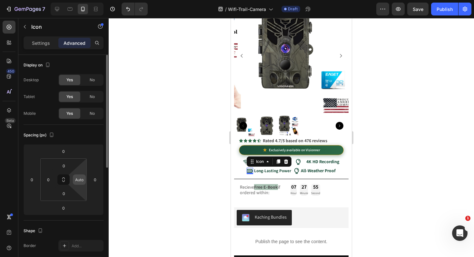
click at [80, 183] on input "Auto" at bounding box center [80, 180] width 10 height 10
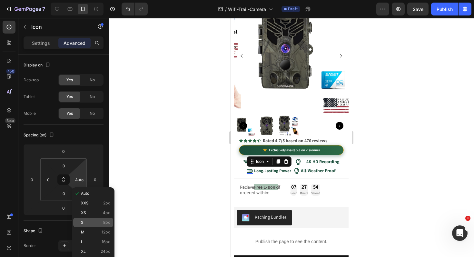
click at [88, 221] on p "S 8px" at bounding box center [95, 222] width 29 height 5
type input "8"
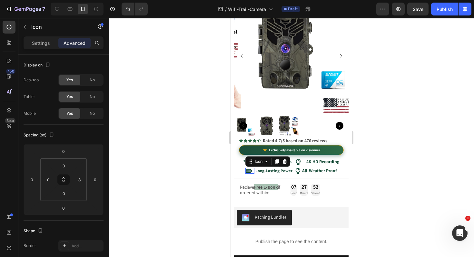
click at [149, 212] on div at bounding box center [292, 137] width 366 height 239
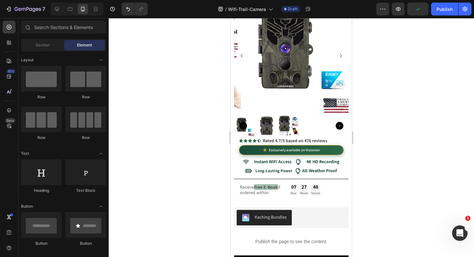
click at [2, 5] on div "7" at bounding box center [24, 9] width 48 height 13
click at [7, 8] on icon "button" at bounding box center [8, 9] width 6 height 6
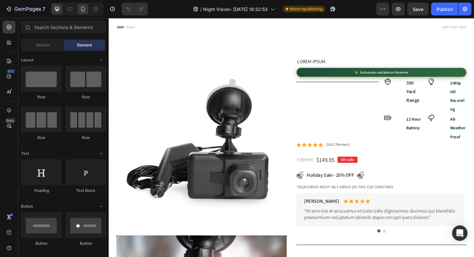
click at [83, 11] on icon at bounding box center [83, 9] width 6 height 6
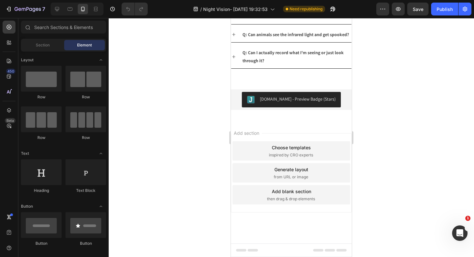
scroll to position [1449, 0]
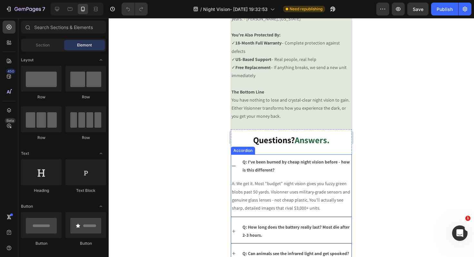
click at [236, 164] on icon at bounding box center [233, 166] width 5 height 5
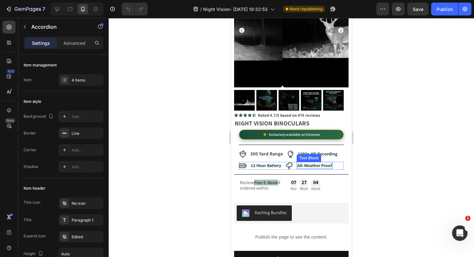
scroll to position [61, 0]
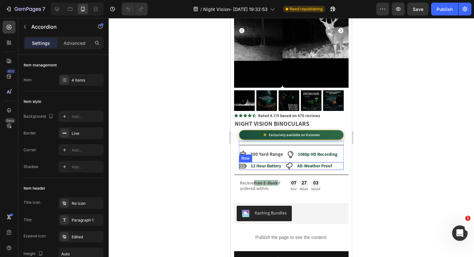
click at [336, 162] on div "Icon 12 Hour Battery Text Block Icon All-Weather Proof Text Block Row" at bounding box center [291, 166] width 105 height 8
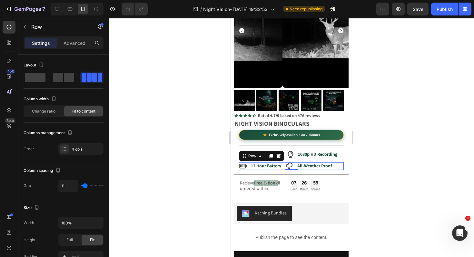
drag, startPoint x: 177, startPoint y: 171, endPoint x: 191, endPoint y: 163, distance: 15.9
click at [177, 171] on div at bounding box center [292, 137] width 366 height 239
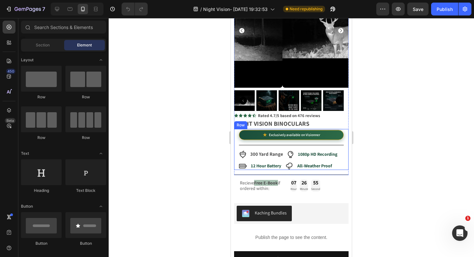
click at [238, 157] on div "Lorem ipsum Text Block ★ Exclusively available on Visionner Custom Code Title L…" at bounding box center [291, 149] width 115 height 41
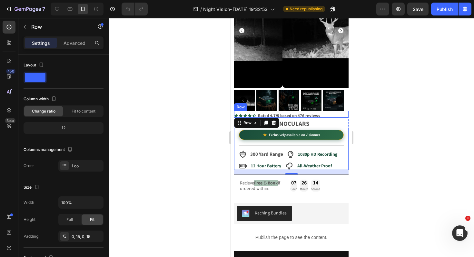
click at [332, 111] on div "Icon Icon Icon Icon Icon Icon List Rated 4.7/5 based on 476 reviews Text Block …" at bounding box center [291, 114] width 115 height 7
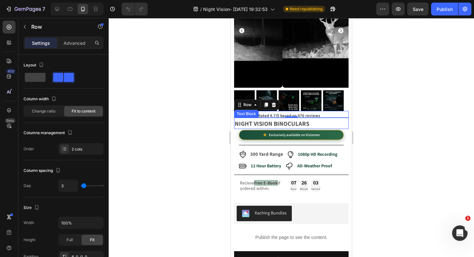
click at [320, 120] on p "NIGHT VISION BINOCULARS" at bounding box center [291, 124] width 113 height 9
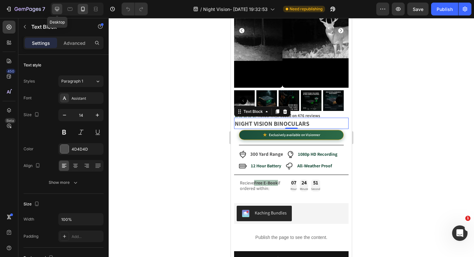
click at [56, 9] on icon at bounding box center [57, 9] width 6 height 6
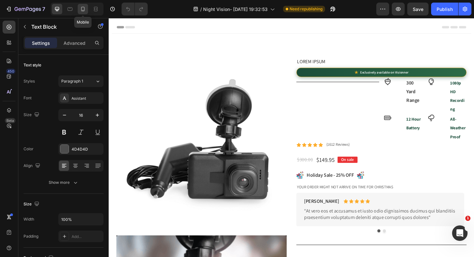
click at [81, 8] on icon at bounding box center [83, 9] width 6 height 6
type input "14"
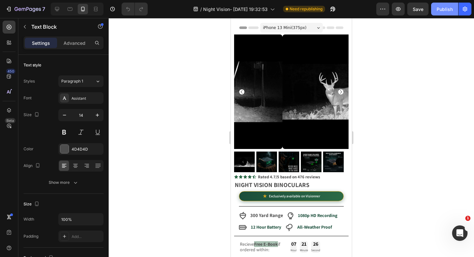
click at [442, 11] on div "Publish" at bounding box center [445, 9] width 16 height 7
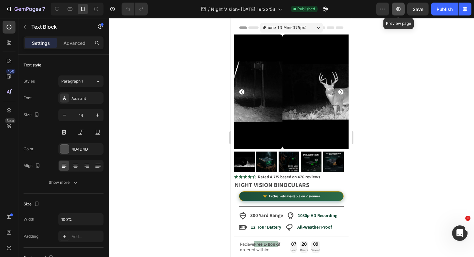
click at [399, 9] on icon "button" at bounding box center [398, 9] width 6 height 6
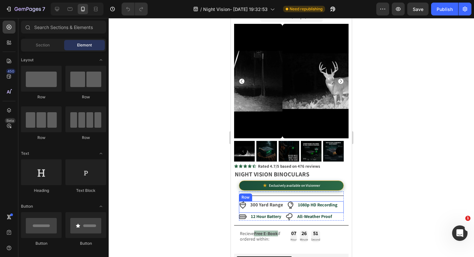
scroll to position [11, 0]
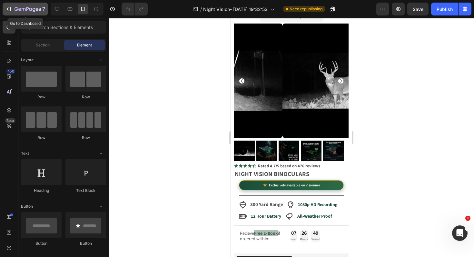
click at [8, 8] on icon "button" at bounding box center [8, 9] width 6 height 6
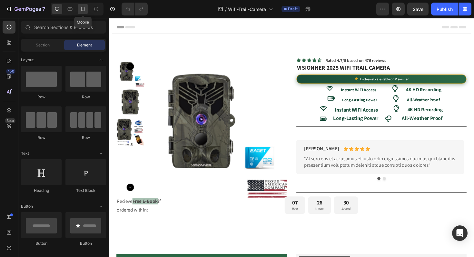
click at [83, 10] on icon at bounding box center [83, 9] width 4 height 5
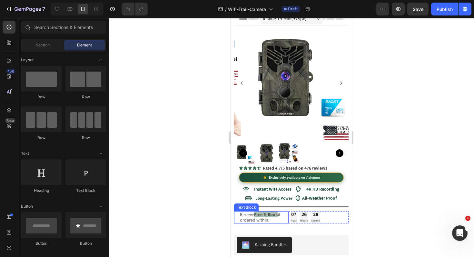
scroll to position [11, 0]
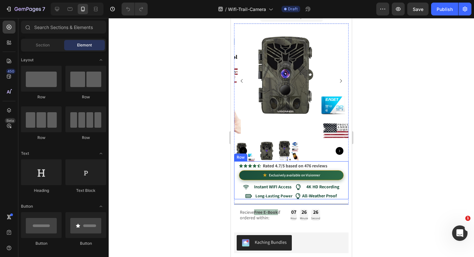
click at [238, 186] on div "Icon Icon Icon Icon Icon Icon List Rated 4.7/5 based on 476 reviews Text Block …" at bounding box center [291, 180] width 115 height 38
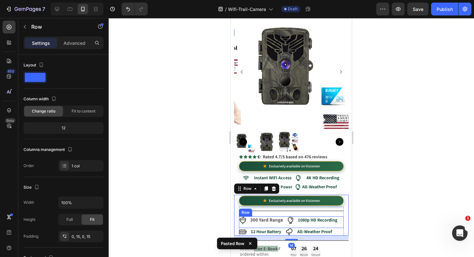
scroll to position [23, 0]
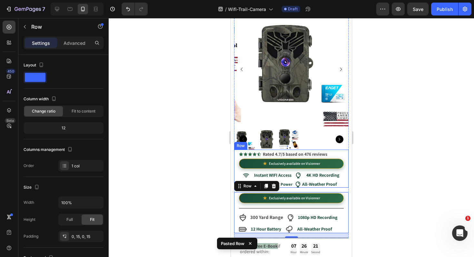
click at [341, 175] on div "Icon Icon Icon Icon Icon Icon List Rated 4.7/5 based on 476 reviews Text Block …" at bounding box center [291, 169] width 115 height 38
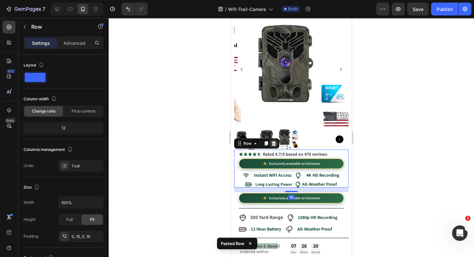
click at [273, 141] on icon at bounding box center [273, 143] width 5 height 5
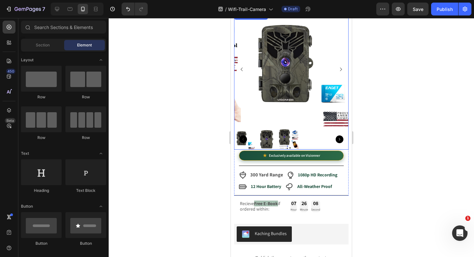
click at [303, 143] on div at bounding box center [291, 139] width 115 height 21
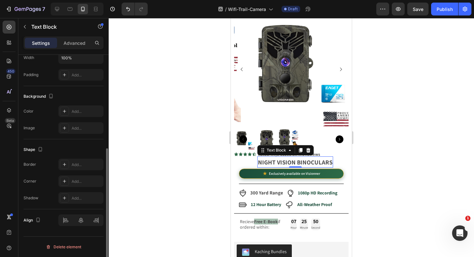
scroll to position [0, 0]
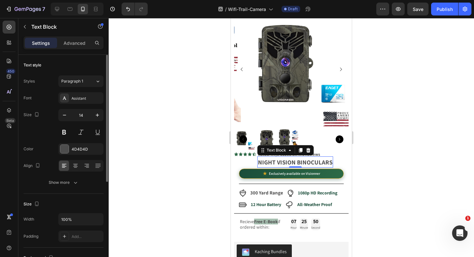
click at [273, 158] on strong "NIGHT VISION BINOCULARS" at bounding box center [295, 162] width 75 height 8
click at [181, 162] on div at bounding box center [292, 137] width 366 height 239
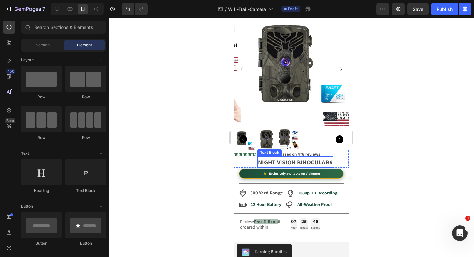
click at [292, 158] on strong "NIGHT VISION BINOCULARS" at bounding box center [295, 162] width 75 height 8
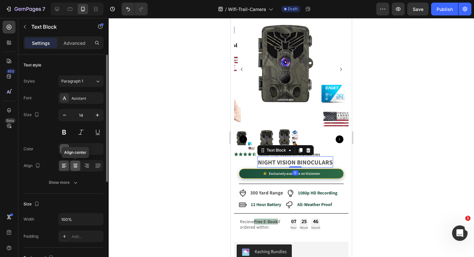
click at [75, 167] on icon at bounding box center [75, 166] width 6 height 6
click at [61, 165] on icon at bounding box center [64, 166] width 6 height 6
click at [88, 166] on icon at bounding box center [87, 166] width 6 height 6
click at [98, 166] on icon at bounding box center [98, 166] width 6 height 6
click at [81, 168] on div at bounding box center [80, 166] width 45 height 12
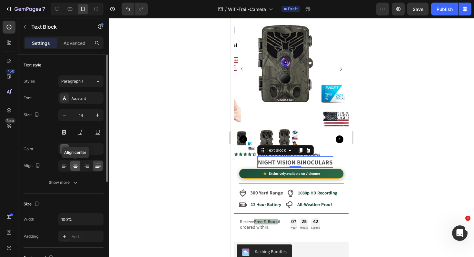
click at [73, 167] on icon at bounding box center [75, 166] width 6 height 6
click at [64, 167] on icon at bounding box center [64, 166] width 6 height 6
click at [280, 158] on strong "NIGHT VISION BINOCULARS" at bounding box center [295, 162] width 75 height 8
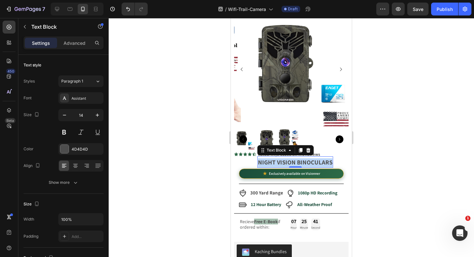
click at [280, 158] on strong "NIGHT VISION BINOCULARS" at bounding box center [295, 162] width 75 height 8
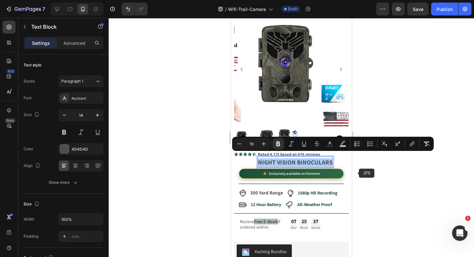
click at [379, 184] on div at bounding box center [292, 137] width 366 height 239
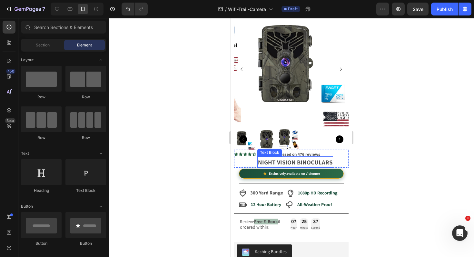
click at [323, 158] on strong "NIGHT VISION BINOCULARS" at bounding box center [295, 162] width 75 height 8
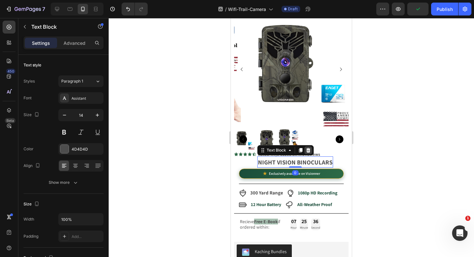
click at [309, 148] on icon at bounding box center [309, 150] width 4 height 5
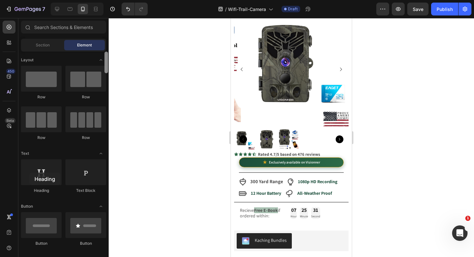
drag, startPoint x: 206, startPoint y: 164, endPoint x: 104, endPoint y: 171, distance: 102.8
click at [29, 173] on div at bounding box center [41, 172] width 41 height 26
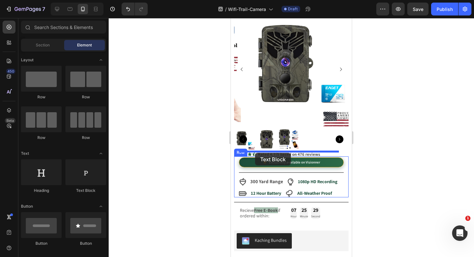
drag, startPoint x: 410, startPoint y: 183, endPoint x: 255, endPoint y: 153, distance: 157.8
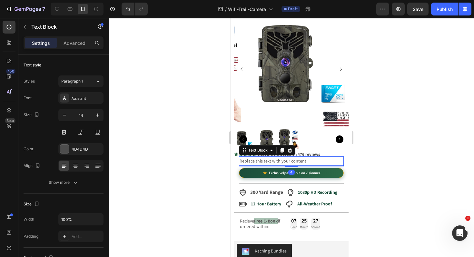
click at [263, 156] on div "Replace this text with your content" at bounding box center [291, 160] width 105 height 9
click at [263, 157] on p "Replace this text with your content" at bounding box center [292, 161] width 104 height 8
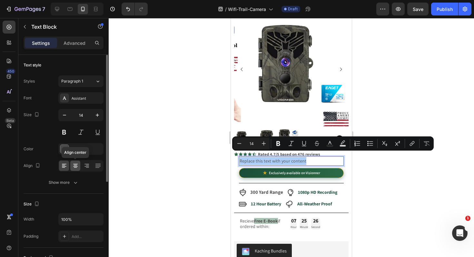
click at [75, 166] on icon at bounding box center [75, 166] width 6 height 6
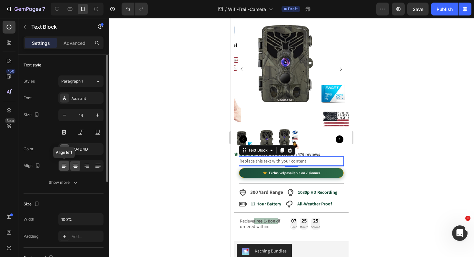
click at [67, 166] on div at bounding box center [64, 166] width 10 height 10
click at [259, 157] on p "Replace this text with your content" at bounding box center [292, 161] width 104 height 8
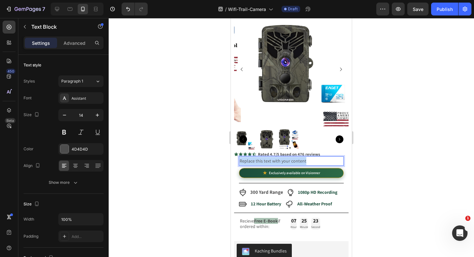
click at [259, 157] on p "Replace this text with your content" at bounding box center [292, 161] width 104 height 8
click at [277, 157] on p "Wifi trail camera" at bounding box center [292, 161] width 104 height 8
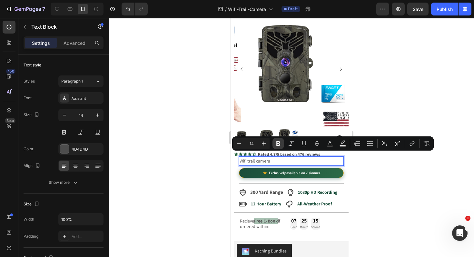
click at [280, 145] on icon "Editor contextual toolbar" at bounding box center [278, 143] width 6 height 6
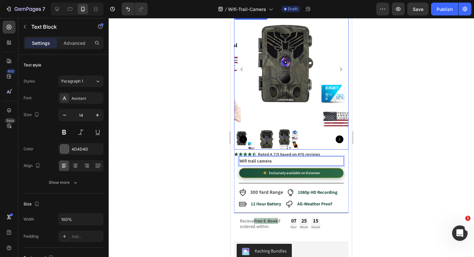
click at [261, 143] on img at bounding box center [267, 139] width 21 height 21
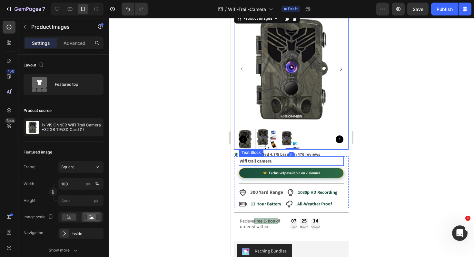
click at [282, 157] on p "Wifi trail camera" at bounding box center [292, 161] width 104 height 8
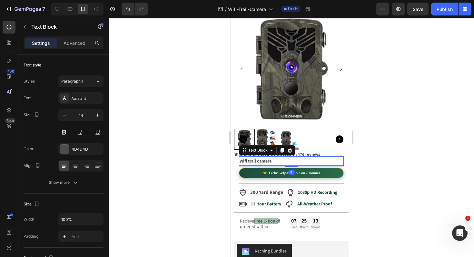
click at [282, 157] on p "Wifi trail camera" at bounding box center [292, 161] width 104 height 8
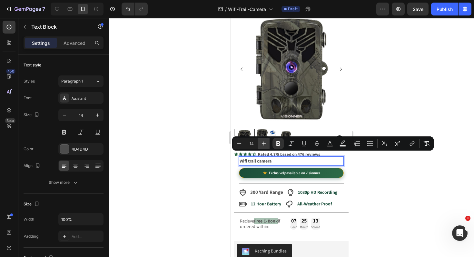
click at [264, 144] on icon "Editor contextual toolbar" at bounding box center [264, 143] width 6 height 6
click at [264, 144] on icon "Editor contextual toolbar" at bounding box center [264, 144] width 4 height 4
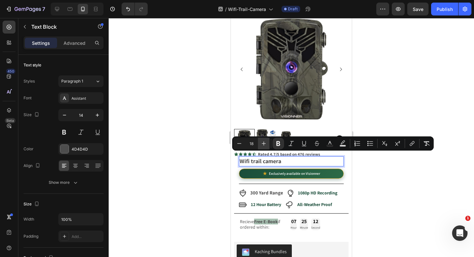
click at [264, 144] on icon "Editor contextual toolbar" at bounding box center [264, 144] width 4 height 4
click at [264, 144] on icon "Editor contextual toolbar" at bounding box center [264, 143] width 6 height 6
type input "21"
click at [294, 161] on p "Wifi trail camera" at bounding box center [292, 161] width 104 height 9
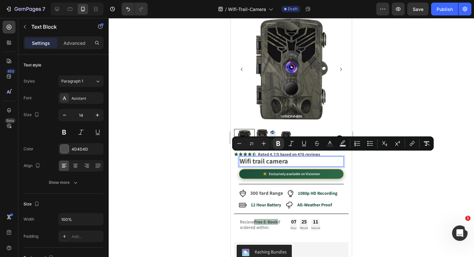
click at [294, 159] on p "Wifi trail camera" at bounding box center [292, 161] width 104 height 9
click at [176, 171] on div at bounding box center [292, 137] width 366 height 239
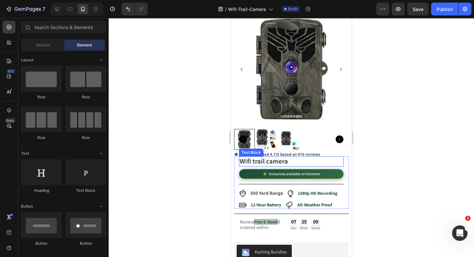
click at [277, 158] on strong "Wifi trail camera" at bounding box center [264, 161] width 48 height 9
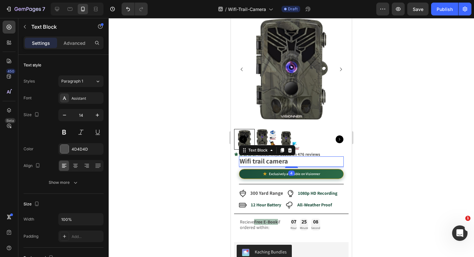
click at [277, 158] on strong "Wifi trail camera" at bounding box center [264, 161] width 48 height 9
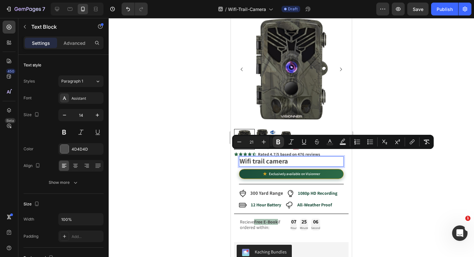
click at [199, 195] on div at bounding box center [292, 137] width 366 height 239
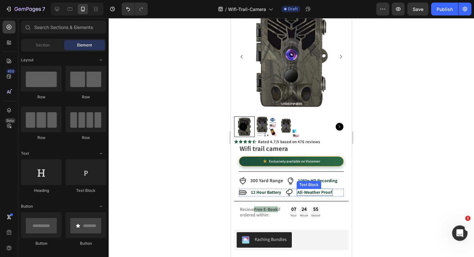
scroll to position [40, 0]
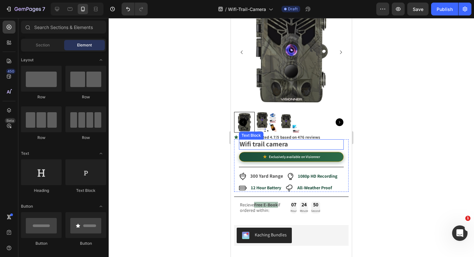
click at [288, 140] on strong "Wifi trail camera" at bounding box center [264, 144] width 48 height 9
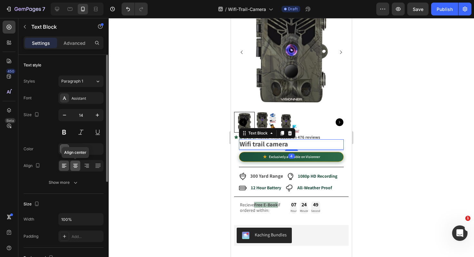
click at [76, 166] on icon at bounding box center [75, 166] width 5 height 1
click at [67, 165] on icon at bounding box center [64, 166] width 6 height 6
click at [190, 150] on div at bounding box center [292, 137] width 366 height 239
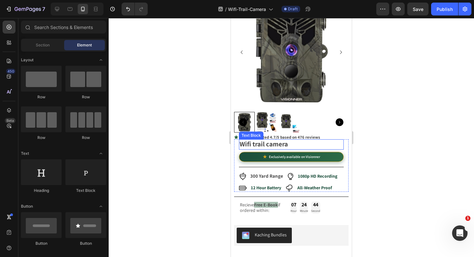
click at [308, 140] on p "Wifi trail camera" at bounding box center [292, 144] width 104 height 9
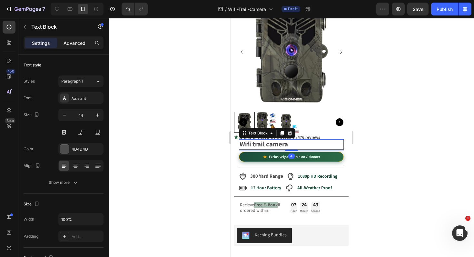
click at [76, 41] on p "Advanced" at bounding box center [75, 43] width 22 height 7
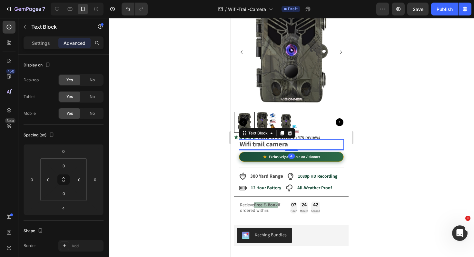
click at [195, 152] on div at bounding box center [292, 137] width 366 height 239
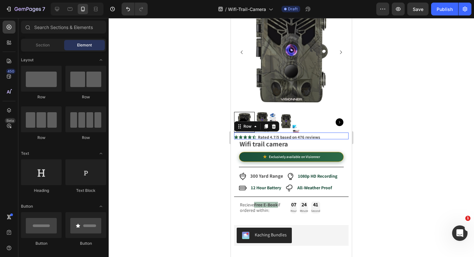
click at [321, 133] on div "Icon Icon Icon Icon Icon Icon List Rated 4.7/5 based on 476 reviews Text Block …" at bounding box center [291, 136] width 115 height 7
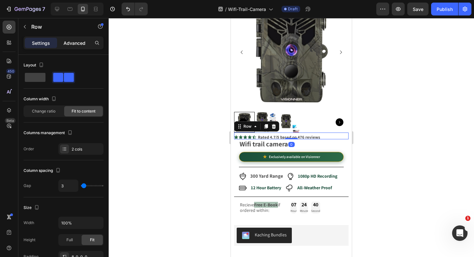
click at [69, 43] on p "Advanced" at bounding box center [75, 43] width 22 height 7
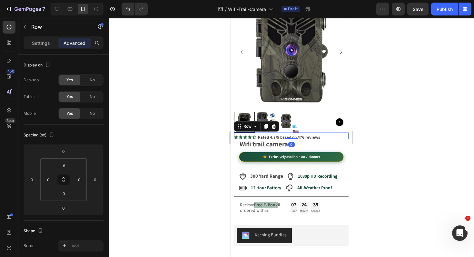
click at [171, 152] on div at bounding box center [292, 137] width 366 height 239
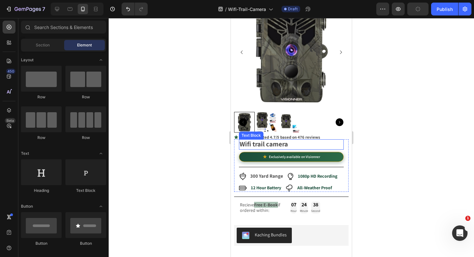
click at [325, 140] on p "Wifi trail camera" at bounding box center [292, 144] width 104 height 9
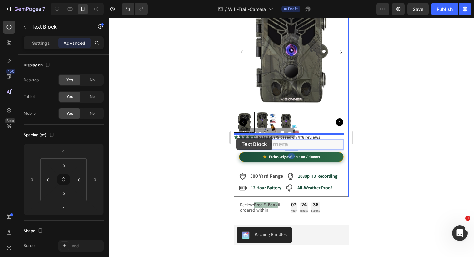
drag, startPoint x: 242, startPoint y: 128, endPoint x: 237, endPoint y: 138, distance: 10.7
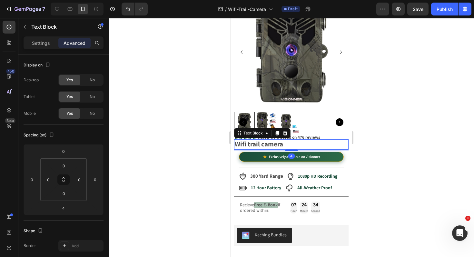
click at [165, 144] on div at bounding box center [292, 137] width 366 height 239
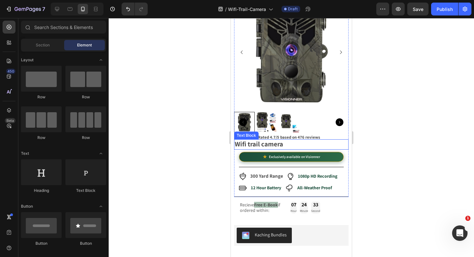
click at [276, 140] on strong "Wifi trail camera" at bounding box center [259, 144] width 48 height 9
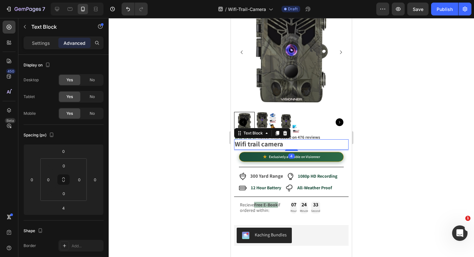
click at [276, 140] on strong "Wifi trail camera" at bounding box center [259, 144] width 48 height 9
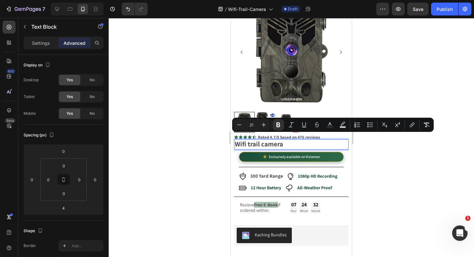
click at [276, 140] on strong "Wifi trail camera" at bounding box center [259, 144] width 48 height 9
click at [176, 153] on div at bounding box center [292, 137] width 366 height 239
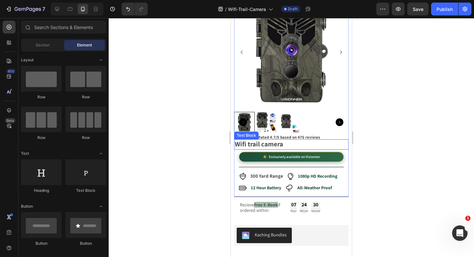
click at [279, 140] on strong "Wifi trail camera" at bounding box center [259, 144] width 48 height 9
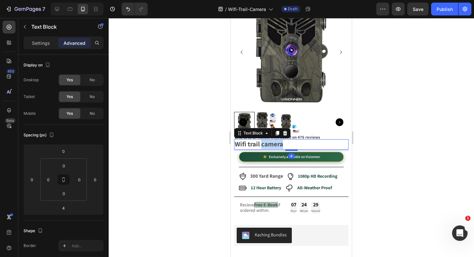
click at [278, 140] on strong "Wifi trail camera" at bounding box center [259, 144] width 48 height 9
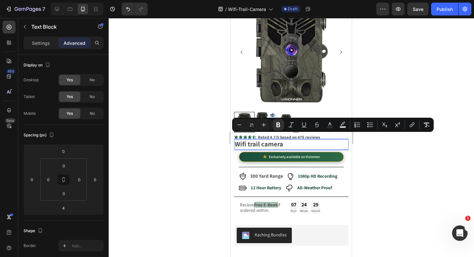
click at [247, 140] on strong "Wifi trail camera" at bounding box center [259, 144] width 48 height 9
drag, startPoint x: 287, startPoint y: 140, endPoint x: 236, endPoint y: 139, distance: 51.6
click at [236, 140] on p "Wifi trail camera" at bounding box center [291, 144] width 113 height 9
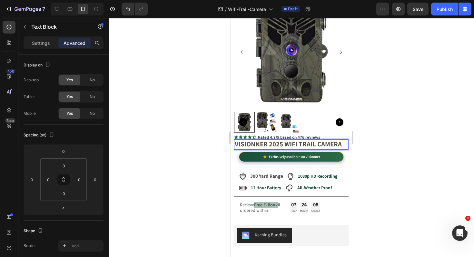
click at [245, 140] on strong "VISIONNER 2025 WIFI TRAIL CAMERA" at bounding box center [288, 144] width 107 height 9
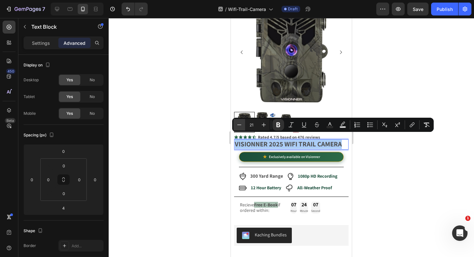
click at [241, 125] on icon "Editor contextual toolbar" at bounding box center [239, 125] width 6 height 6
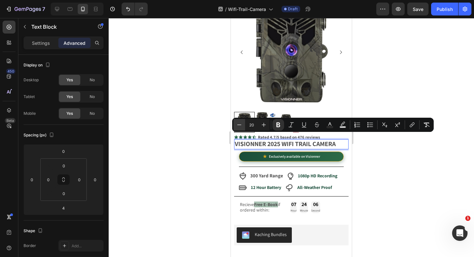
click at [241, 125] on icon "Editor contextual toolbar" at bounding box center [239, 125] width 6 height 6
type input "18"
click at [179, 153] on div at bounding box center [292, 137] width 366 height 239
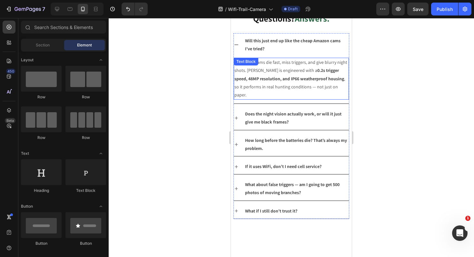
scroll to position [1412, 0]
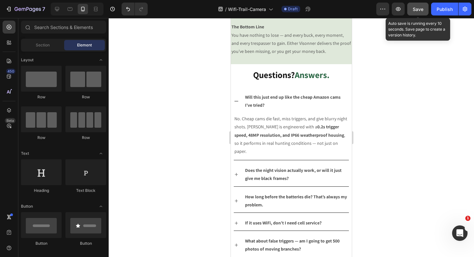
click at [415, 9] on span "Save" at bounding box center [418, 8] width 11 height 5
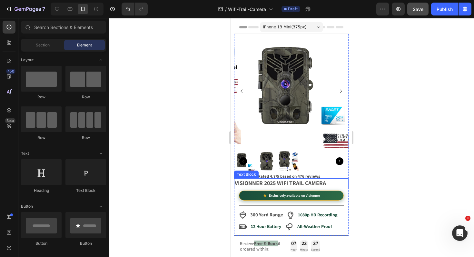
scroll to position [0, 0]
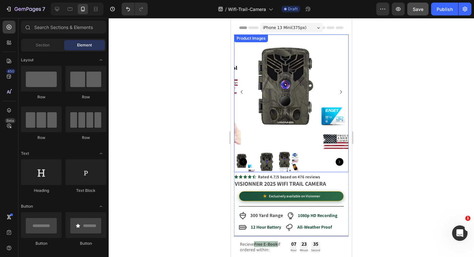
click at [271, 159] on img at bounding box center [267, 162] width 21 height 21
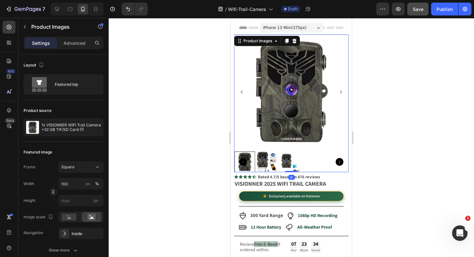
click at [285, 157] on div at bounding box center [291, 162] width 115 height 21
click at [270, 158] on img at bounding box center [267, 162] width 21 height 21
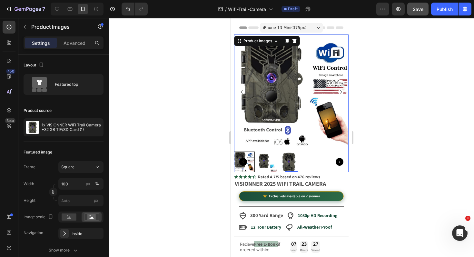
click at [267, 161] on img at bounding box center [267, 162] width 21 height 21
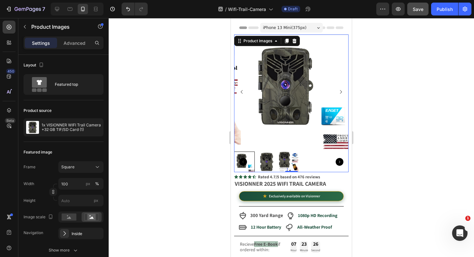
click at [263, 157] on img at bounding box center [267, 162] width 21 height 21
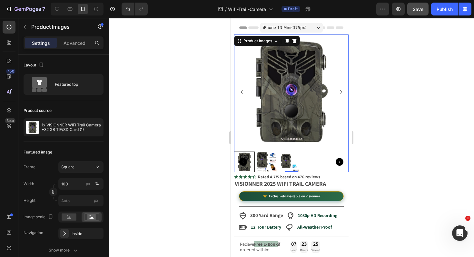
click at [273, 158] on img at bounding box center [267, 162] width 21 height 21
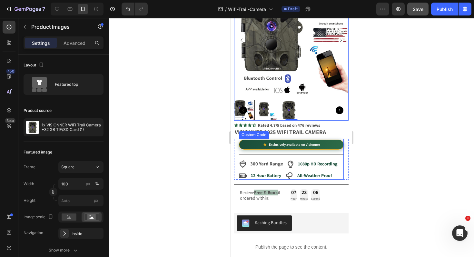
scroll to position [49, 0]
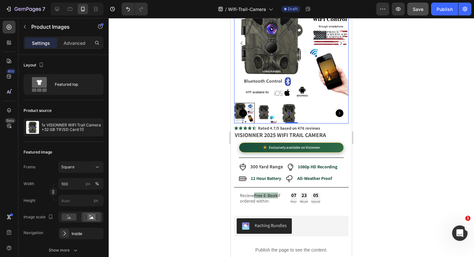
click at [177, 131] on div at bounding box center [292, 137] width 366 height 239
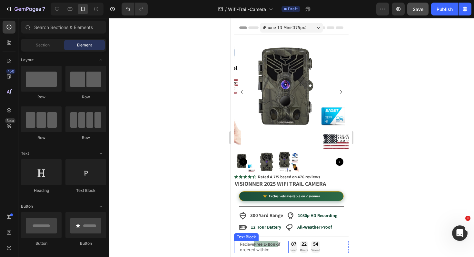
scroll to position [12, 0]
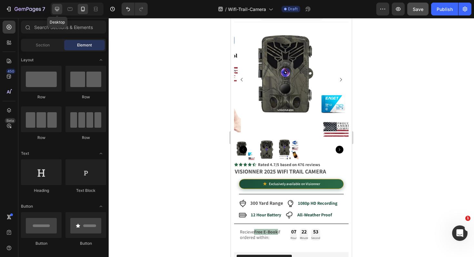
click at [61, 9] on div at bounding box center [57, 9] width 10 height 10
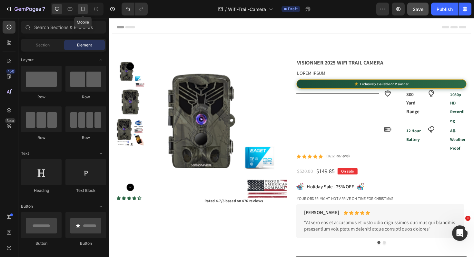
click at [82, 12] on div at bounding box center [83, 9] width 10 height 10
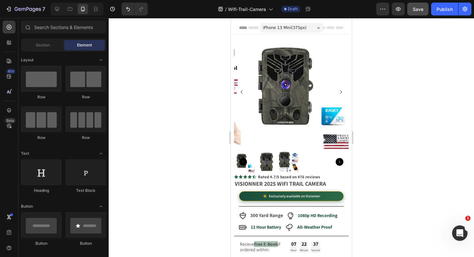
click at [302, 28] on span "iPhone 13 Mini ( 375 px)" at bounding box center [285, 28] width 44 height 6
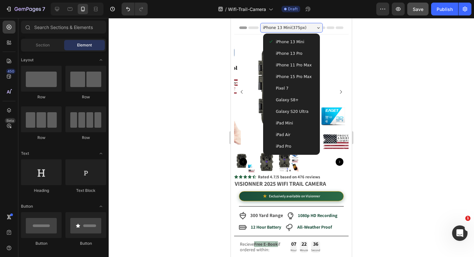
click at [300, 27] on span "iPhone 13 Mini ( 375 px)" at bounding box center [285, 28] width 44 height 6
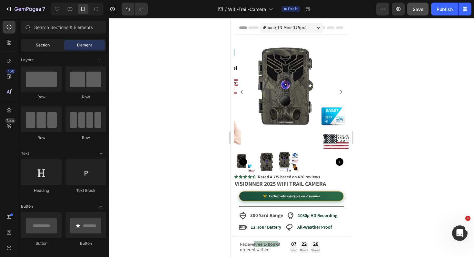
click at [45, 44] on span "Section" at bounding box center [43, 45] width 14 height 6
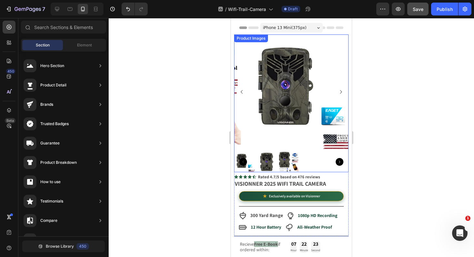
click at [307, 143] on img at bounding box center [301, 92] width 115 height 115
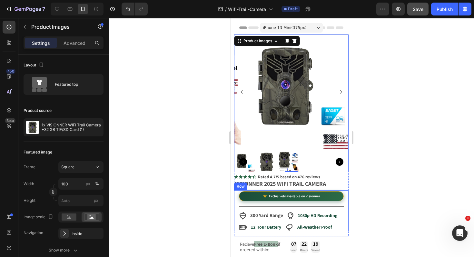
click at [340, 196] on div "Lorem ipsum Text Block ★ Exclusively available on Visionner Custom Code Title L…" at bounding box center [291, 210] width 115 height 41
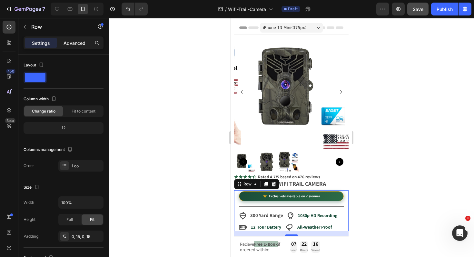
click at [67, 45] on p "Advanced" at bounding box center [75, 43] width 22 height 7
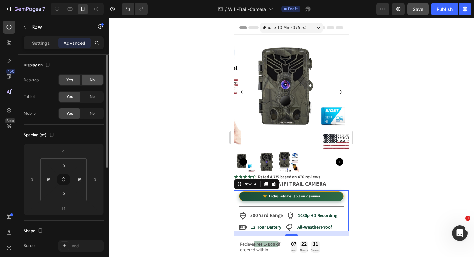
click at [92, 83] on span "No" at bounding box center [92, 80] width 5 height 6
click at [94, 98] on span "No" at bounding box center [92, 97] width 5 height 6
click at [154, 140] on div at bounding box center [292, 137] width 366 height 239
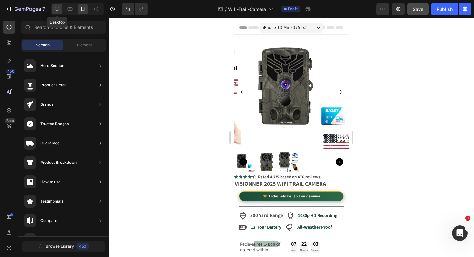
click at [59, 12] on icon at bounding box center [57, 9] width 6 height 6
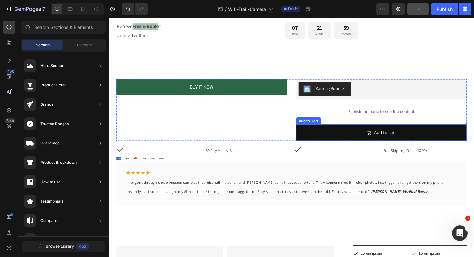
scroll to position [273, 0]
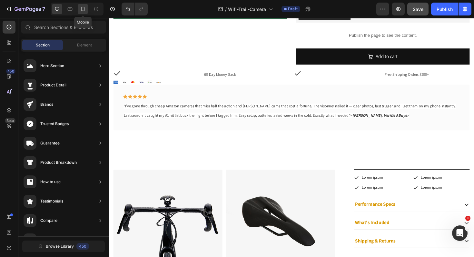
click at [82, 9] on icon at bounding box center [83, 9] width 6 height 6
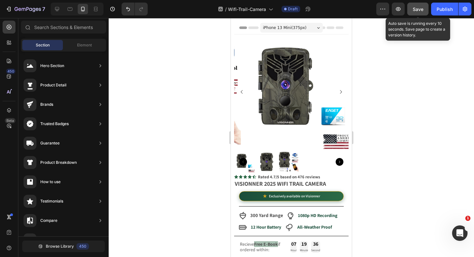
click at [421, 12] on span "Save" at bounding box center [418, 8] width 11 height 5
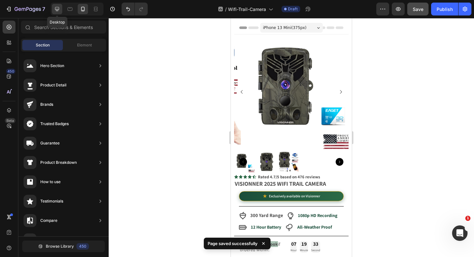
click at [55, 8] on icon at bounding box center [57, 9] width 6 height 6
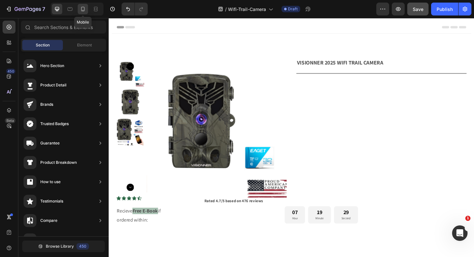
click at [84, 11] on icon at bounding box center [83, 9] width 4 height 5
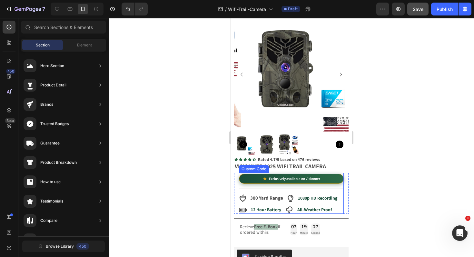
scroll to position [43, 0]
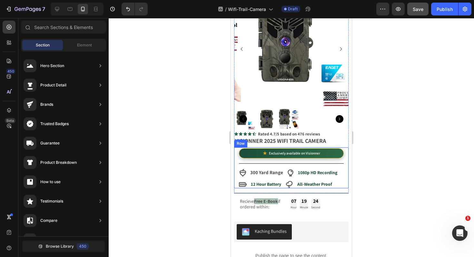
click at [340, 171] on div "Lorem ipsum Text Block ★ Exclusively available on Visionner Custom Code Title L…" at bounding box center [291, 167] width 115 height 41
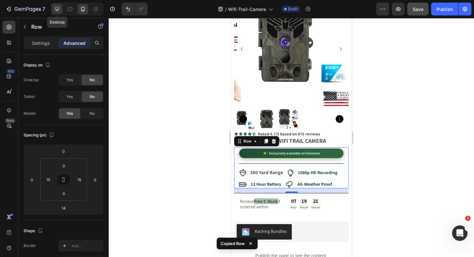
click at [56, 10] on icon at bounding box center [57, 9] width 6 height 6
type input "4"
type input "0"
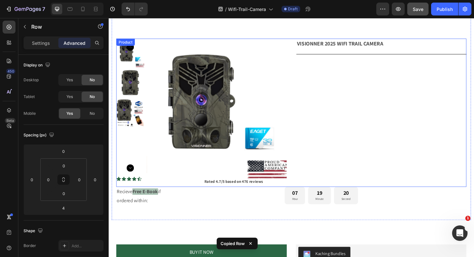
scroll to position [20, 0]
click at [377, 77] on div "VISIONNER 2025 WIFI TRAIL CAMERA Text Block Lorem ipsum Text Block ★ Exclusivel…" at bounding box center [397, 118] width 180 height 157
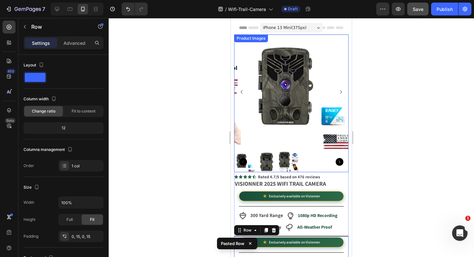
scroll to position [122, 0]
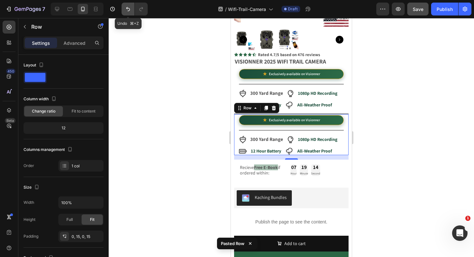
click at [125, 8] on icon "Undo/Redo" at bounding box center [128, 9] width 6 height 6
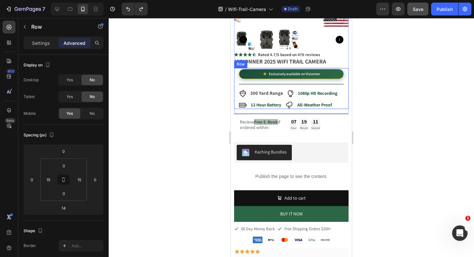
click at [342, 100] on div "Lorem ipsum Text Block ★ Exclusively available on Visionner Custom Code Title L…" at bounding box center [291, 88] width 115 height 41
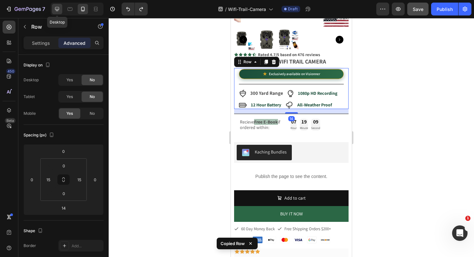
click at [60, 11] on div at bounding box center [57, 9] width 10 height 10
type input "4"
type input "0"
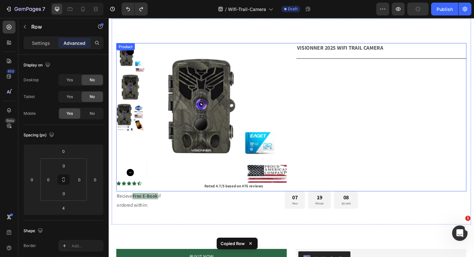
scroll to position [0, 0]
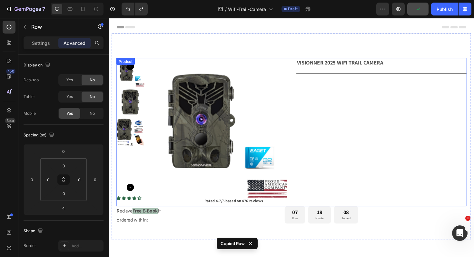
click at [367, 92] on div "VISIONNER 2025 WIFI TRAIL CAMERA Text Block Lorem ipsum Text Block ★ Exclusivel…" at bounding box center [397, 138] width 180 height 157
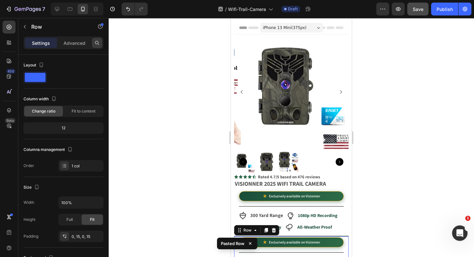
scroll to position [191, 0]
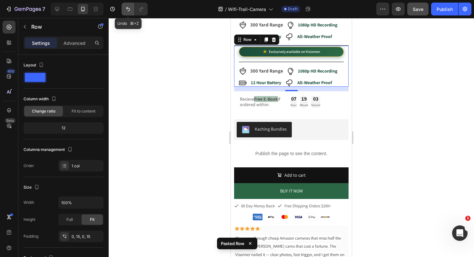
click at [129, 12] on icon "Undo/Redo" at bounding box center [128, 9] width 6 height 6
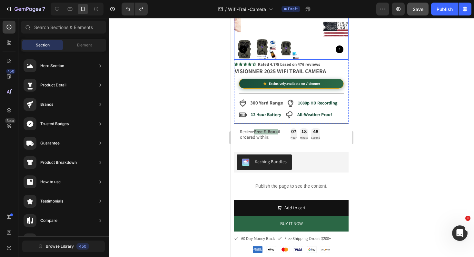
scroll to position [0, 0]
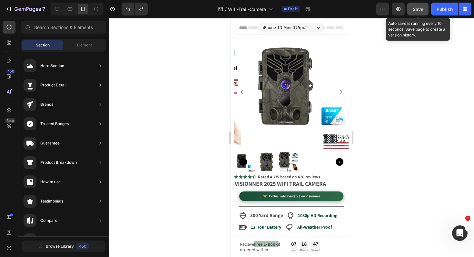
click at [419, 7] on span "Save" at bounding box center [418, 8] width 11 height 5
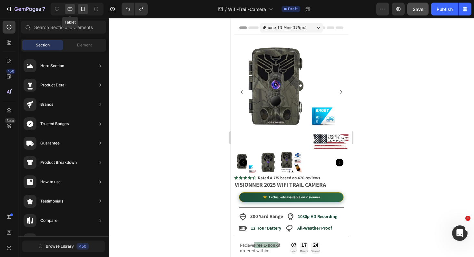
click at [68, 9] on icon at bounding box center [70, 9] width 5 height 4
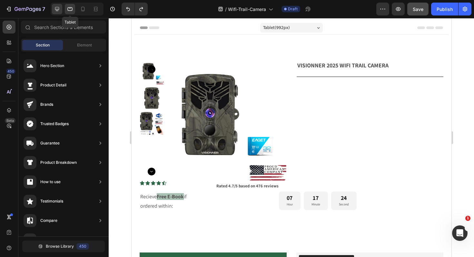
click at [55, 9] on icon at bounding box center [57, 9] width 4 height 4
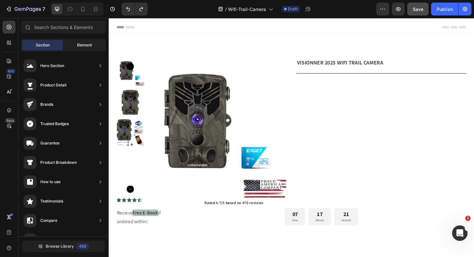
click at [75, 43] on div "Element" at bounding box center [84, 45] width 41 height 10
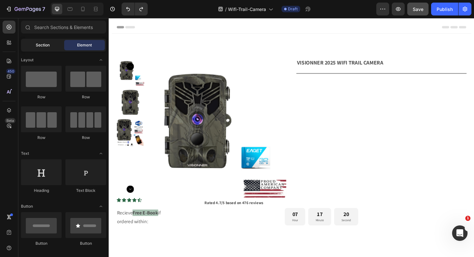
click at [48, 45] on span "Section" at bounding box center [43, 45] width 14 height 6
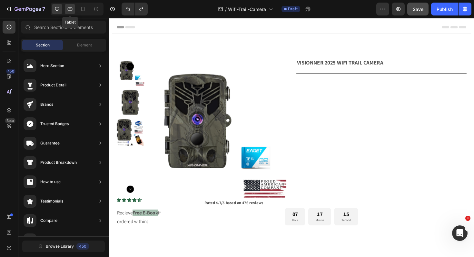
click at [71, 10] on icon at bounding box center [70, 9] width 6 height 6
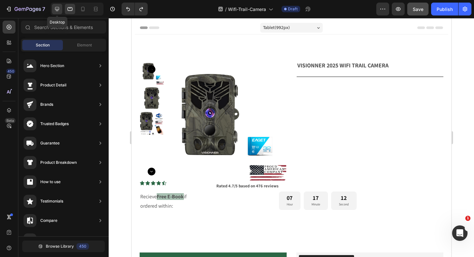
click at [57, 12] on div at bounding box center [57, 9] width 10 height 10
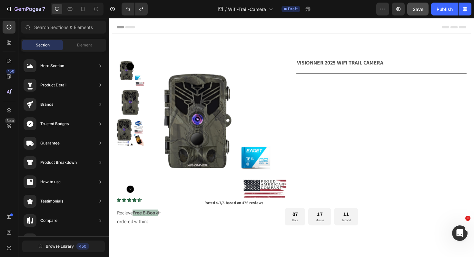
click at [92, 36] on div "Sections(18) Elements(83) Section Element Hero Section Product Detail Brands Tr…" at bounding box center [63, 139] width 90 height 236
click at [90, 45] on span "Element" at bounding box center [84, 45] width 15 height 6
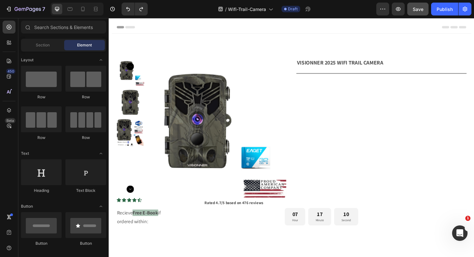
click at [90, 45] on span "Element" at bounding box center [84, 45] width 15 height 6
click at [49, 47] on span "Section" at bounding box center [43, 45] width 14 height 6
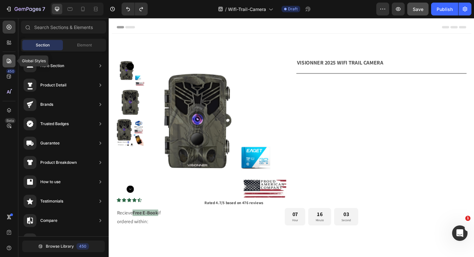
click at [9, 63] on icon at bounding box center [9, 61] width 5 height 5
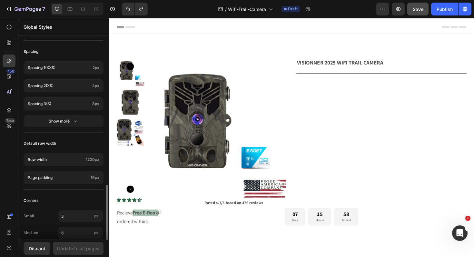
scroll to position [305, 0]
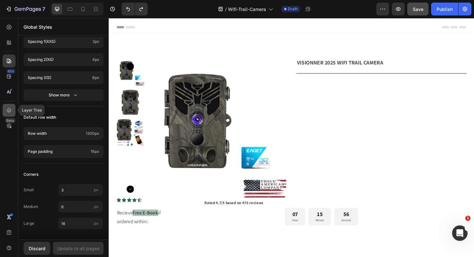
click at [12, 115] on div at bounding box center [9, 110] width 13 height 13
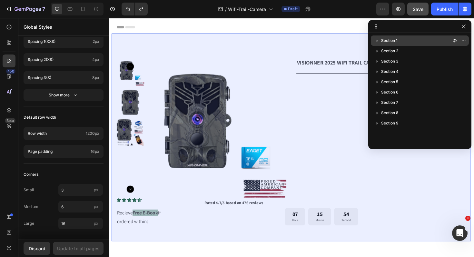
click at [396, 39] on span "Section 1" at bounding box center [389, 40] width 16 height 6
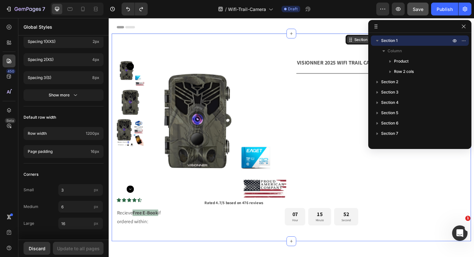
click at [370, 41] on div "Section 1" at bounding box center [377, 41] width 19 height 6
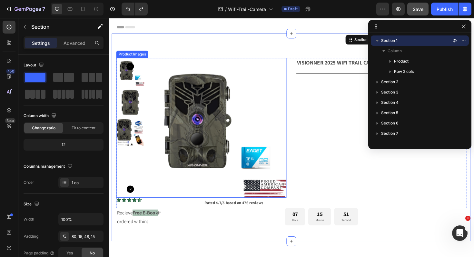
click at [239, 150] on img at bounding box center [223, 134] width 148 height 148
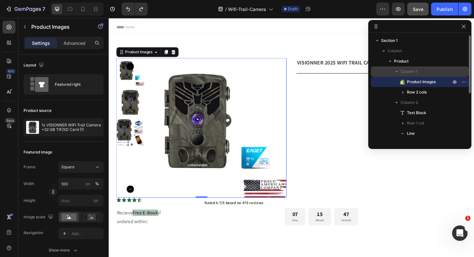
click at [413, 72] on span "Column 1" at bounding box center [409, 71] width 17 height 6
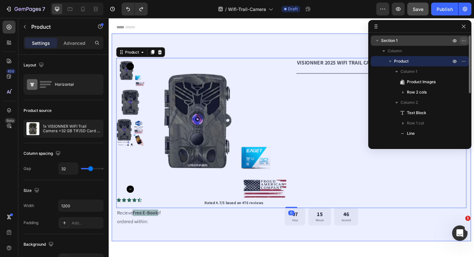
click at [466, 40] on icon "button" at bounding box center [463, 40] width 5 height 5
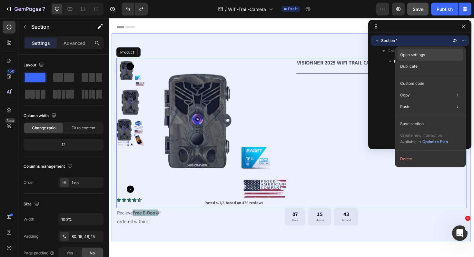
click at [436, 54] on div "Open settings" at bounding box center [431, 55] width 66 height 12
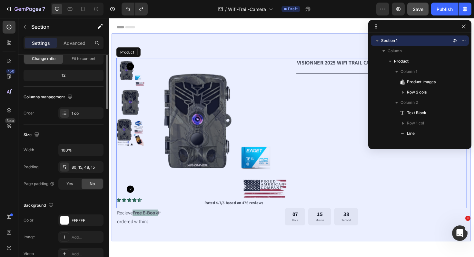
scroll to position [0, 0]
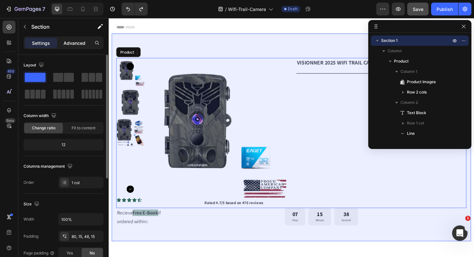
click at [79, 41] on p "Advanced" at bounding box center [75, 43] width 22 height 7
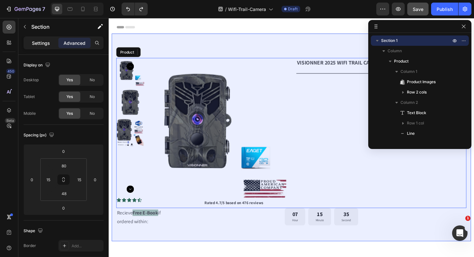
click at [43, 45] on p "Settings" at bounding box center [41, 43] width 18 height 7
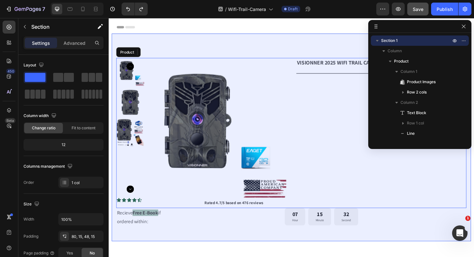
click at [182, 30] on div "Header" at bounding box center [302, 27] width 370 height 13
